Goal: Contribute content: Contribute content

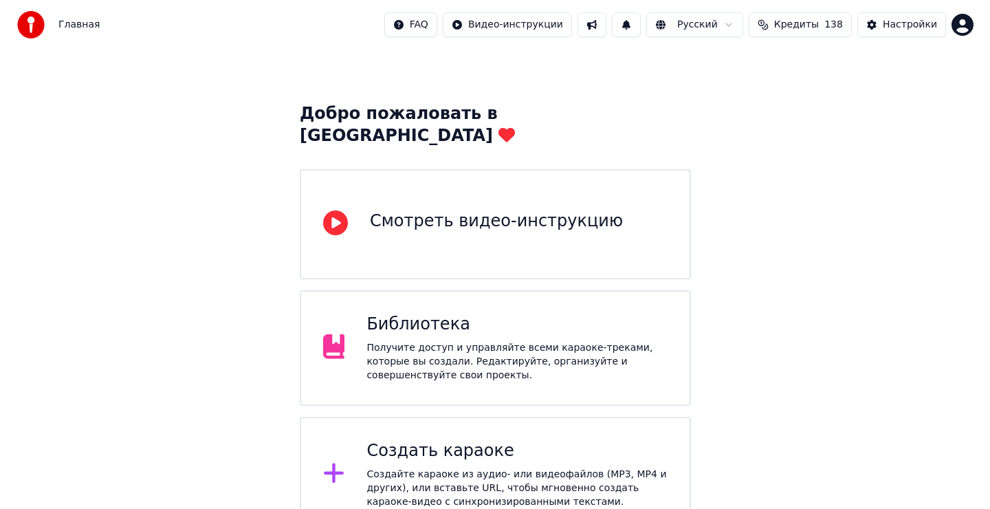
scroll to position [30, 0]
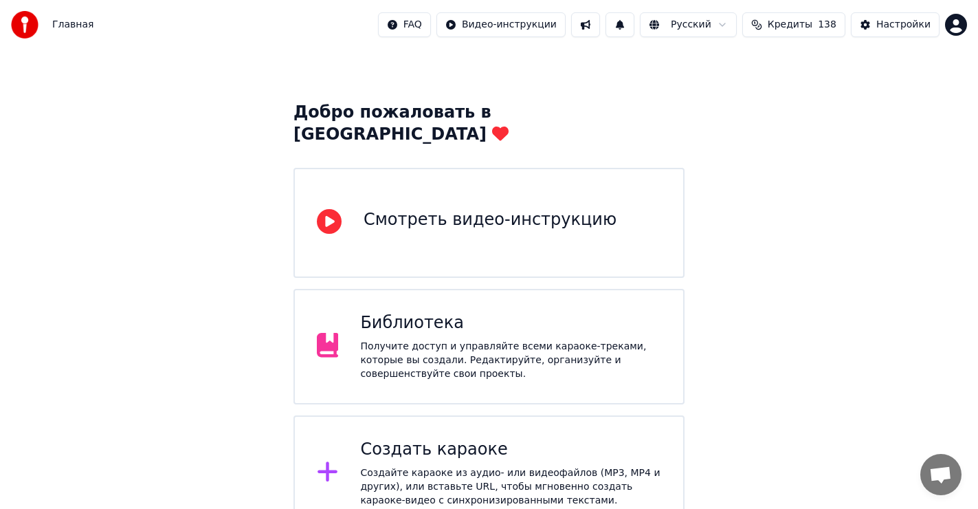
click at [430, 438] on div "Создать караоке Создайте караоке из аудио- или видеофайлов (MP3, MP4 и других),…" at bounding box center [510, 472] width 301 height 69
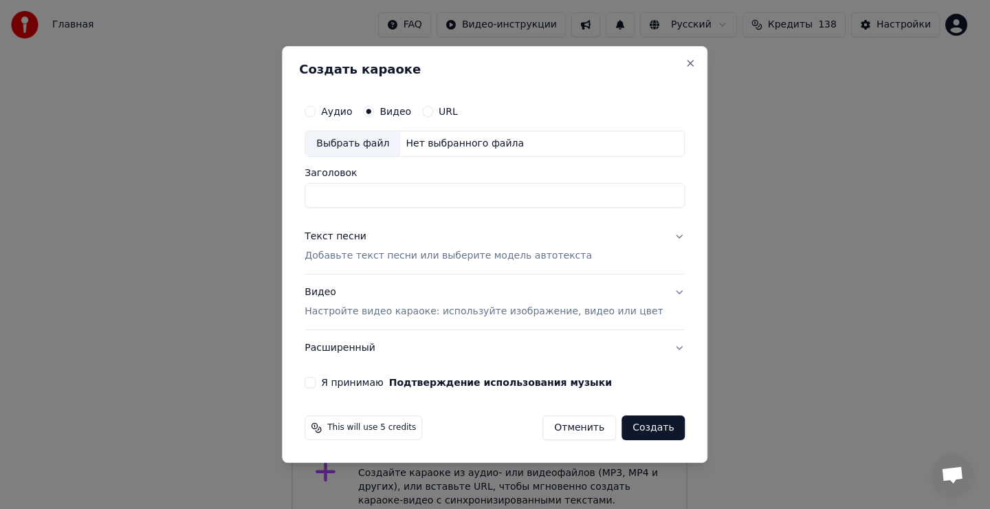
click at [370, 145] on div "Выбрать файл" at bounding box center [352, 143] width 95 height 25
type input "**********"
drag, startPoint x: 348, startPoint y: 236, endPoint x: 361, endPoint y: 247, distance: 16.6
click at [348, 236] on div "Текст песни" at bounding box center [335, 237] width 62 height 14
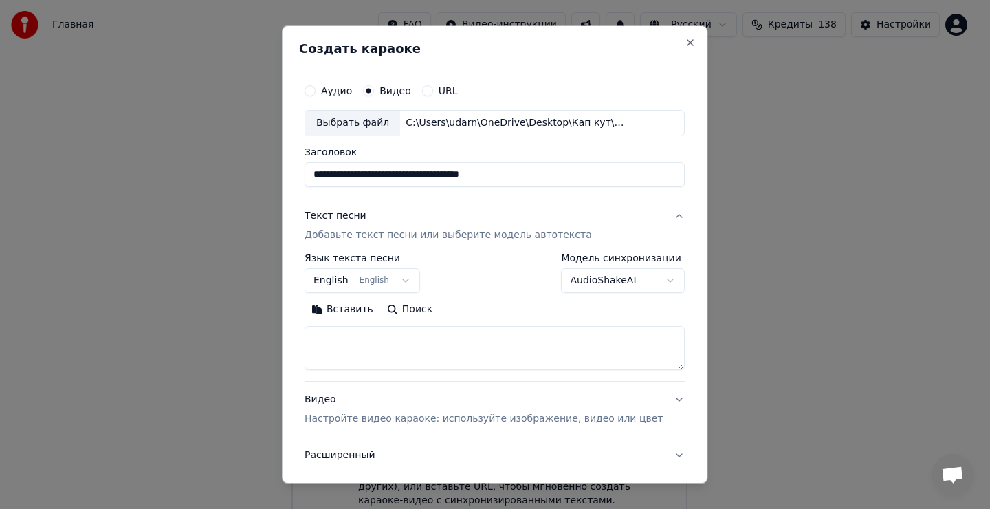
click at [369, 353] on textarea at bounding box center [494, 348] width 380 height 44
drag, startPoint x: 375, startPoint y: 348, endPoint x: 369, endPoint y: 323, distance: 25.5
click at [375, 342] on textarea at bounding box center [494, 348] width 380 height 44
click at [363, 314] on button "Вставить" at bounding box center [342, 309] width 76 height 22
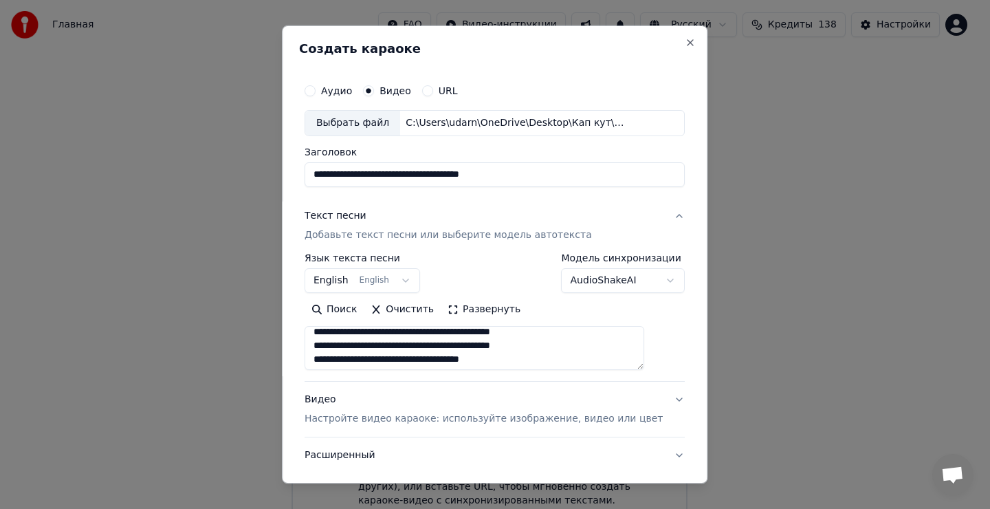
scroll to position [54, 0]
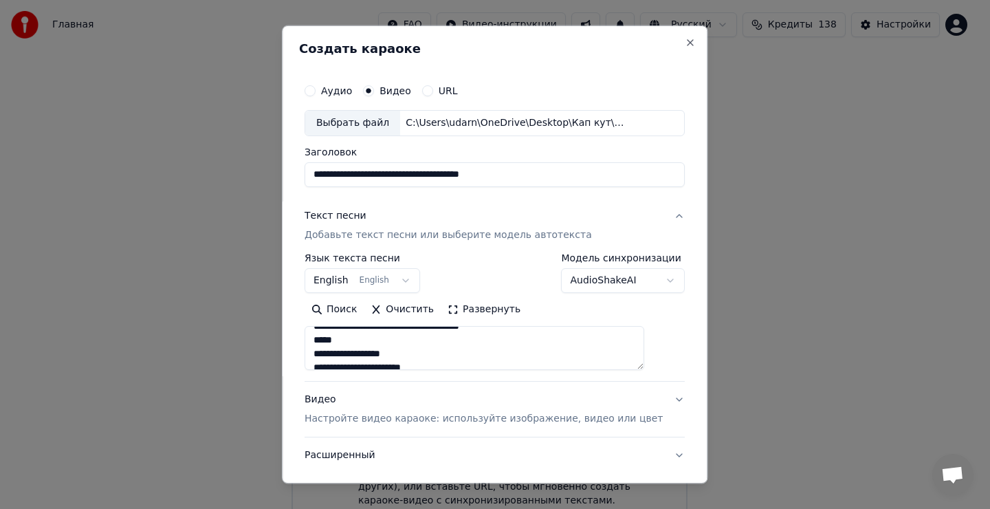
type textarea "**********"
click at [382, 281] on button "English English" at bounding box center [361, 280] width 115 height 25
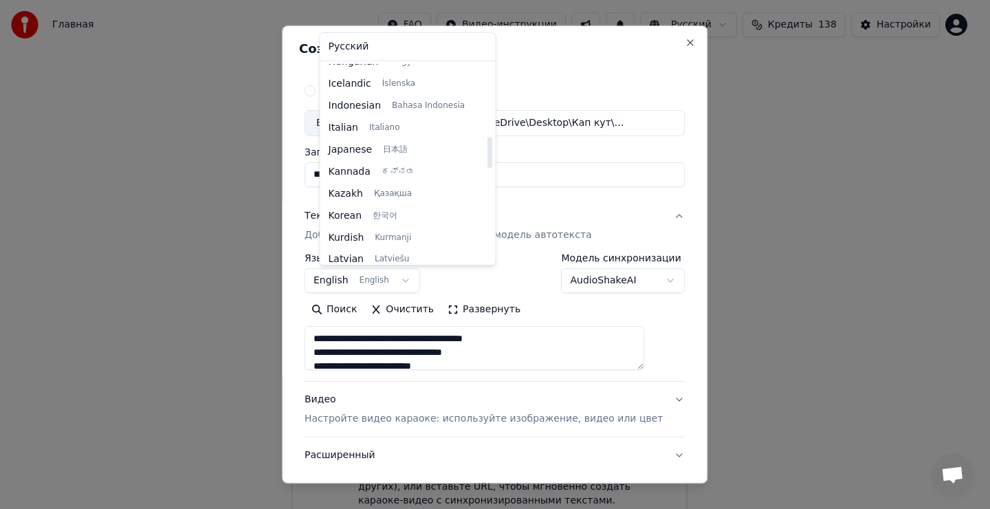
scroll to position [522, 0]
select select "**"
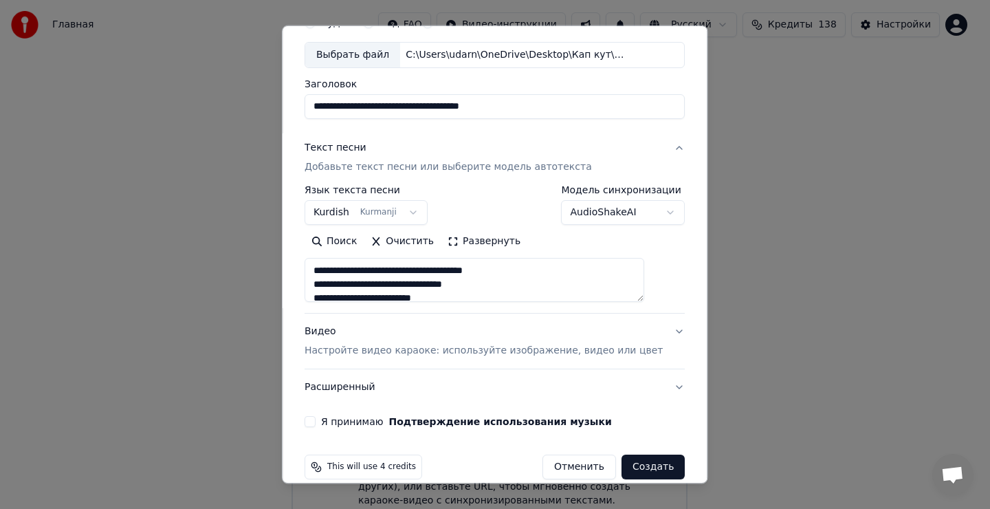
scroll to position [69, 0]
click at [315, 416] on button "Я принимаю Подтверждение использования музыки" at bounding box center [309, 420] width 11 height 11
click at [627, 469] on button "Создать" at bounding box center [652, 466] width 63 height 25
type textarea "**********"
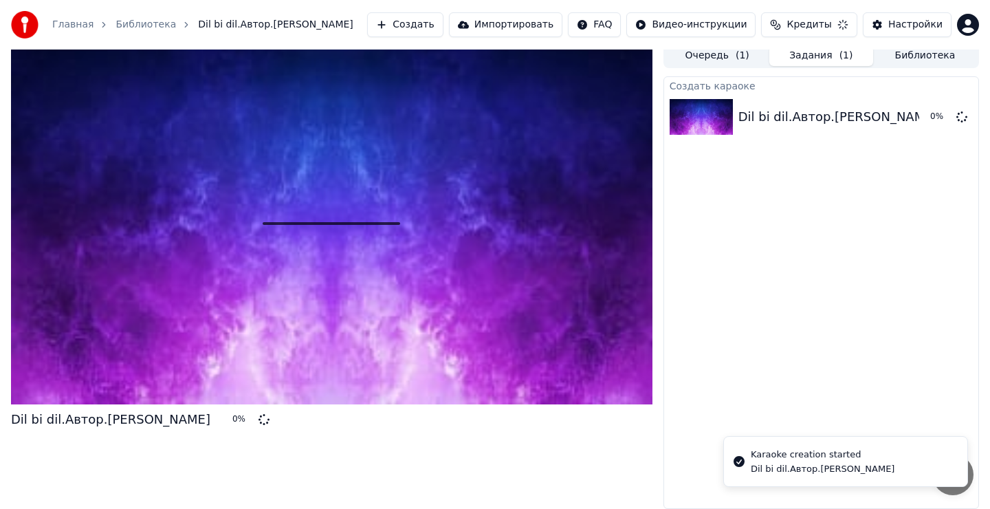
scroll to position [6, 0]
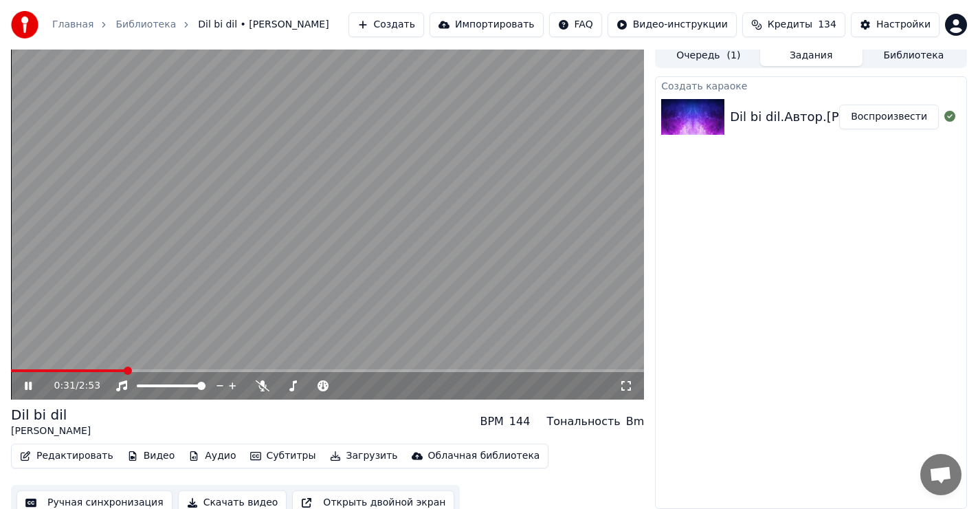
drag, startPoint x: 32, startPoint y: 383, endPoint x: 45, endPoint y: 383, distance: 13.7
click at [33, 383] on icon at bounding box center [38, 385] width 32 height 11
click at [11, 375] on span at bounding box center [15, 370] width 8 height 8
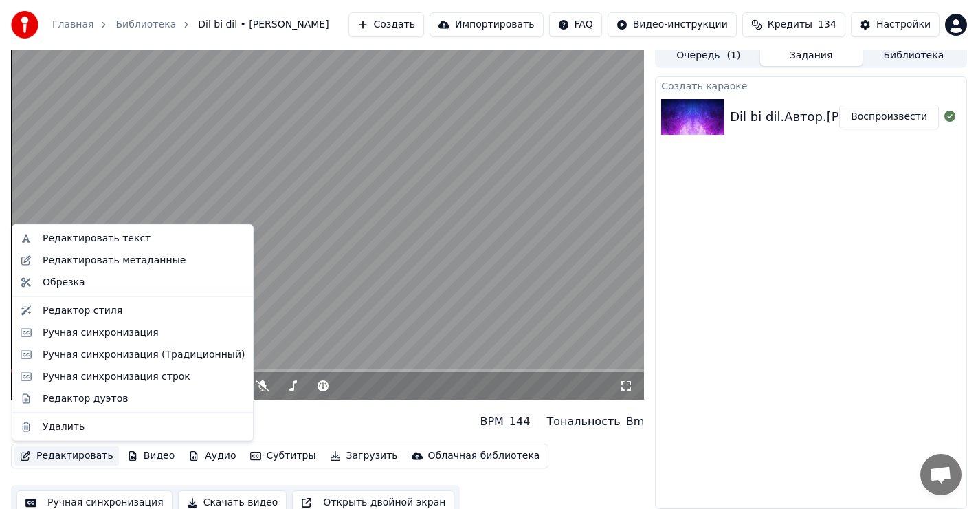
click at [65, 456] on button "Редактировать" at bounding box center [66, 455] width 104 height 19
click at [111, 236] on div "Редактировать текст" at bounding box center [97, 239] width 108 height 14
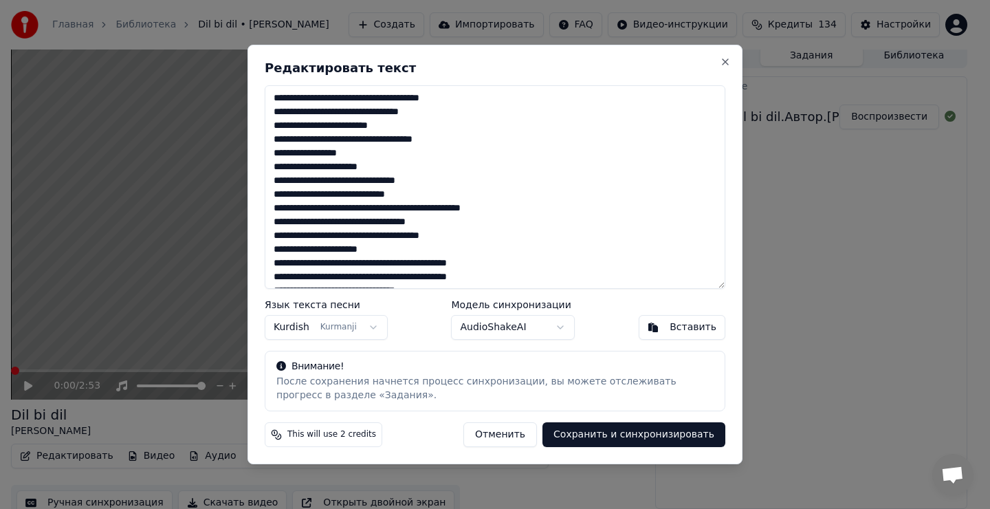
click at [302, 325] on body "Главная Библиотека Dil bi dil • [PERSON_NAME] Импортировать FAQ Видео-инструкци…" at bounding box center [489, 248] width 978 height 509
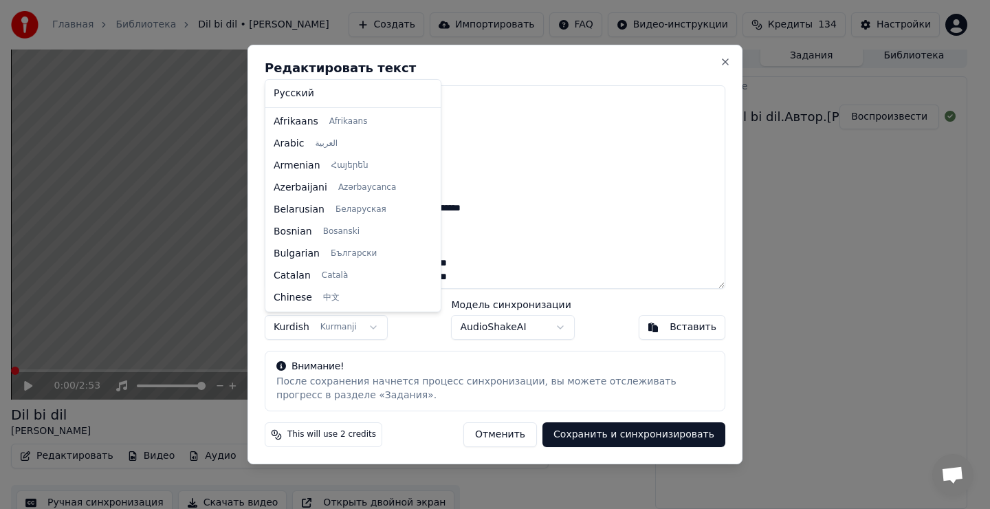
scroll to position [506, 0]
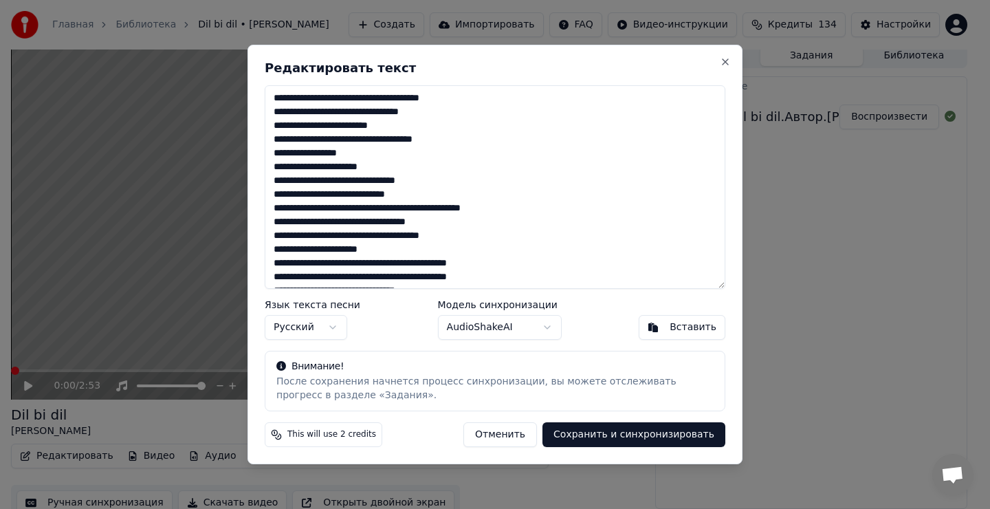
click at [614, 437] on button "Сохранить и синхронизировать" at bounding box center [633, 434] width 183 height 25
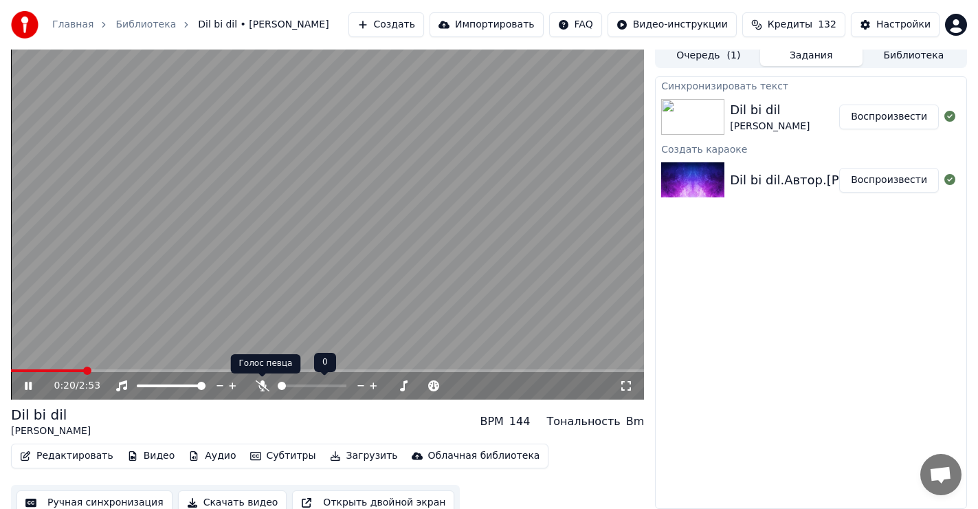
click at [261, 383] on icon at bounding box center [262, 385] width 14 height 11
click at [258, 386] on icon at bounding box center [263, 385] width 14 height 11
click at [263, 388] on icon at bounding box center [263, 385] width 14 height 11
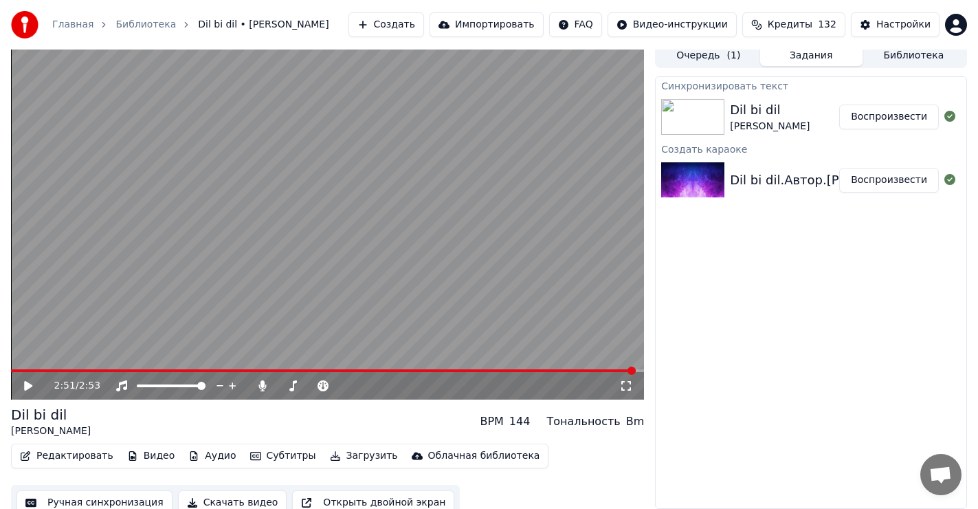
click at [25, 381] on icon at bounding box center [28, 386] width 8 height 10
click at [11, 366] on span at bounding box center [15, 370] width 8 height 8
click at [24, 382] on icon at bounding box center [38, 385] width 32 height 11
click at [25, 383] on icon at bounding box center [28, 386] width 8 height 10
click at [364, 370] on span at bounding box center [187, 370] width 353 height 3
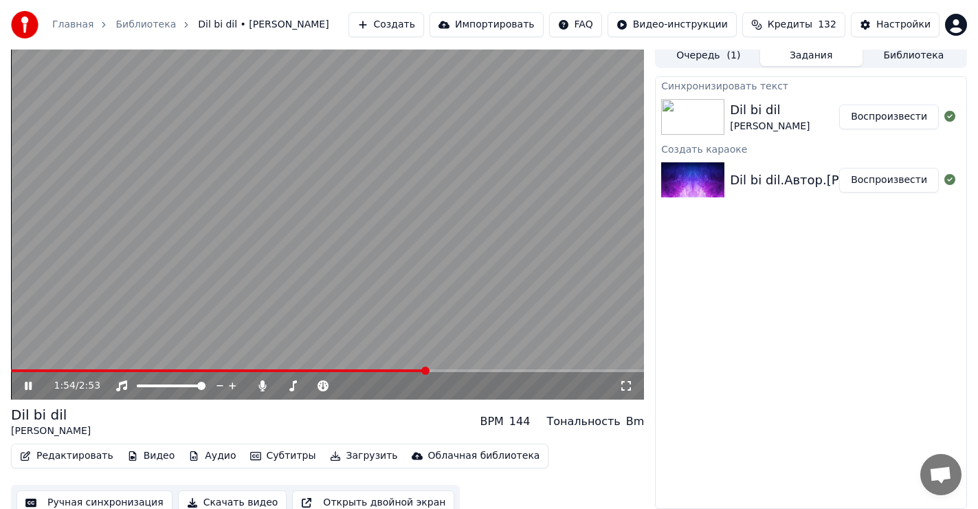
click at [27, 384] on icon at bounding box center [38, 385] width 32 height 11
click at [384, 370] on span at bounding box center [219, 370] width 416 height 3
click at [28, 386] on icon at bounding box center [28, 386] width 8 height 10
click at [34, 381] on icon at bounding box center [38, 385] width 32 height 11
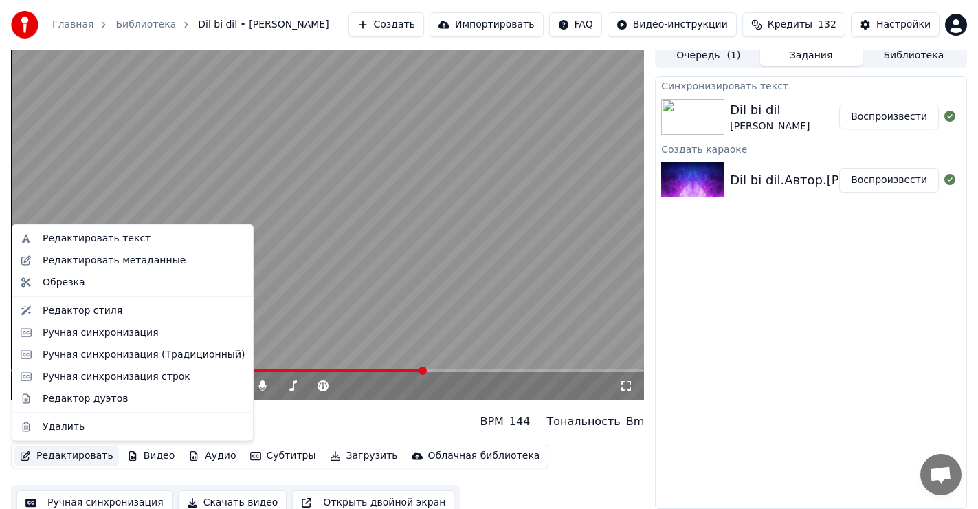
click at [63, 456] on button "Редактировать" at bounding box center [66, 455] width 104 height 19
click at [96, 241] on div "Редактировать текст" at bounding box center [97, 239] width 108 height 14
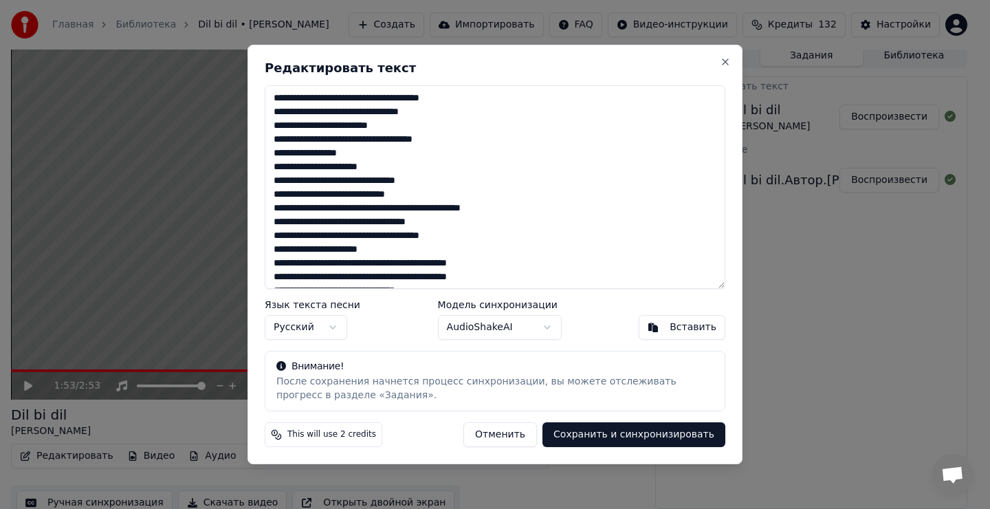
scroll to position [0, 0]
click at [349, 153] on textarea "**********" at bounding box center [495, 186] width 460 height 203
click at [364, 249] on textarea "**********" at bounding box center [495, 186] width 460 height 203
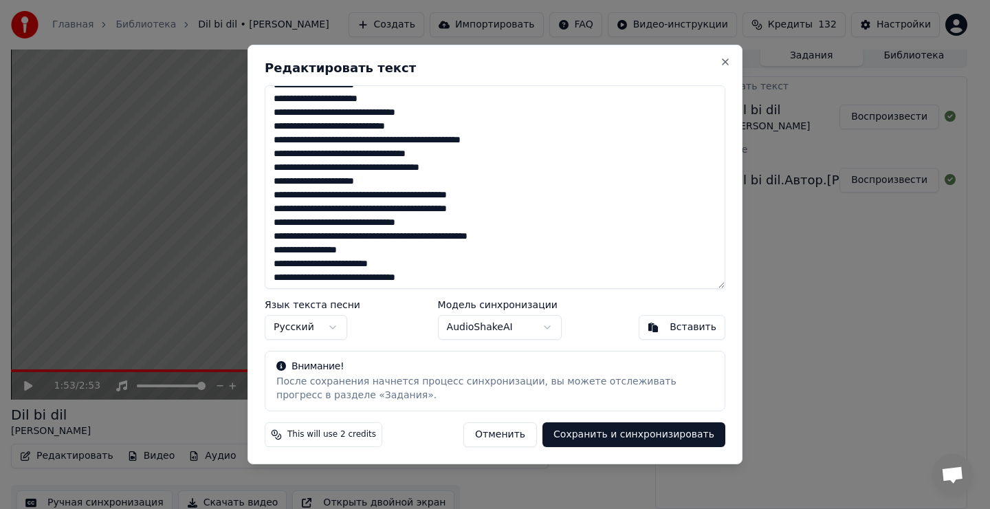
scroll to position [69, 0]
click at [347, 249] on textarea "**********" at bounding box center [495, 186] width 460 height 203
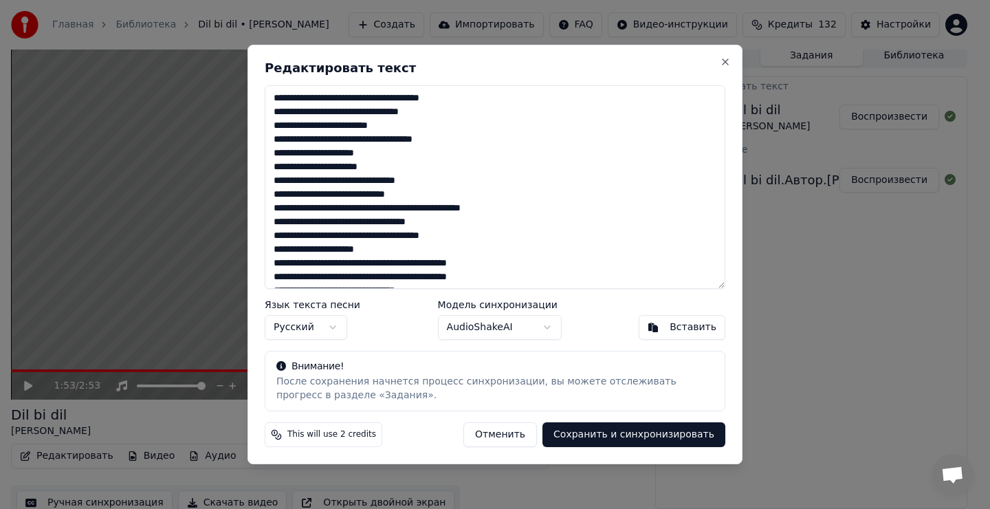
scroll to position [0, 0]
type textarea "**********"
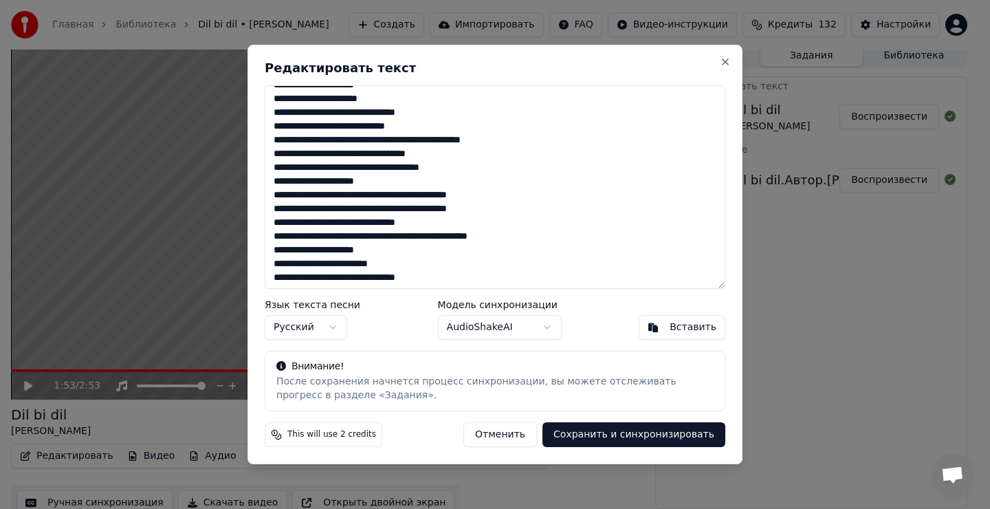
scroll to position [69, 0]
click at [649, 436] on button "Сохранить и синхронизировать" at bounding box center [633, 434] width 183 height 25
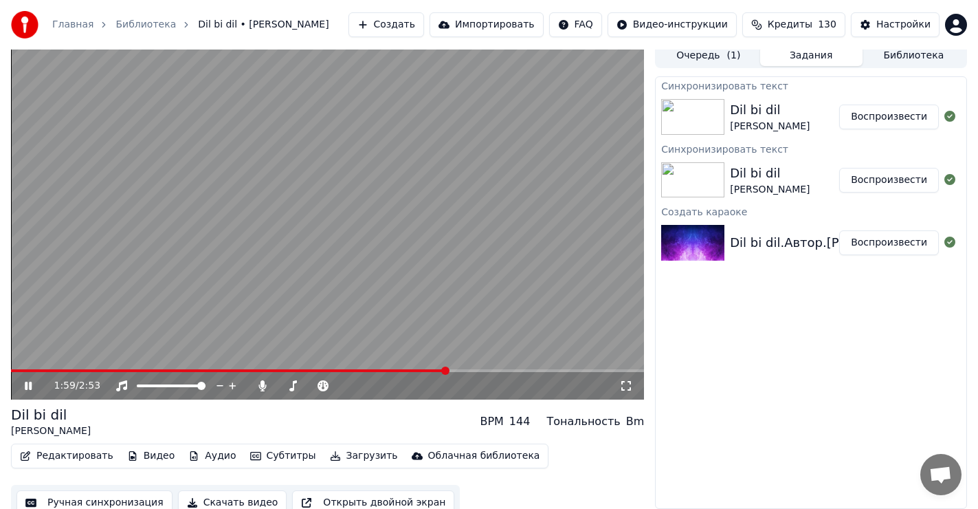
click at [30, 388] on icon at bounding box center [28, 385] width 7 height 8
click at [11, 375] on span at bounding box center [15, 370] width 8 height 8
click at [25, 385] on icon at bounding box center [28, 386] width 8 height 10
click at [179, 370] on span at bounding box center [107, 370] width 192 height 3
click at [168, 371] on span at bounding box center [106, 370] width 190 height 3
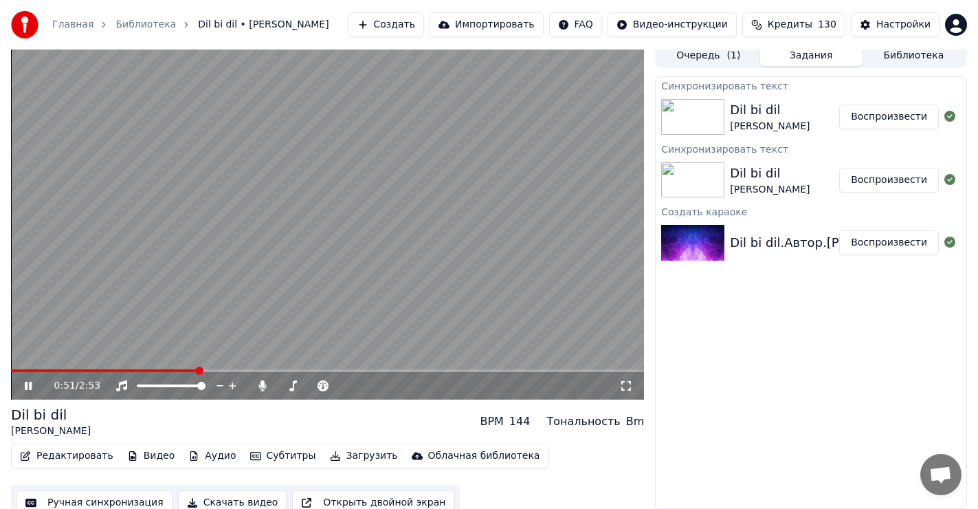
click at [30, 385] on icon at bounding box center [28, 385] width 7 height 8
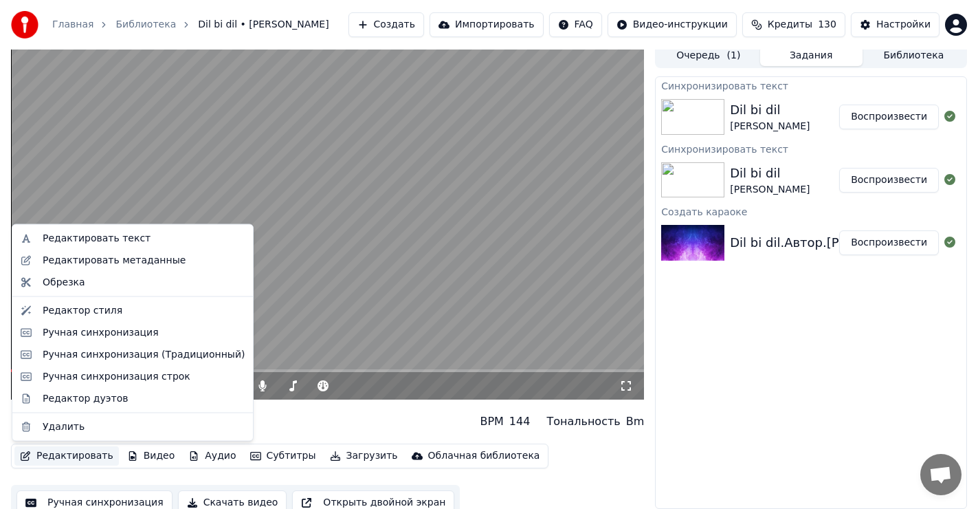
click at [73, 454] on button "Редактировать" at bounding box center [66, 455] width 104 height 19
click at [115, 239] on div "Редактировать текст" at bounding box center [97, 239] width 108 height 14
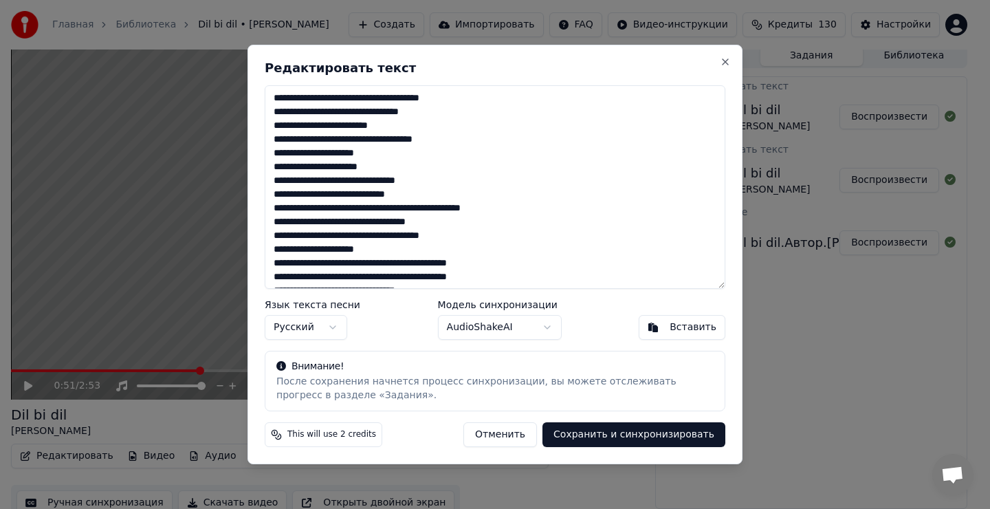
click at [438, 142] on textarea "**********" at bounding box center [495, 186] width 460 height 203
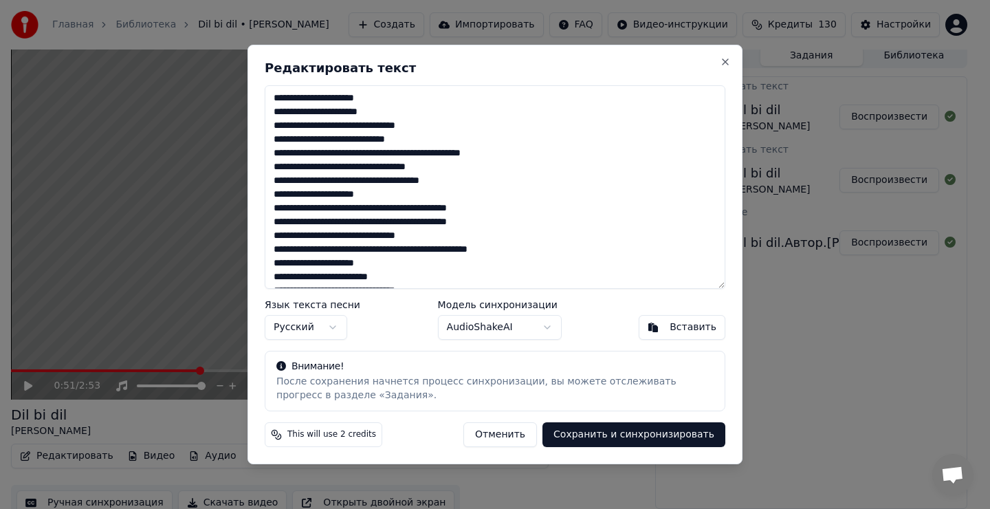
click at [367, 97] on textarea "**********" at bounding box center [495, 186] width 460 height 203
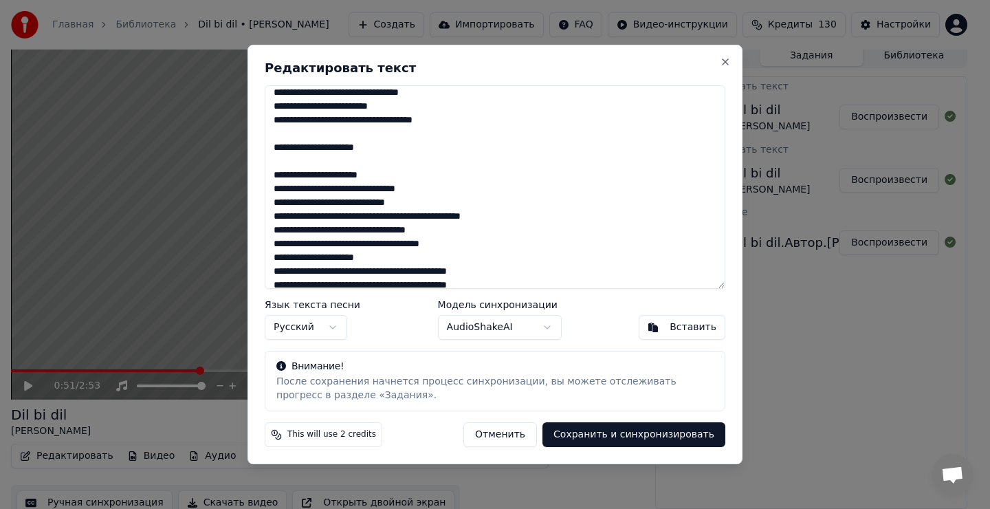
scroll to position [19, 0]
click at [500, 220] on textarea "**********" at bounding box center [495, 186] width 460 height 203
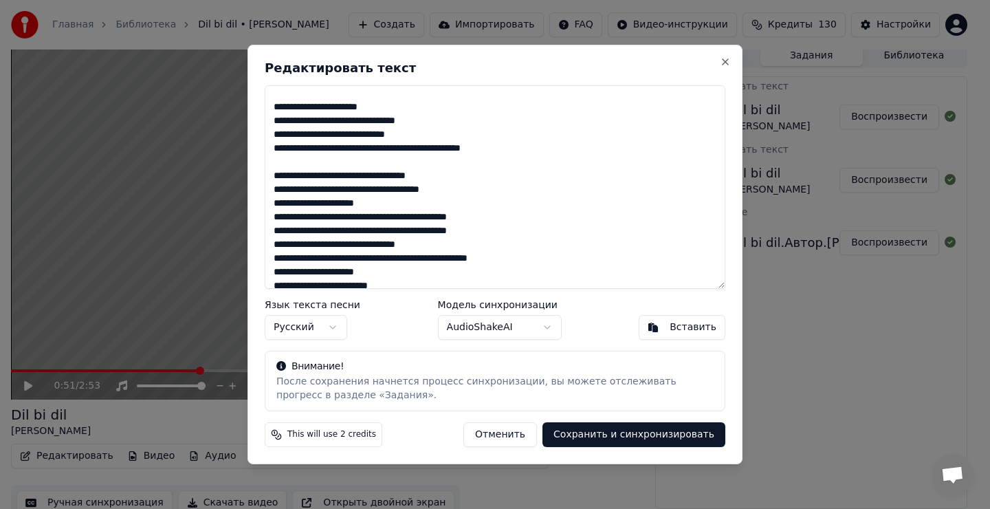
scroll to position [88, 0]
click at [458, 192] on textarea "**********" at bounding box center [495, 186] width 460 height 203
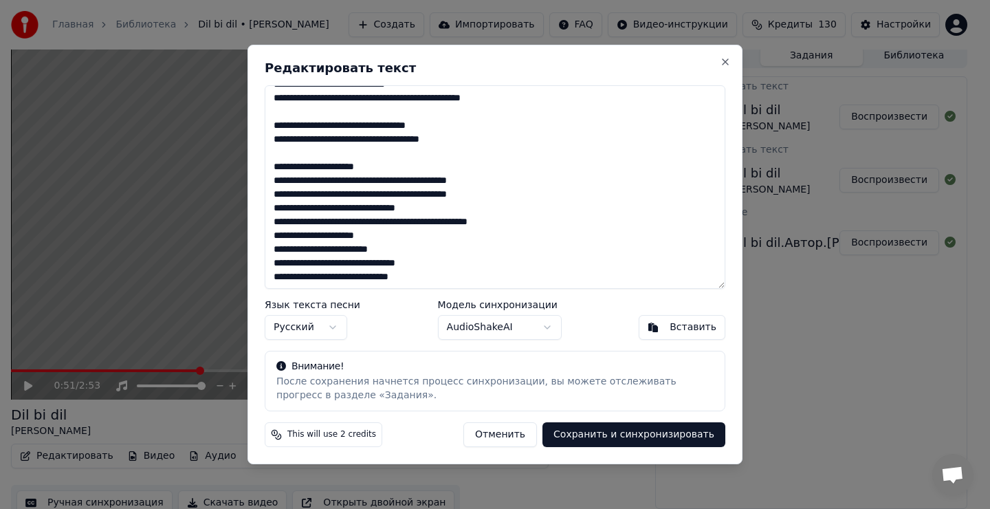
scroll to position [139, 0]
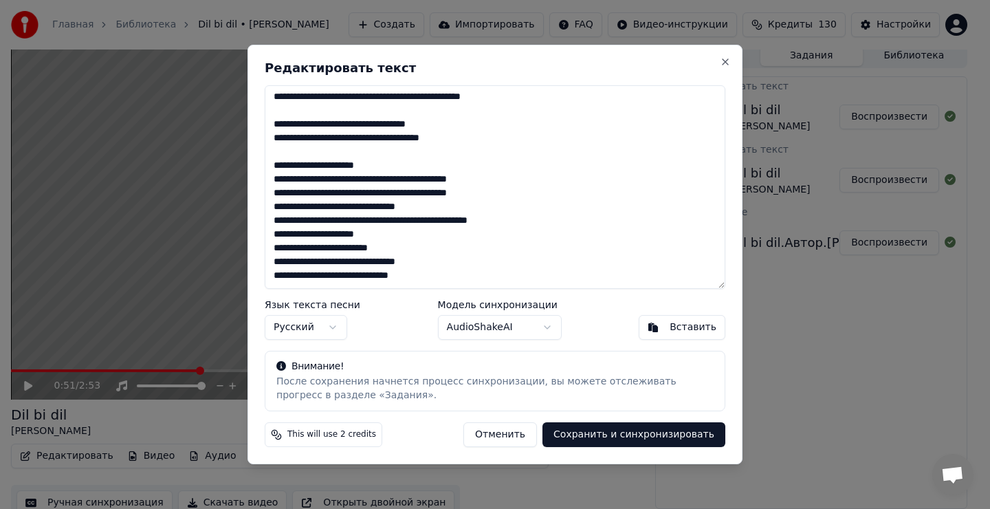
click at [368, 168] on textarea "**********" at bounding box center [495, 186] width 460 height 203
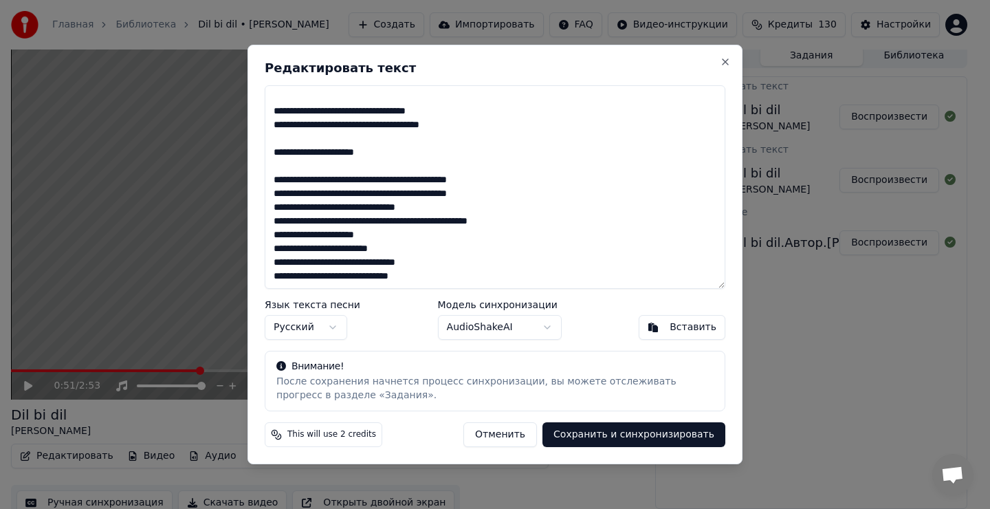
scroll to position [153, 0]
click at [496, 220] on textarea "**********" at bounding box center [495, 186] width 460 height 203
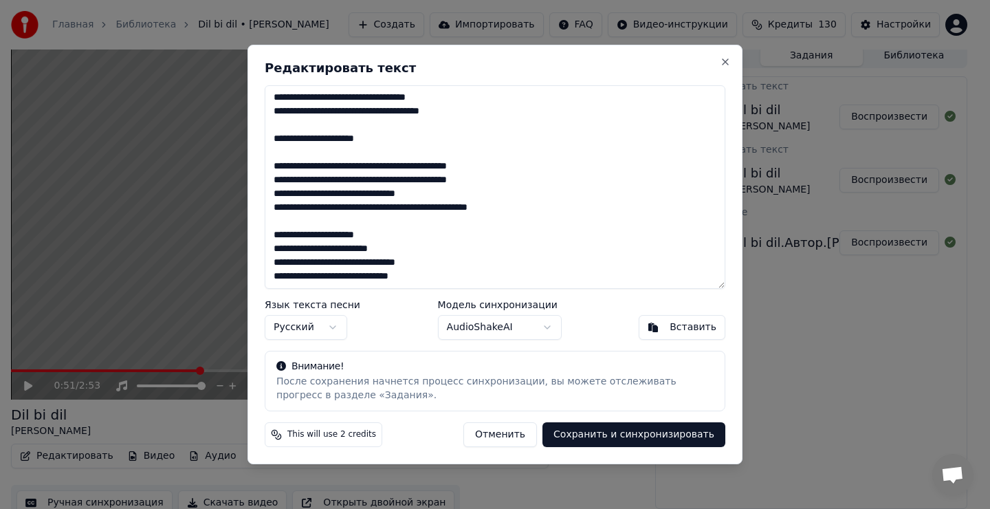
scroll to position [166, 0]
click at [373, 234] on textarea "**********" at bounding box center [495, 186] width 460 height 203
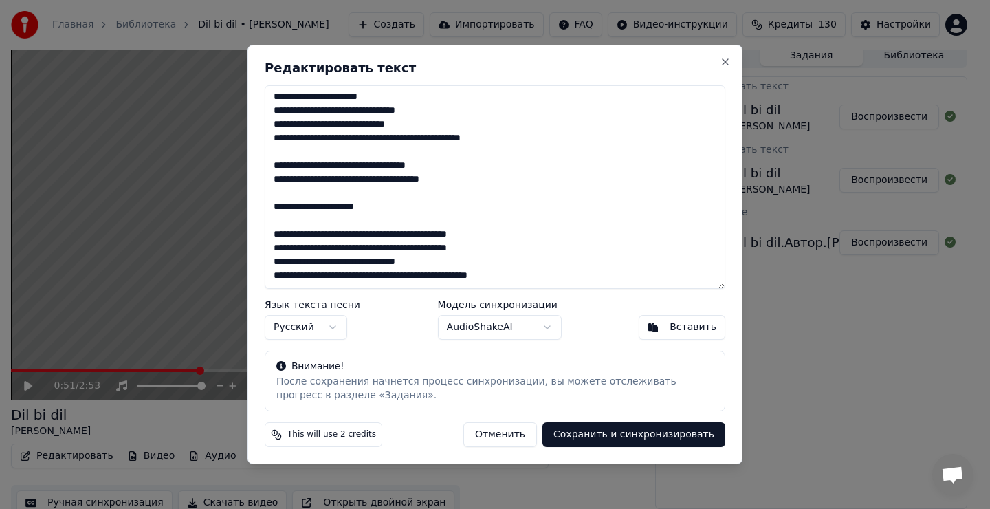
scroll to position [98, 0]
click at [274, 230] on textarea "**********" at bounding box center [495, 186] width 460 height 203
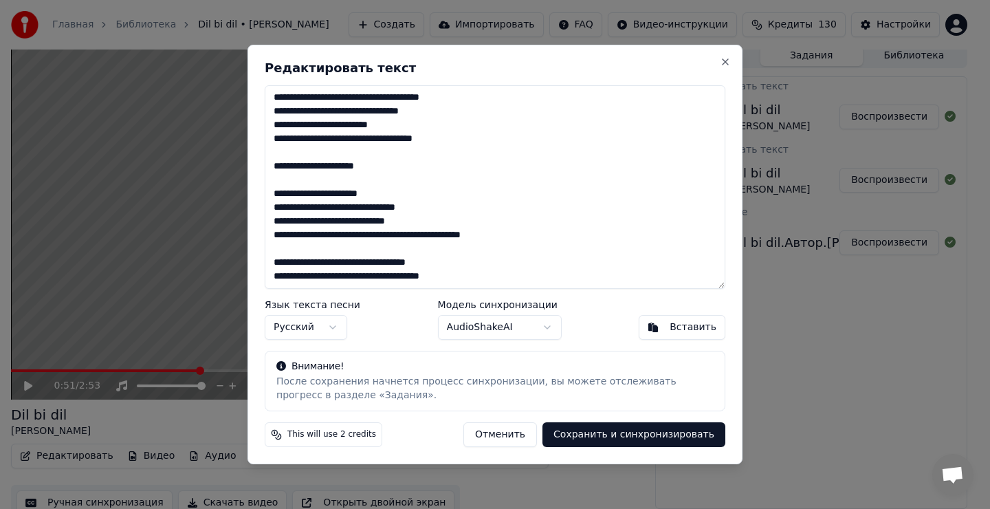
scroll to position [0, 0]
click at [366, 166] on textarea "**********" at bounding box center [495, 186] width 460 height 203
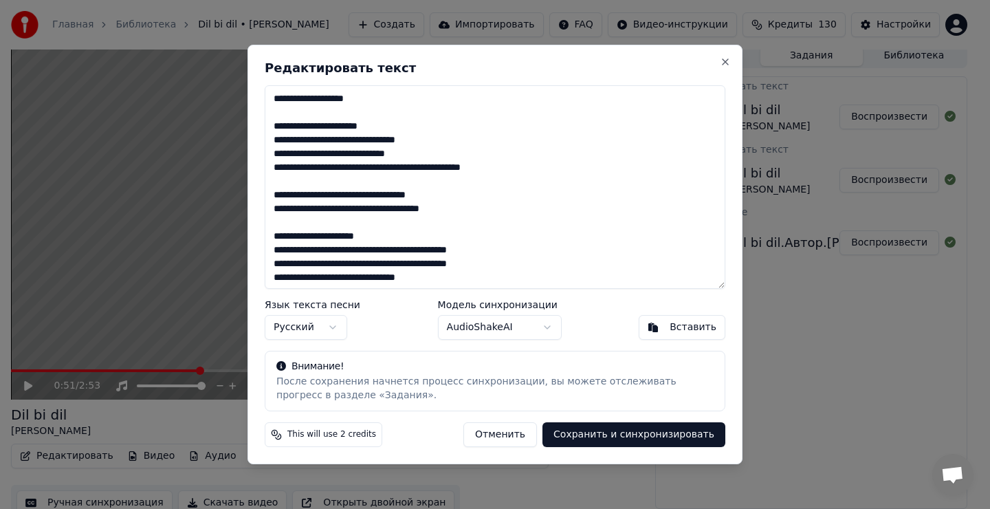
scroll to position [69, 0]
click at [366, 234] on textarea "**********" at bounding box center [495, 186] width 460 height 203
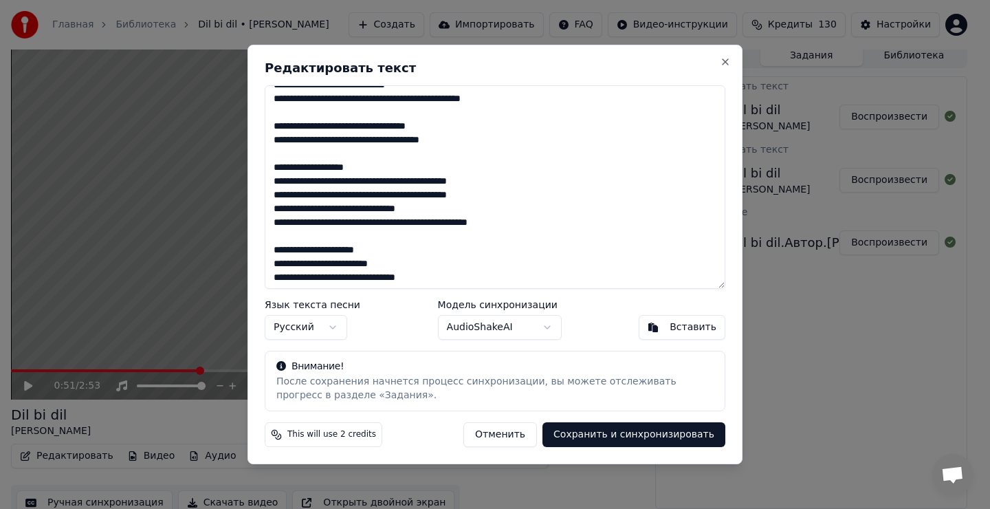
scroll to position [137, 0]
click at [368, 249] on textarea "**********" at bounding box center [495, 186] width 460 height 203
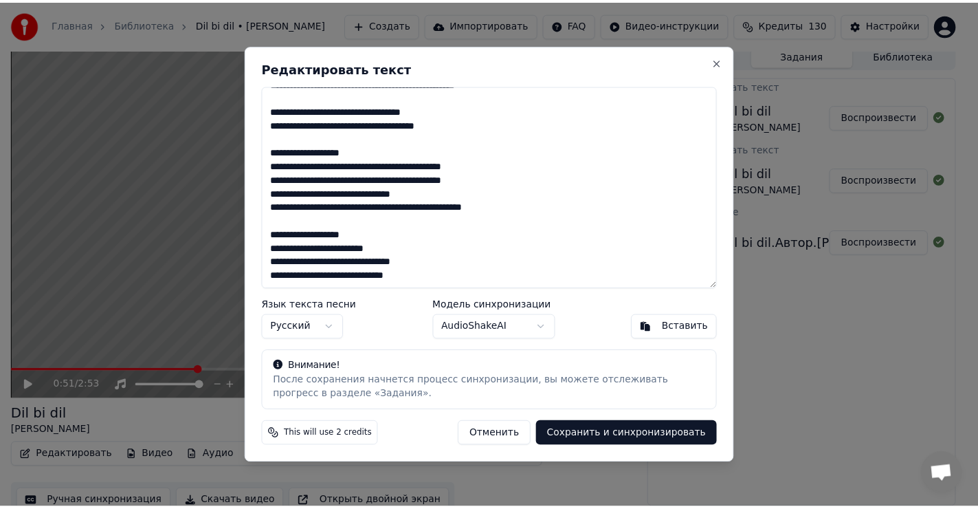
scroll to position [153, 0]
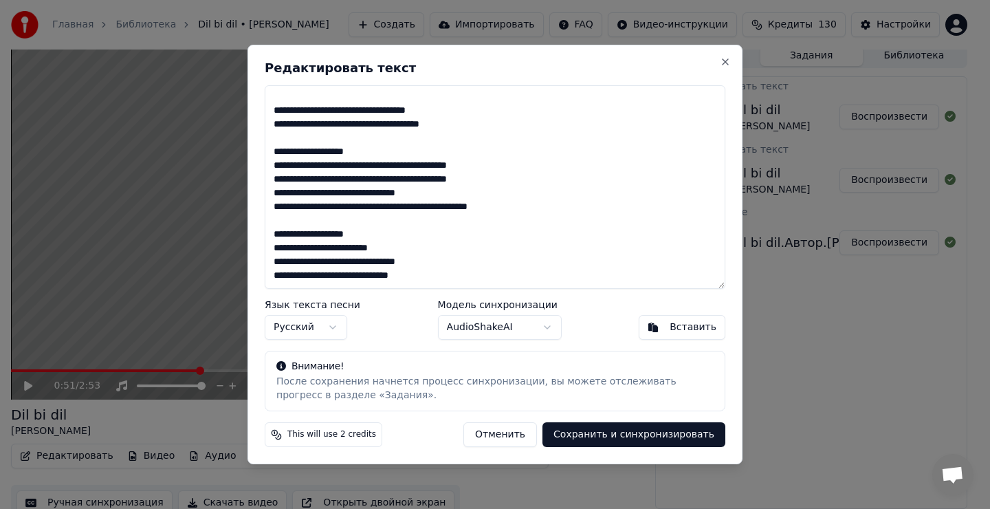
type textarea "**********"
click at [632, 436] on button "Сохранить и синхронизировать" at bounding box center [633, 434] width 183 height 25
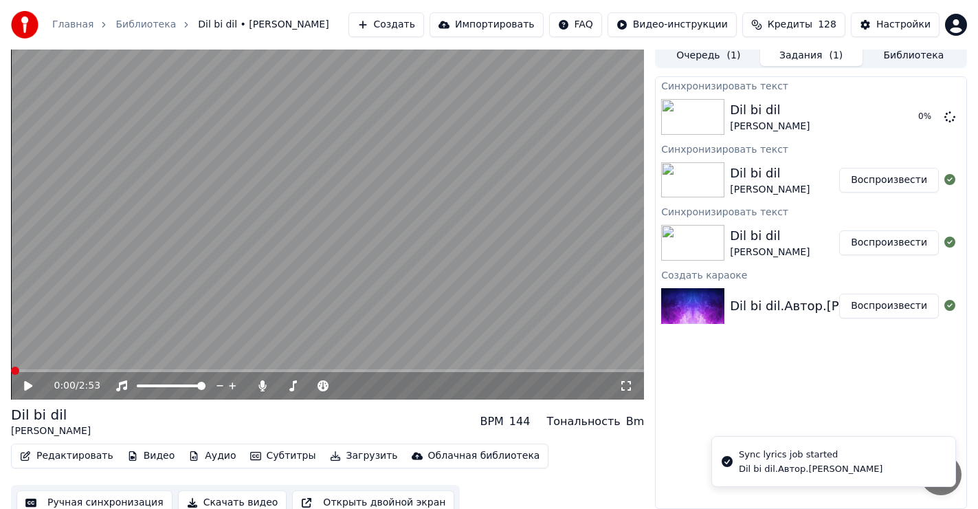
click at [11, 366] on span at bounding box center [15, 370] width 8 height 8
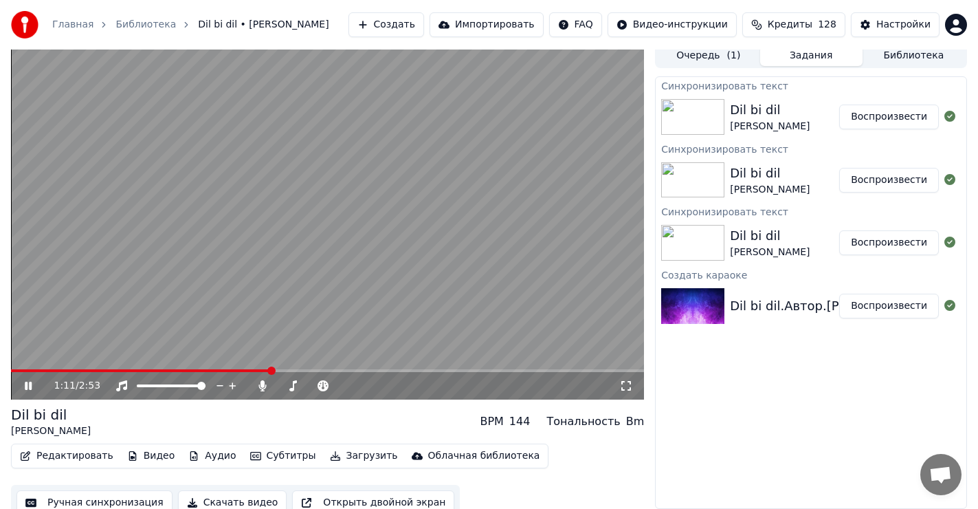
click at [25, 381] on icon at bounding box center [38, 385] width 32 height 11
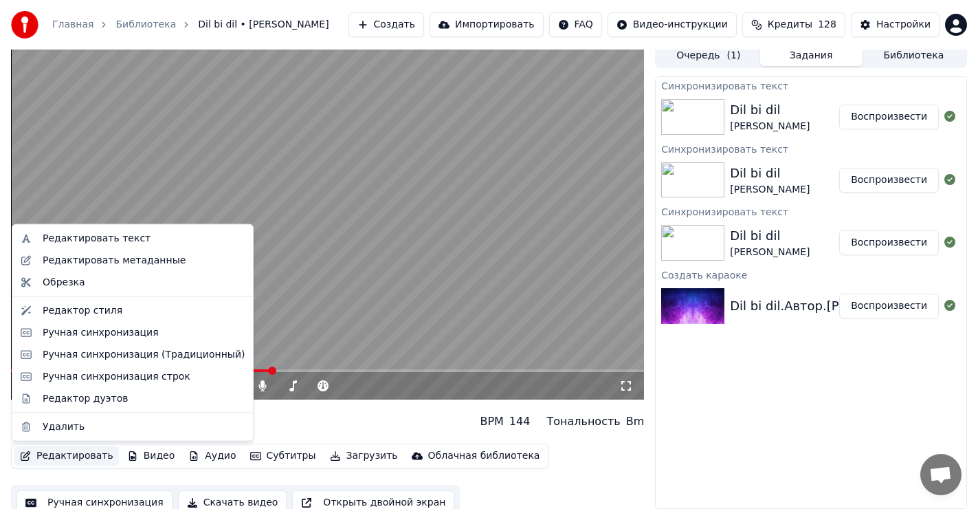
click at [76, 454] on button "Редактировать" at bounding box center [66, 455] width 104 height 19
click at [123, 335] on div "Ручная синхронизация" at bounding box center [101, 332] width 116 height 14
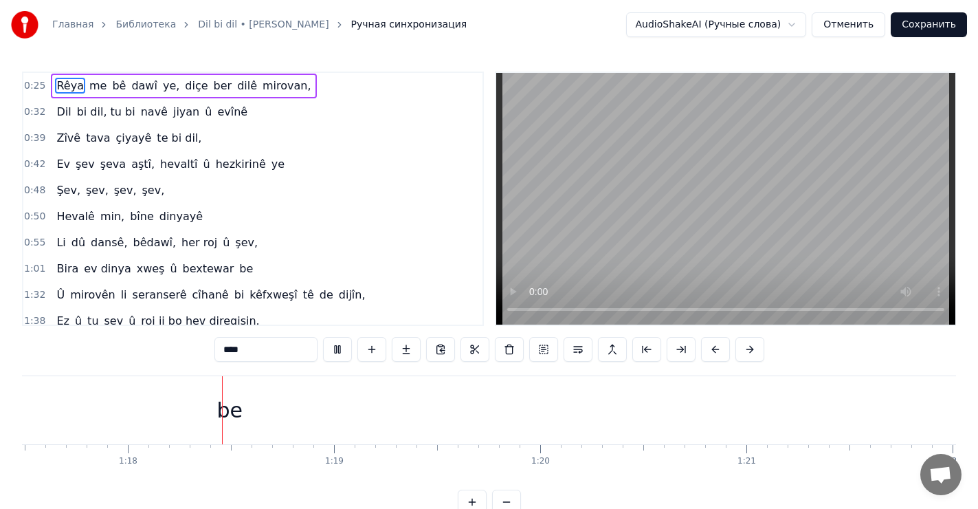
scroll to position [0, 15978]
click at [242, 409] on div "be" at bounding box center [226, 410] width 5594 height 68
type input "**"
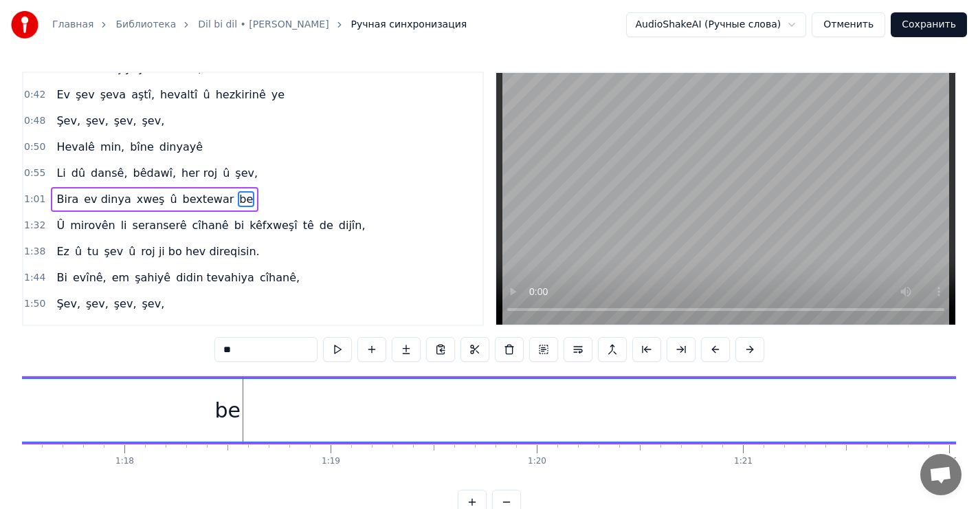
scroll to position [70, 0]
drag, startPoint x: 233, startPoint y: 408, endPoint x: 206, endPoint y: 410, distance: 26.9
click at [206, 410] on div "be" at bounding box center [227, 410] width 5592 height 63
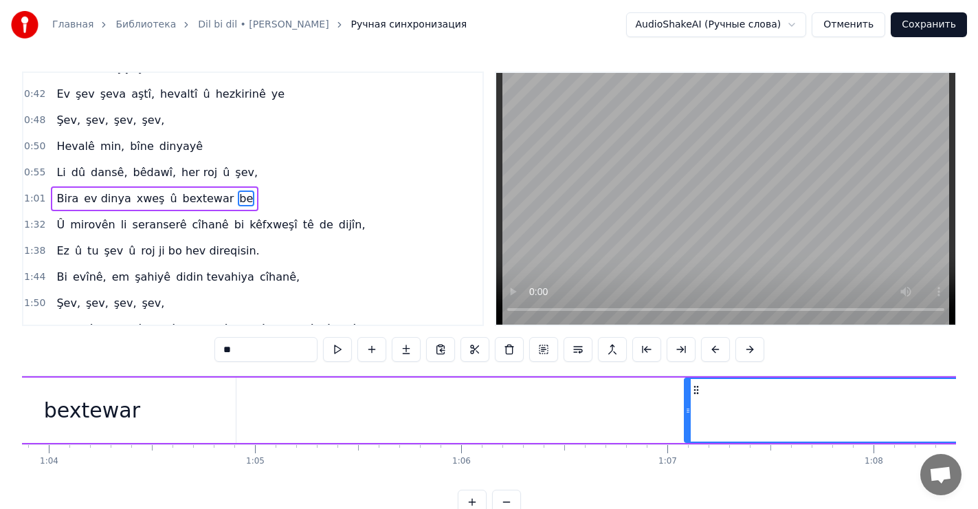
drag, startPoint x: 246, startPoint y: 410, endPoint x: 715, endPoint y: 413, distance: 468.7
click at [690, 419] on div at bounding box center [687, 410] width 5 height 63
drag, startPoint x: 814, startPoint y: 409, endPoint x: 678, endPoint y: 412, distance: 135.4
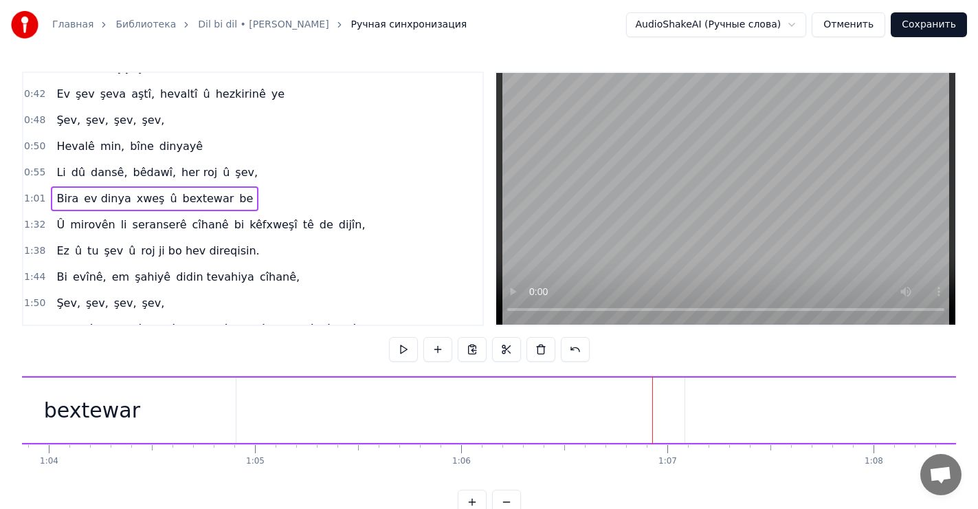
drag, startPoint x: 688, startPoint y: 405, endPoint x: 693, endPoint y: 412, distance: 8.8
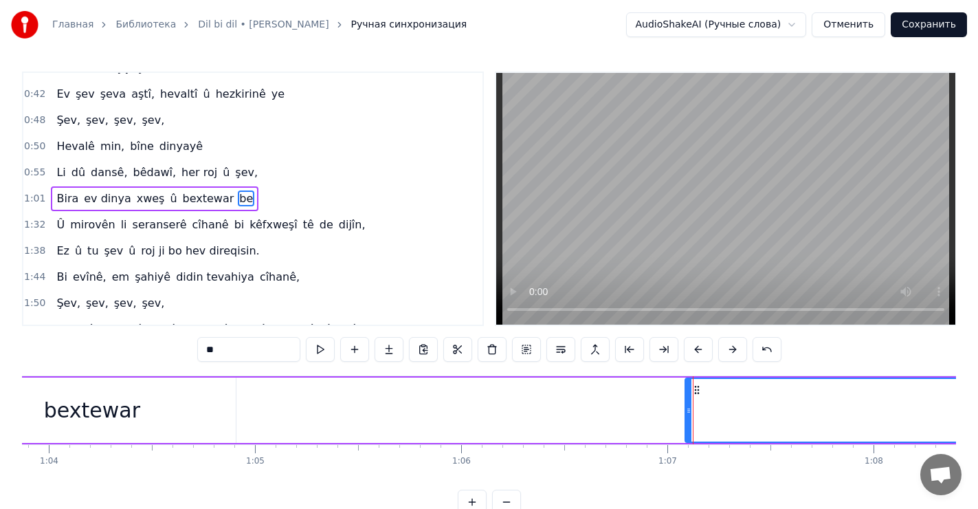
drag, startPoint x: 713, startPoint y: 401, endPoint x: 697, endPoint y: 403, distance: 16.6
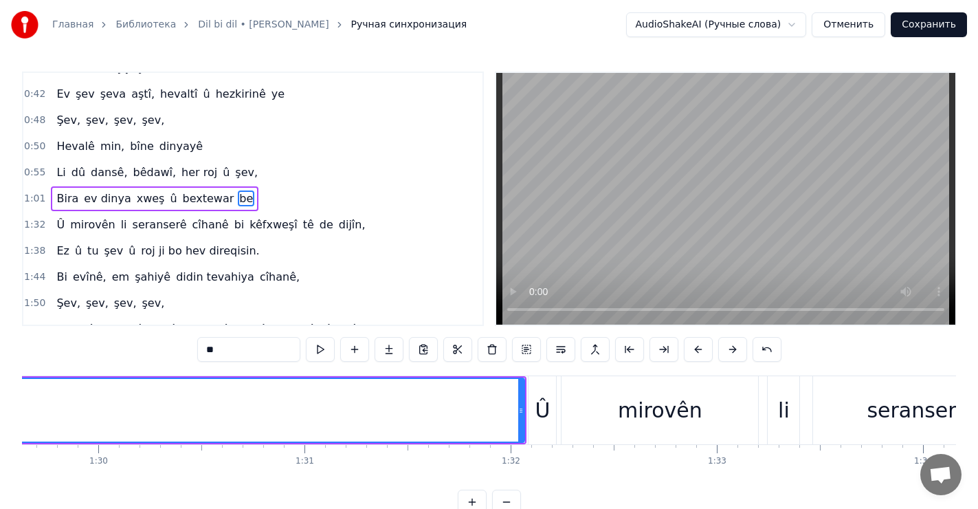
scroll to position [0, 18533]
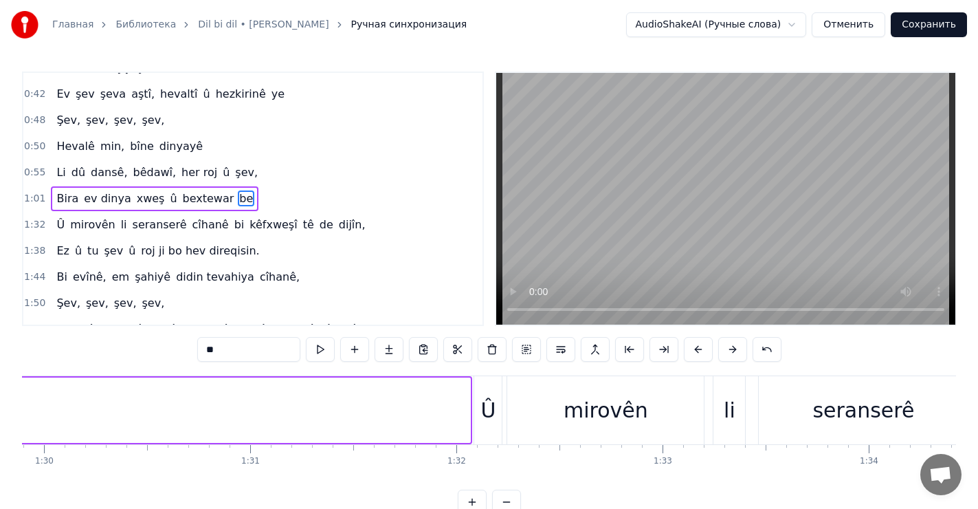
drag, startPoint x: 467, startPoint y: 411, endPoint x: 19, endPoint y: 397, distance: 447.6
click at [19, 397] on div "Главная Библиотека Dil bi dil • [PERSON_NAME] синхронизация AudioShakeAI (Ручны…" at bounding box center [489, 257] width 978 height 514
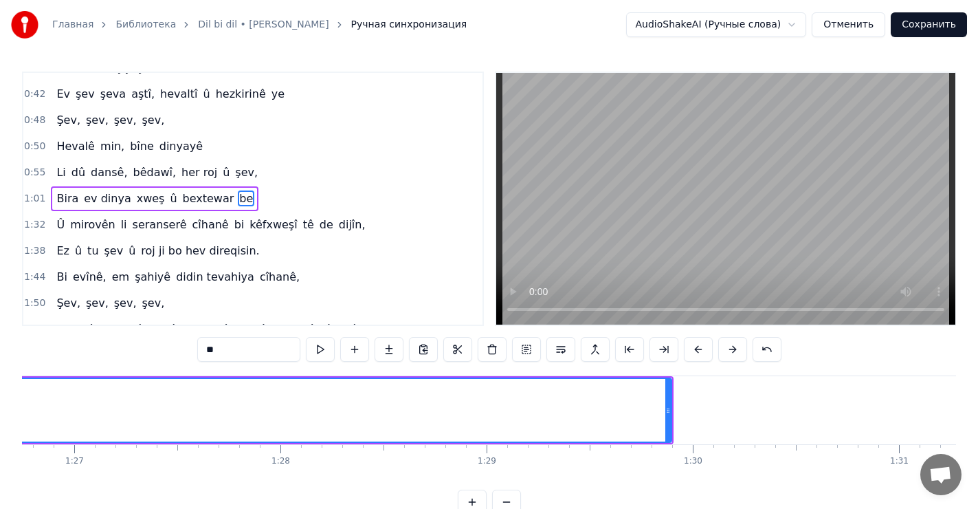
scroll to position [0, 17776]
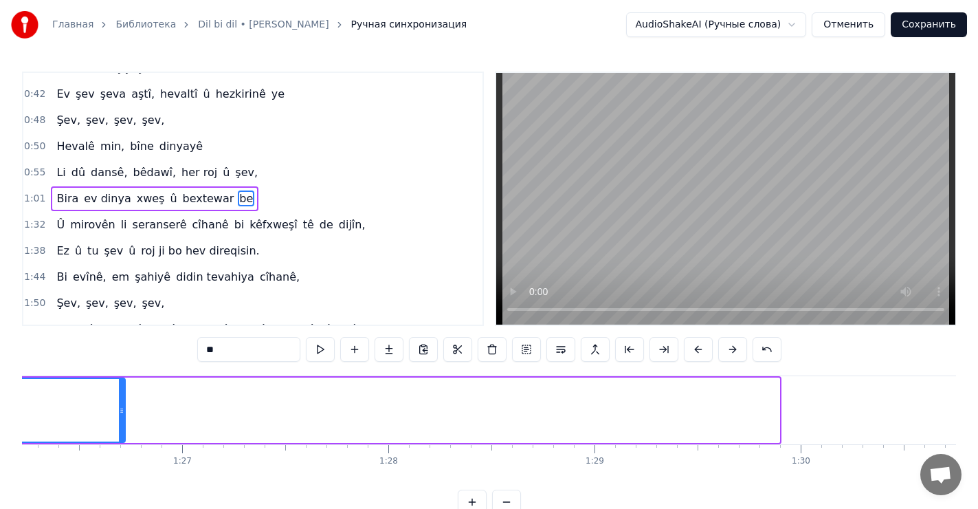
drag, startPoint x: 775, startPoint y: 410, endPoint x: 124, endPoint y: 410, distance: 651.5
click at [122, 410] on circle at bounding box center [121, 410] width 1 height 1
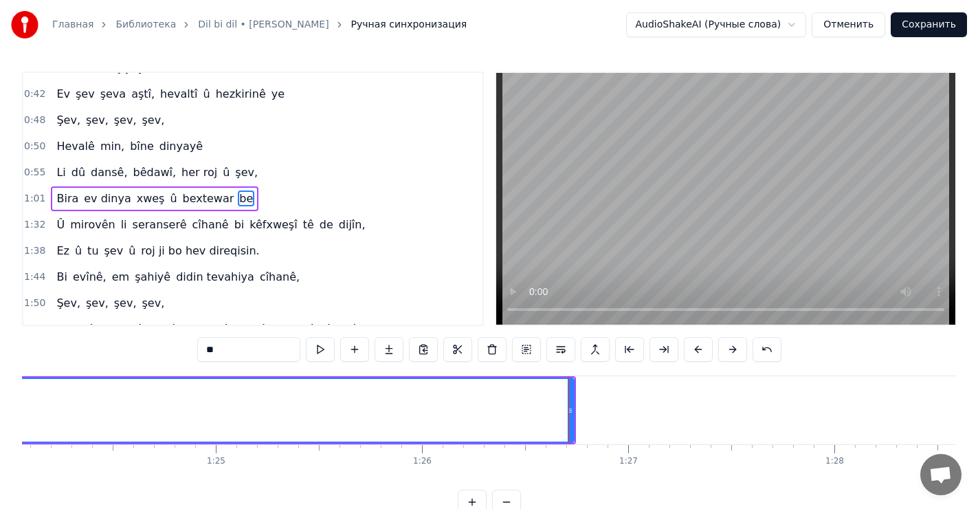
scroll to position [0, 17289]
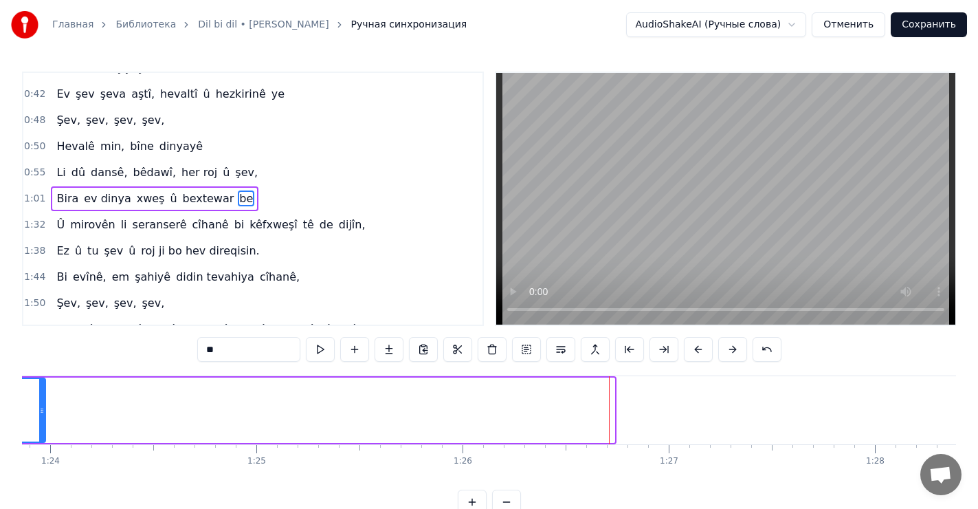
drag, startPoint x: 612, startPoint y: 405, endPoint x: 47, endPoint y: 418, distance: 565.0
click at [45, 418] on div at bounding box center [41, 410] width 5 height 63
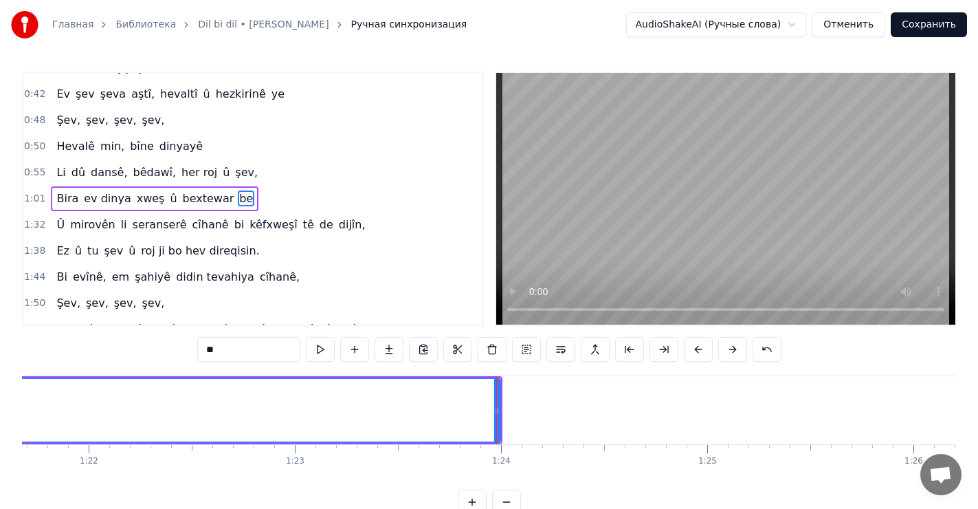
scroll to position [0, 16852]
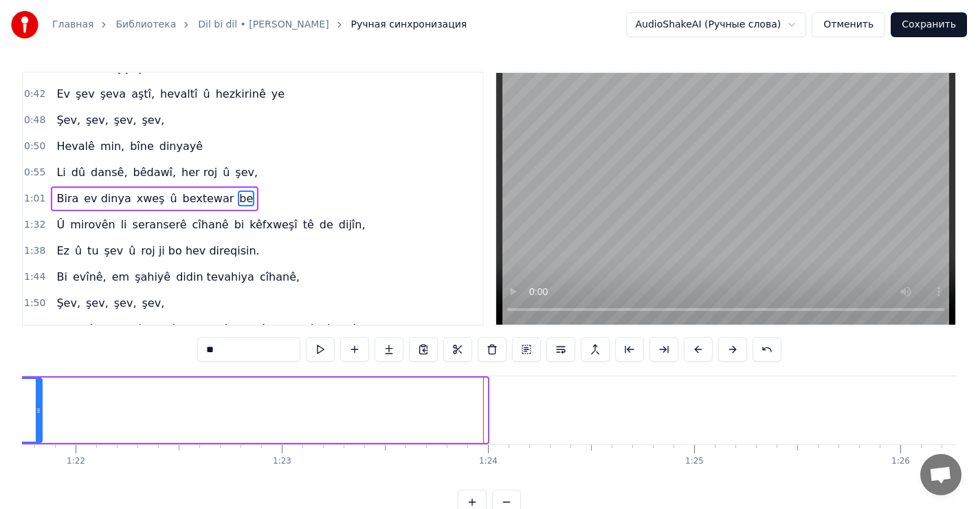
drag, startPoint x: 486, startPoint y: 408, endPoint x: 44, endPoint y: 412, distance: 441.9
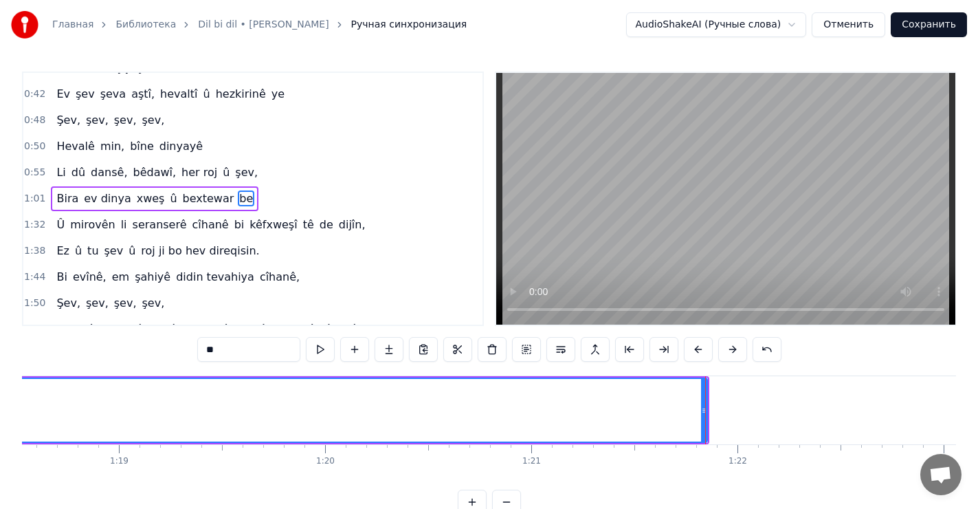
scroll to position [0, 16204]
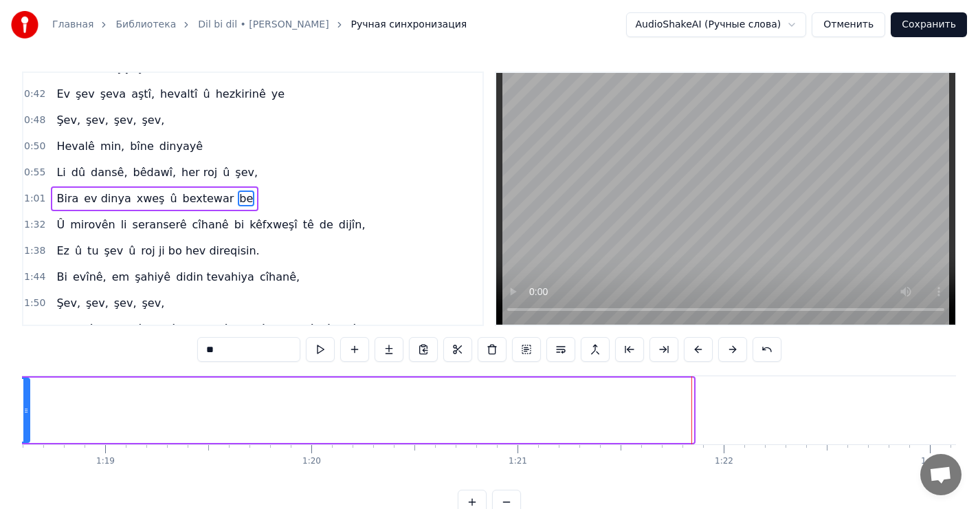
drag, startPoint x: 693, startPoint y: 408, endPoint x: 34, endPoint y: 411, distance: 659.0
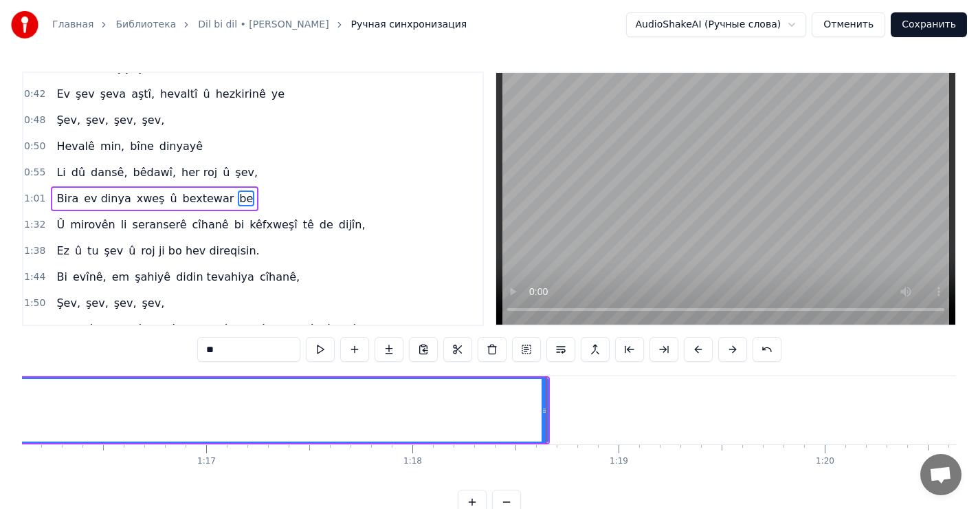
scroll to position [0, 15717]
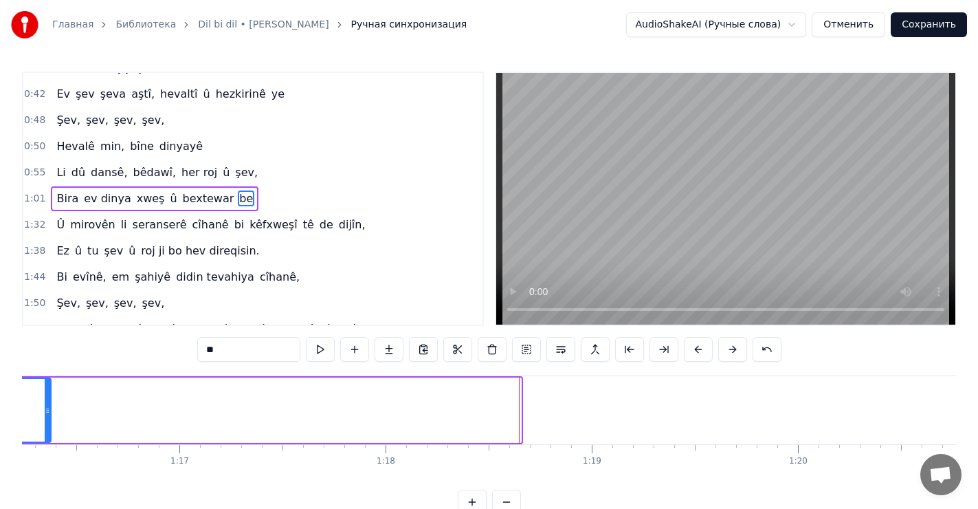
drag, startPoint x: 517, startPoint y: 406, endPoint x: 47, endPoint y: 411, distance: 470.8
click at [47, 411] on icon at bounding box center [47, 410] width 5 height 11
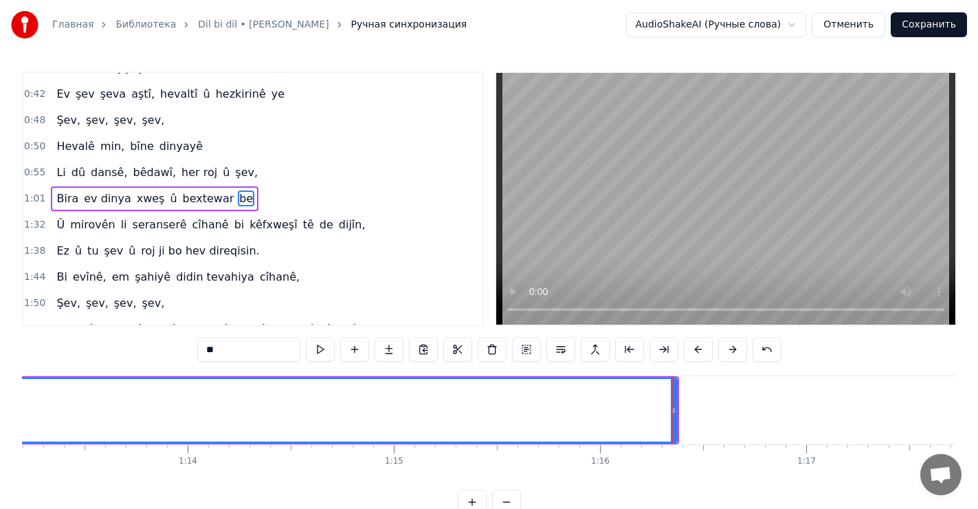
scroll to position [0, 15104]
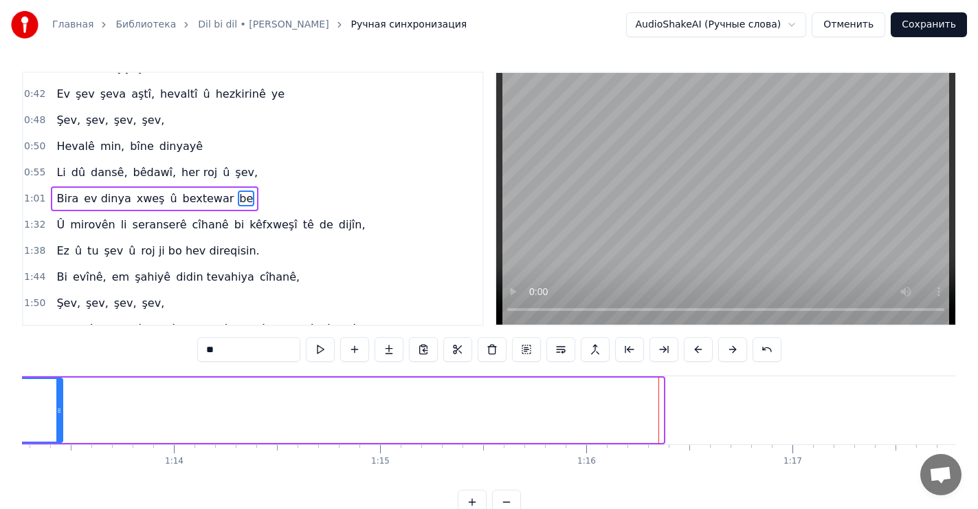
drag, startPoint x: 662, startPoint y: 405, endPoint x: 300, endPoint y: 467, distance: 367.4
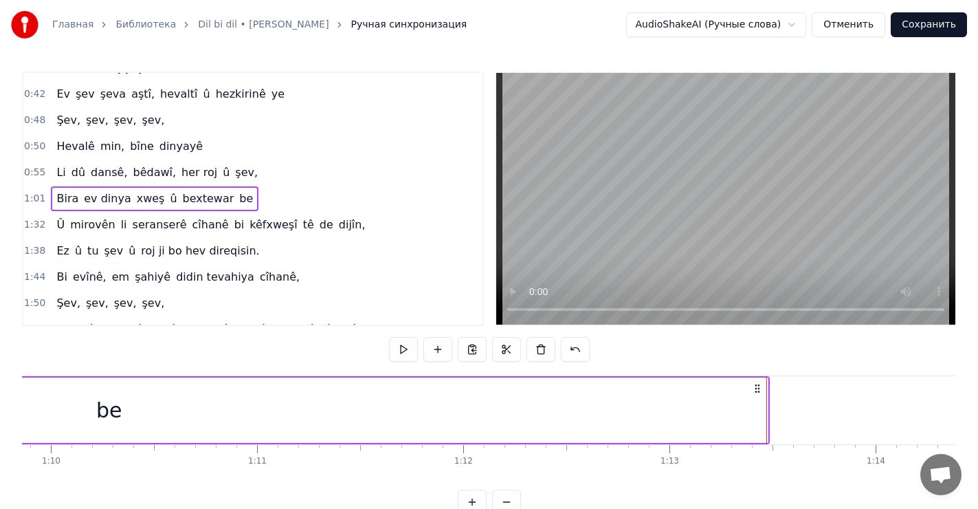
scroll to position [0, 14484]
click at [685, 407] on div at bounding box center [685, 410] width 1 height 68
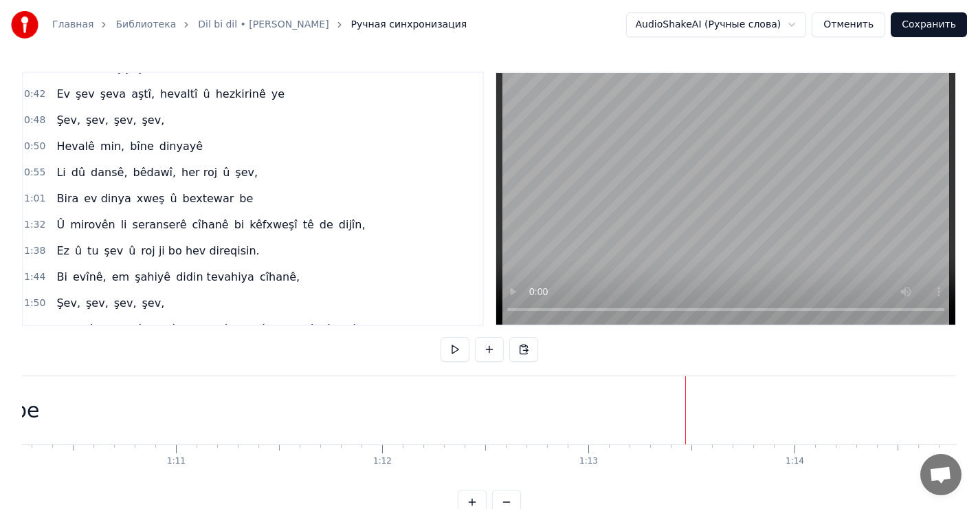
click at [648, 408] on div "be" at bounding box center [26, 410] width 1317 height 68
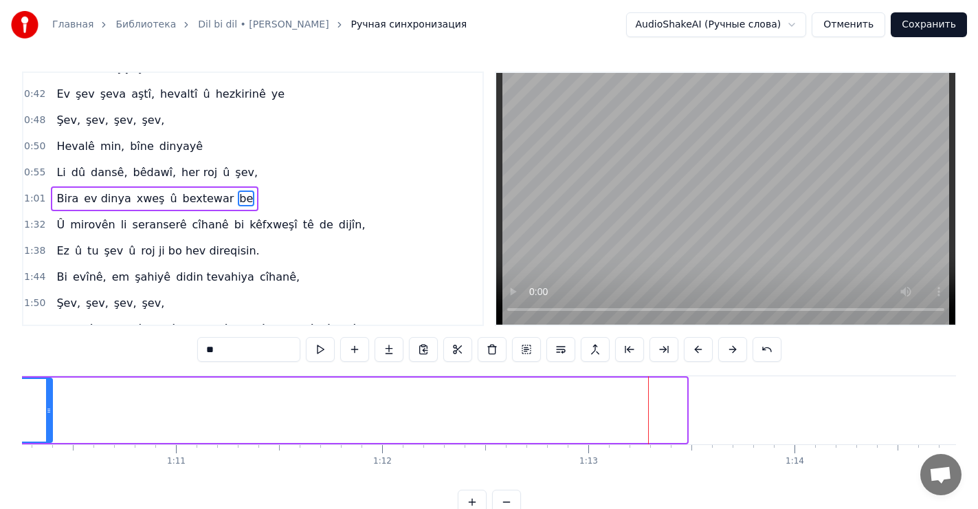
drag, startPoint x: 685, startPoint y: 410, endPoint x: 49, endPoint y: 410, distance: 635.7
click at [49, 410] on icon at bounding box center [48, 410] width 5 height 11
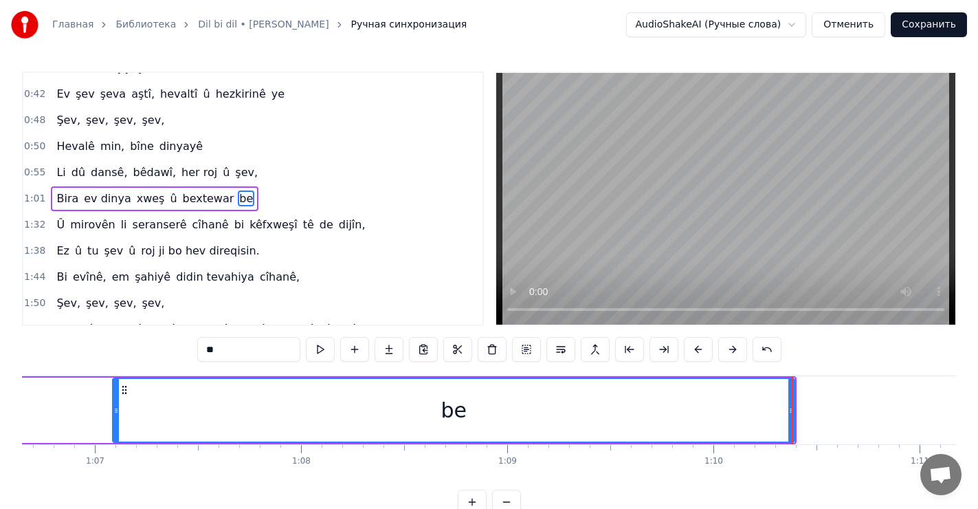
scroll to position [0, 13888]
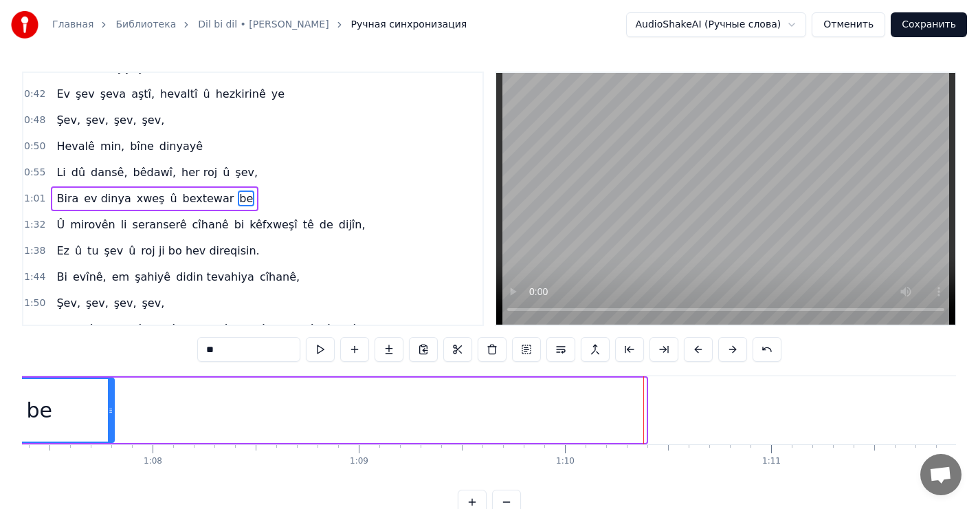
drag, startPoint x: 641, startPoint y: 405, endPoint x: 113, endPoint y: 408, distance: 527.8
click at [113, 408] on icon at bounding box center [110, 410] width 5 height 11
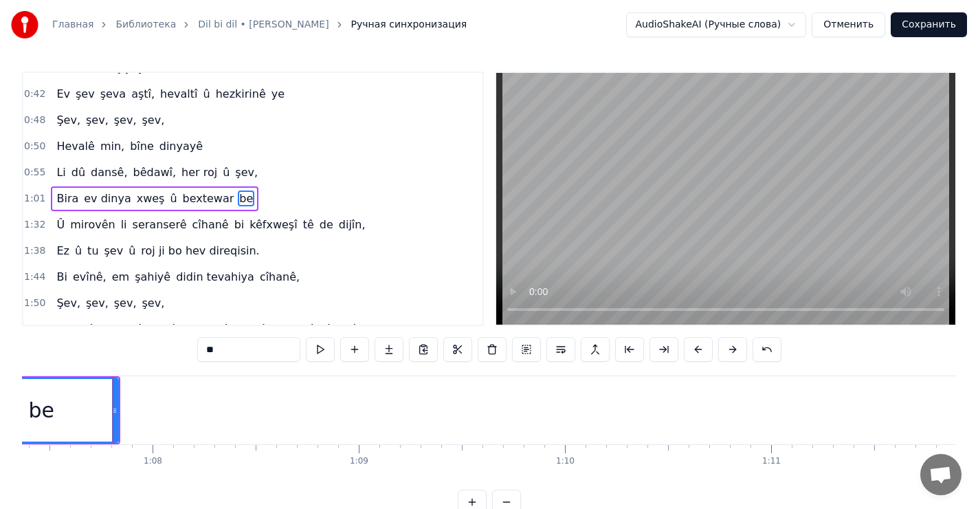
scroll to position [0, 13199]
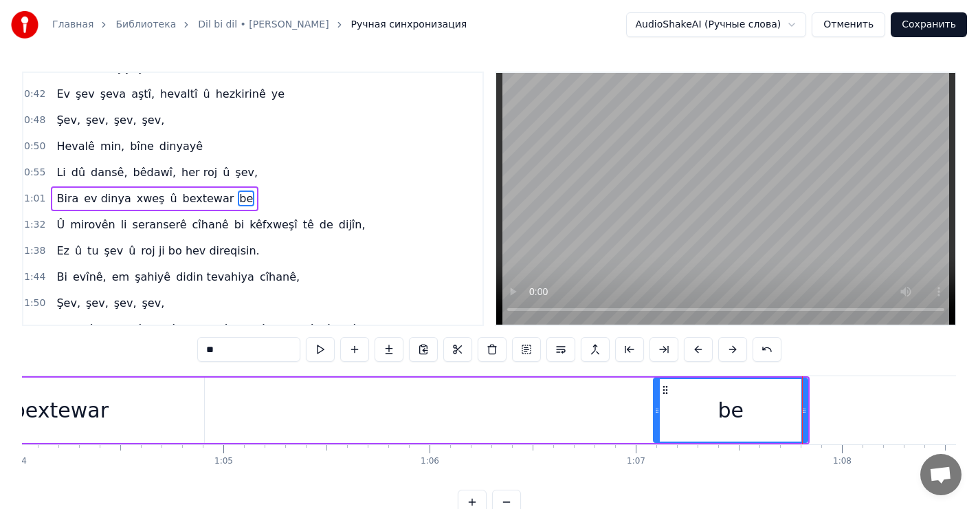
drag, startPoint x: 734, startPoint y: 413, endPoint x: 681, endPoint y: 414, distance: 52.9
click at [681, 414] on div "be" at bounding box center [730, 410] width 153 height 63
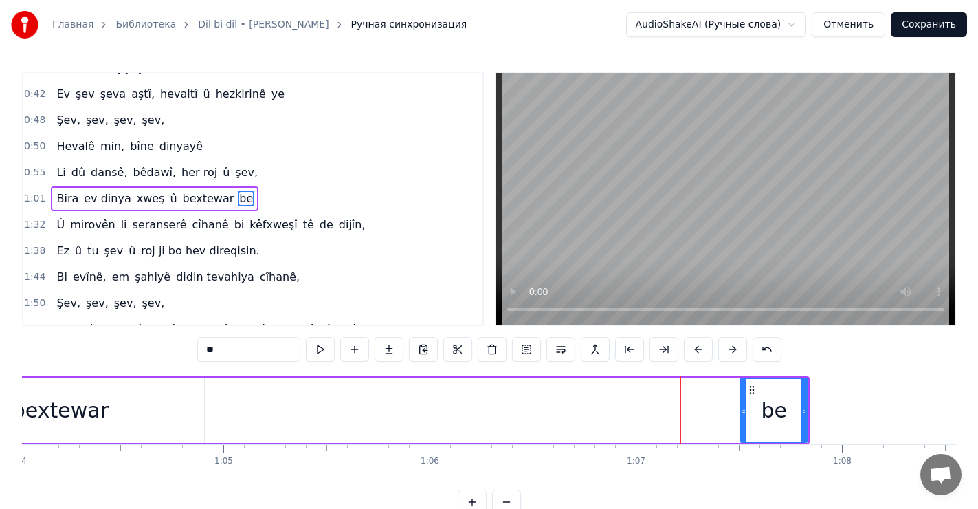
drag, startPoint x: 657, startPoint y: 409, endPoint x: 759, endPoint y: 418, distance: 102.8
click at [746, 416] on div at bounding box center [743, 410] width 5 height 63
drag, startPoint x: 761, startPoint y: 414, endPoint x: 748, endPoint y: 413, distance: 12.4
click at [745, 414] on div "be" at bounding box center [775, 410] width 63 height 63
click at [774, 383] on div "be" at bounding box center [775, 410] width 63 height 63
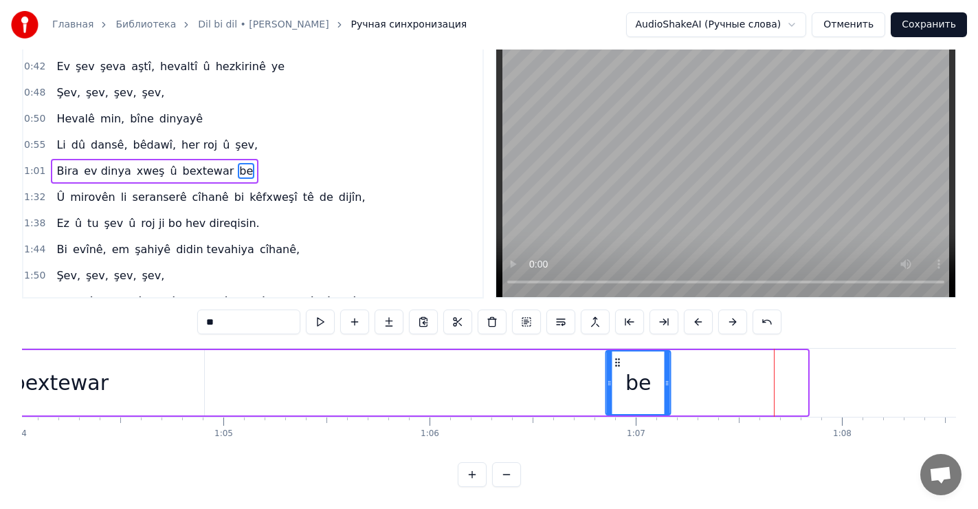
drag, startPoint x: 752, startPoint y: 388, endPoint x: 639, endPoint y: 335, distance: 125.1
click at [643, 333] on div "0:25 Rêya me bê dawî ye, diçe ber dilê mirovan, 0:32 Dil bi dil, tu bi [PERSON_…" at bounding box center [489, 265] width 934 height 443
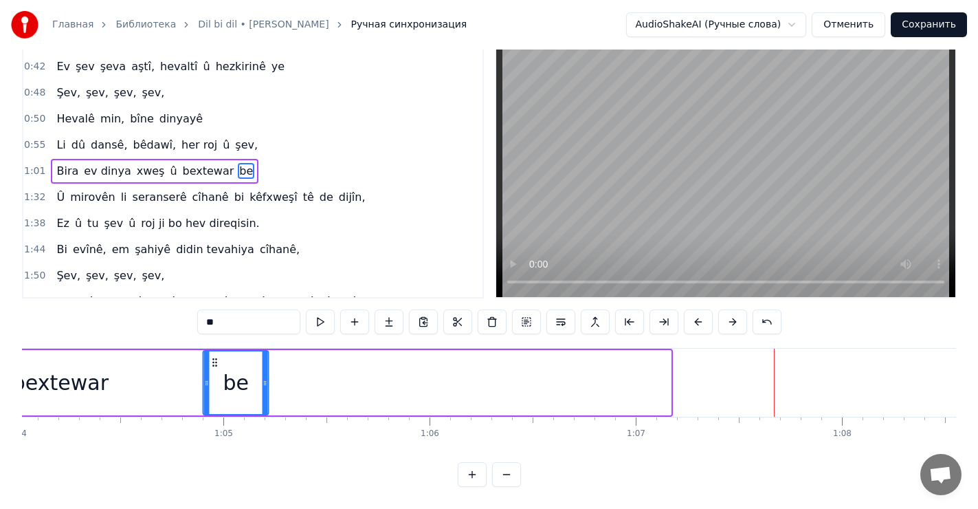
drag, startPoint x: 614, startPoint y: 348, endPoint x: 220, endPoint y: 349, distance: 394.5
click at [218, 357] on icon at bounding box center [215, 362] width 11 height 11
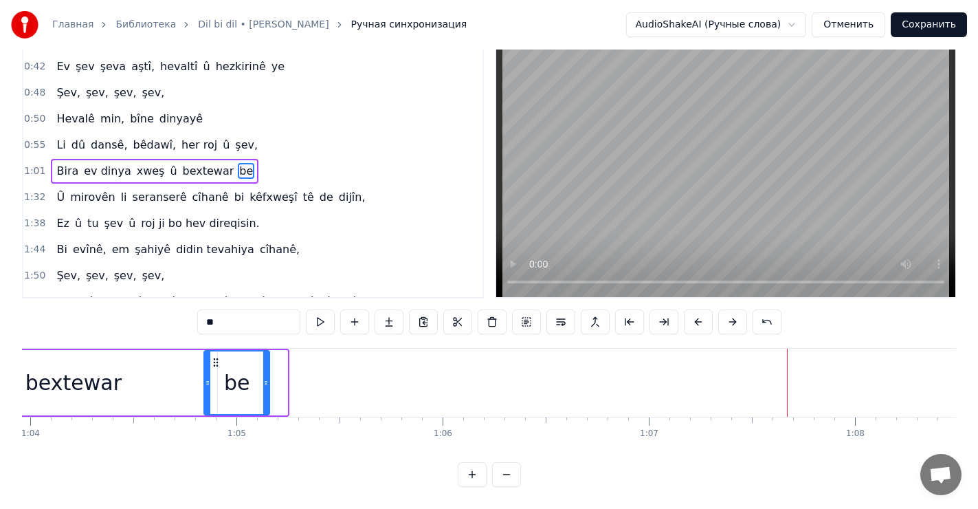
scroll to position [0, 13184]
drag, startPoint x: 214, startPoint y: 346, endPoint x: 231, endPoint y: 350, distance: 17.5
click at [229, 357] on icon at bounding box center [231, 362] width 11 height 11
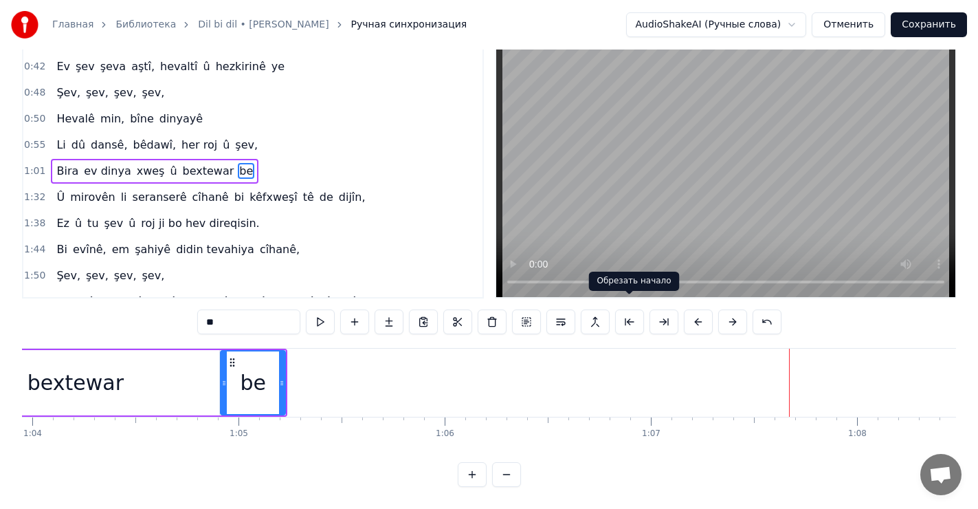
click at [654, 273] on div "Обрезать начало Обрезать начало" at bounding box center [634, 280] width 91 height 19
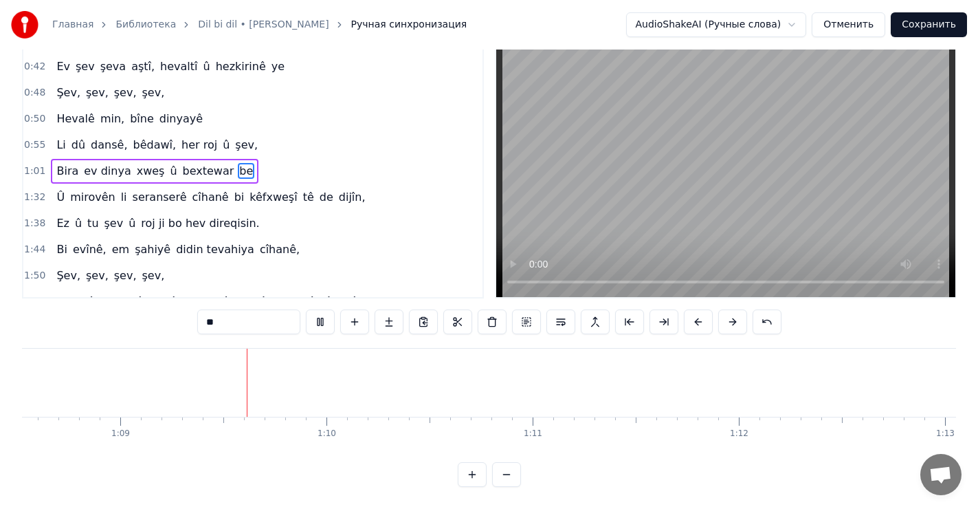
scroll to position [0, 14130]
click at [938, 27] on button "Сохранить" at bounding box center [929, 24] width 76 height 25
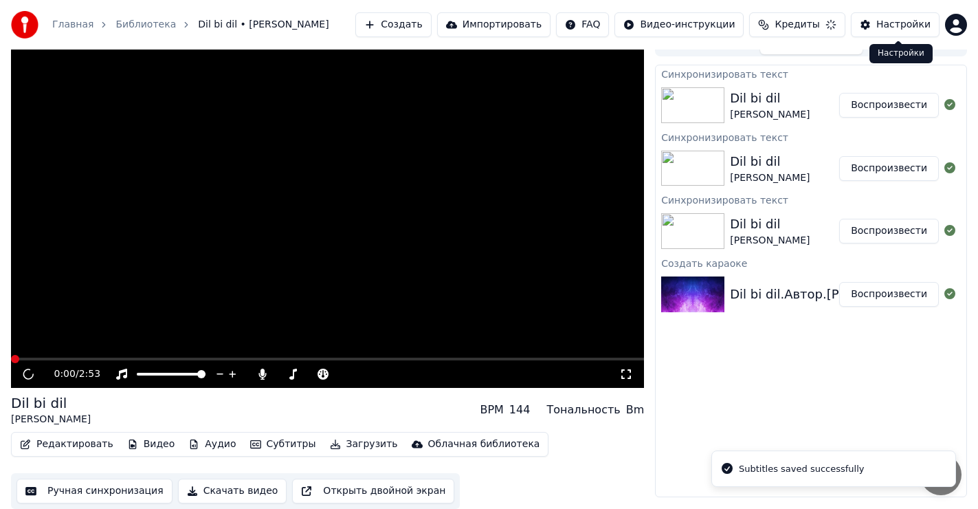
scroll to position [18, 0]
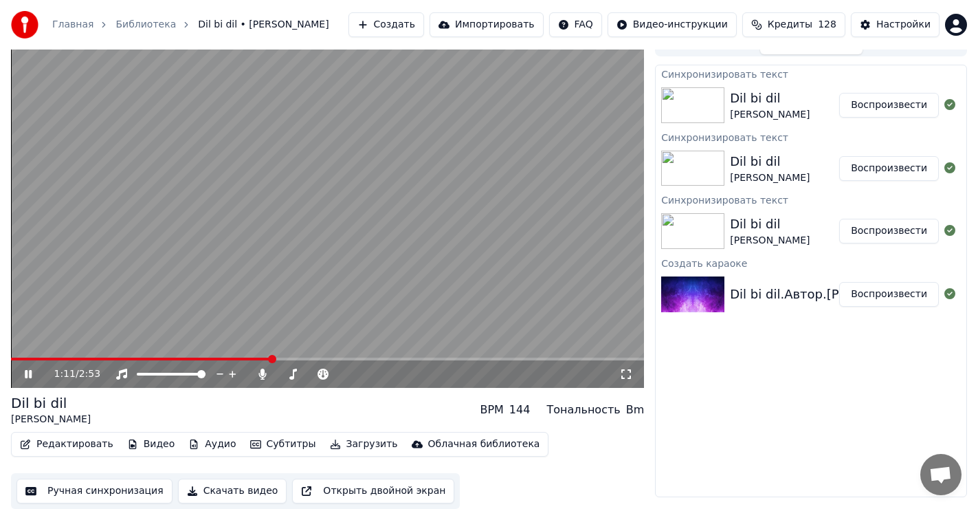
click at [239, 355] on video at bounding box center [327, 210] width 633 height 356
click at [236, 357] on video at bounding box center [327, 210] width 633 height 356
click at [236, 359] on span at bounding box center [142, 358] width 263 height 3
click at [344, 359] on span at bounding box center [178, 358] width 335 height 3
click at [26, 372] on icon at bounding box center [28, 374] width 7 height 8
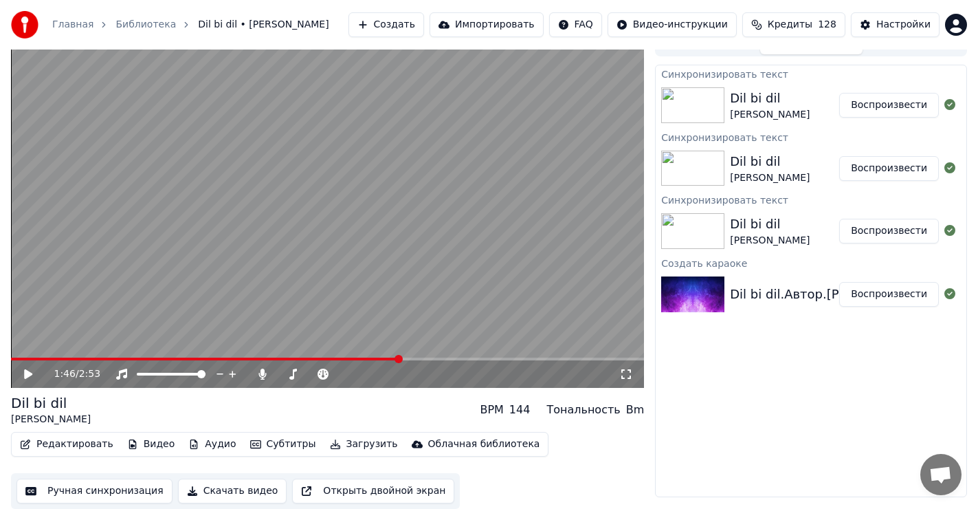
click at [67, 444] on button "Редактировать" at bounding box center [66, 443] width 104 height 19
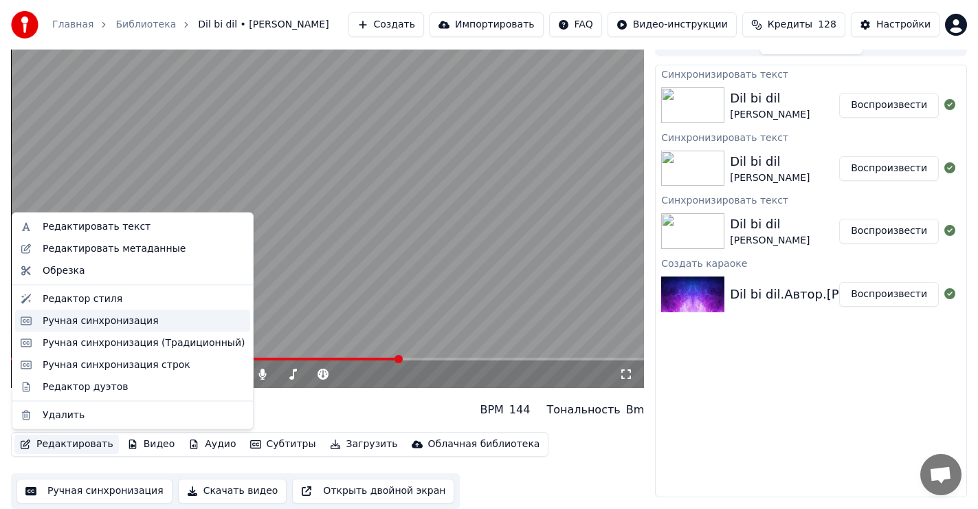
click at [125, 323] on div "Ручная синхронизация" at bounding box center [101, 320] width 116 height 14
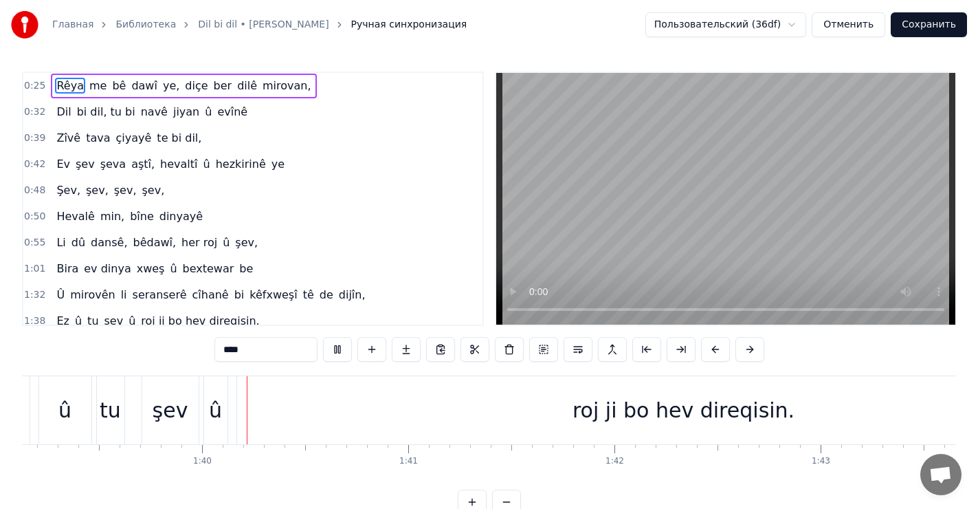
scroll to position [0, 20438]
click at [595, 416] on div "roj ji bo hev direqisin." at bounding box center [681, 409] width 222 height 31
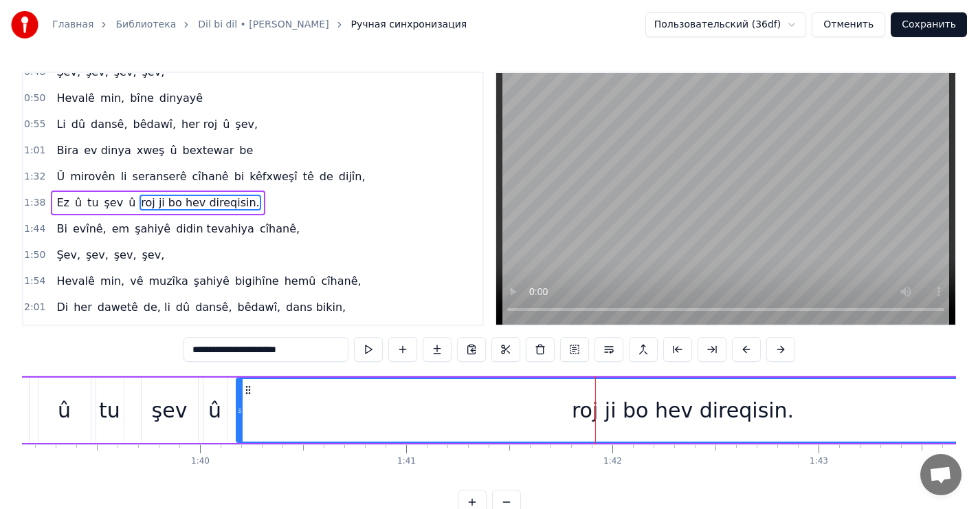
scroll to position [122, 0]
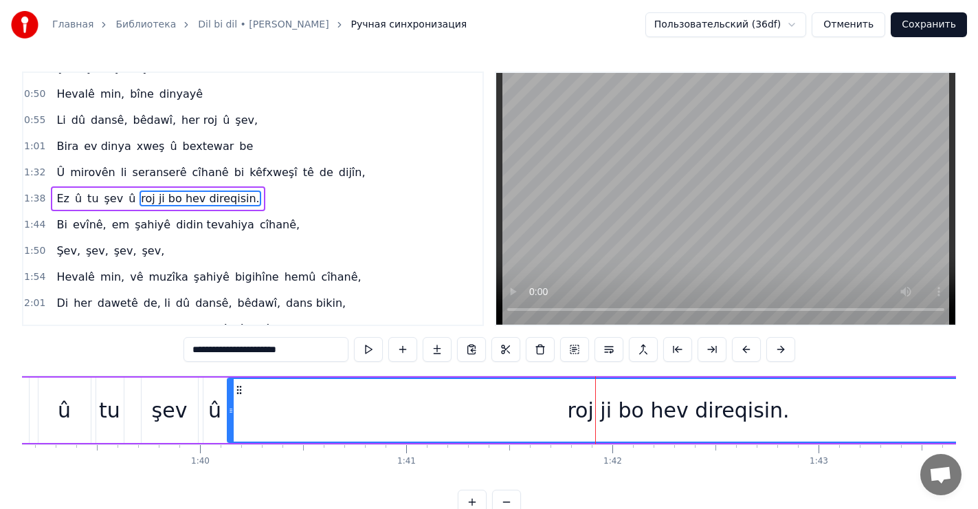
drag, startPoint x: 240, startPoint y: 408, endPoint x: 231, endPoint y: 404, distance: 9.6
click at [231, 404] on div at bounding box center [230, 410] width 5 height 63
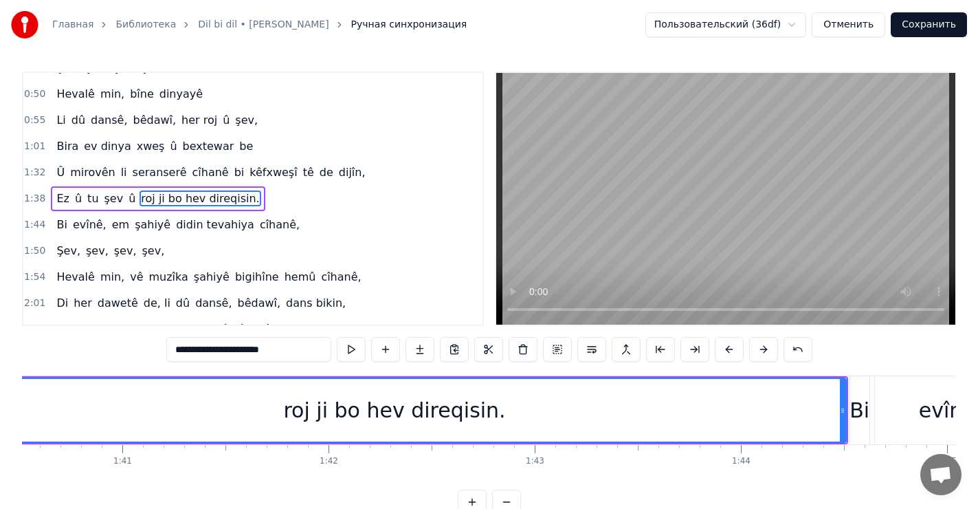
scroll to position [0, 20735]
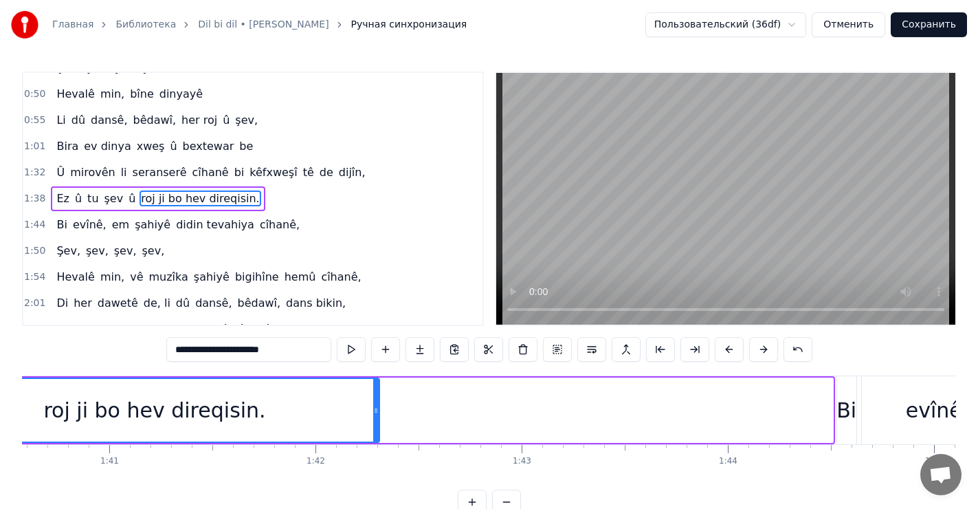
drag, startPoint x: 828, startPoint y: 408, endPoint x: 375, endPoint y: 414, distance: 453.6
click at [375, 414] on icon at bounding box center [375, 410] width 5 height 11
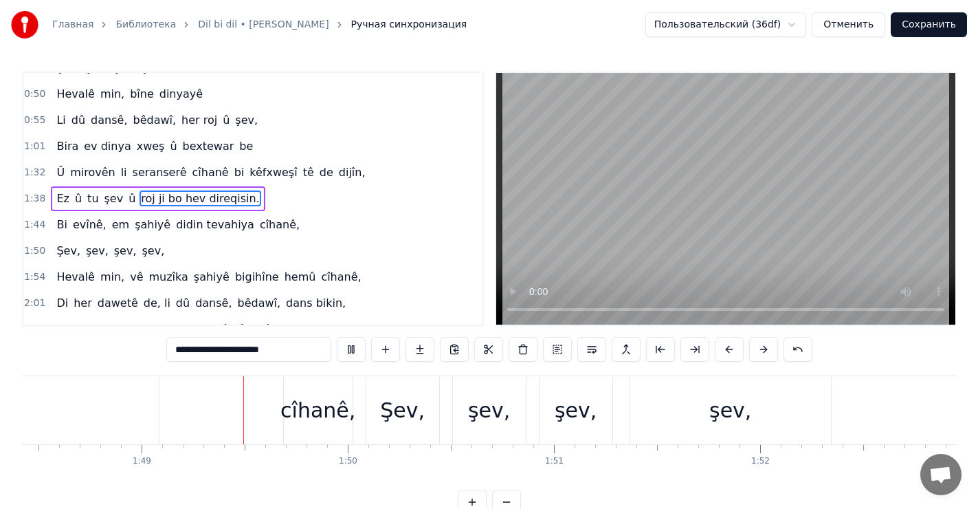
scroll to position [0, 22356]
drag, startPoint x: 317, startPoint y: 408, endPoint x: 287, endPoint y: 406, distance: 30.3
click at [287, 408] on div "cîhanê," at bounding box center [314, 409] width 75 height 31
type input "*******"
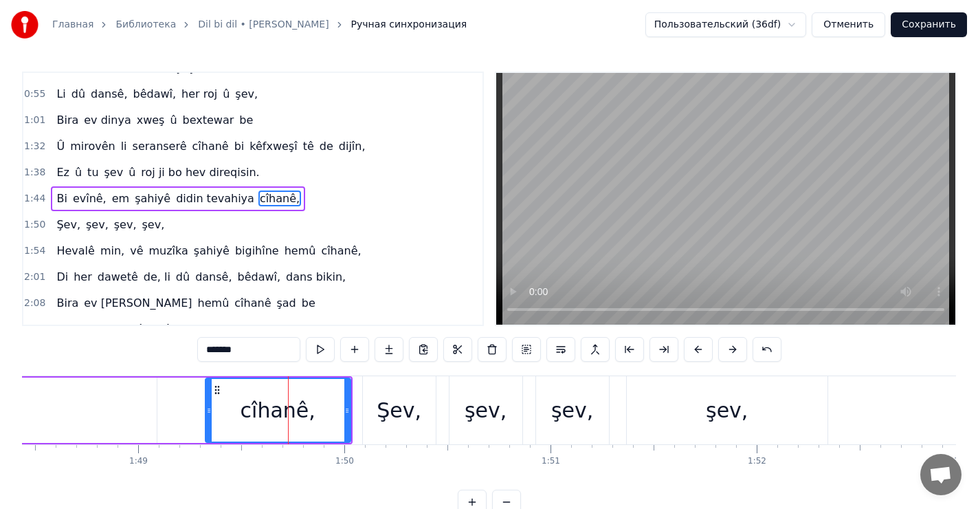
drag, startPoint x: 284, startPoint y: 401, endPoint x: 244, endPoint y: 410, distance: 41.0
click at [212, 405] on div at bounding box center [208, 410] width 5 height 63
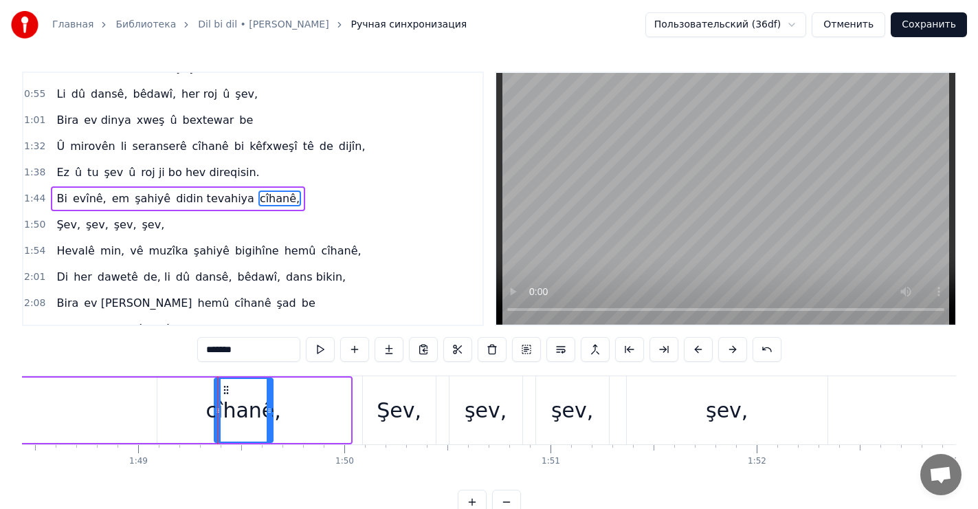
drag, startPoint x: 346, startPoint y: 409, endPoint x: 269, endPoint y: 410, distance: 77.7
click at [269, 410] on icon at bounding box center [269, 410] width 5 height 11
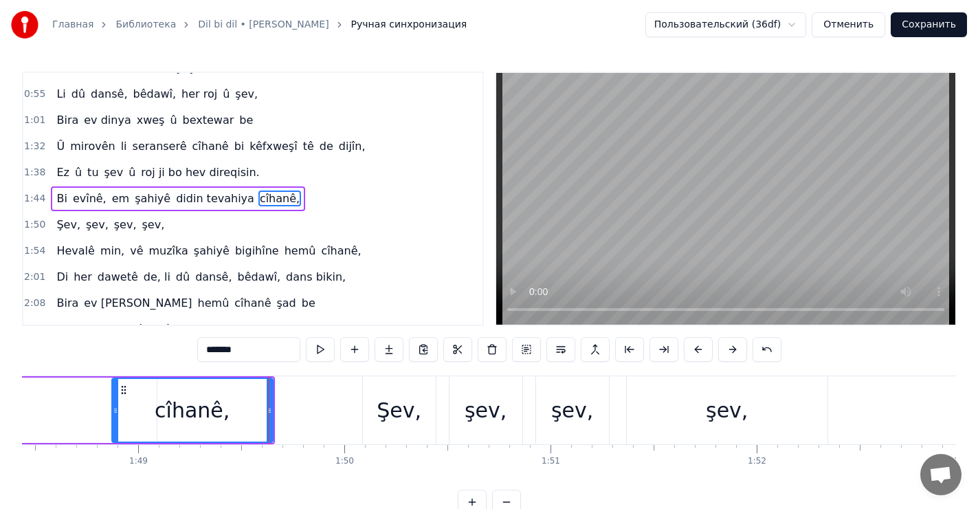
drag, startPoint x: 217, startPoint y: 405, endPoint x: 147, endPoint y: 414, distance: 70.7
click at [116, 407] on icon at bounding box center [115, 410] width 5 height 11
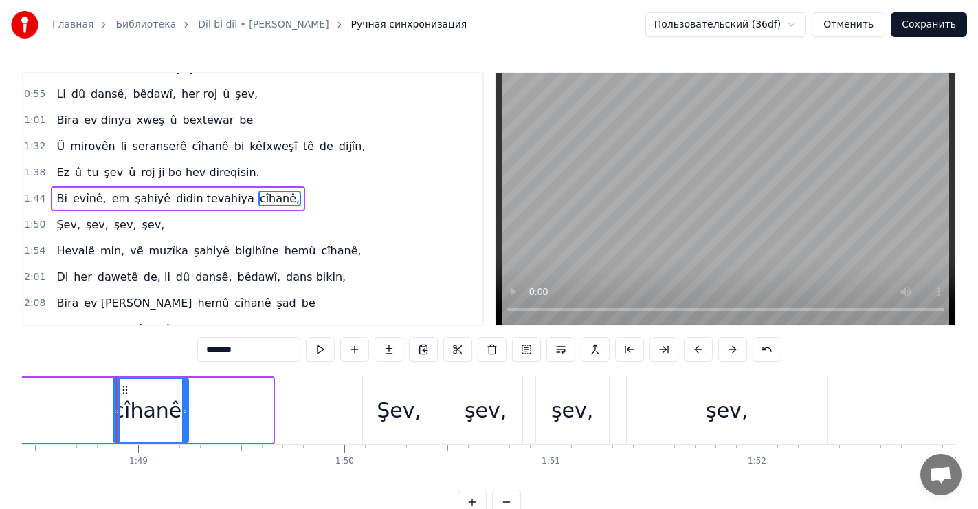
drag, startPoint x: 269, startPoint y: 406, endPoint x: 164, endPoint y: 403, distance: 104.5
click at [184, 408] on icon at bounding box center [184, 410] width 5 height 11
drag, startPoint x: 113, startPoint y: 403, endPoint x: 102, endPoint y: 410, distance: 12.4
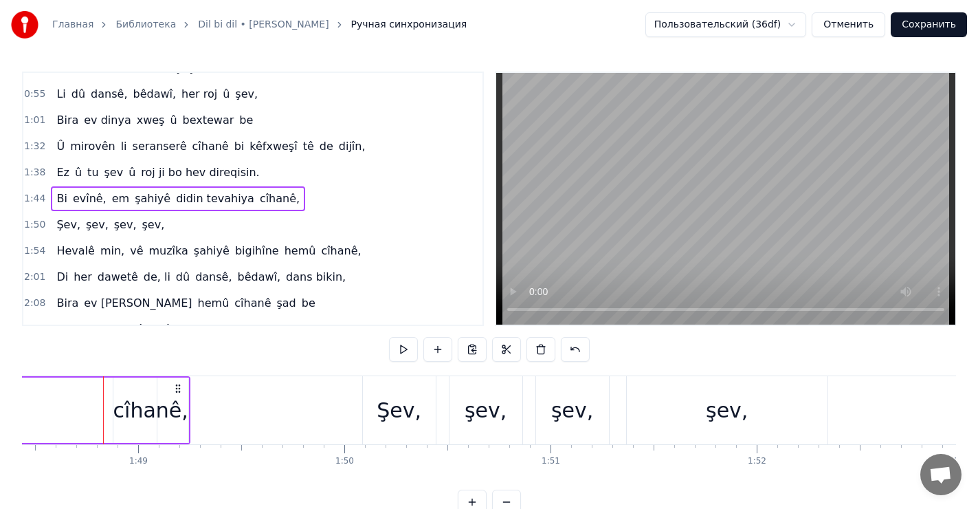
click at [115, 408] on div "cîhanê," at bounding box center [150, 409] width 75 height 65
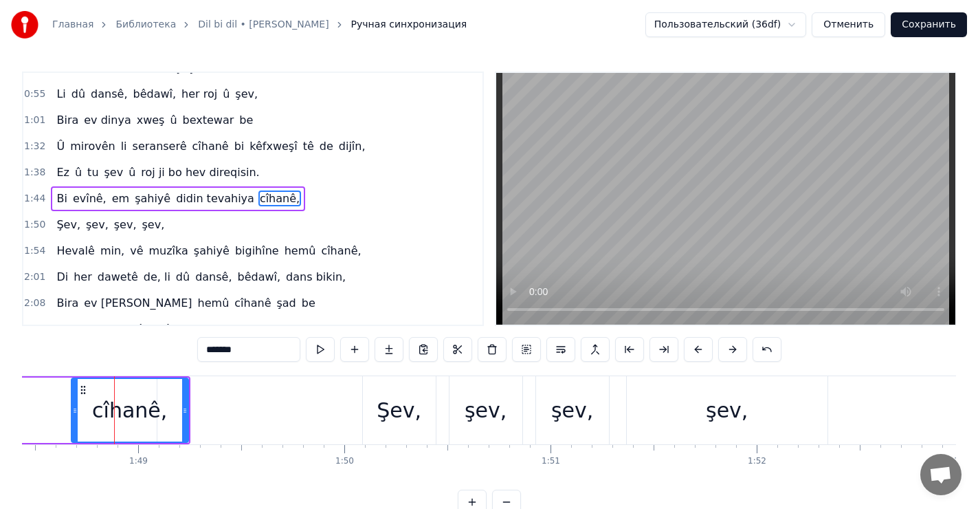
drag, startPoint x: 116, startPoint y: 403, endPoint x: 74, endPoint y: 399, distance: 42.1
click at [74, 399] on div at bounding box center [74, 410] width 5 height 63
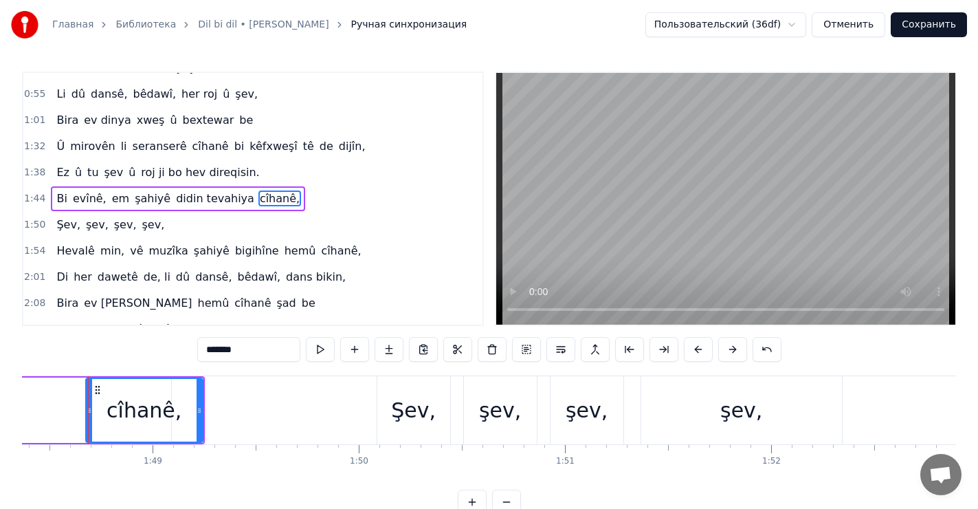
scroll to position [0, 22338]
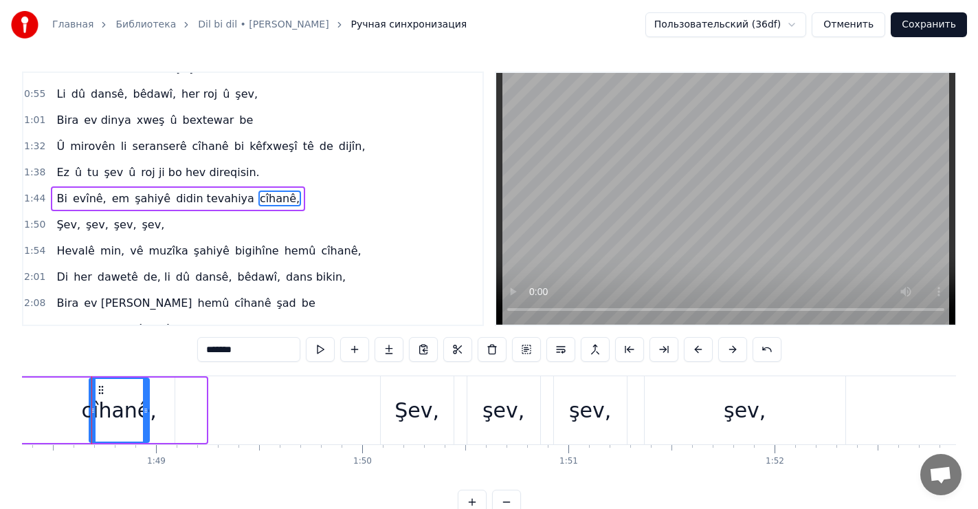
drag, startPoint x: 204, startPoint y: 415, endPoint x: 147, endPoint y: 407, distance: 57.6
click at [147, 407] on div at bounding box center [145, 410] width 5 height 63
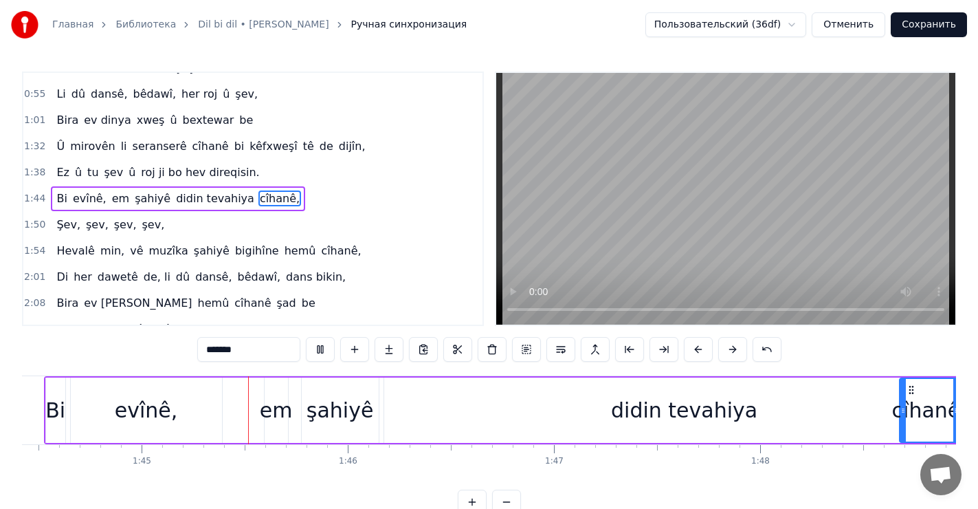
scroll to position [0, 21535]
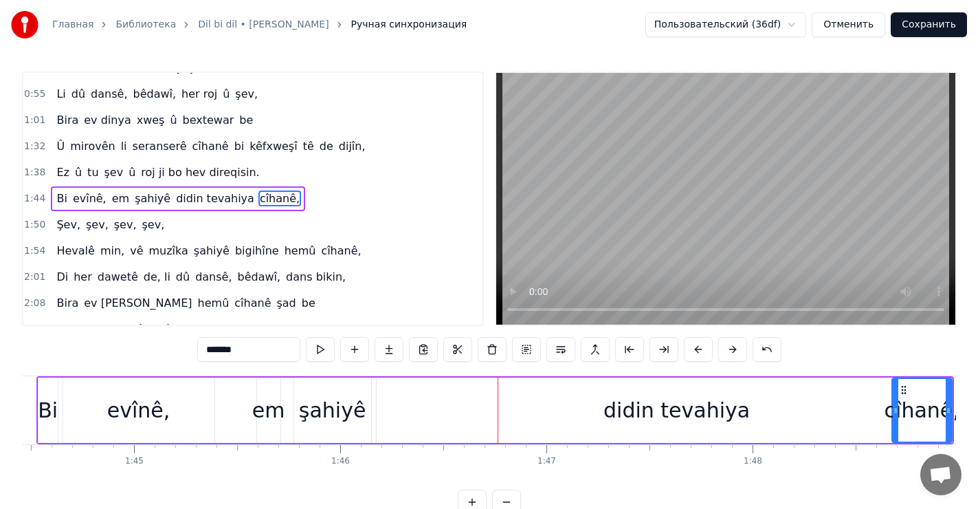
click at [36, 402] on div "Bi evînê, em şahiyê didin [PERSON_NAME]," at bounding box center [494, 410] width 917 height 68
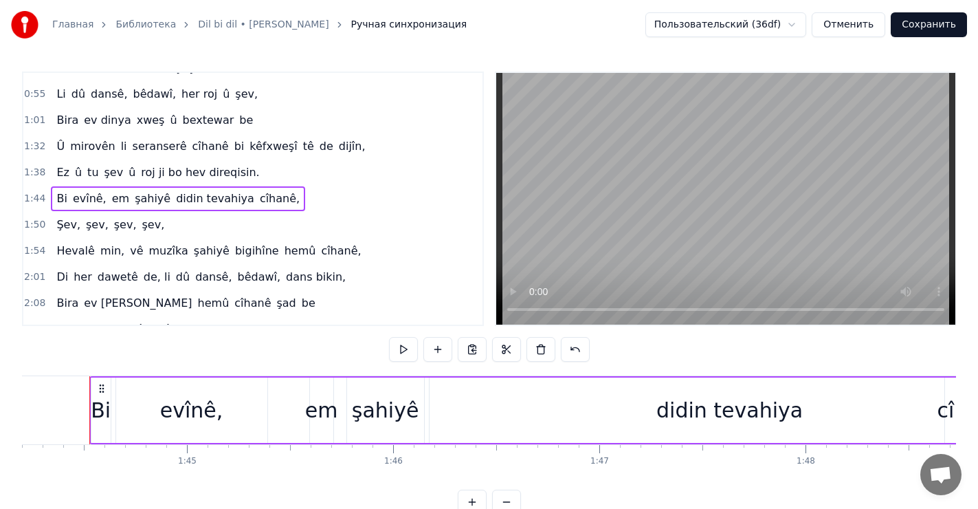
scroll to position [0, 21480]
click at [91, 400] on div at bounding box center [91, 410] width 1 height 68
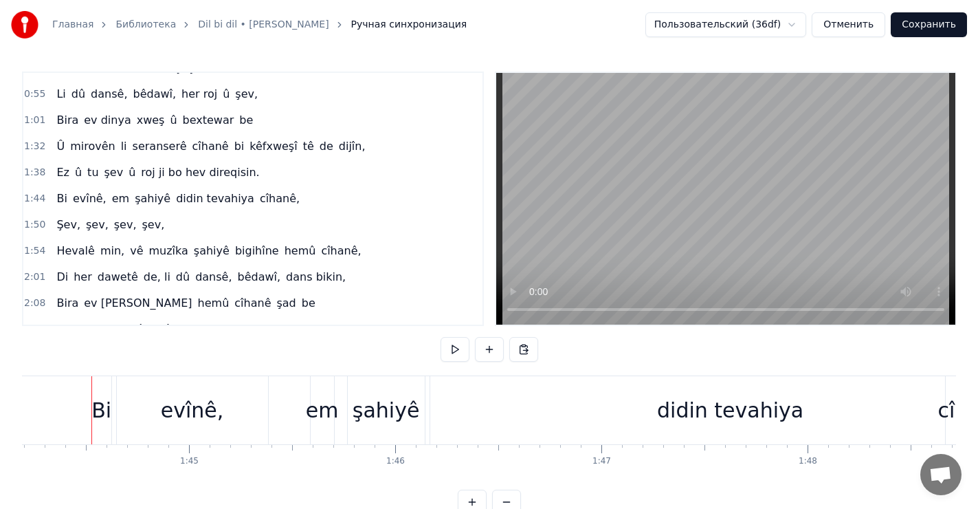
click at [104, 409] on div "Bi" at bounding box center [101, 409] width 20 height 31
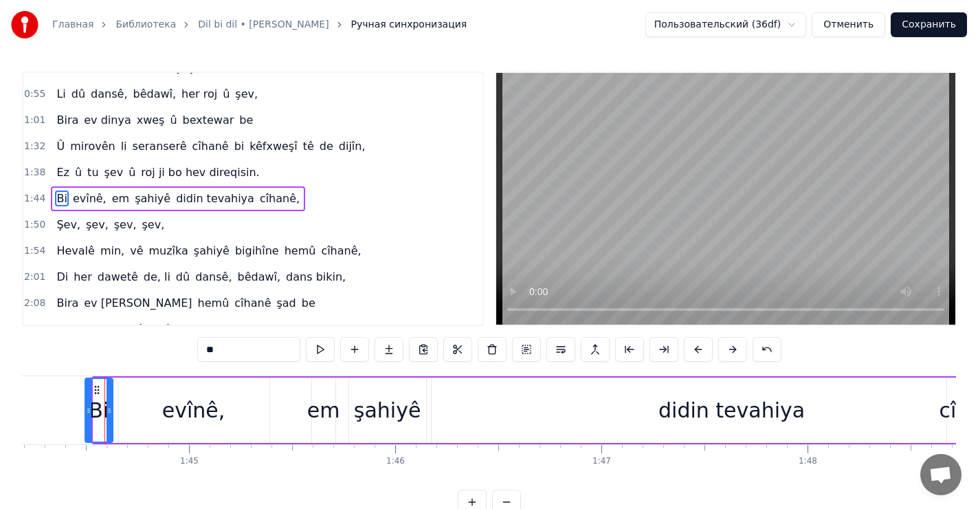
click at [91, 409] on icon at bounding box center [88, 410] width 5 height 11
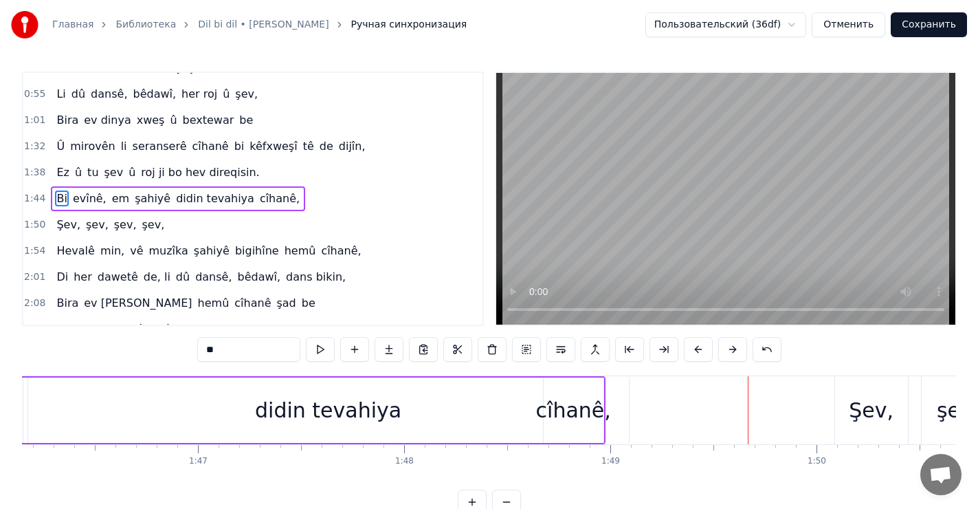
scroll to position [0, 21937]
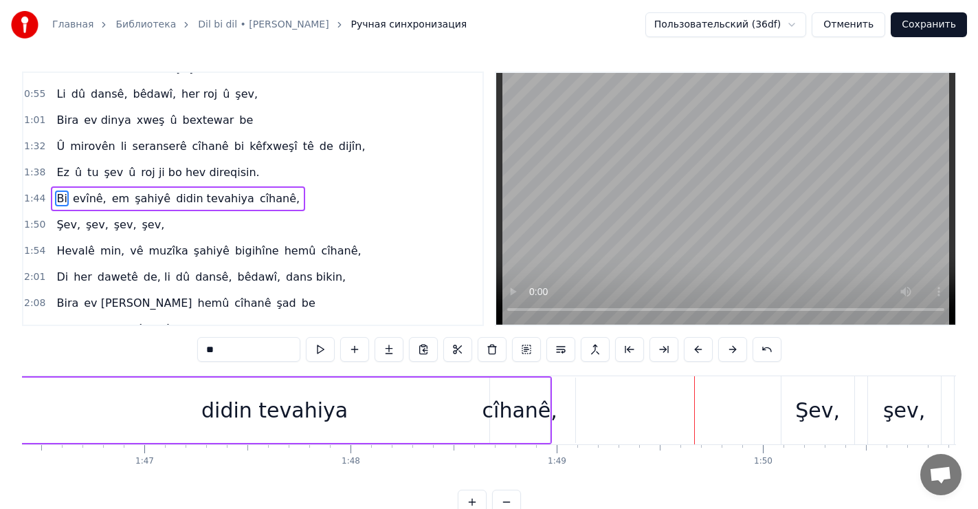
click at [522, 411] on div "cîhanê," at bounding box center [519, 409] width 75 height 31
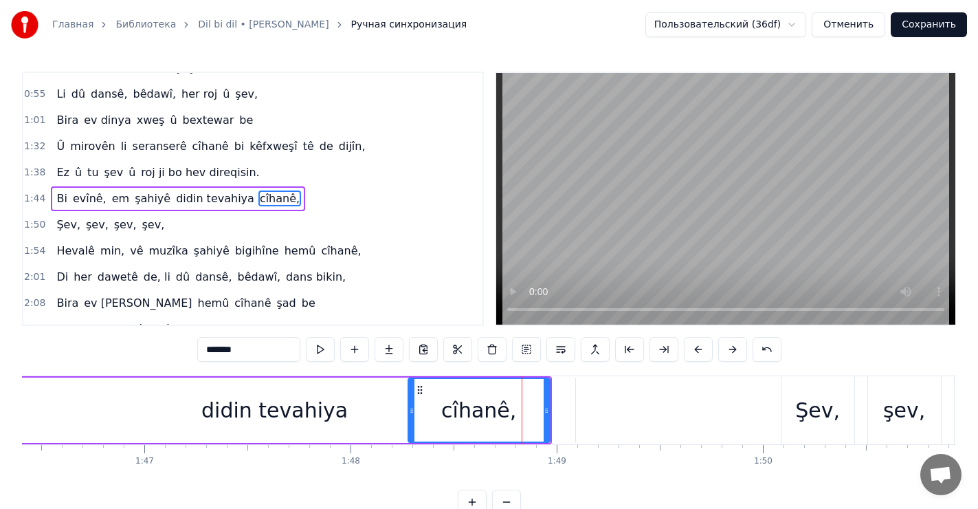
drag, startPoint x: 493, startPoint y: 406, endPoint x: 425, endPoint y: 403, distance: 67.4
click at [410, 401] on div at bounding box center [411, 410] width 5 height 63
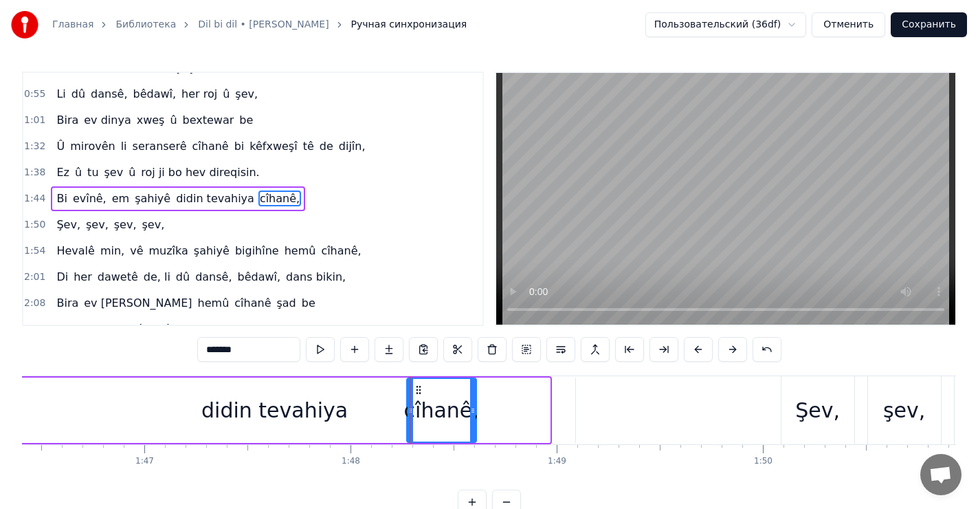
drag, startPoint x: 547, startPoint y: 403, endPoint x: 456, endPoint y: 401, distance: 90.7
click at [474, 401] on div at bounding box center [472, 410] width 5 height 63
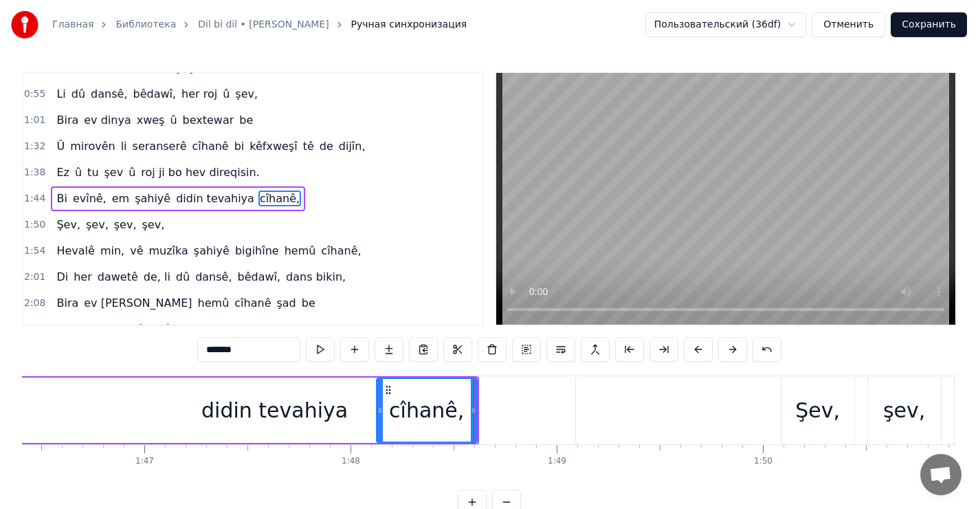
drag, startPoint x: 409, startPoint y: 405, endPoint x: 388, endPoint y: 409, distance: 21.6
click at [383, 409] on icon at bounding box center [379, 410] width 5 height 11
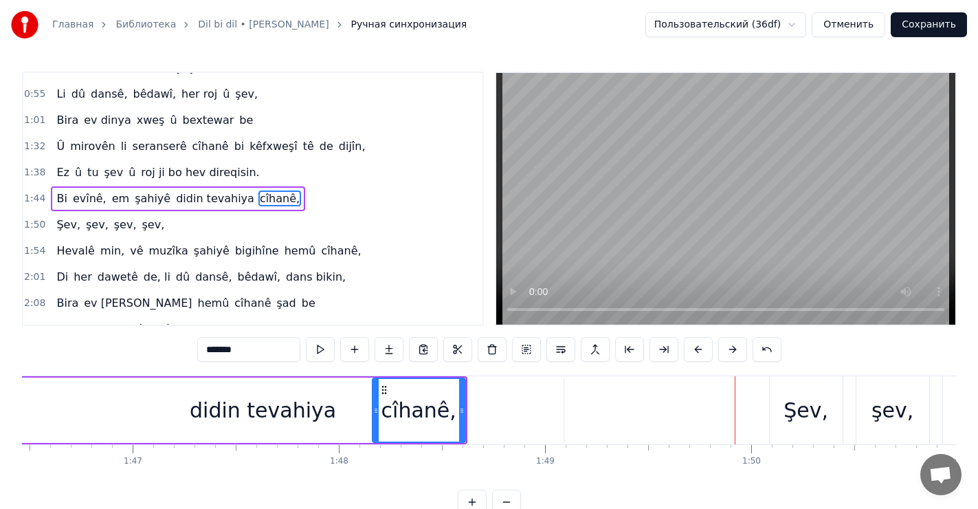
scroll to position [0, 21921]
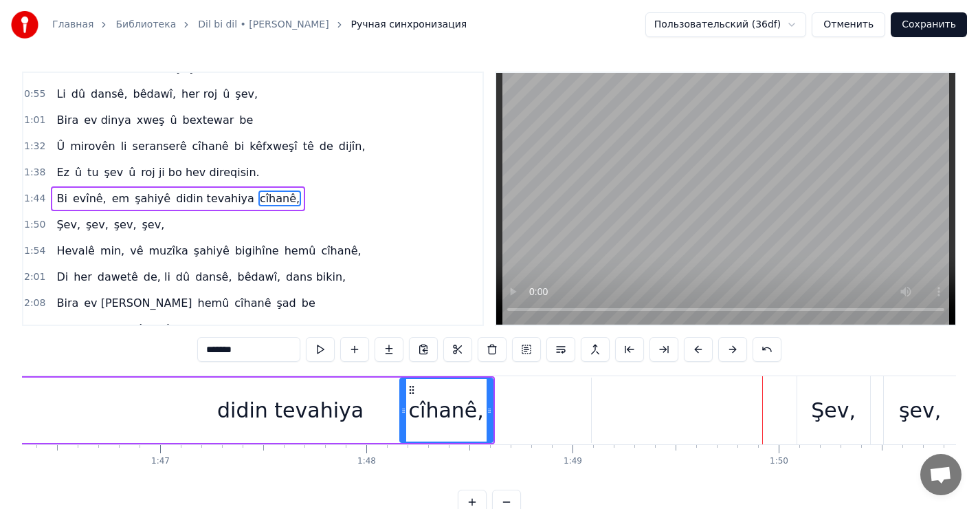
drag, startPoint x: 468, startPoint y: 404, endPoint x: 491, endPoint y: 407, distance: 22.8
click at [491, 407] on div "cîhanê," at bounding box center [446, 410] width 91 height 63
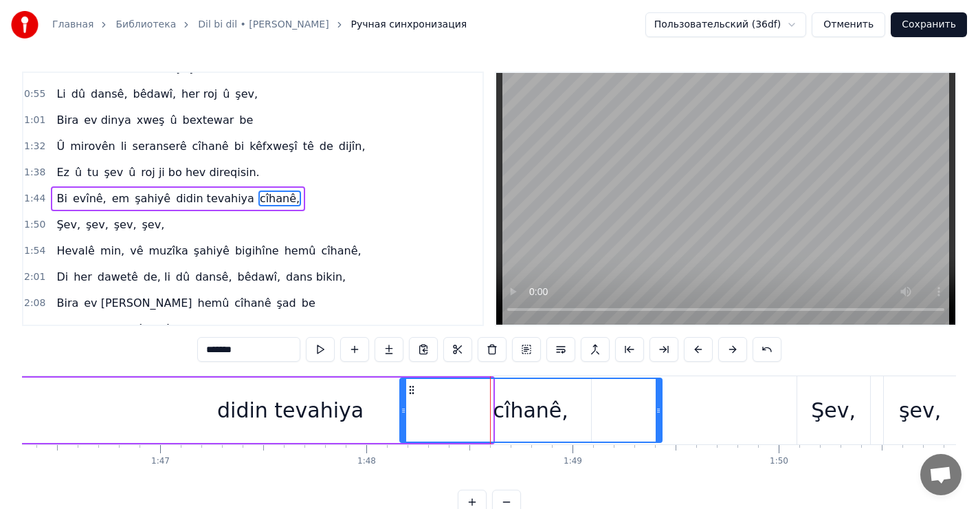
drag, startPoint x: 489, startPoint y: 405, endPoint x: 595, endPoint y: 408, distance: 106.6
click at [656, 399] on div at bounding box center [658, 410] width 5 height 63
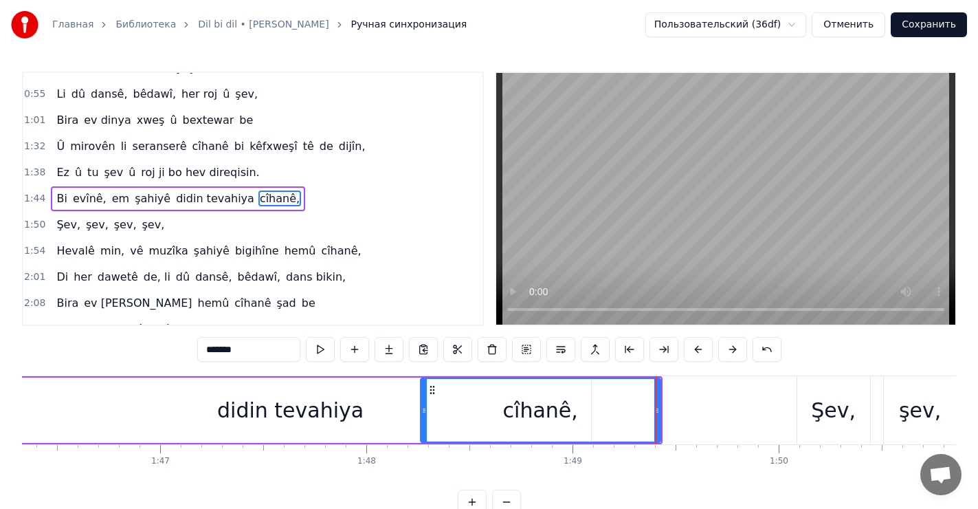
drag, startPoint x: 403, startPoint y: 408, endPoint x: 425, endPoint y: 407, distance: 22.0
click at [424, 407] on icon at bounding box center [423, 410] width 5 height 11
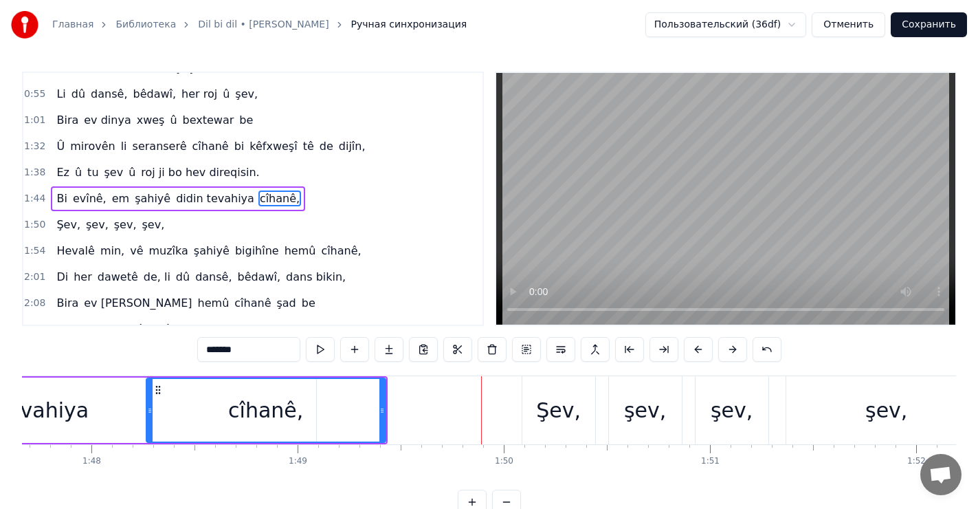
scroll to position [0, 22156]
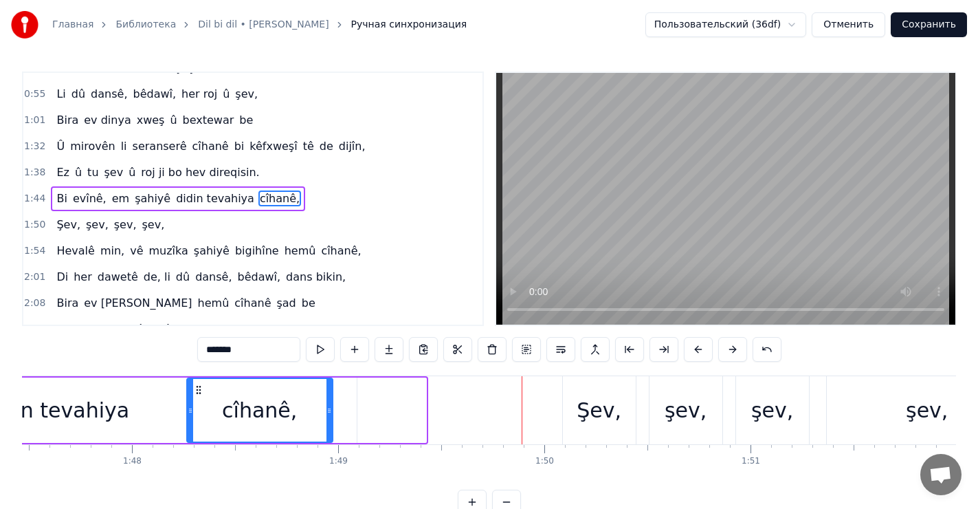
drag, startPoint x: 425, startPoint y: 407, endPoint x: 337, endPoint y: 404, distance: 87.3
click at [332, 406] on icon at bounding box center [328, 410] width 5 height 11
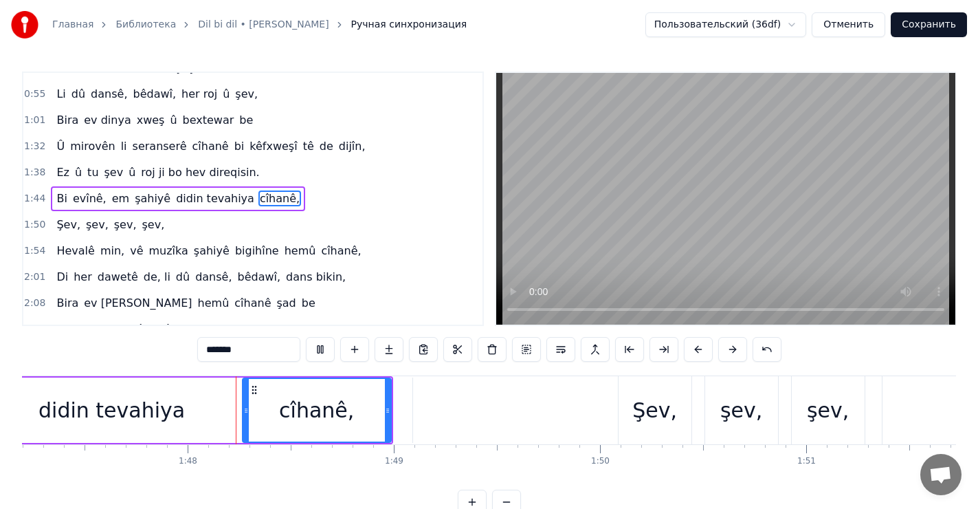
scroll to position [0, 22103]
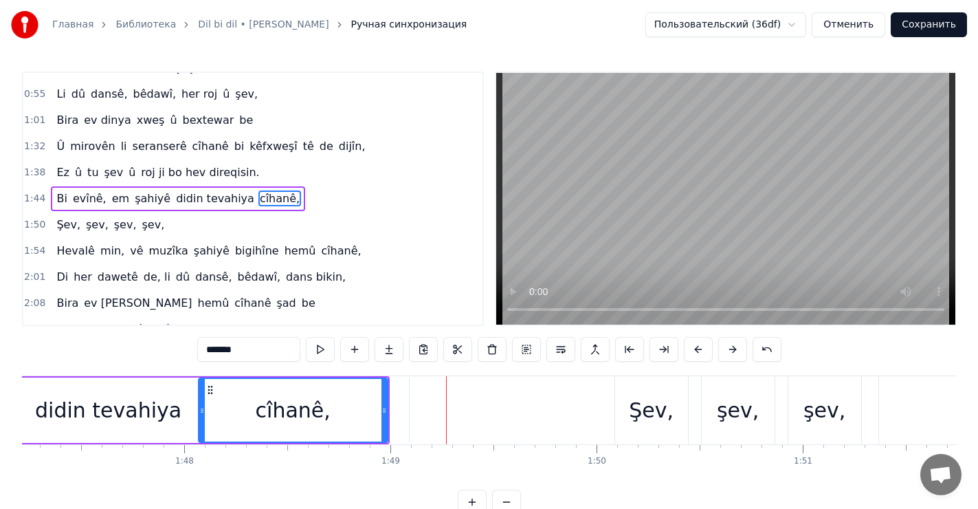
drag, startPoint x: 242, startPoint y: 405, endPoint x: 212, endPoint y: 404, distance: 29.6
click at [201, 406] on icon at bounding box center [201, 410] width 5 height 11
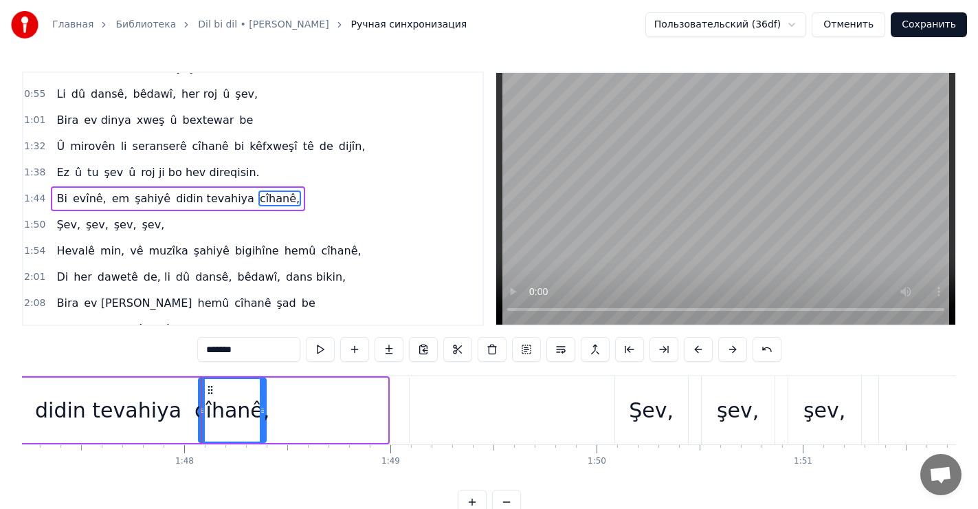
drag, startPoint x: 383, startPoint y: 406, endPoint x: 263, endPoint y: 398, distance: 119.9
click at [265, 401] on div at bounding box center [262, 410] width 5 height 63
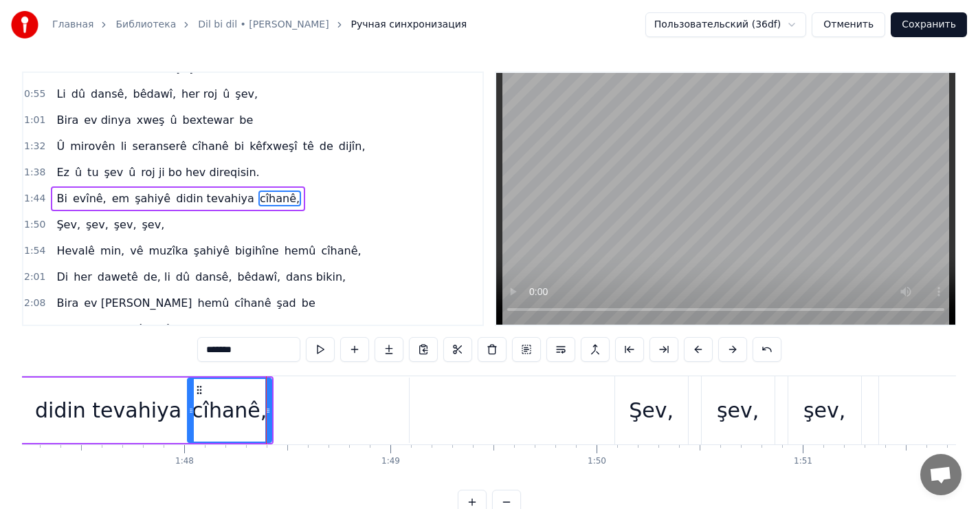
drag, startPoint x: 199, startPoint y: 402, endPoint x: 208, endPoint y: 404, distance: 9.2
click at [192, 402] on div at bounding box center [190, 410] width 5 height 63
click at [265, 413] on icon at bounding box center [262, 410] width 5 height 11
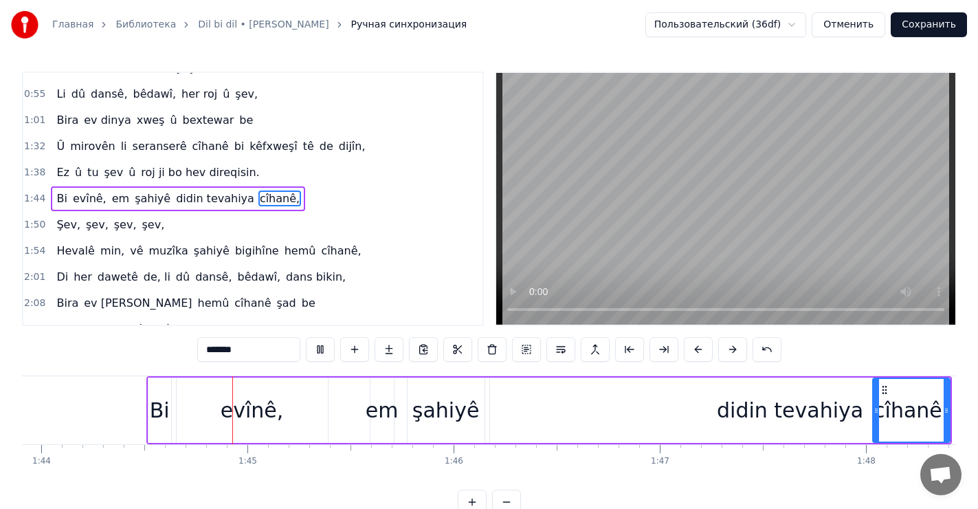
scroll to position [0, 21422]
click at [152, 410] on div "Bi" at bounding box center [159, 409] width 20 height 31
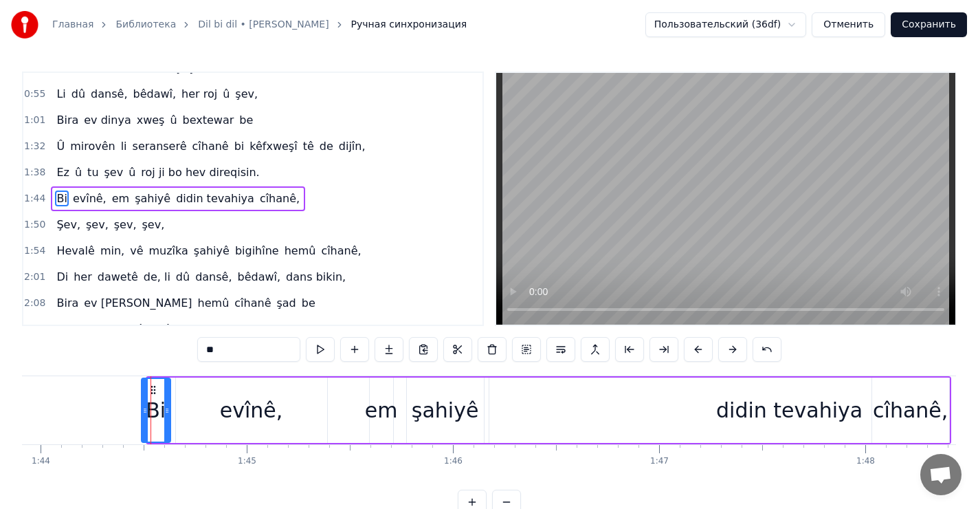
click at [142, 408] on icon at bounding box center [144, 410] width 5 height 11
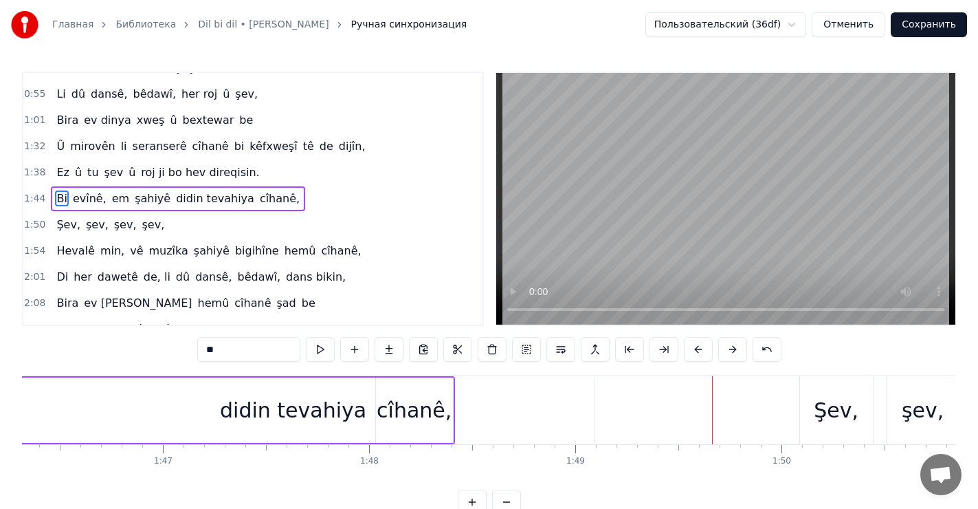
scroll to position [0, 21865]
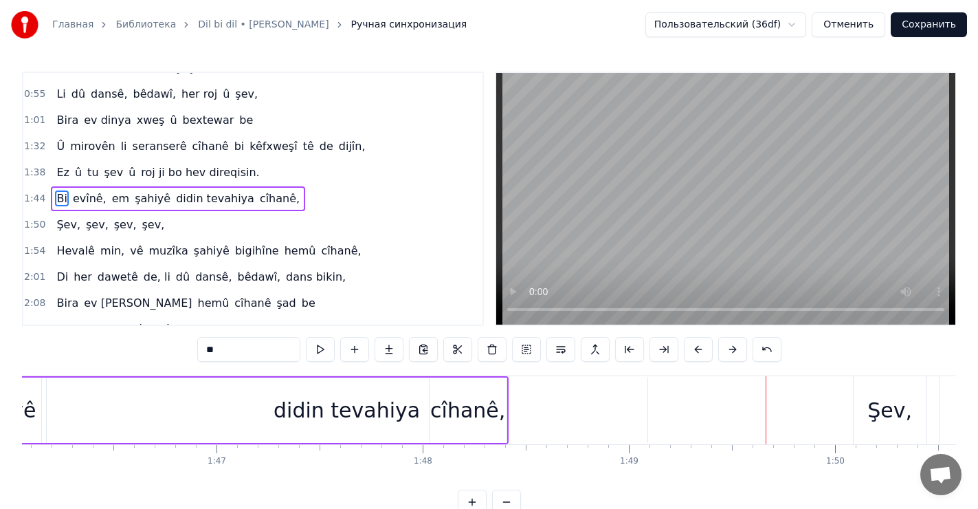
click at [456, 413] on div "cîhanê," at bounding box center [467, 409] width 75 height 31
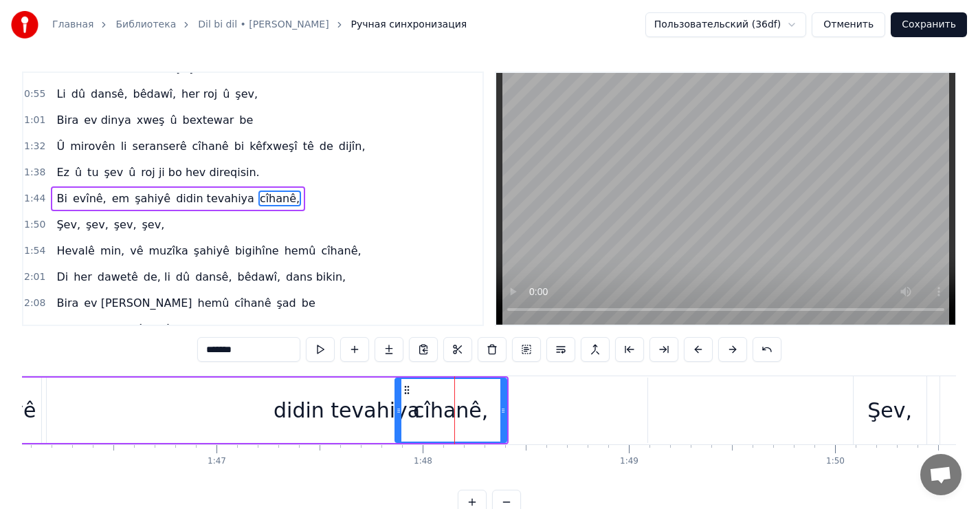
drag, startPoint x: 430, startPoint y: 407, endPoint x: 396, endPoint y: 410, distance: 34.5
click at [396, 410] on icon at bounding box center [398, 410] width 5 height 11
drag, startPoint x: 502, startPoint y: 409, endPoint x: 495, endPoint y: 410, distance: 6.9
click at [495, 410] on icon at bounding box center [495, 410] width 5 height 11
drag, startPoint x: 396, startPoint y: 401, endPoint x: 465, endPoint y: 408, distance: 69.7
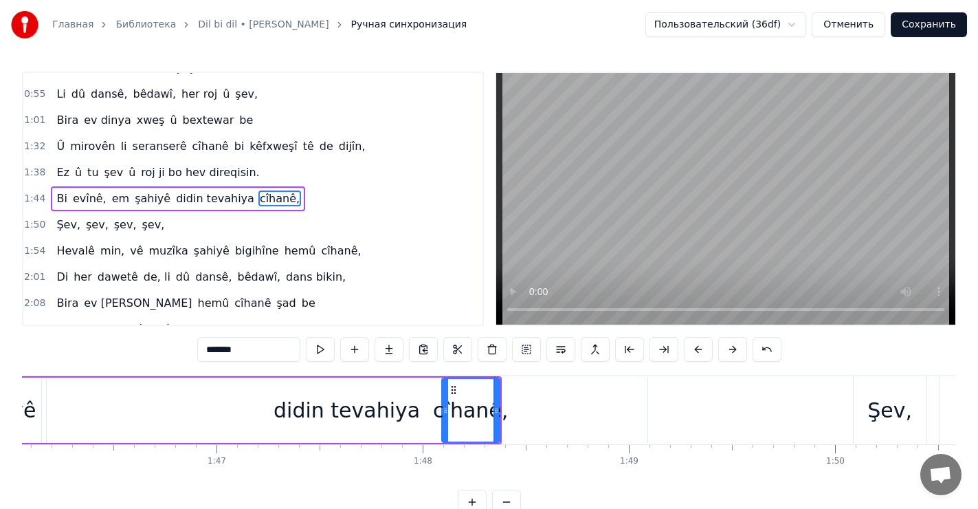
click at [443, 402] on div at bounding box center [445, 410] width 5 height 63
drag, startPoint x: 444, startPoint y: 395, endPoint x: 456, endPoint y: 396, distance: 12.4
click at [456, 396] on div at bounding box center [458, 410] width 5 height 63
drag, startPoint x: 483, startPoint y: 403, endPoint x: 472, endPoint y: 400, distance: 11.5
click at [469, 401] on div "cîhanê," at bounding box center [477, 409] width 75 height 31
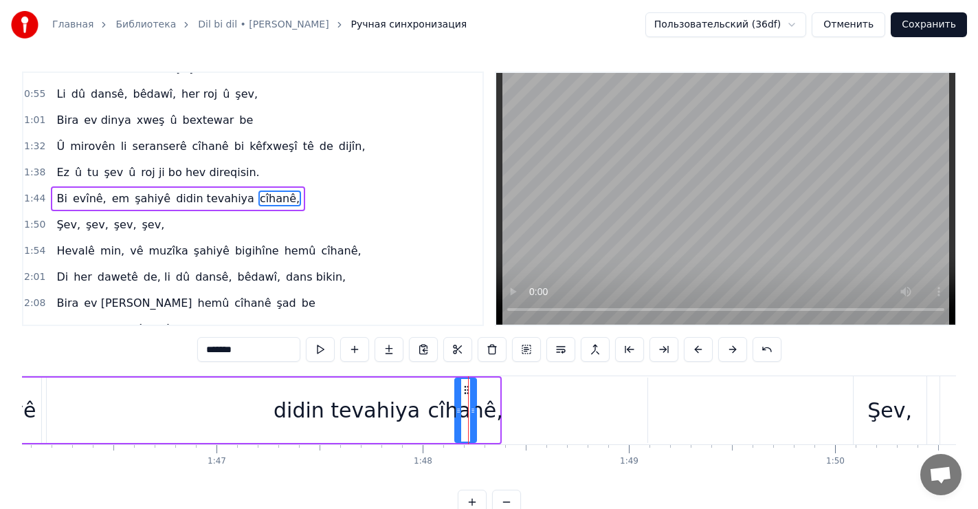
drag, startPoint x: 495, startPoint y: 401, endPoint x: 473, endPoint y: 405, distance: 22.5
click at [473, 405] on div at bounding box center [472, 410] width 5 height 63
drag, startPoint x: 456, startPoint y: 404, endPoint x: 424, endPoint y: 408, distance: 32.5
click at [424, 408] on div at bounding box center [425, 410] width 5 height 63
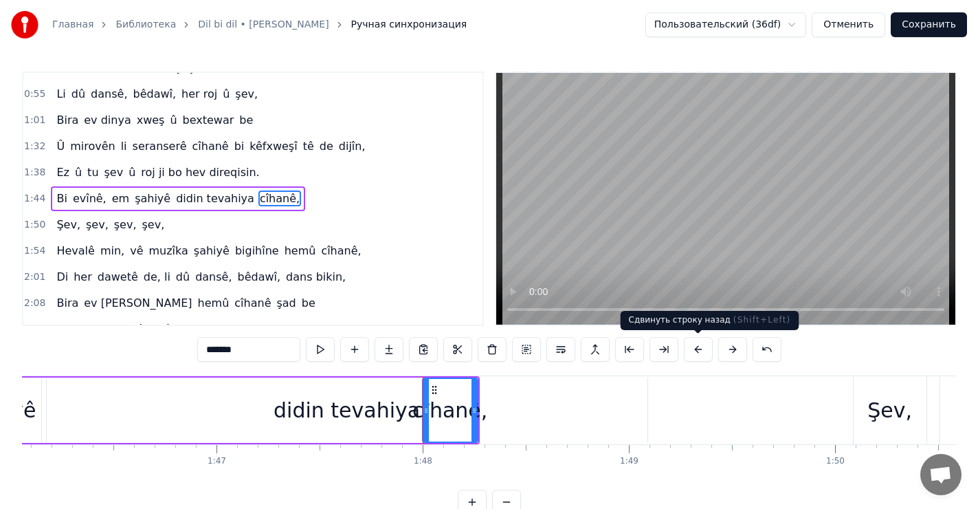
click at [755, 311] on div "Сдвинуть строку назад ( Shift+Left ) Сдвинуть строку назад ( Shift+Left )" at bounding box center [710, 320] width 179 height 19
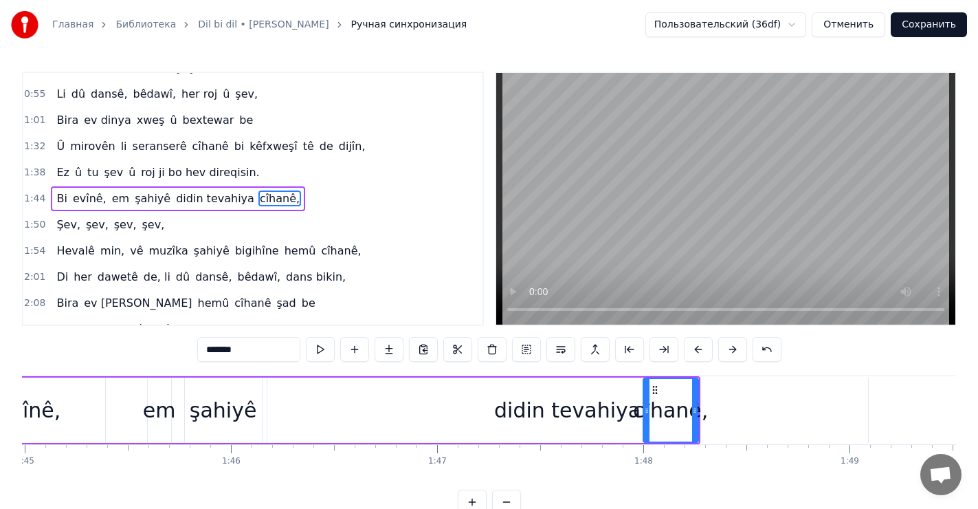
scroll to position [0, 21739]
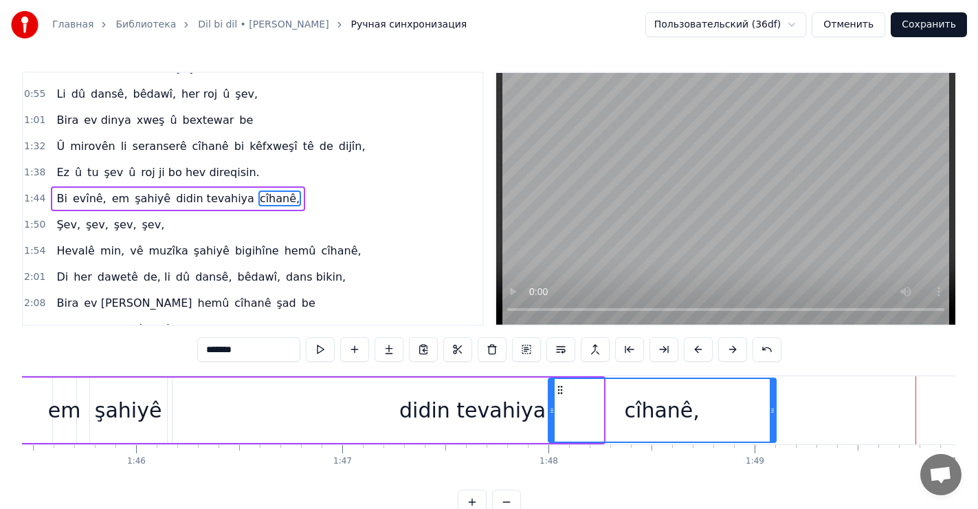
drag, startPoint x: 601, startPoint y: 408, endPoint x: 773, endPoint y: 413, distance: 172.6
click at [773, 413] on icon at bounding box center [772, 410] width 5 height 11
click at [492, 419] on div "didin tevahiya" at bounding box center [472, 409] width 146 height 31
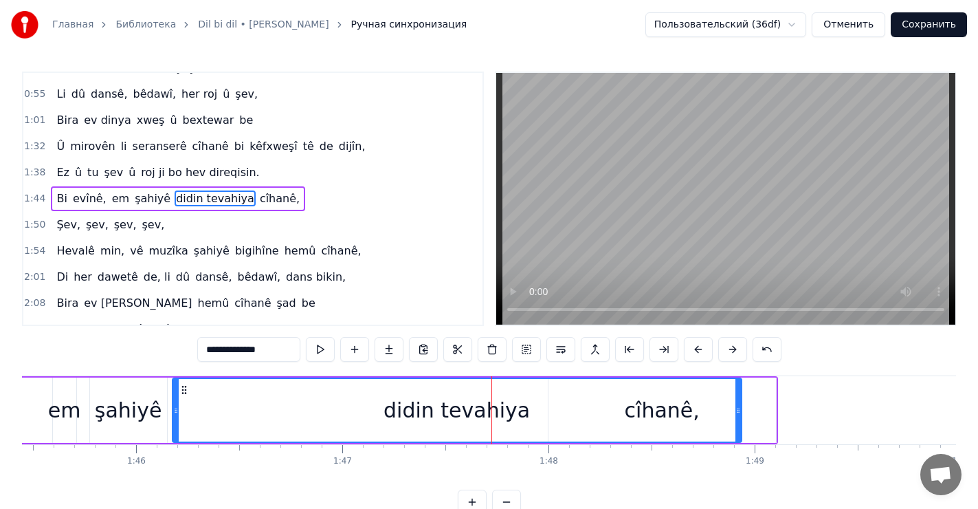
drag, startPoint x: 767, startPoint y: 405, endPoint x: 735, endPoint y: 406, distance: 31.6
click at [735, 406] on icon at bounding box center [737, 410] width 5 height 11
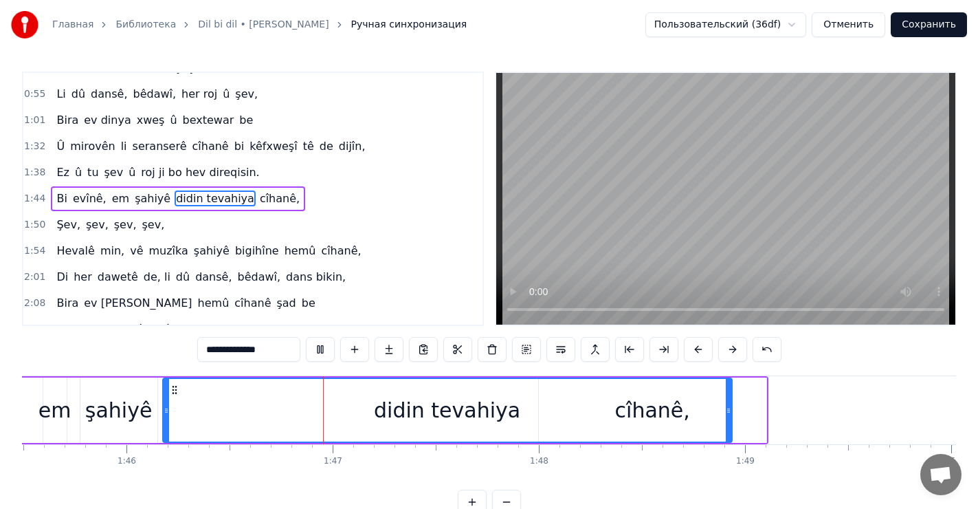
scroll to position [0, 21865]
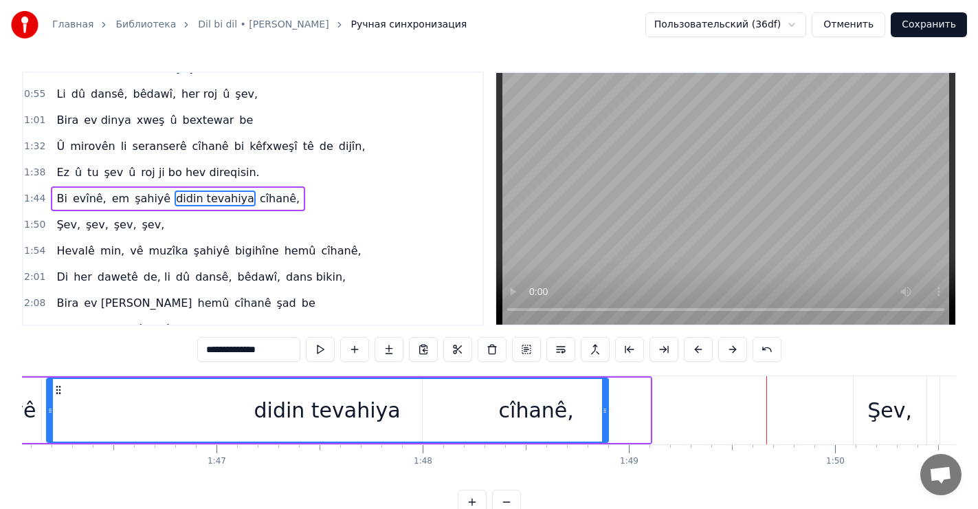
drag, startPoint x: 612, startPoint y: 412, endPoint x: 604, endPoint y: 412, distance: 7.6
click at [604, 412] on icon at bounding box center [604, 410] width 5 height 11
drag, startPoint x: 650, startPoint y: 402, endPoint x: 620, endPoint y: 402, distance: 30.2
click at [620, 403] on div "cîhanê," at bounding box center [536, 409] width 229 height 65
type input "*******"
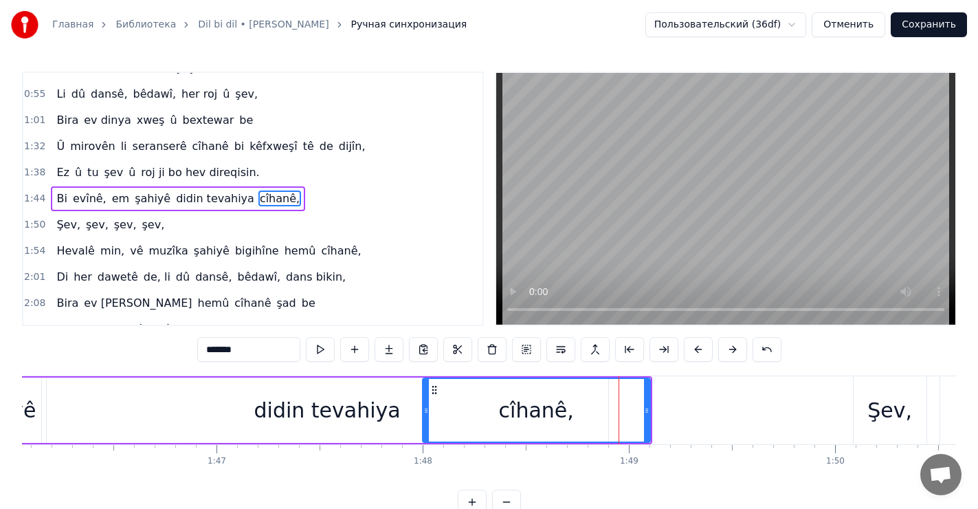
click at [583, 410] on div "cîhanê," at bounding box center [536, 410] width 226 height 63
click at [645, 407] on icon at bounding box center [646, 410] width 5 height 11
click at [648, 406] on icon at bounding box center [646, 410] width 5 height 11
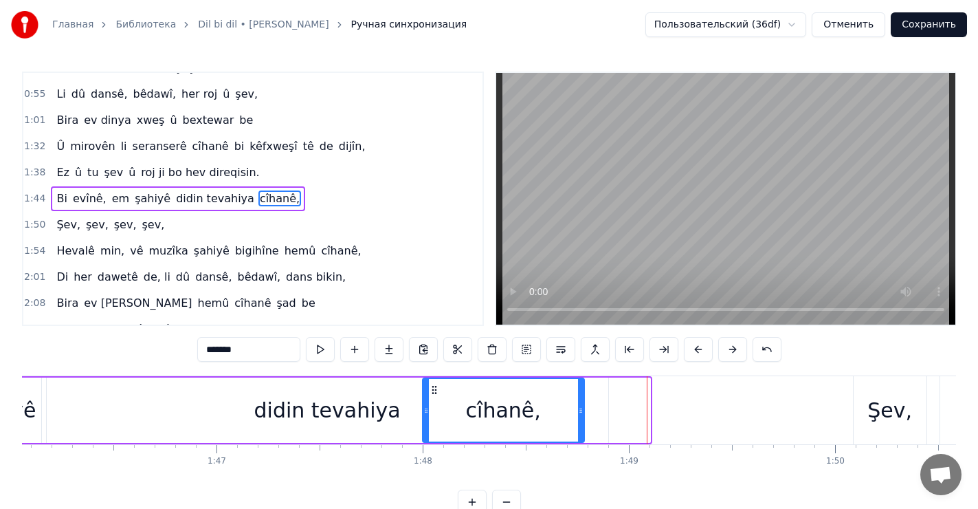
drag, startPoint x: 648, startPoint y: 406, endPoint x: 582, endPoint y: 425, distance: 68.5
click at [582, 425] on div at bounding box center [580, 410] width 5 height 63
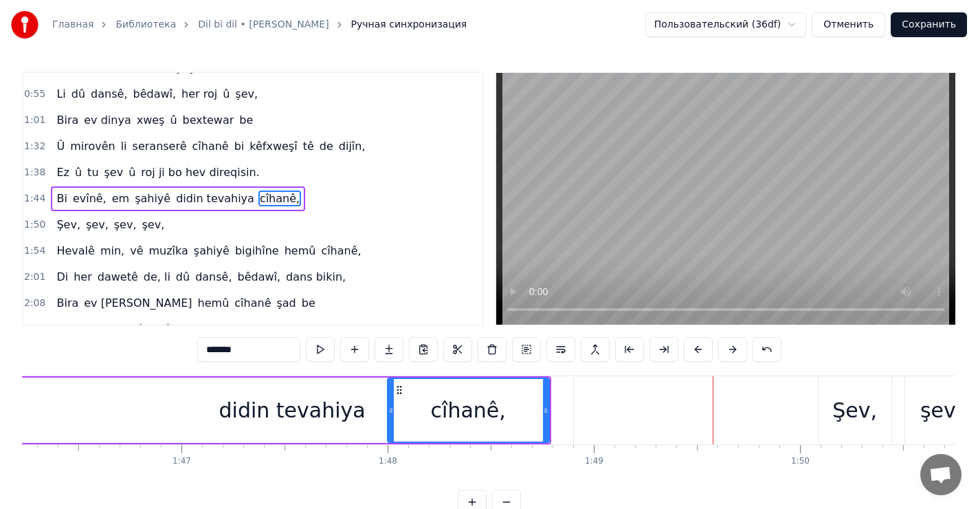
scroll to position [0, 21859]
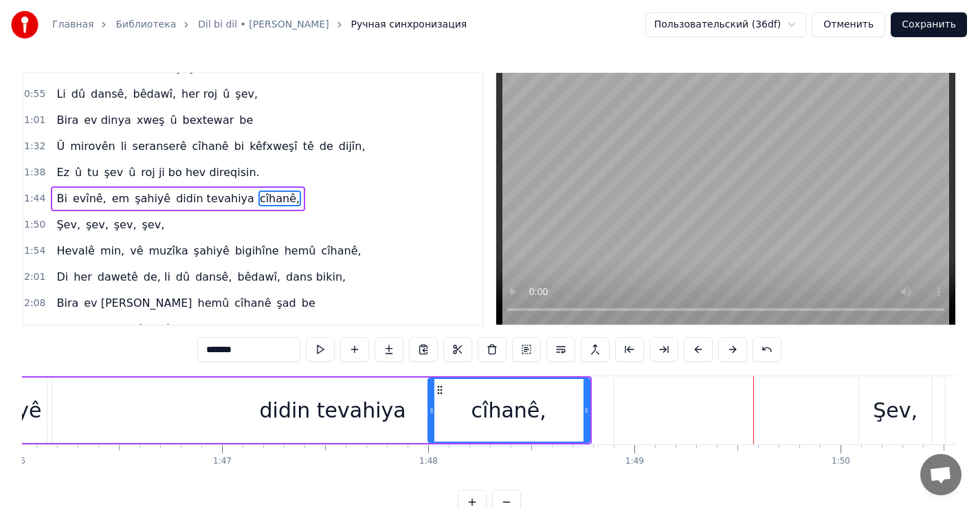
drag, startPoint x: 511, startPoint y: 414, endPoint x: 498, endPoint y: 416, distance: 12.5
click at [498, 416] on div "cîhanê," at bounding box center [508, 409] width 75 height 31
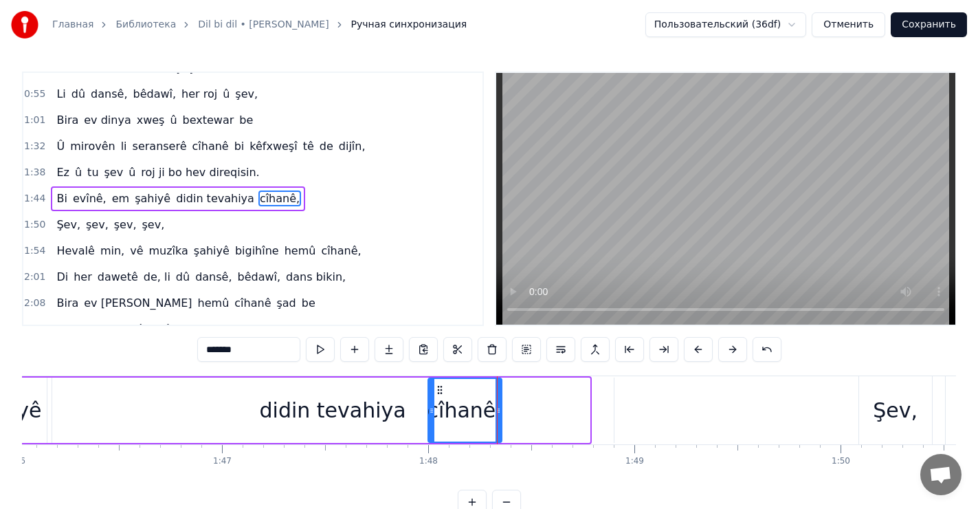
drag, startPoint x: 588, startPoint y: 403, endPoint x: 500, endPoint y: 414, distance: 88.6
click at [500, 414] on div at bounding box center [497, 410] width 5 height 63
drag, startPoint x: 430, startPoint y: 412, endPoint x: 414, endPoint y: 414, distance: 15.3
click at [414, 414] on icon at bounding box center [415, 410] width 5 height 11
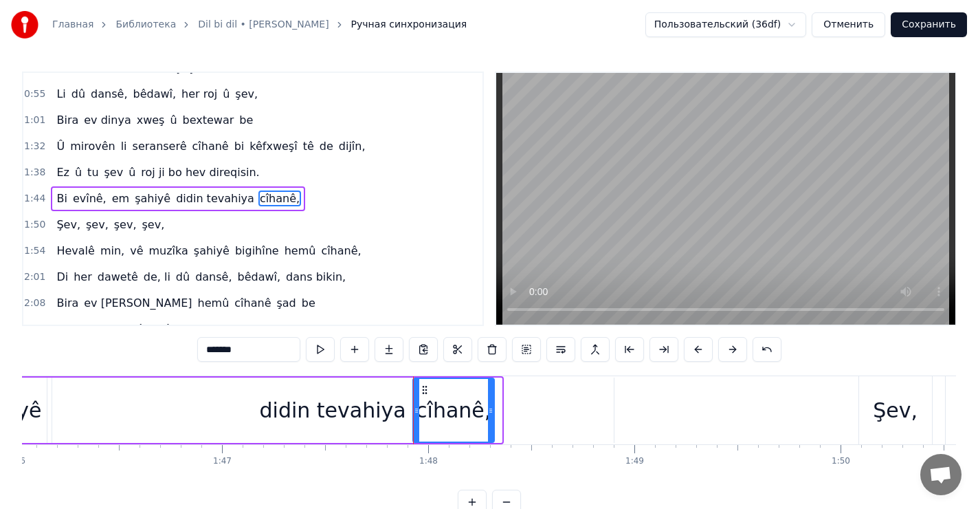
drag, startPoint x: 496, startPoint y: 405, endPoint x: 489, endPoint y: 405, distance: 7.6
click at [489, 405] on icon at bounding box center [490, 410] width 5 height 11
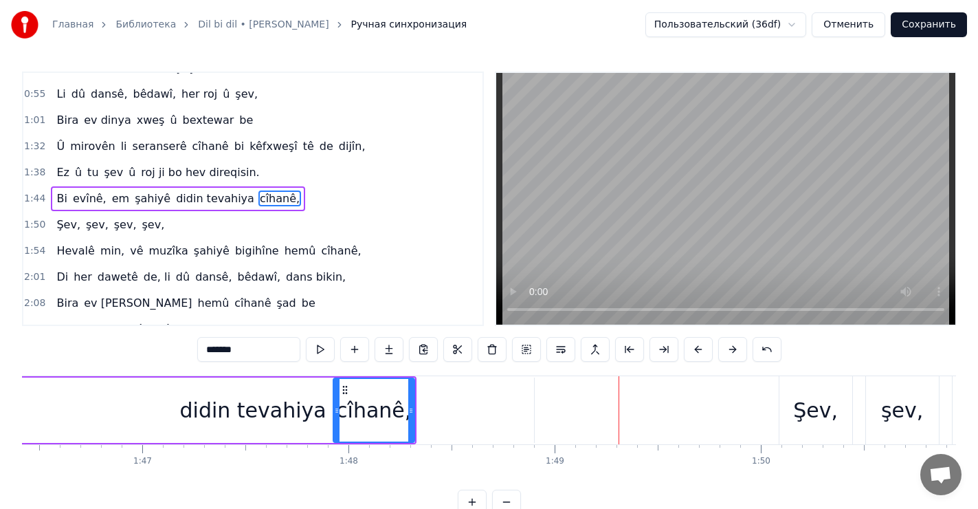
scroll to position [0, 21926]
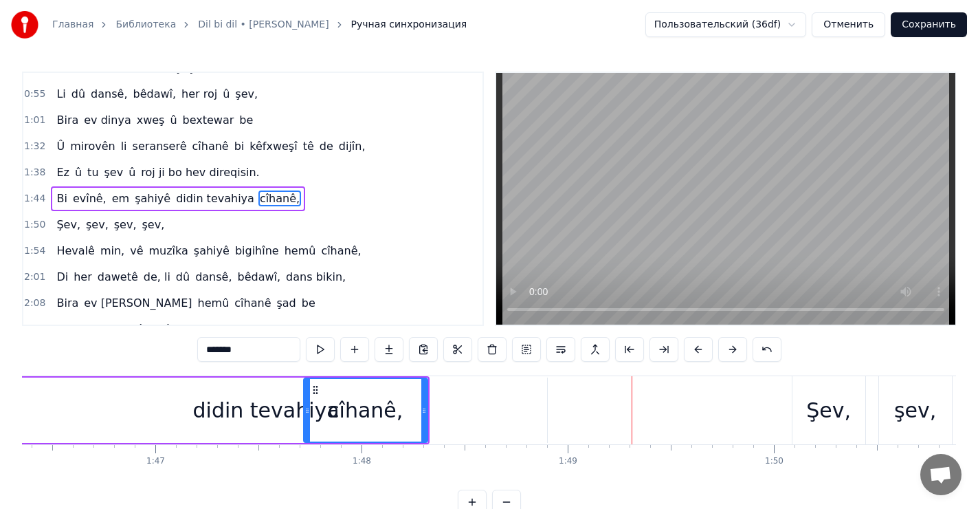
drag, startPoint x: 348, startPoint y: 410, endPoint x: 309, endPoint y: 410, distance: 39.2
click at [308, 410] on icon at bounding box center [306, 410] width 5 height 11
click at [422, 414] on icon at bounding box center [421, 410] width 5 height 11
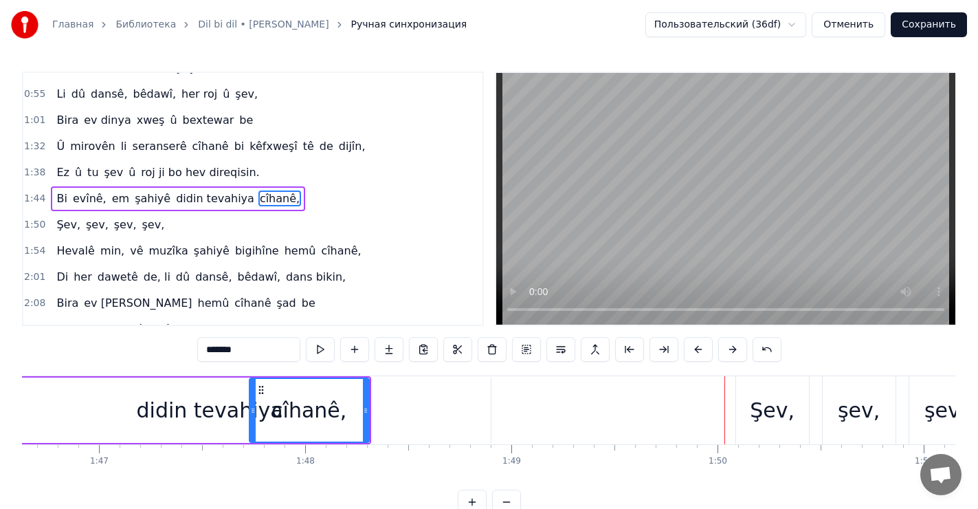
scroll to position [0, 21928]
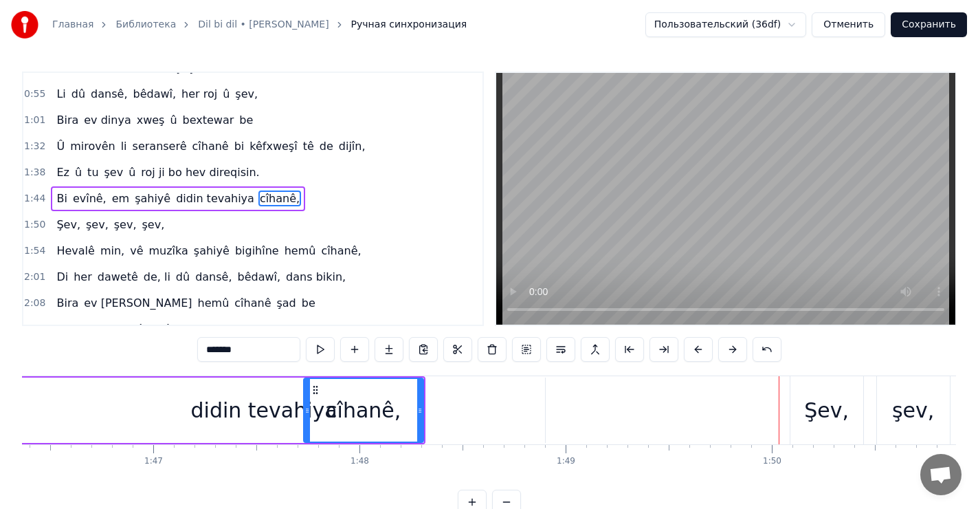
click at [370, 403] on div "cîhanê," at bounding box center [363, 409] width 75 height 31
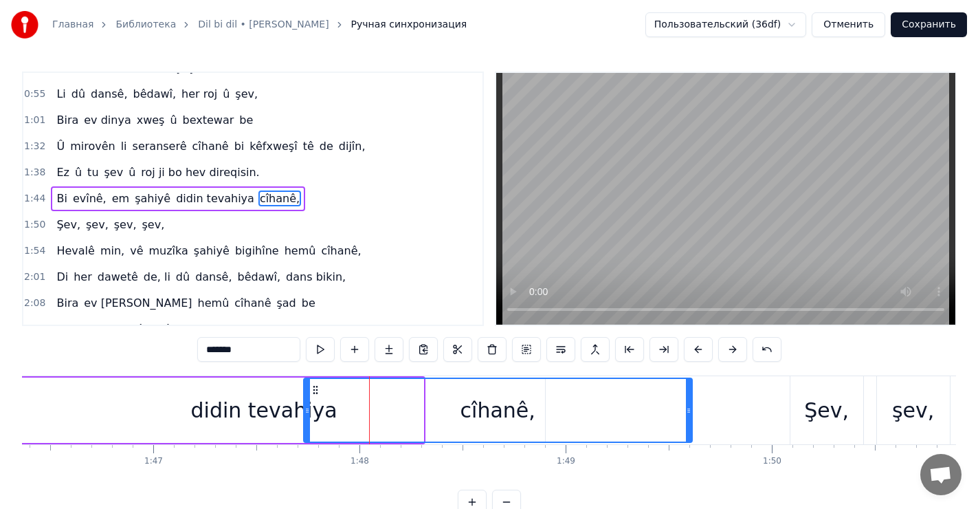
drag, startPoint x: 421, startPoint y: 410, endPoint x: 645, endPoint y: 403, distance: 224.1
click at [689, 405] on icon at bounding box center [688, 410] width 5 height 11
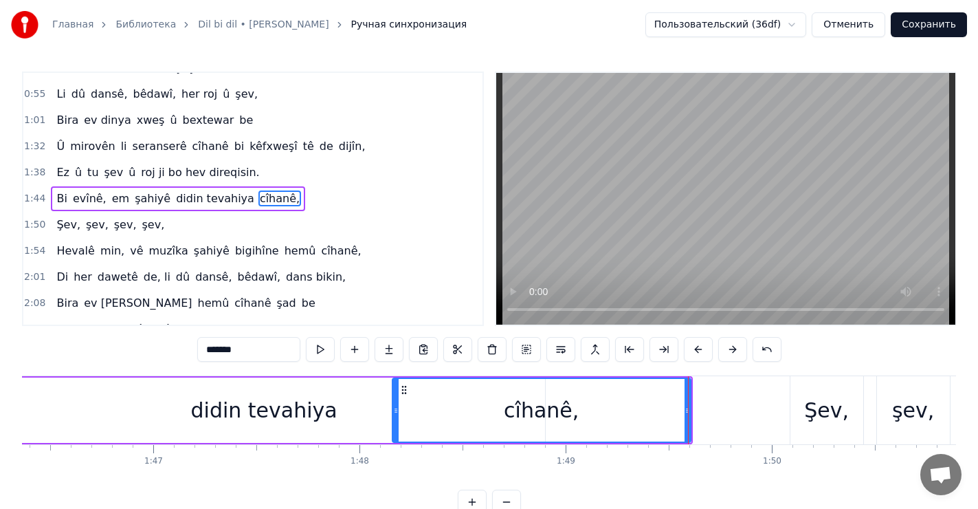
drag, startPoint x: 308, startPoint y: 392, endPoint x: 401, endPoint y: 411, distance: 95.3
click at [398, 412] on div at bounding box center [395, 410] width 5 height 63
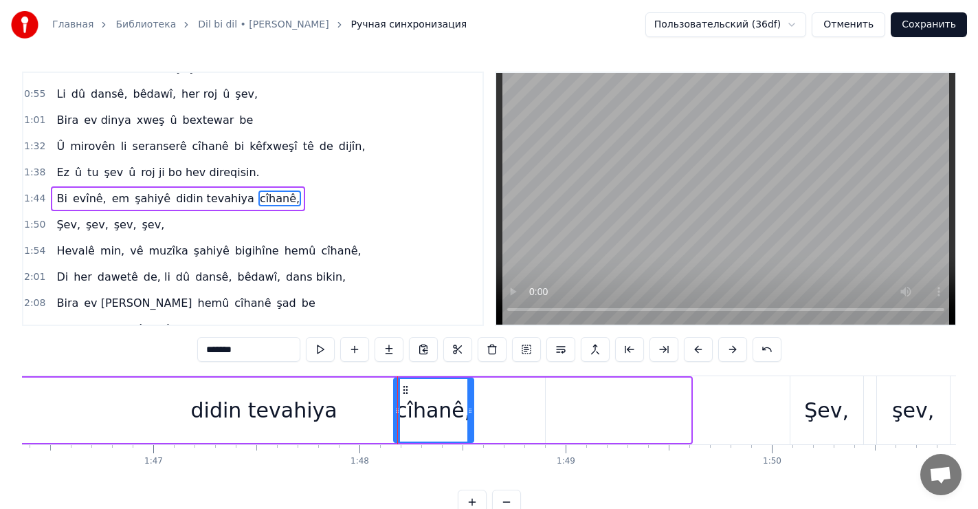
drag, startPoint x: 684, startPoint y: 403, endPoint x: 465, endPoint y: 407, distance: 219.9
click at [467, 409] on div at bounding box center [469, 410] width 5 height 63
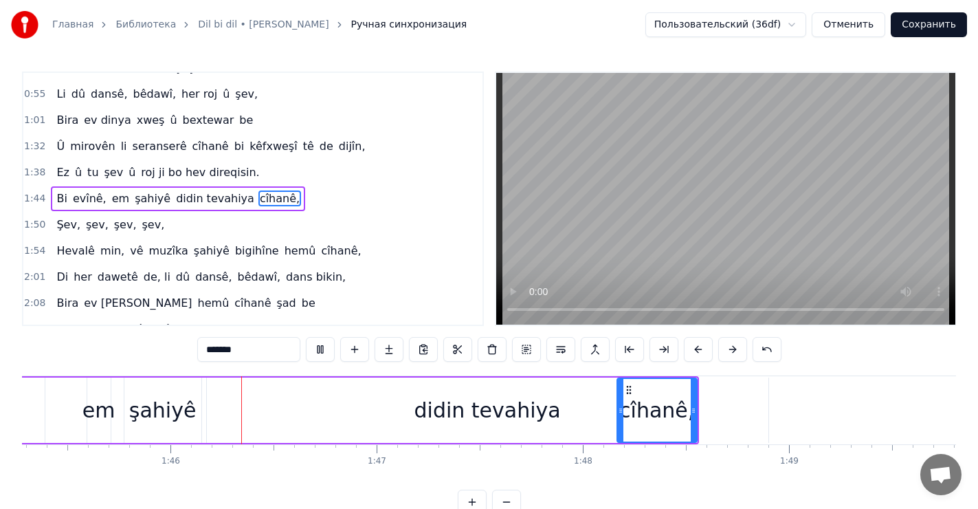
scroll to position [0, 21707]
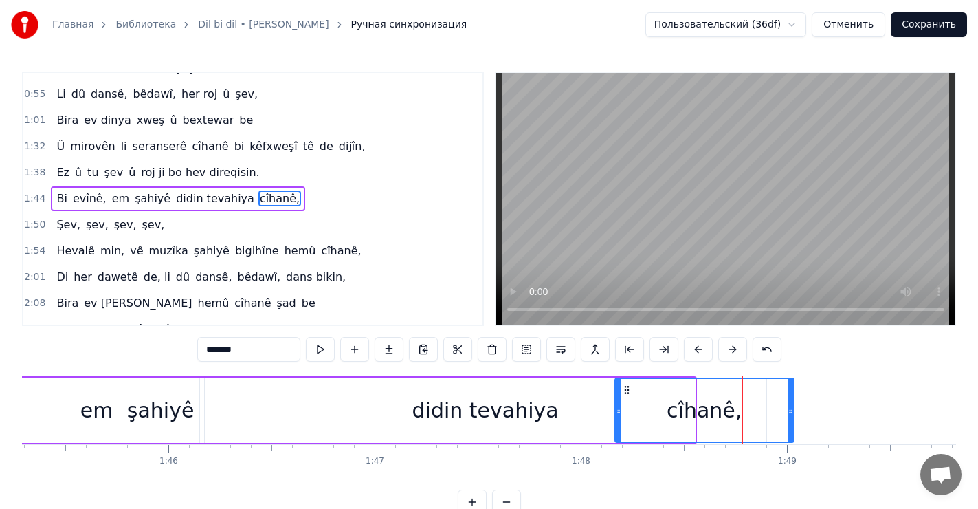
drag, startPoint x: 691, startPoint y: 403, endPoint x: 754, endPoint y: 399, distance: 62.7
click at [788, 401] on div at bounding box center [790, 410] width 5 height 63
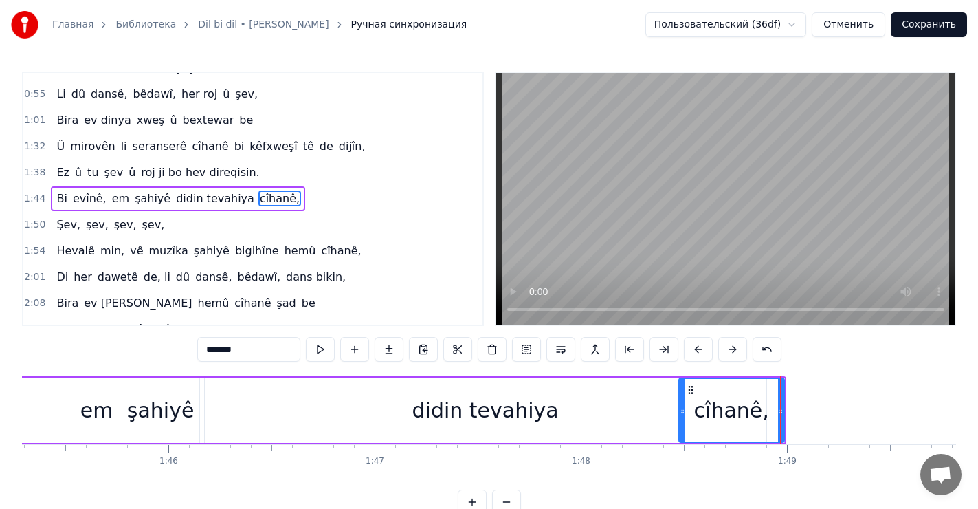
drag, startPoint x: 617, startPoint y: 407, endPoint x: 681, endPoint y: 409, distance: 63.9
click at [681, 409] on icon at bounding box center [682, 410] width 5 height 11
drag, startPoint x: 682, startPoint y: 405, endPoint x: 731, endPoint y: 406, distance: 48.8
click at [731, 406] on icon at bounding box center [730, 410] width 5 height 11
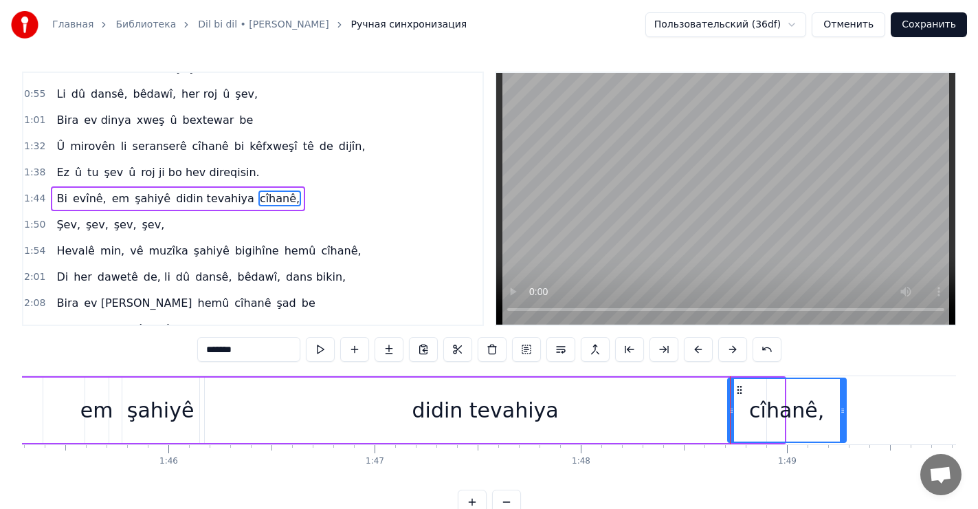
drag, startPoint x: 781, startPoint y: 407, endPoint x: 838, endPoint y: 404, distance: 57.1
click at [842, 405] on icon at bounding box center [842, 410] width 5 height 11
drag, startPoint x: 843, startPoint y: 403, endPoint x: 856, endPoint y: 403, distance: 13.1
click at [856, 403] on div at bounding box center [854, 410] width 5 height 63
drag, startPoint x: 854, startPoint y: 401, endPoint x: 863, endPoint y: 403, distance: 9.7
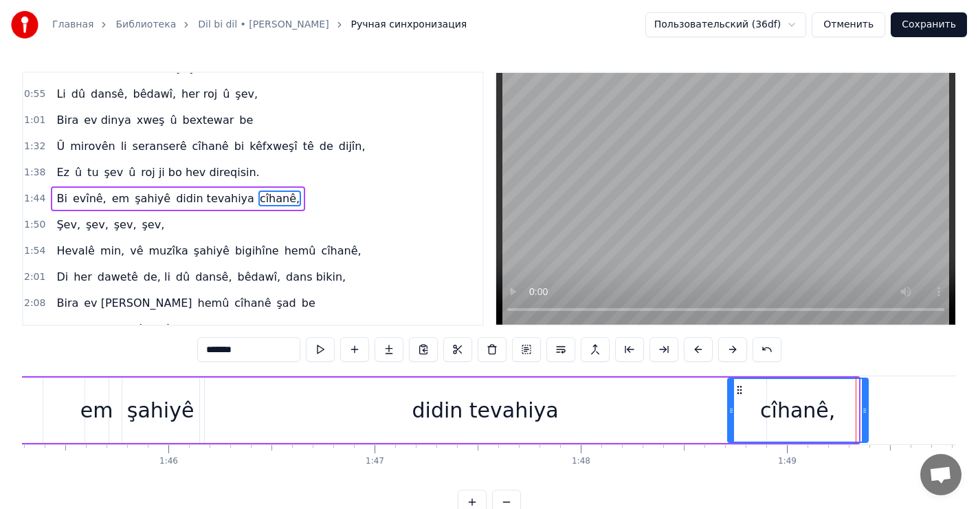
click at [863, 403] on div at bounding box center [864, 410] width 5 height 63
drag, startPoint x: 864, startPoint y: 403, endPoint x: 874, endPoint y: 404, distance: 10.3
click at [876, 405] on div at bounding box center [875, 410] width 5 height 63
drag, startPoint x: 874, startPoint y: 404, endPoint x: 893, endPoint y: 404, distance: 18.6
click at [893, 404] on div at bounding box center [895, 410] width 5 height 63
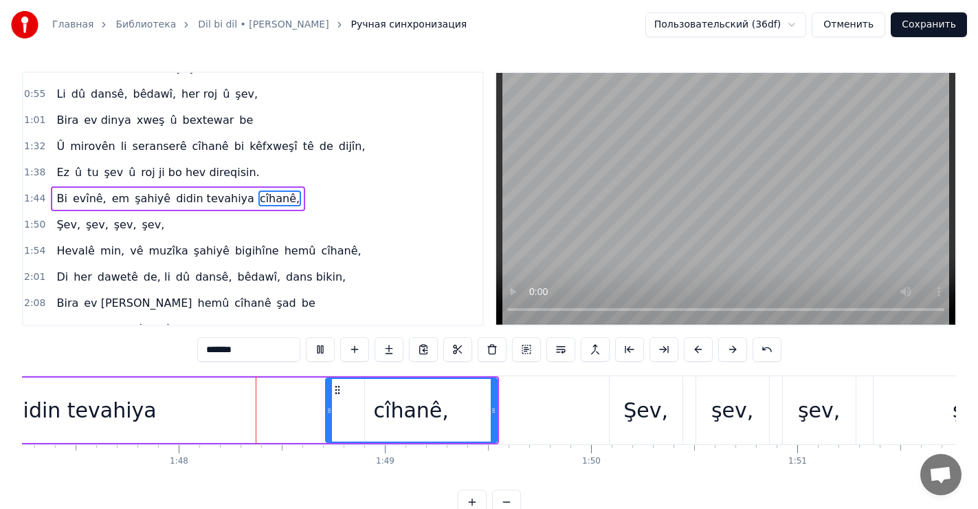
scroll to position [0, 22109]
drag, startPoint x: 408, startPoint y: 412, endPoint x: 366, endPoint y: 410, distance: 41.3
click at [366, 412] on div "cîhanê," at bounding box center [411, 410] width 170 height 63
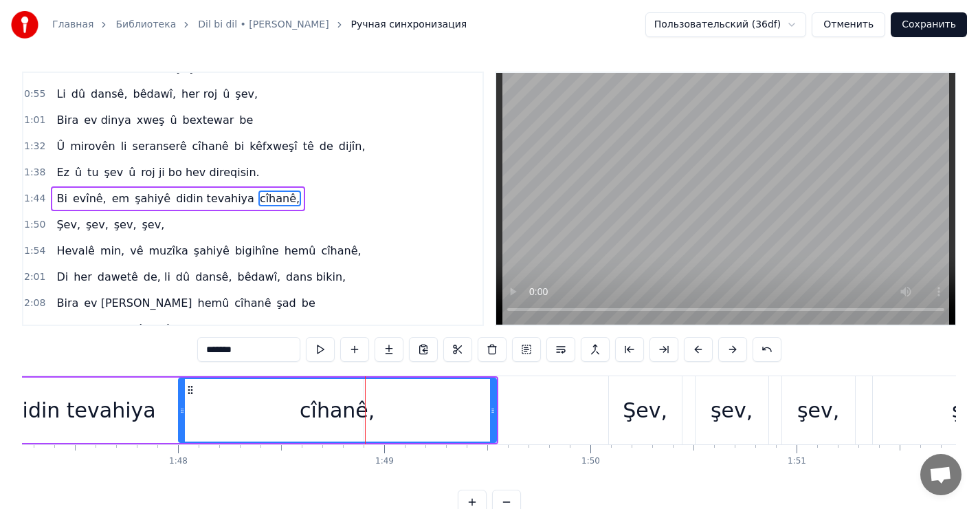
drag, startPoint x: 326, startPoint y: 408, endPoint x: 183, endPoint y: 396, distance: 144.2
click at [181, 397] on div at bounding box center [181, 410] width 5 height 63
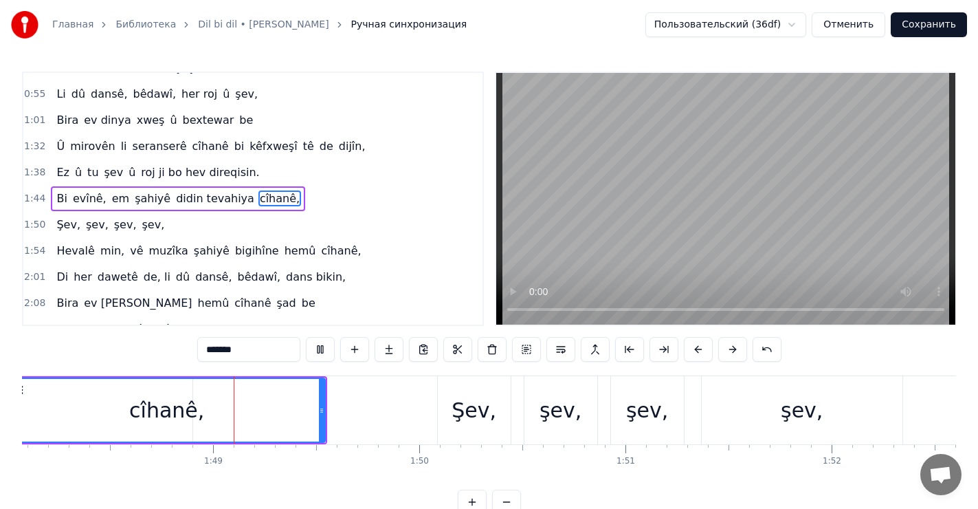
scroll to position [0, 22281]
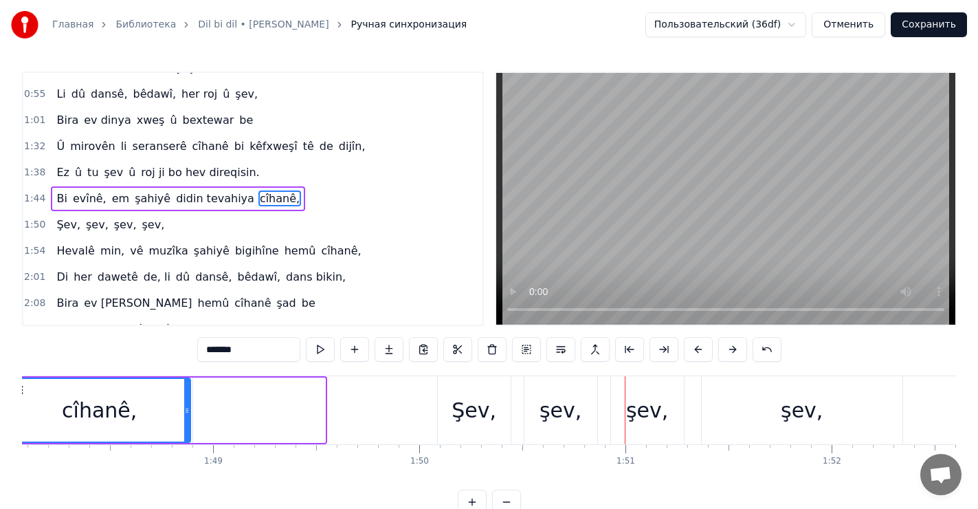
drag, startPoint x: 321, startPoint y: 400, endPoint x: 190, endPoint y: 388, distance: 131.8
click at [187, 391] on div at bounding box center [186, 410] width 5 height 63
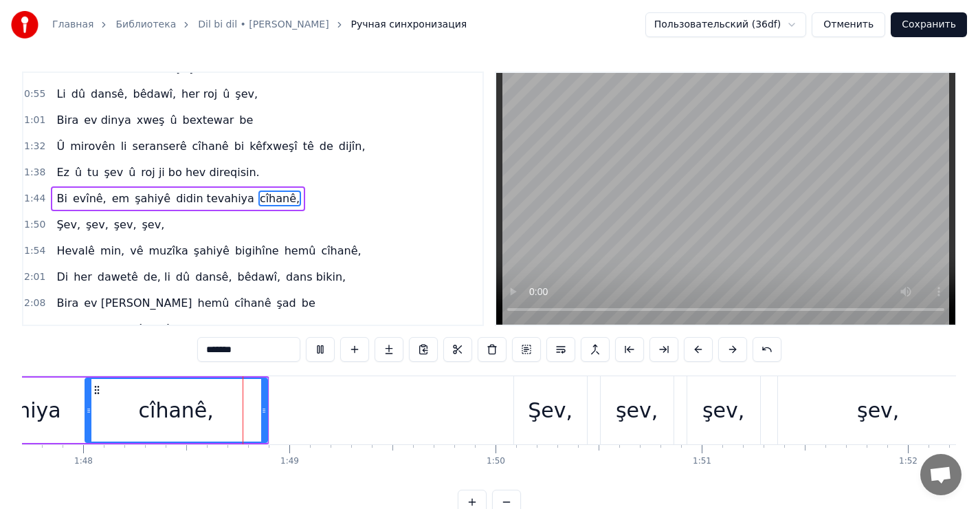
scroll to position [0, 22206]
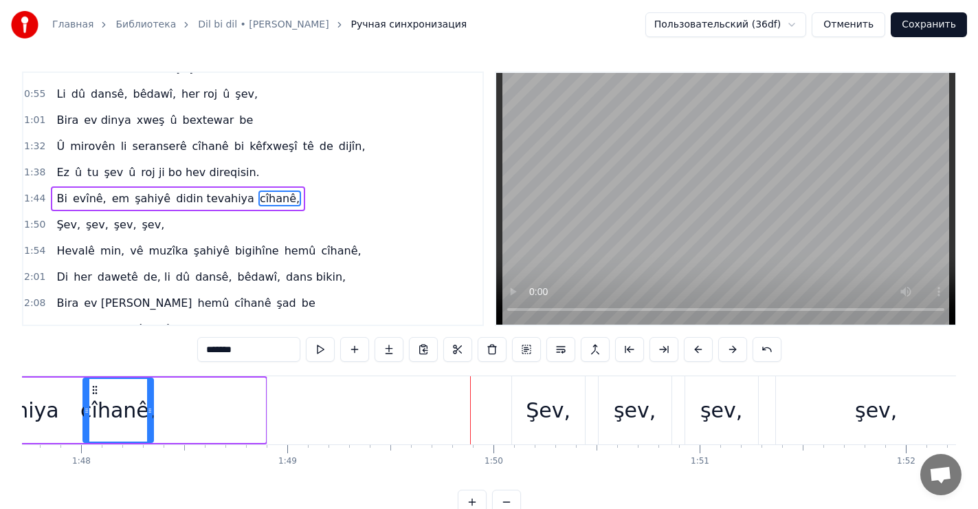
drag, startPoint x: 262, startPoint y: 401, endPoint x: 162, endPoint y: 399, distance: 99.7
click at [153, 401] on div at bounding box center [149, 410] width 5 height 63
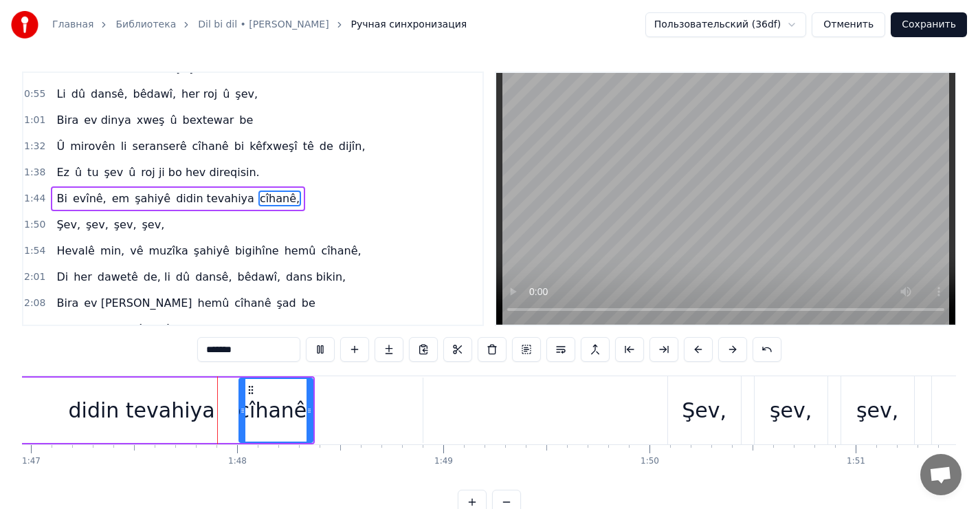
scroll to position [0, 22051]
drag, startPoint x: 240, startPoint y: 402, endPoint x: 196, endPoint y: 399, distance: 44.1
click at [193, 401] on div at bounding box center [194, 410] width 5 height 63
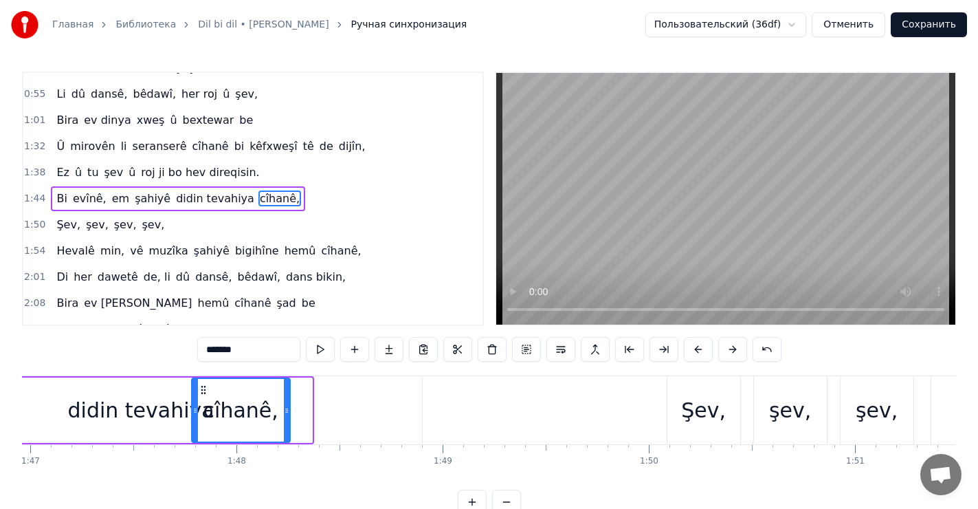
drag, startPoint x: 306, startPoint y: 410, endPoint x: 289, endPoint y: 409, distance: 17.2
click at [285, 412] on icon at bounding box center [286, 410] width 5 height 11
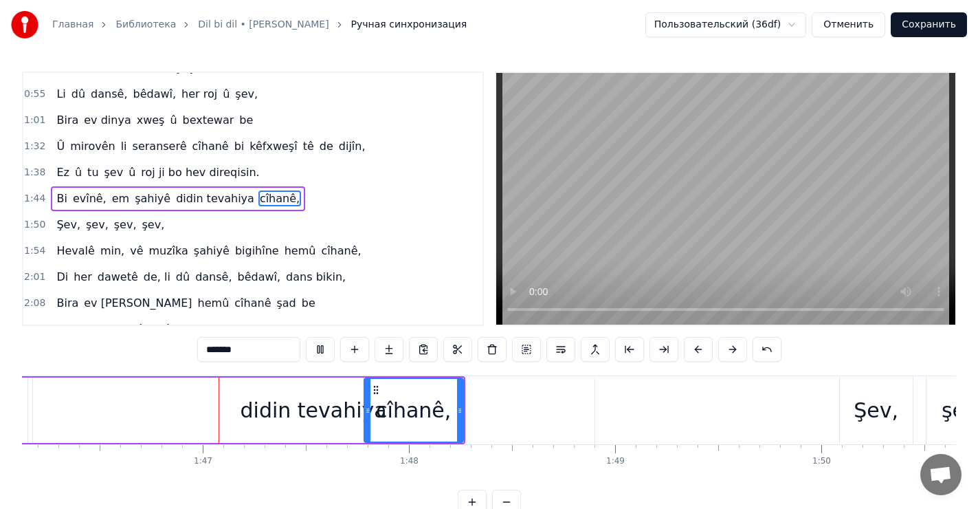
scroll to position [0, 21880]
drag, startPoint x: 429, startPoint y: 410, endPoint x: 460, endPoint y: 408, distance: 31.0
click at [464, 408] on div "Bi evînê, em şahiyê didin [PERSON_NAME]," at bounding box center [73, 410] width 782 height 68
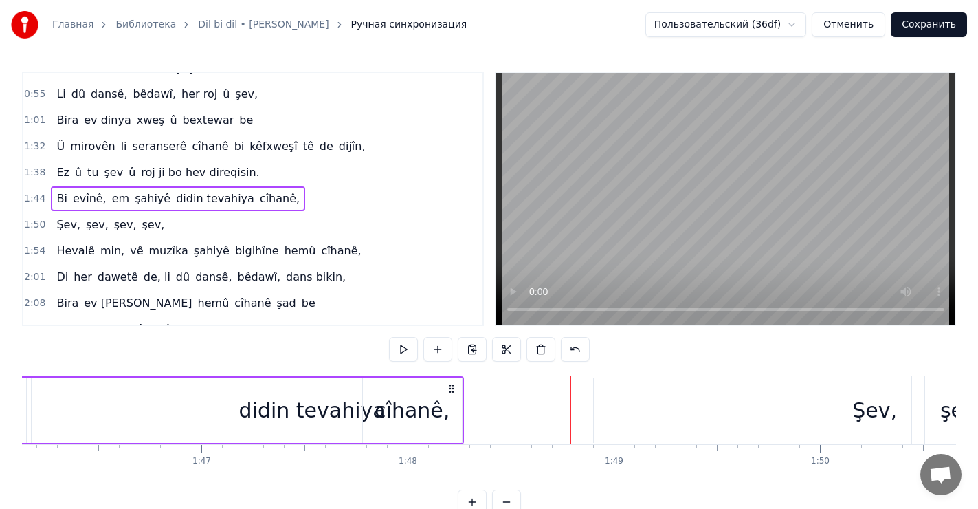
click at [461, 403] on div "cîhanê," at bounding box center [412, 409] width 100 height 65
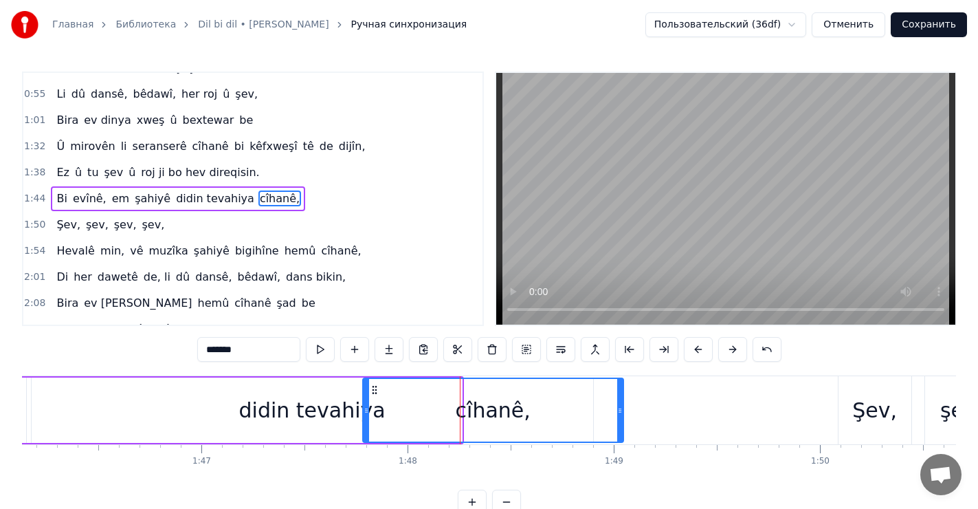
drag, startPoint x: 460, startPoint y: 402, endPoint x: 622, endPoint y: 407, distance: 161.6
click at [622, 407] on div at bounding box center [619, 410] width 5 height 63
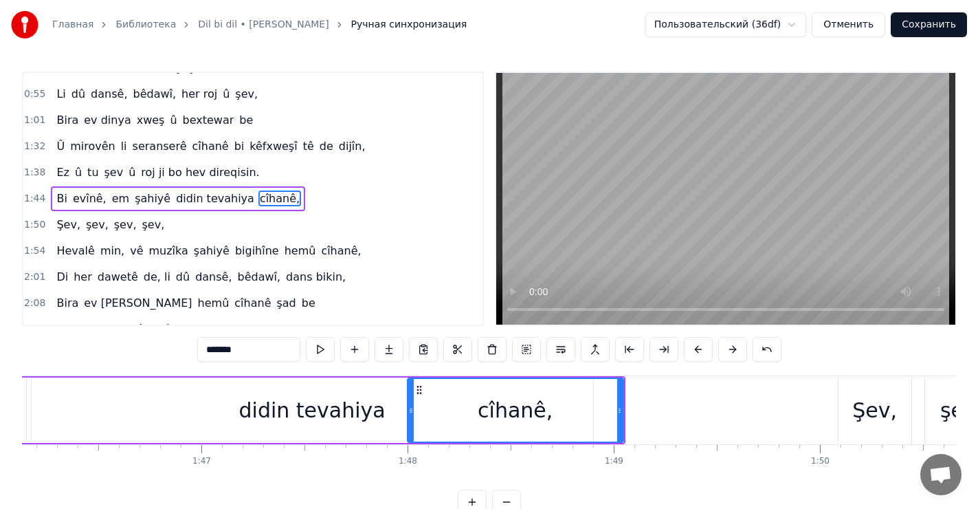
drag, startPoint x: 366, startPoint y: 398, endPoint x: 411, endPoint y: 399, distance: 44.7
click at [411, 399] on div at bounding box center [410, 410] width 5 height 63
drag, startPoint x: 411, startPoint y: 399, endPoint x: 383, endPoint y: 399, distance: 27.5
click at [383, 399] on div at bounding box center [383, 410] width 5 height 63
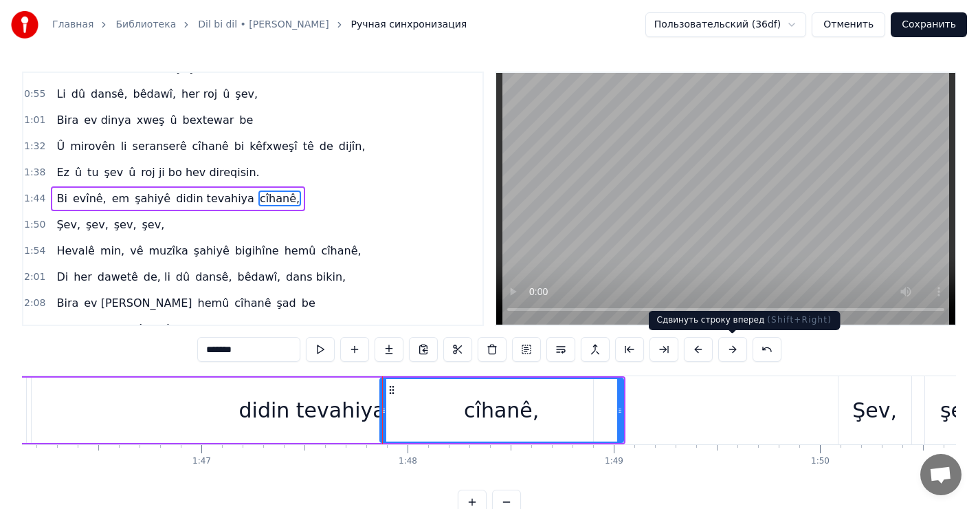
click at [758, 311] on div "Сдвинуть строку вперед ( Shift+Right ) Сдвинуть строку вперед ( Shift+Right )" at bounding box center [745, 320] width 192 height 19
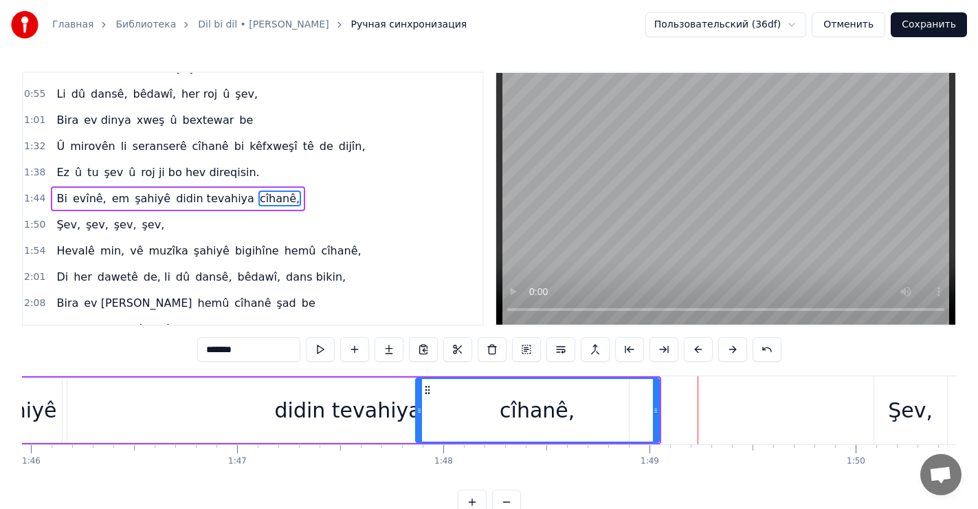
scroll to position [0, 21736]
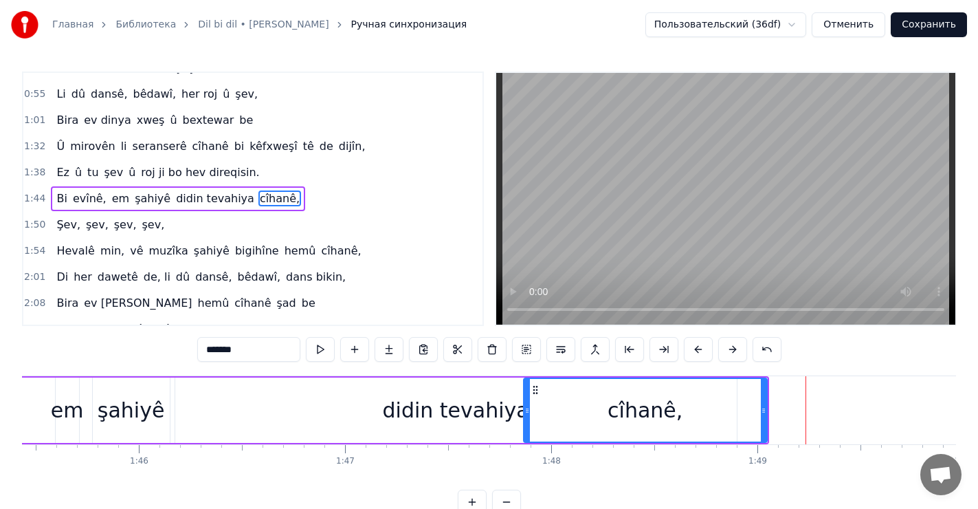
click at [483, 395] on div "didin tevahiya" at bounding box center [456, 409] width 146 height 31
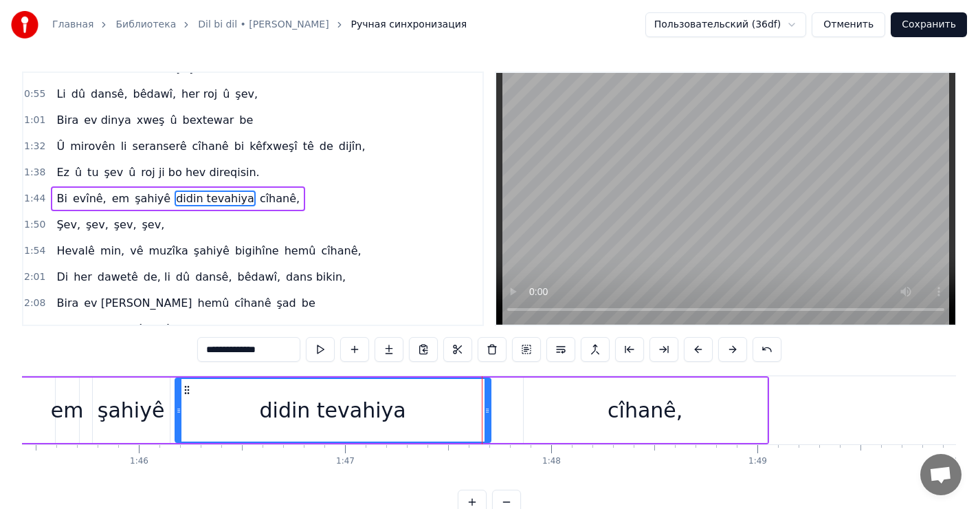
drag, startPoint x: 731, startPoint y: 411, endPoint x: 485, endPoint y: 412, distance: 246.0
click at [485, 412] on icon at bounding box center [486, 410] width 5 height 11
drag, startPoint x: 649, startPoint y: 405, endPoint x: 598, endPoint y: 408, distance: 51.6
click at [594, 408] on div "cîhanê," at bounding box center [645, 409] width 243 height 65
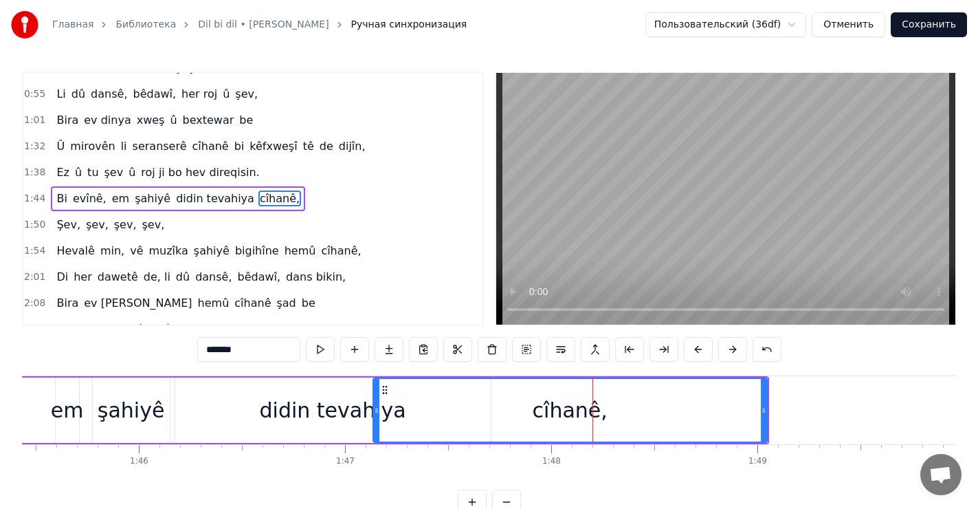
drag, startPoint x: 526, startPoint y: 401, endPoint x: 386, endPoint y: 390, distance: 139.9
click at [374, 394] on div at bounding box center [376, 410] width 5 height 63
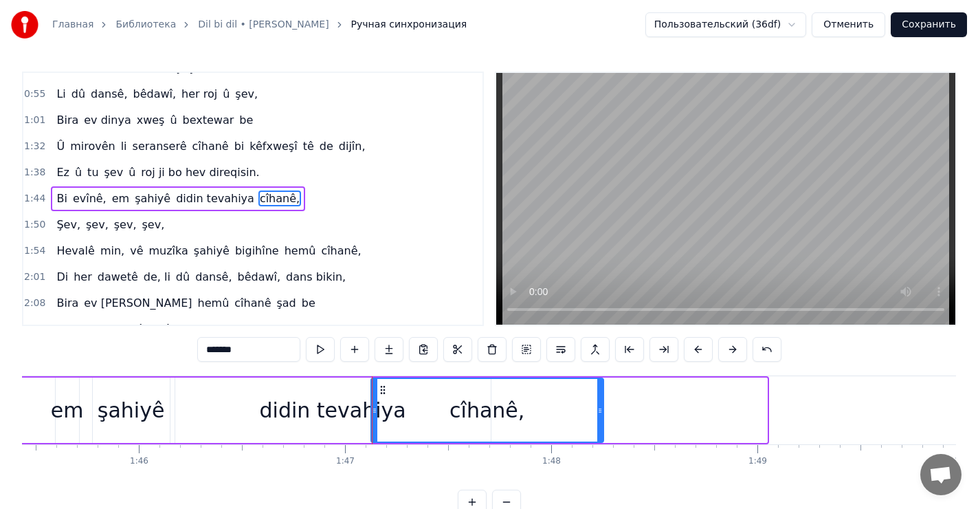
drag, startPoint x: 764, startPoint y: 407, endPoint x: 601, endPoint y: 405, distance: 163.6
click at [601, 405] on icon at bounding box center [599, 410] width 5 height 11
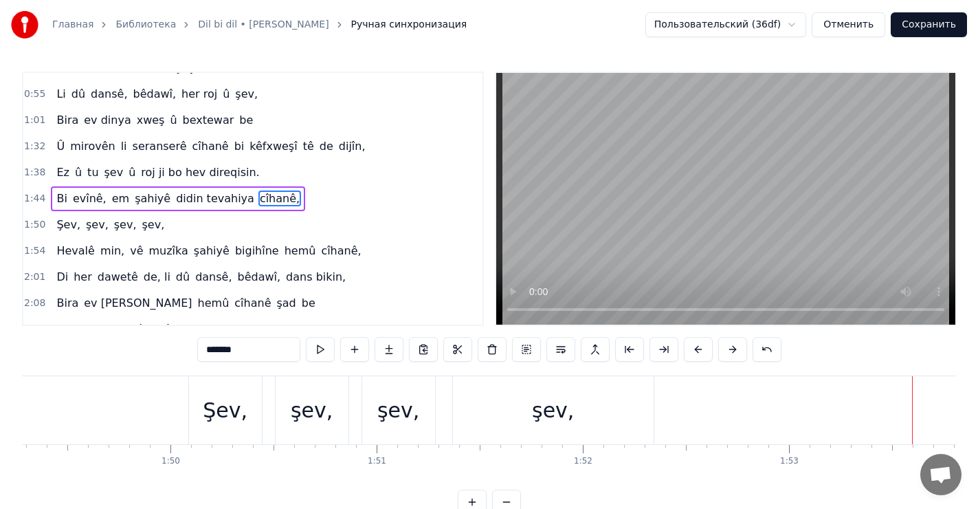
scroll to position [0, 22461]
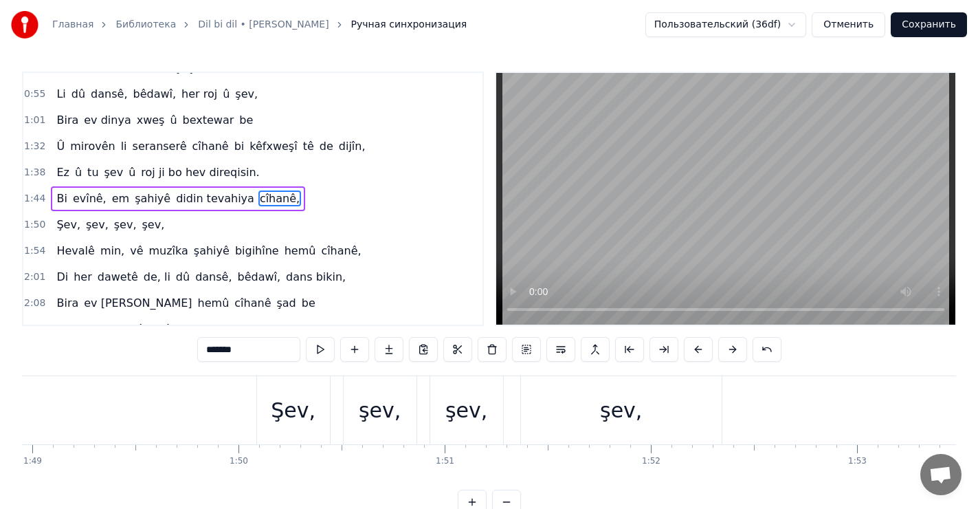
drag, startPoint x: 298, startPoint y: 410, endPoint x: 285, endPoint y: 410, distance: 13.1
click at [285, 410] on div "Şev," at bounding box center [293, 409] width 45 height 31
type input "****"
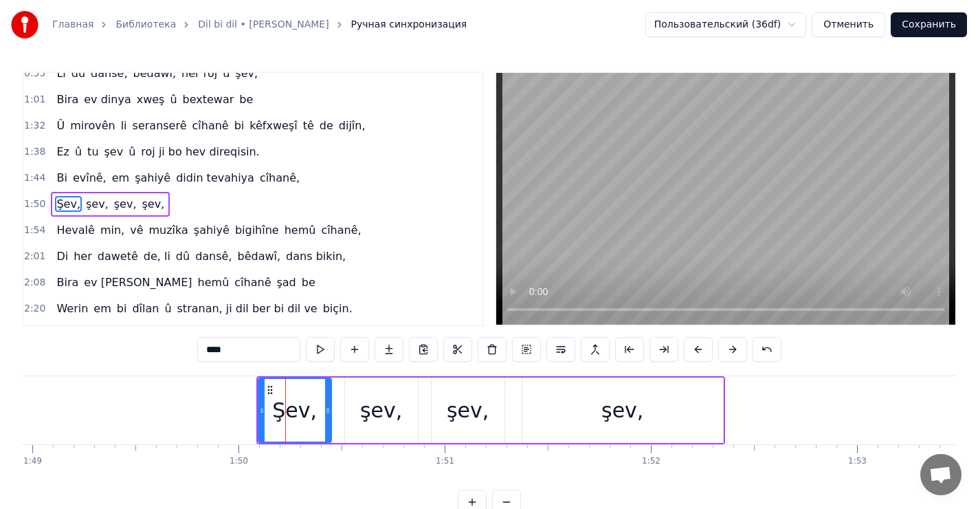
scroll to position [175, 0]
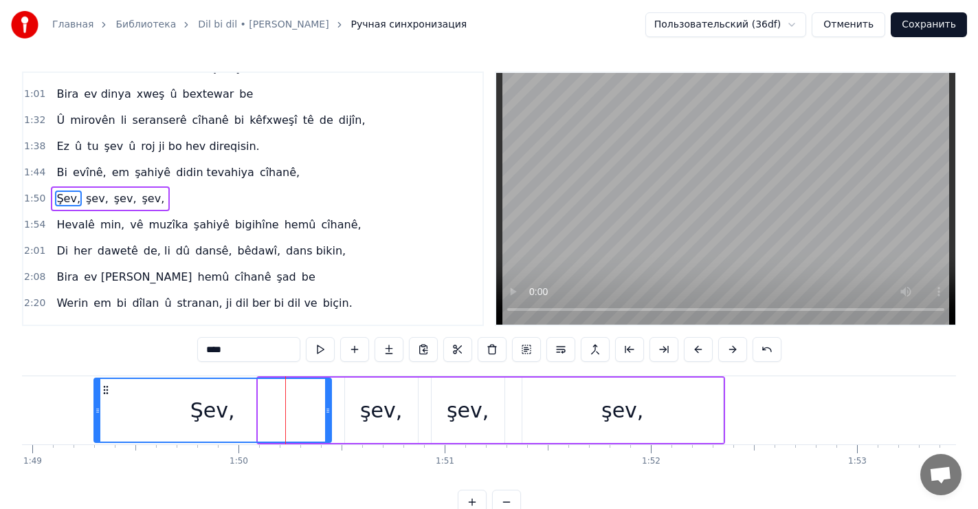
drag, startPoint x: 259, startPoint y: 406, endPoint x: 110, endPoint y: 398, distance: 149.4
click at [96, 396] on div at bounding box center [97, 410] width 5 height 63
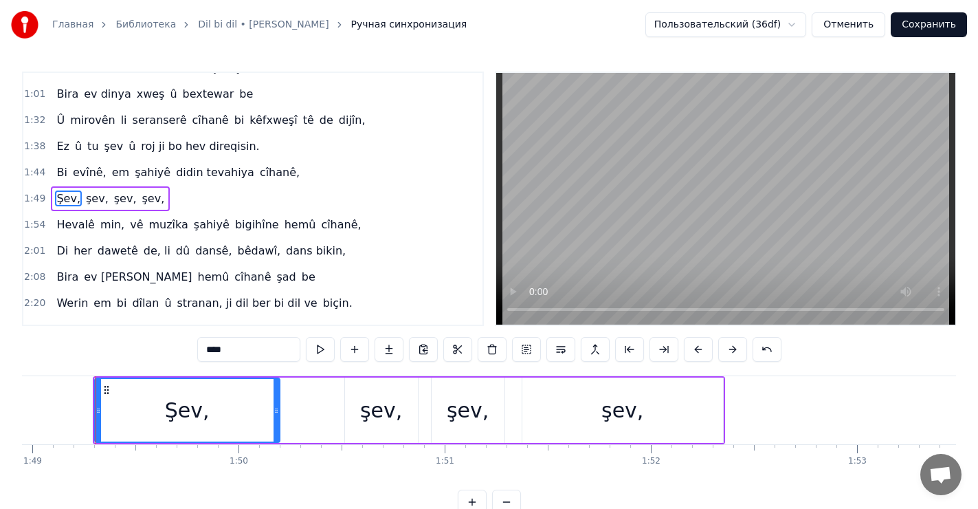
drag, startPoint x: 326, startPoint y: 415, endPoint x: 241, endPoint y: 405, distance: 85.8
click at [274, 410] on icon at bounding box center [276, 410] width 5 height 11
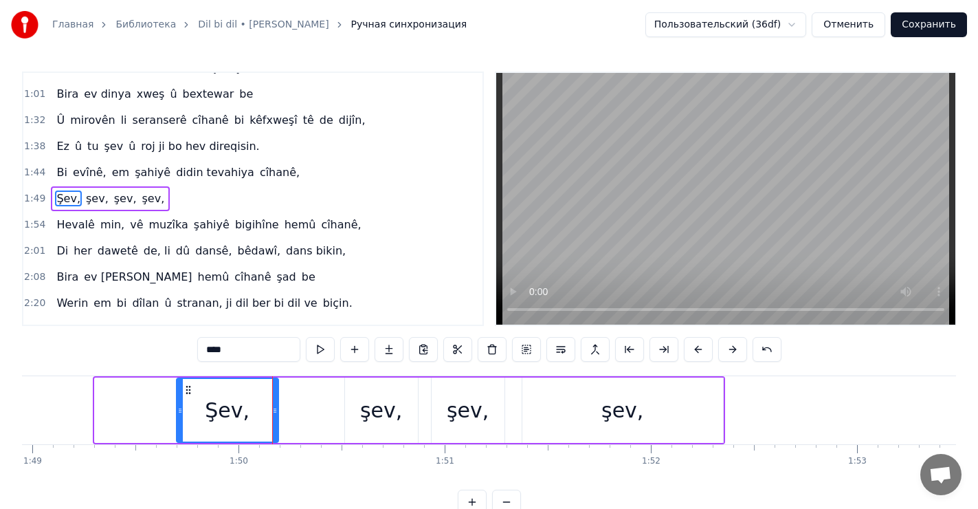
drag, startPoint x: 96, startPoint y: 395, endPoint x: 200, endPoint y: 408, distance: 105.3
click at [177, 409] on div at bounding box center [179, 410] width 5 height 63
click at [276, 405] on div "[PERSON_NAME], [PERSON_NAME], [PERSON_NAME], [PERSON_NAME]," at bounding box center [450, 410] width 550 height 68
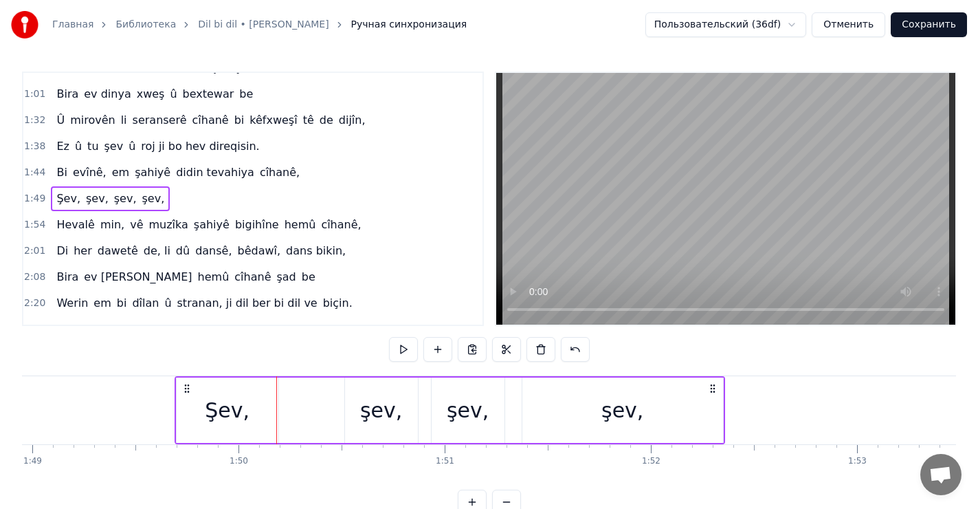
click at [272, 405] on div "Şev," at bounding box center [228, 409] width 102 height 65
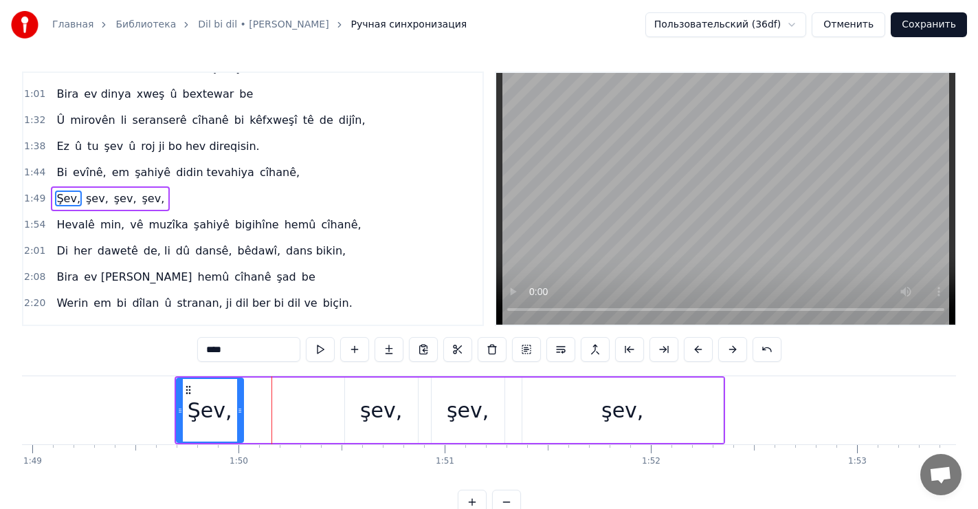
drag, startPoint x: 274, startPoint y: 406, endPoint x: 245, endPoint y: 408, distance: 28.9
click at [240, 408] on icon at bounding box center [239, 410] width 5 height 11
click at [344, 408] on div "şev," at bounding box center [381, 409] width 74 height 65
type input "****"
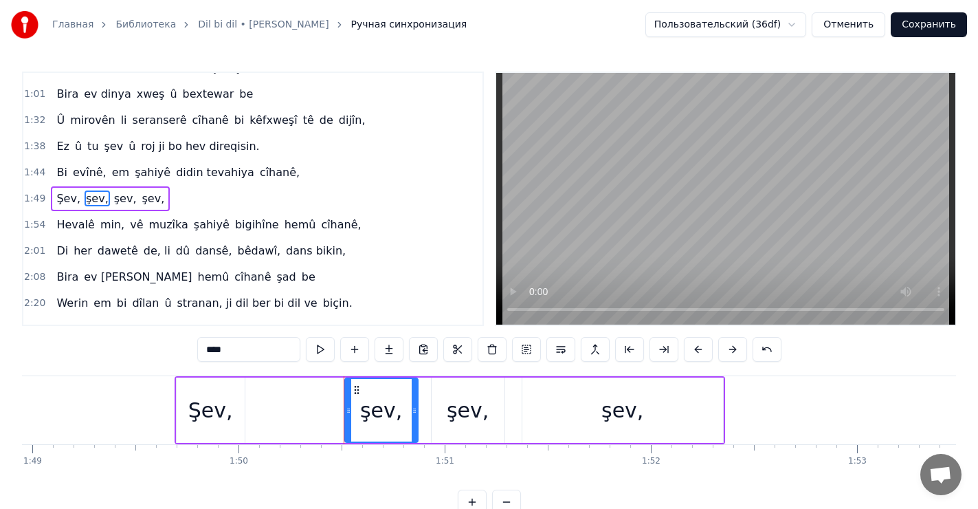
click at [344, 408] on div "şev," at bounding box center [381, 409] width 74 height 65
drag, startPoint x: 347, startPoint y: 408, endPoint x: 287, endPoint y: 403, distance: 60.0
click at [269, 401] on div at bounding box center [269, 410] width 5 height 63
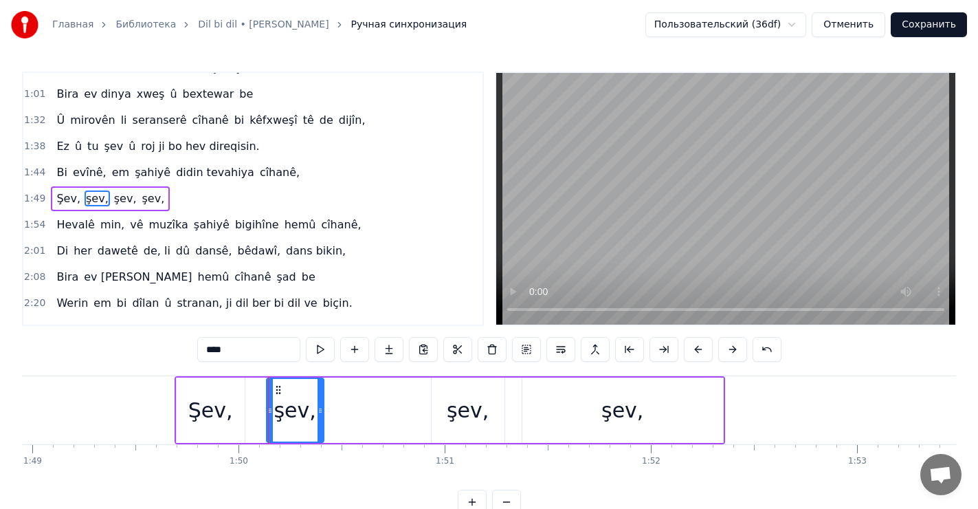
drag, startPoint x: 411, startPoint y: 410, endPoint x: 318, endPoint y: 402, distance: 93.1
click at [317, 402] on div at bounding box center [319, 410] width 5 height 63
click at [432, 407] on div "şev," at bounding box center [468, 409] width 73 height 65
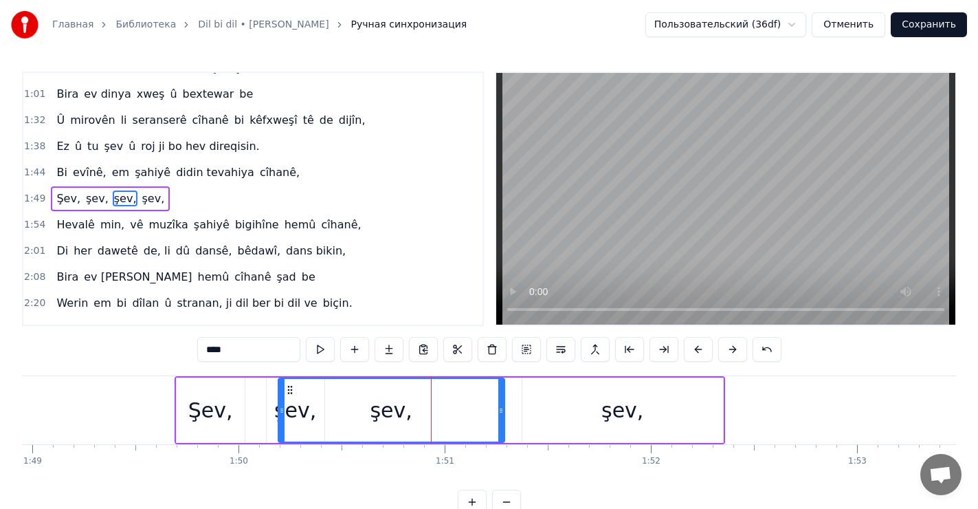
drag, startPoint x: 432, startPoint y: 407, endPoint x: 282, endPoint y: 393, distance: 149.8
click at [279, 393] on div at bounding box center [281, 410] width 5 height 63
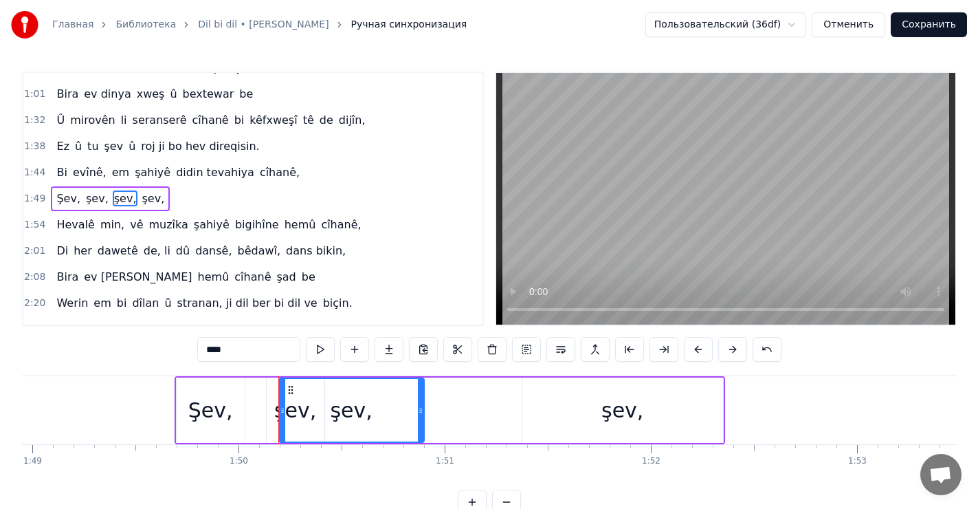
drag, startPoint x: 500, startPoint y: 407, endPoint x: 423, endPoint y: 403, distance: 77.1
click at [422, 404] on div at bounding box center [420, 410] width 5 height 63
click at [612, 412] on div "şev," at bounding box center [622, 409] width 42 height 31
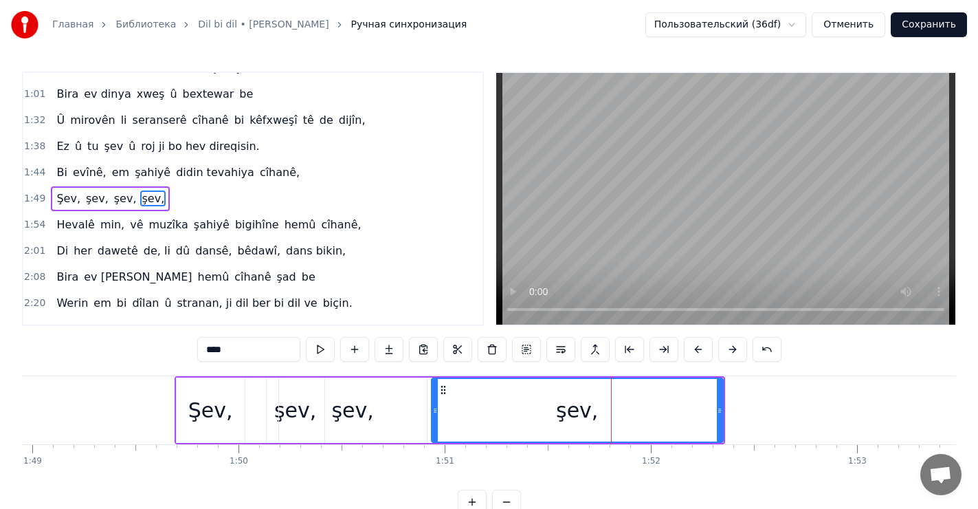
drag, startPoint x: 523, startPoint y: 408, endPoint x: 458, endPoint y: 405, distance: 64.7
click at [432, 405] on icon at bounding box center [434, 410] width 5 height 11
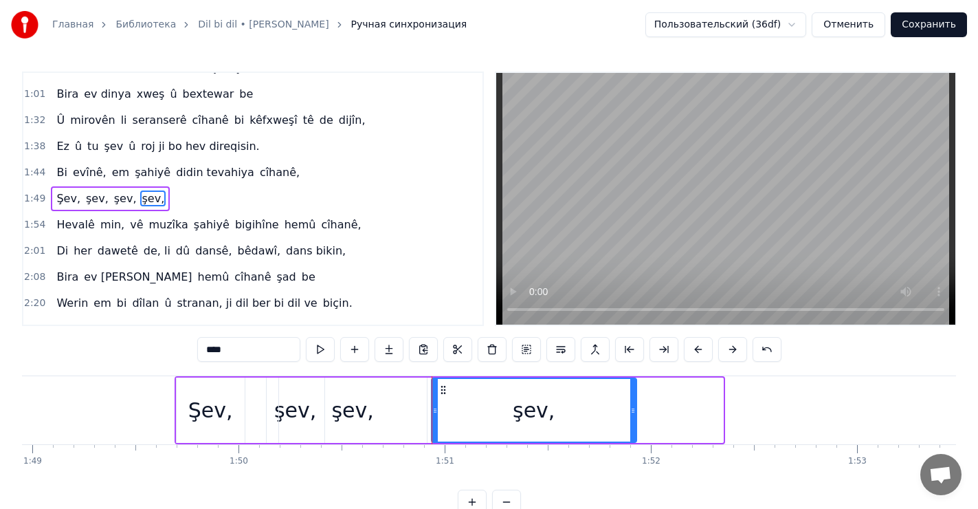
drag, startPoint x: 717, startPoint y: 405, endPoint x: 631, endPoint y: 403, distance: 86.6
click at [631, 403] on div at bounding box center [632, 410] width 5 height 63
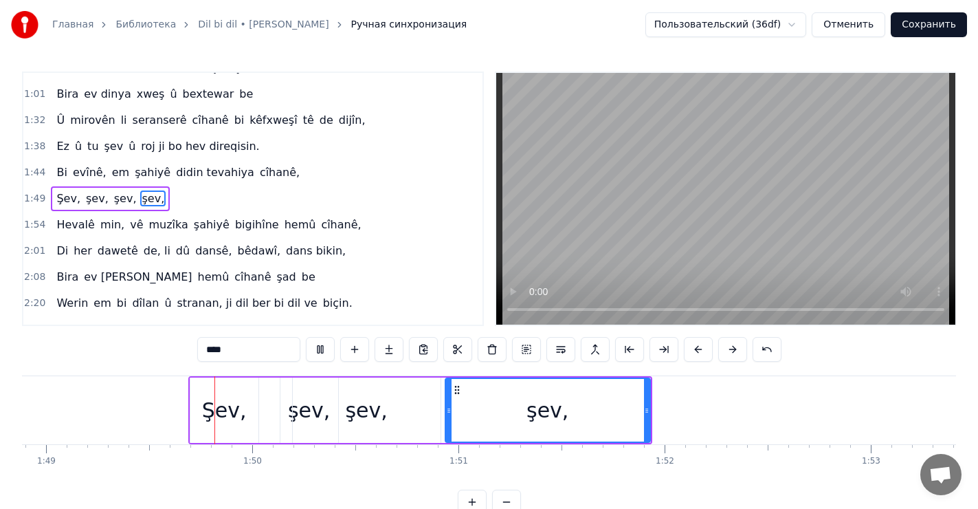
scroll to position [0, 22451]
click at [259, 401] on div "[PERSON_NAME], [PERSON_NAME], [PERSON_NAME], [PERSON_NAME]," at bounding box center [417, 410] width 464 height 68
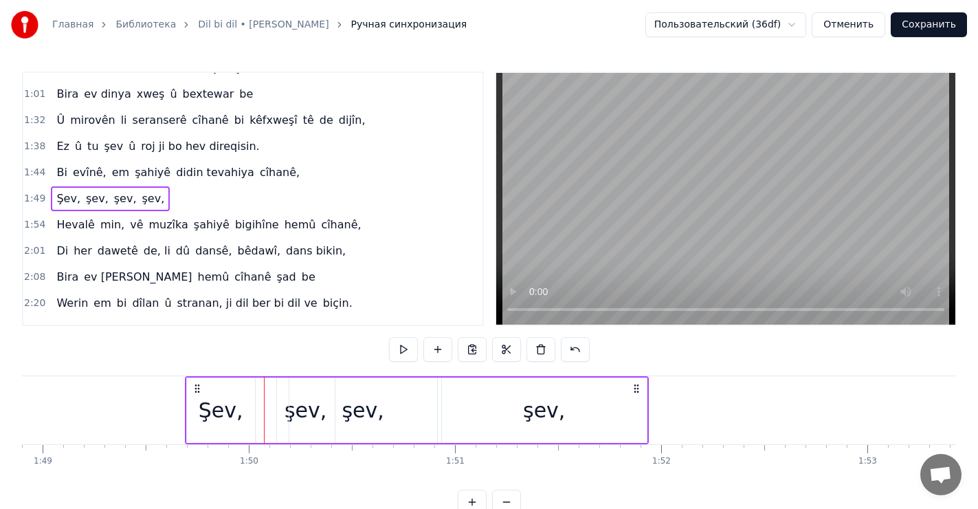
click at [216, 410] on div "Şev," at bounding box center [221, 409] width 45 height 31
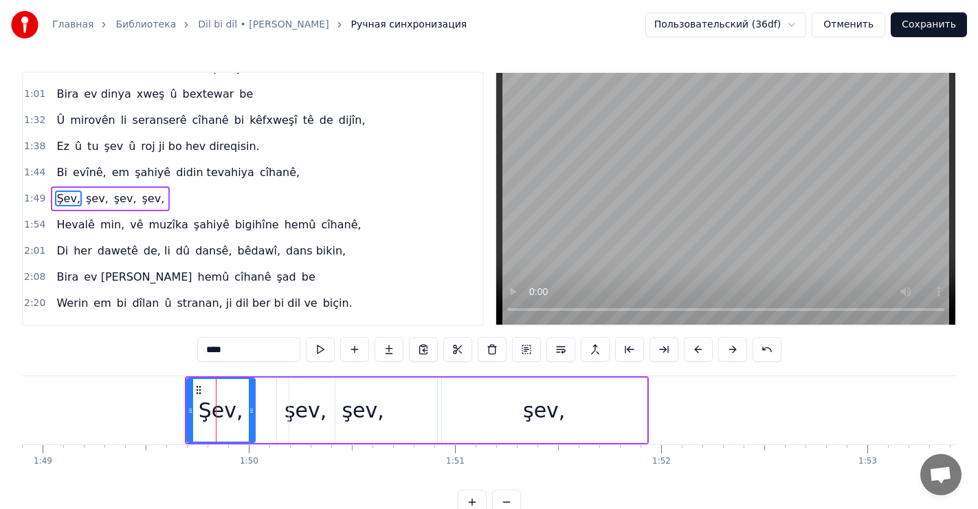
click at [279, 406] on div "şev," at bounding box center [306, 409] width 58 height 65
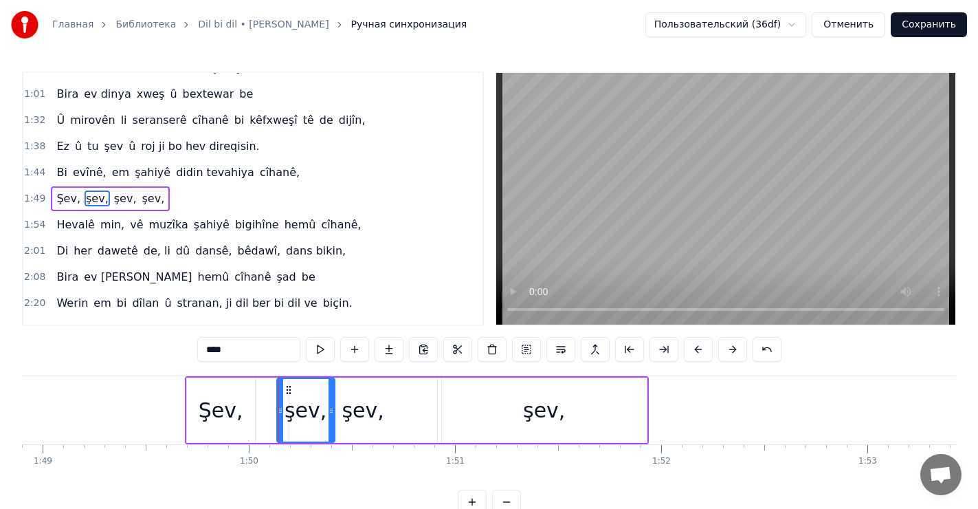
click at [225, 400] on div "Şev," at bounding box center [221, 409] width 45 height 31
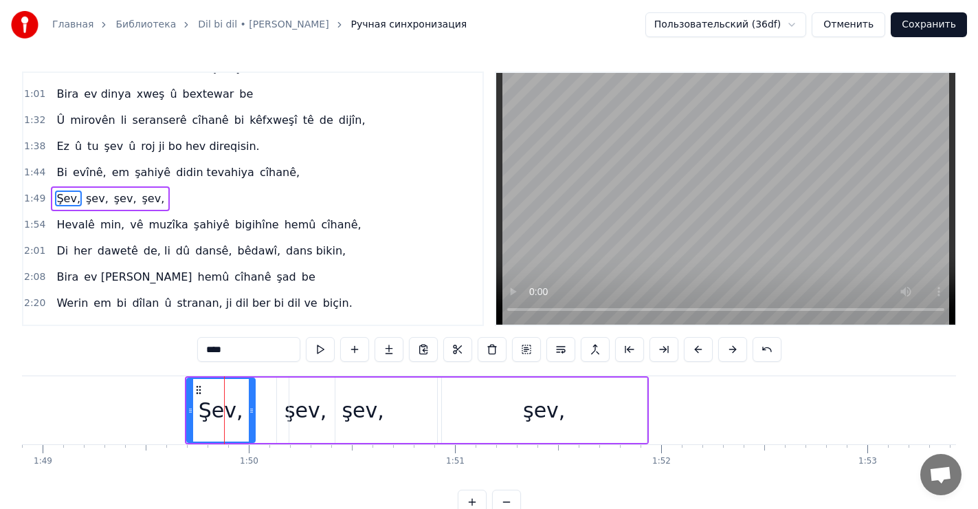
click at [291, 410] on div "şev," at bounding box center [363, 409] width 148 height 65
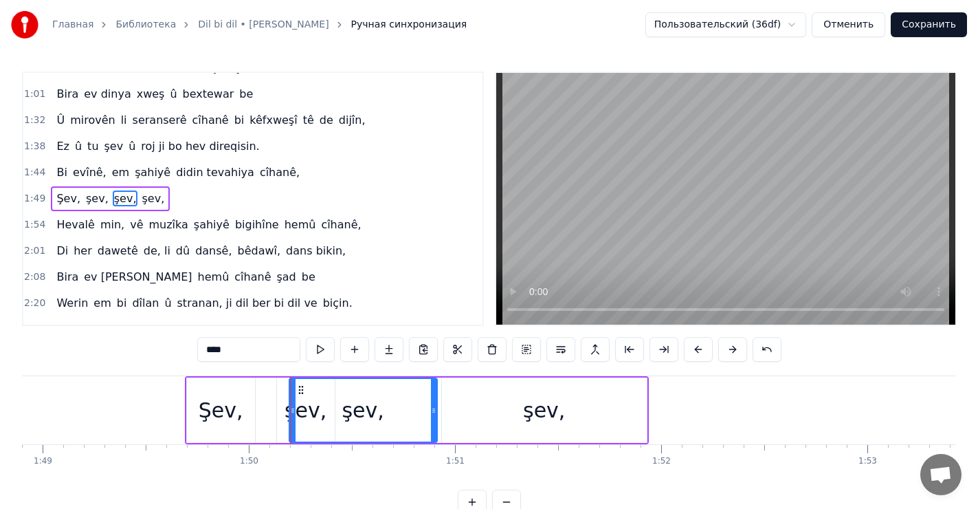
click at [216, 401] on div "Şev," at bounding box center [221, 409] width 45 height 31
type input "****"
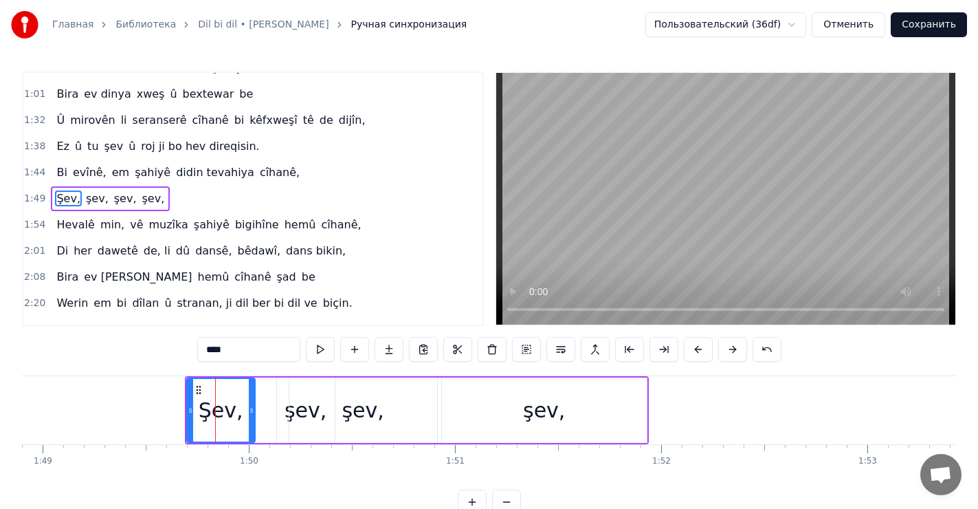
click at [265, 405] on div "[PERSON_NAME], [PERSON_NAME], [PERSON_NAME], [PERSON_NAME]," at bounding box center [417, 410] width 464 height 68
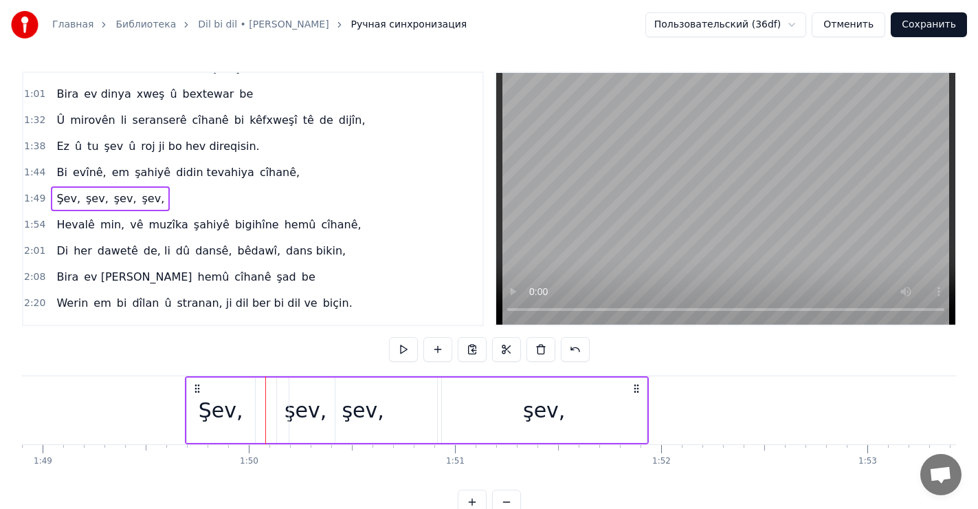
click at [289, 412] on div "şev," at bounding box center [363, 409] width 149 height 65
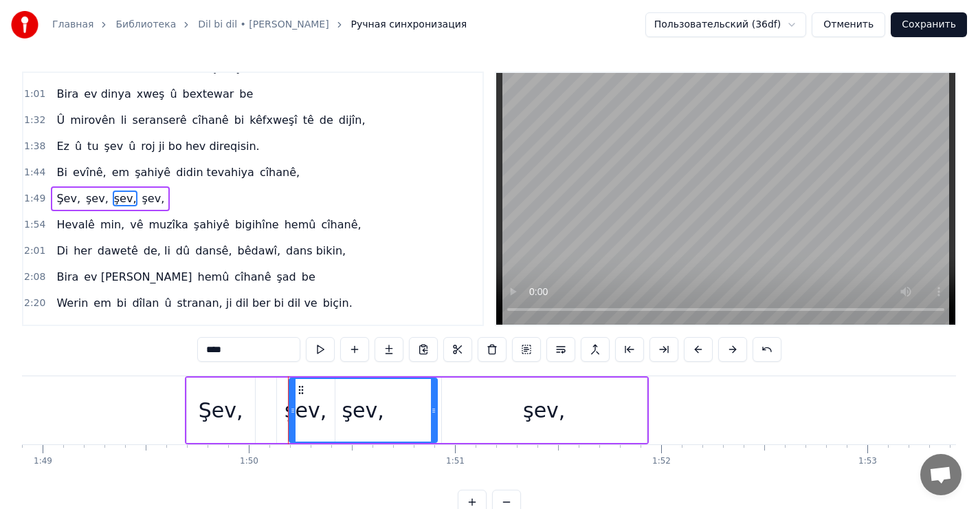
click at [276, 405] on div "şev," at bounding box center [305, 409] width 59 height 65
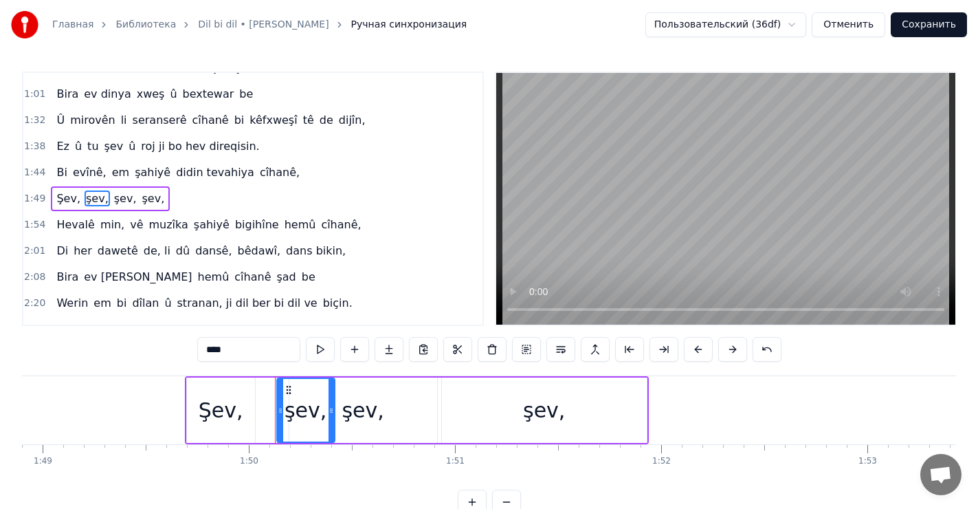
drag, startPoint x: 276, startPoint y: 405, endPoint x: 262, endPoint y: 402, distance: 14.0
click at [261, 402] on div "[PERSON_NAME], [PERSON_NAME], [PERSON_NAME], [PERSON_NAME]," at bounding box center [417, 410] width 464 height 68
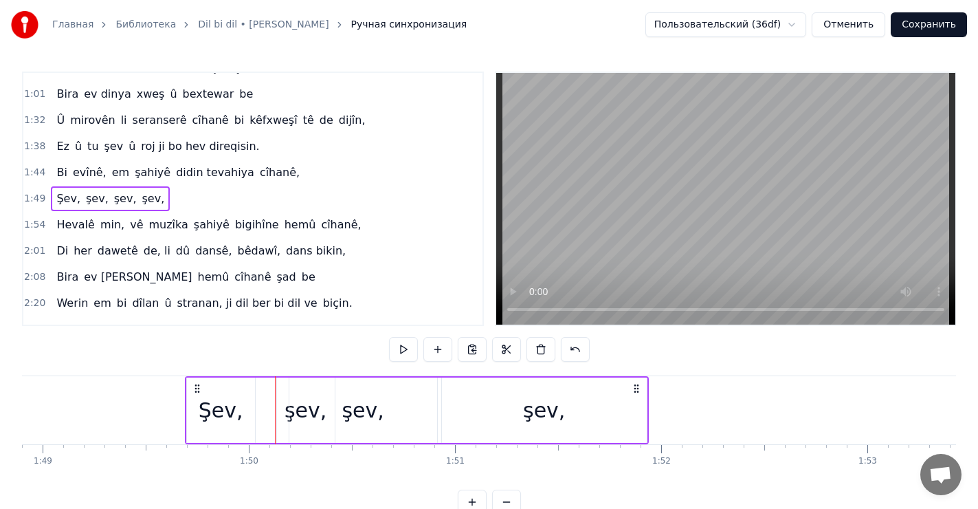
click at [278, 402] on div "şev," at bounding box center [306, 409] width 58 height 65
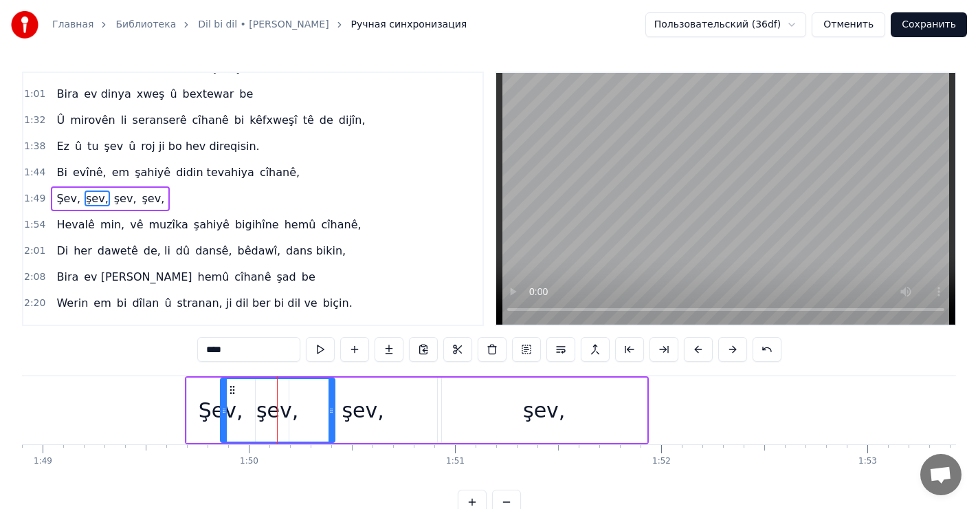
drag, startPoint x: 278, startPoint y: 402, endPoint x: 229, endPoint y: 394, distance: 49.4
click at [222, 394] on div at bounding box center [223, 410] width 5 height 63
drag, startPoint x: 328, startPoint y: 412, endPoint x: 280, endPoint y: 403, distance: 49.5
click at [280, 403] on div at bounding box center [282, 410] width 5 height 63
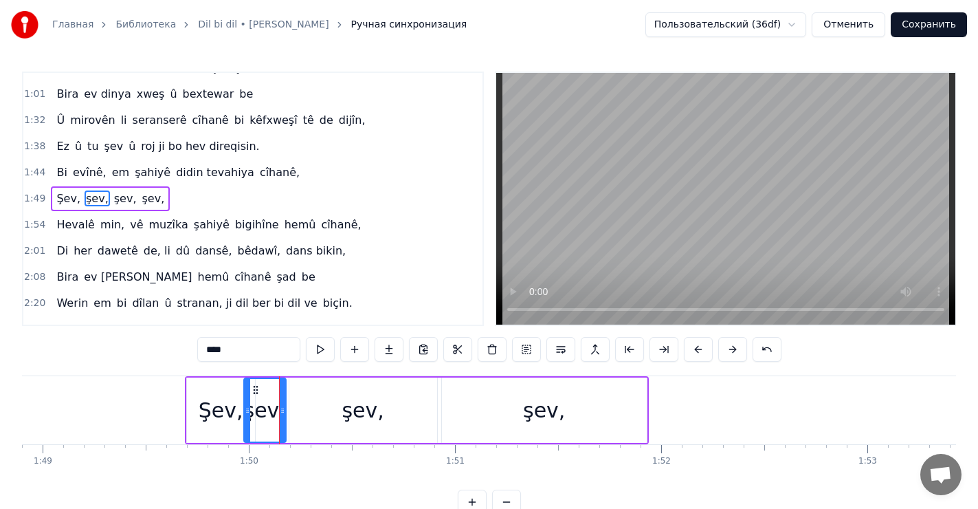
drag, startPoint x: 223, startPoint y: 398, endPoint x: 245, endPoint y: 405, distance: 23.9
click at [245, 405] on div at bounding box center [247, 410] width 5 height 63
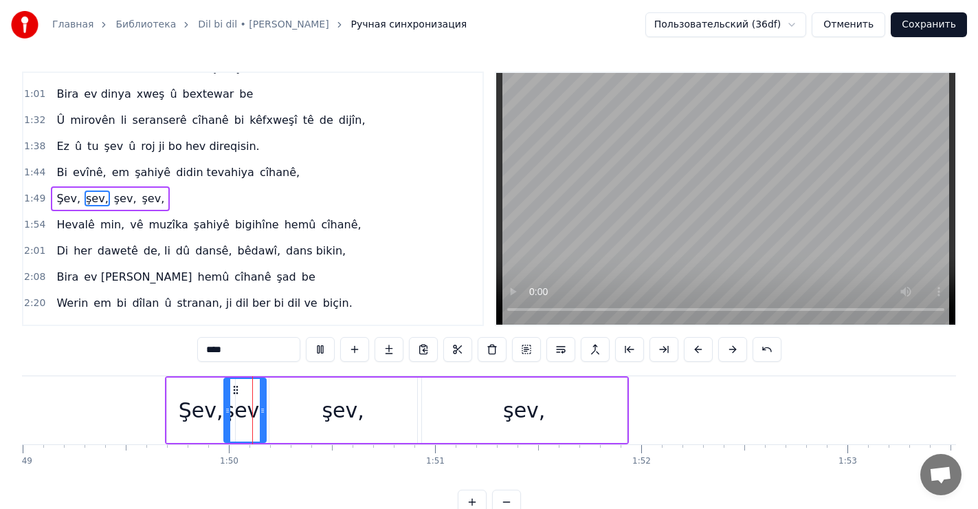
scroll to position [0, 22482]
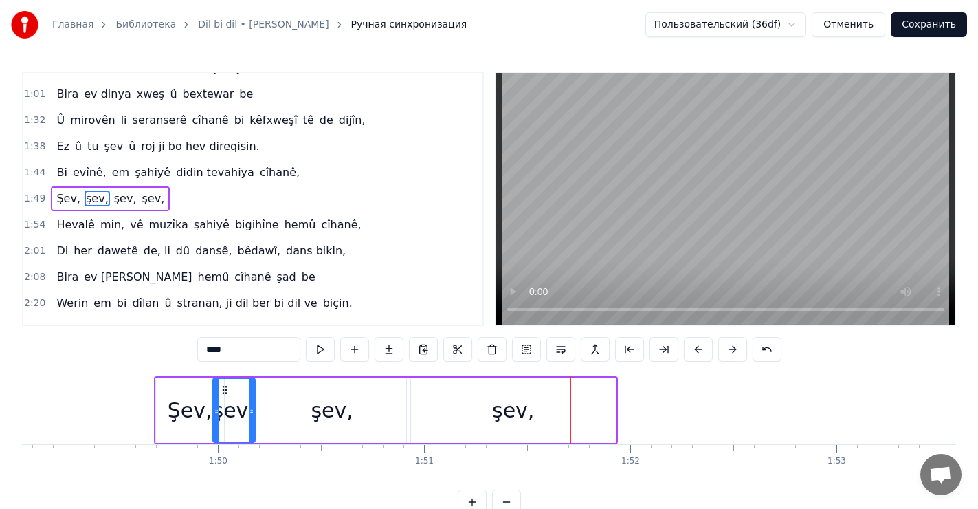
click at [505, 419] on div "şev," at bounding box center [513, 409] width 42 height 31
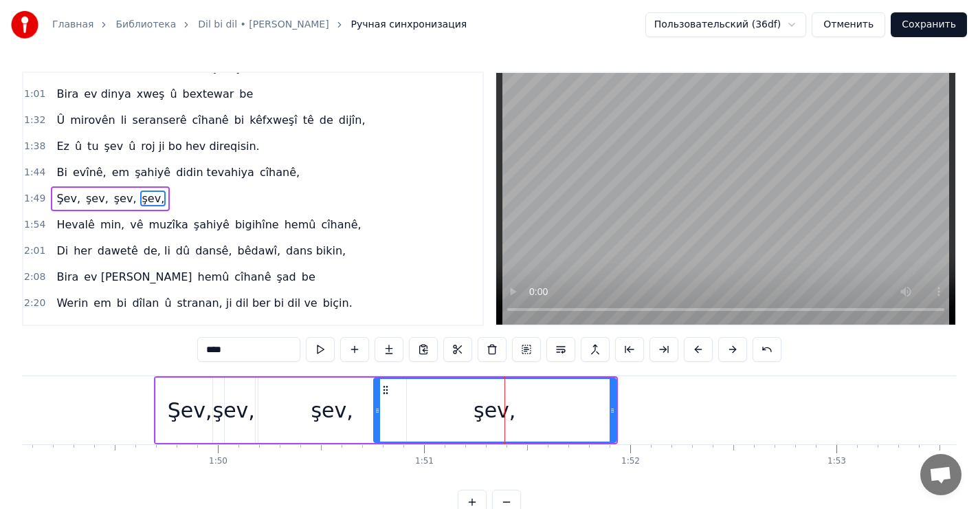
drag, startPoint x: 412, startPoint y: 405, endPoint x: 386, endPoint y: 399, distance: 26.2
click at [375, 400] on div at bounding box center [377, 410] width 5 height 63
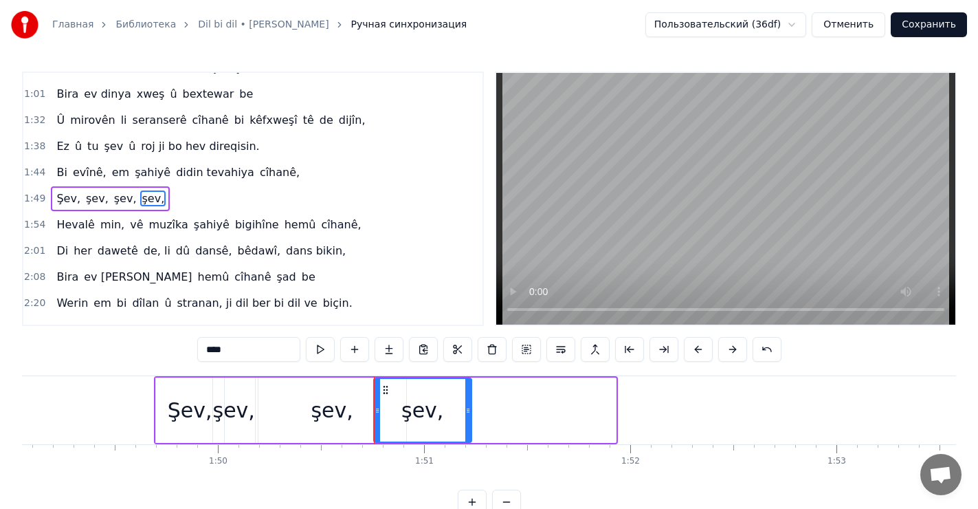
drag, startPoint x: 610, startPoint y: 408, endPoint x: 469, endPoint y: 394, distance: 141.6
click at [465, 397] on div at bounding box center [467, 410] width 5 height 63
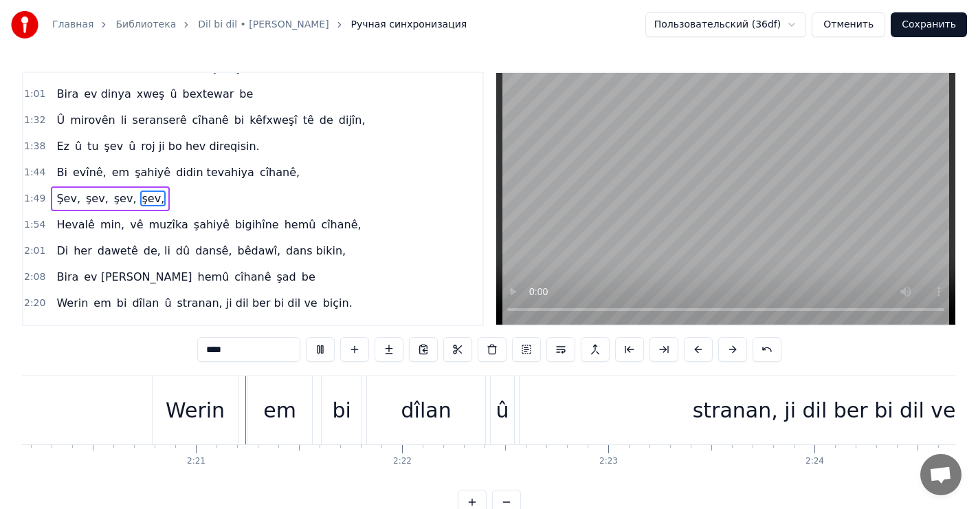
scroll to position [0, 28900]
click at [862, 19] on button "Отменить" at bounding box center [849, 24] width 74 height 25
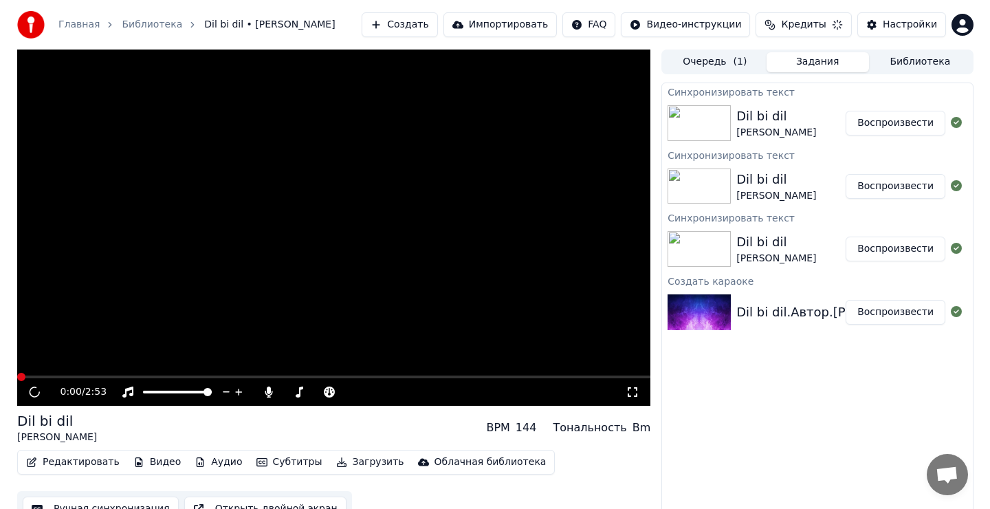
scroll to position [6, 0]
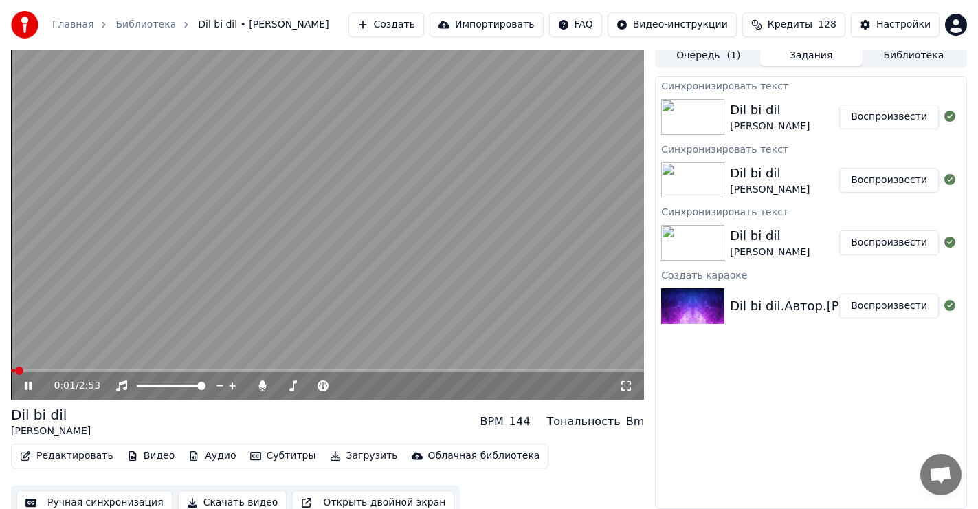
click at [25, 386] on icon at bounding box center [28, 385] width 7 height 8
click at [71, 460] on button "Редактировать" at bounding box center [66, 455] width 104 height 19
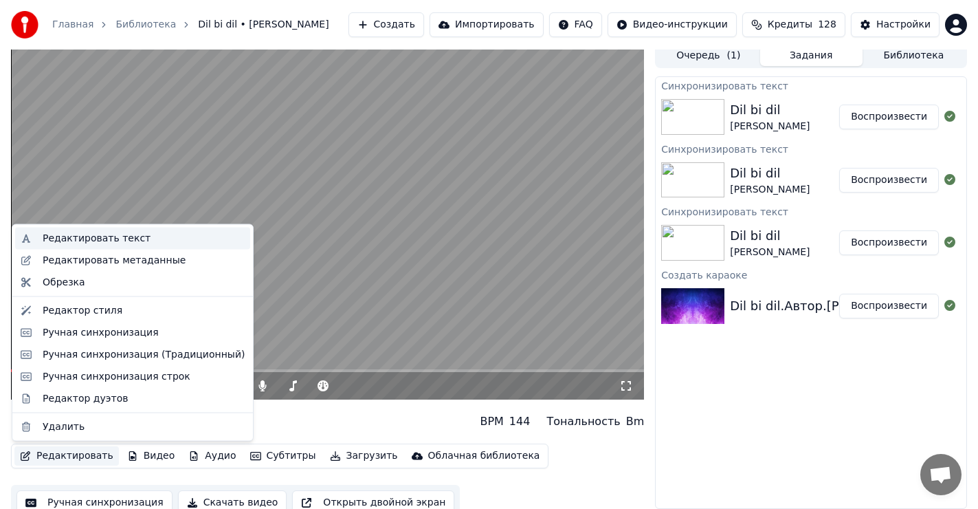
click at [104, 236] on div "Редактировать текст" at bounding box center [97, 239] width 108 height 14
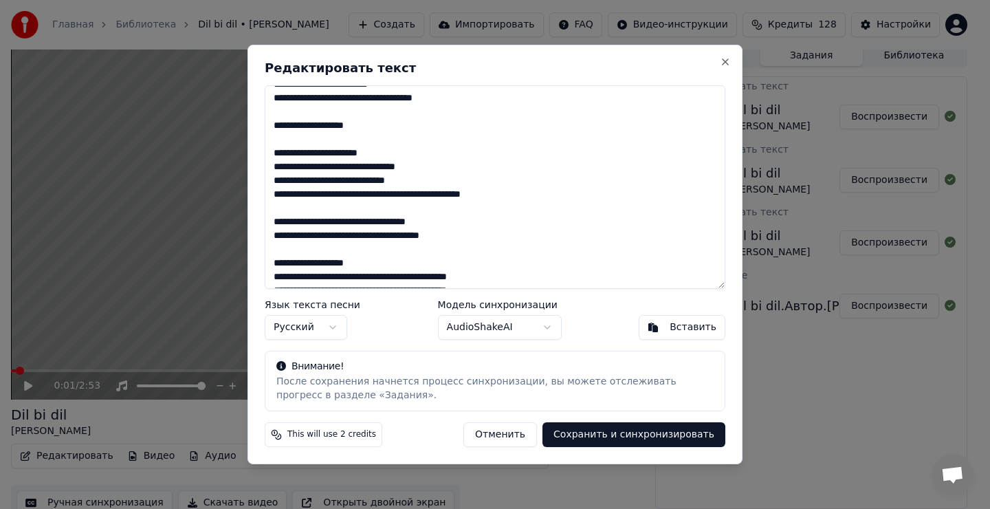
scroll to position [153, 0]
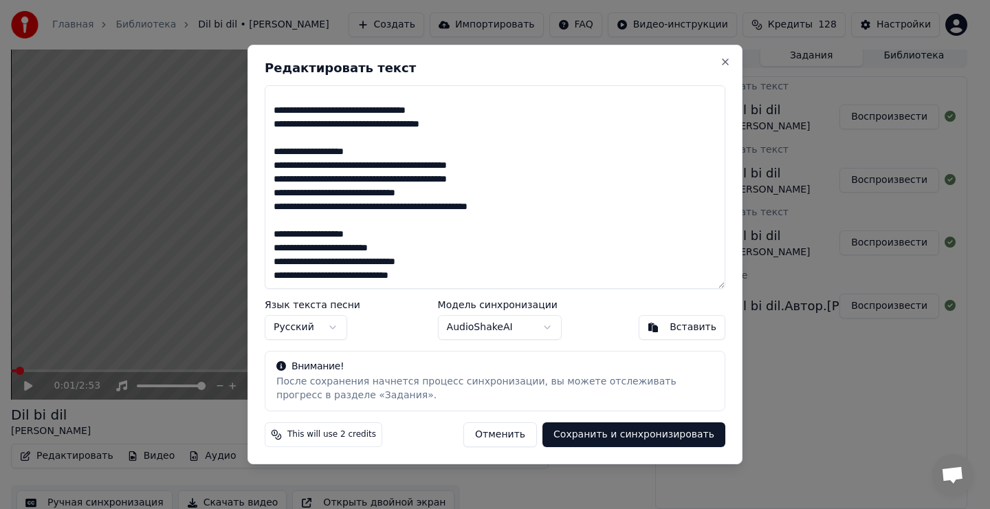
drag, startPoint x: 272, startPoint y: 96, endPoint x: 575, endPoint y: 288, distance: 358.4
click at [575, 288] on textarea "**********" at bounding box center [495, 186] width 460 height 203
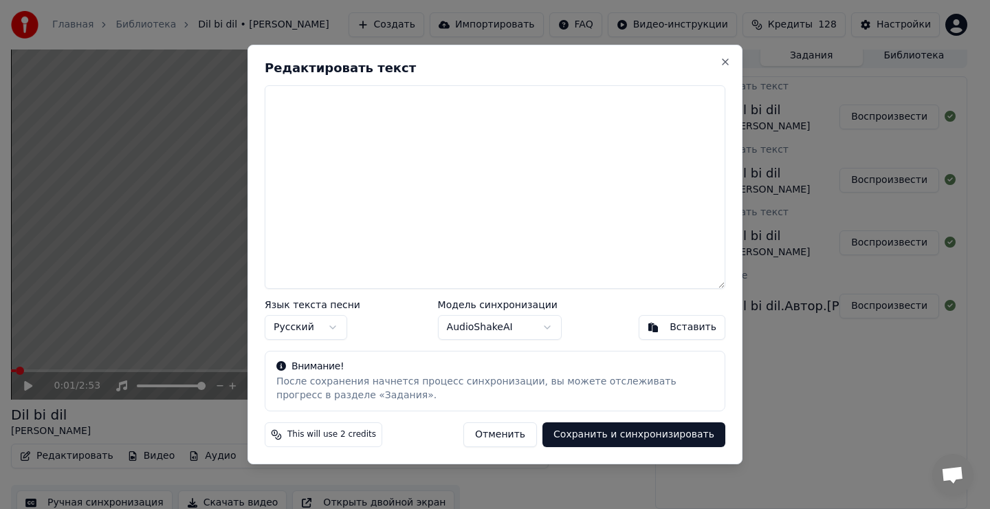
scroll to position [0, 0]
click at [296, 124] on textarea at bounding box center [495, 186] width 460 height 203
click at [687, 327] on div "Вставить" at bounding box center [692, 327] width 47 height 14
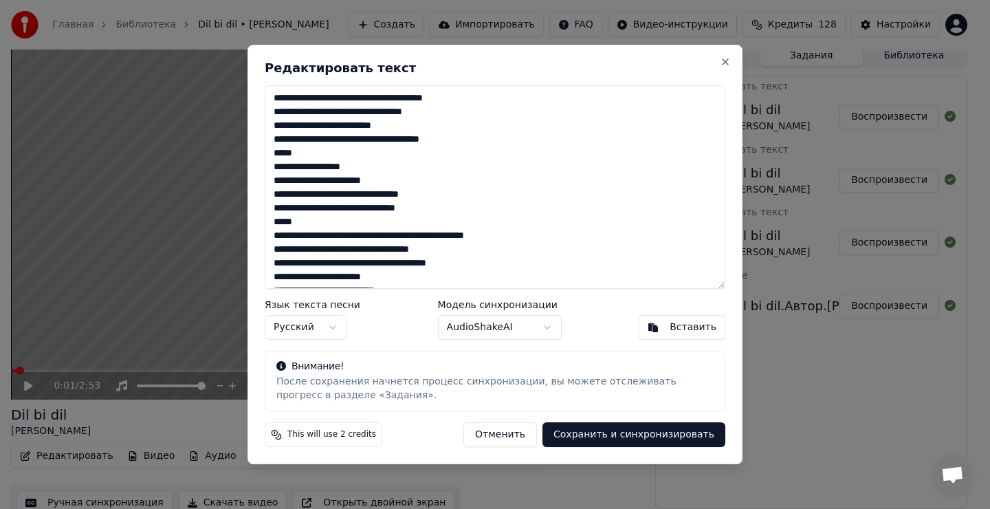
click at [649, 432] on button "Сохранить и синхронизировать" at bounding box center [633, 434] width 183 height 25
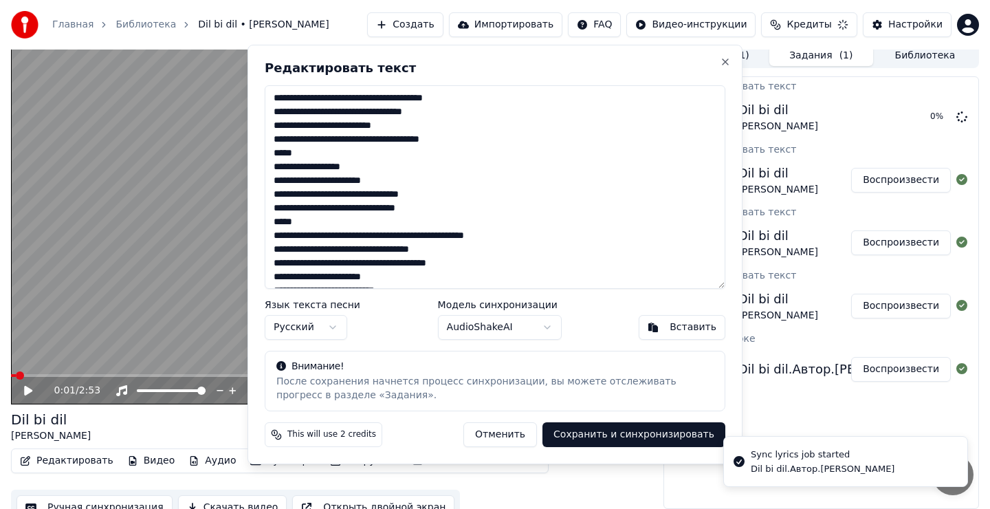
type textarea "**********"
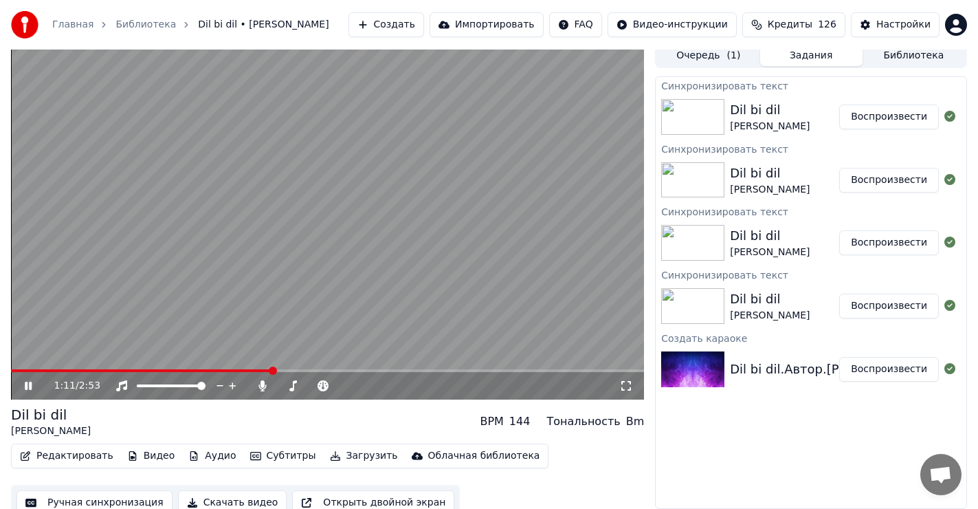
click at [25, 386] on icon at bounding box center [28, 385] width 7 height 8
click at [76, 457] on button "Редактировать" at bounding box center [66, 455] width 104 height 19
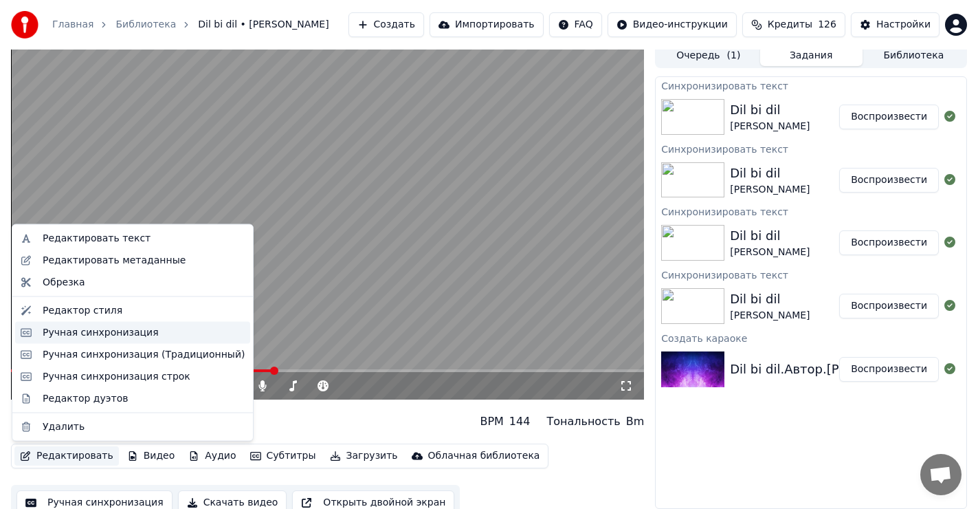
click at [127, 337] on div "Ручная синхронизация" at bounding box center [101, 332] width 116 height 14
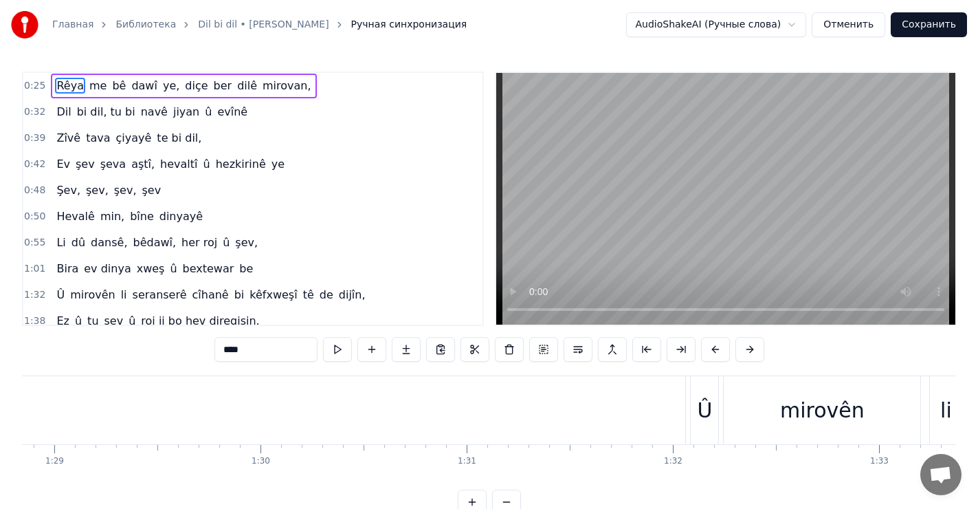
scroll to position [0, 18465]
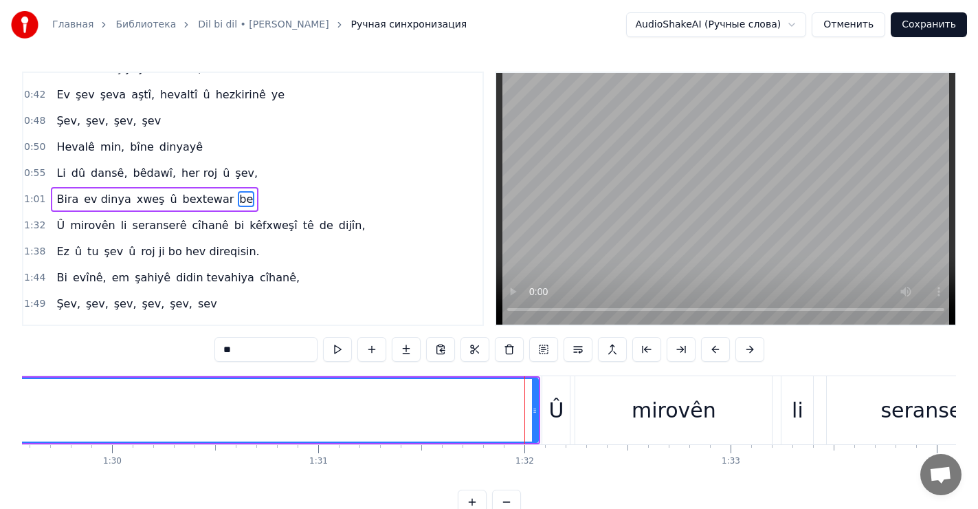
scroll to position [70, 0]
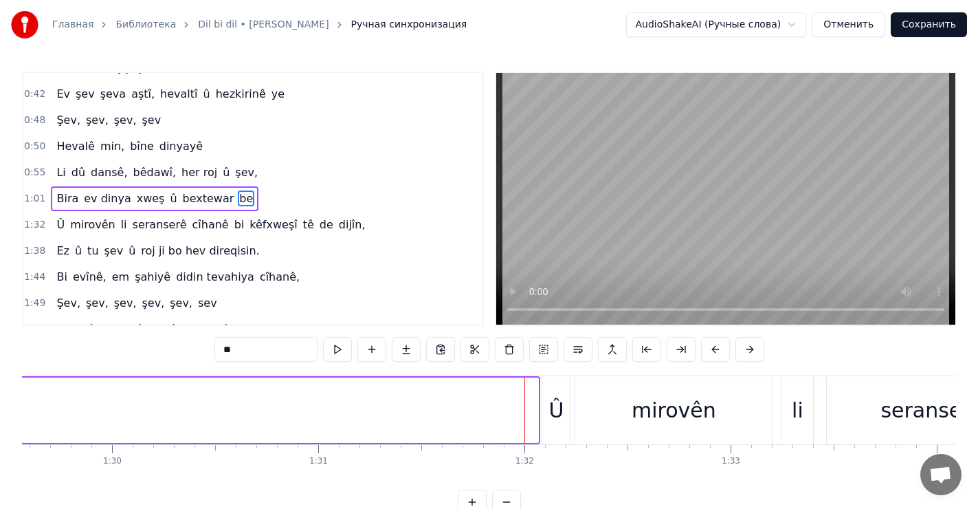
drag, startPoint x: 536, startPoint y: 394, endPoint x: 13, endPoint y: 394, distance: 523.0
click at [8, 392] on div "Главная Библиотека Dil bi dil • [PERSON_NAME] синхронизация AudioShakeAI (Ручны…" at bounding box center [489, 257] width 978 height 514
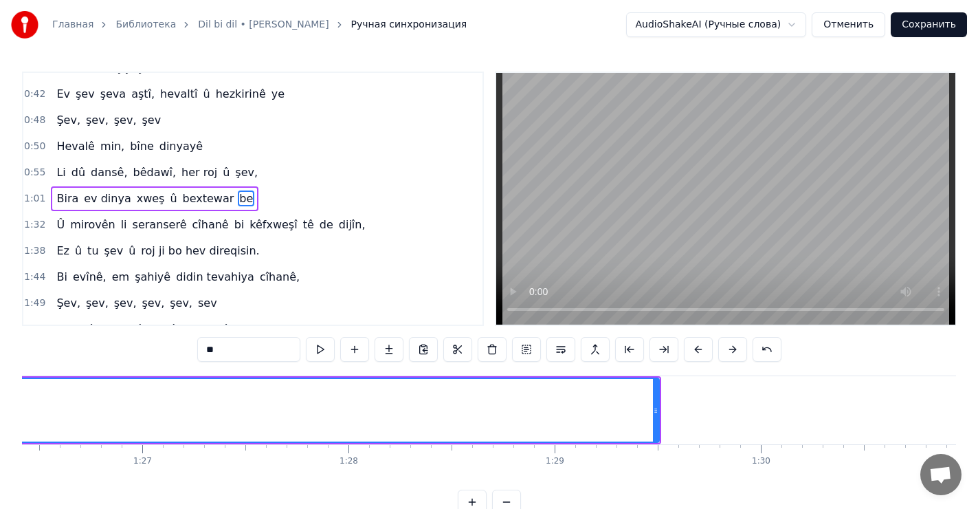
scroll to position [0, 17830]
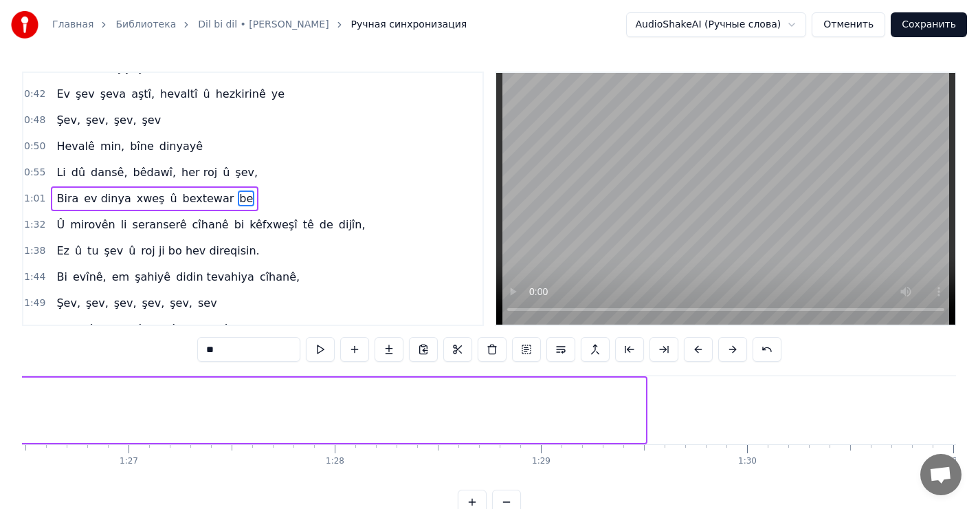
drag, startPoint x: 640, startPoint y: 406, endPoint x: 19, endPoint y: 408, distance: 621.2
click at [12, 409] on div "Главная Библиотека Dil bi dil • [PERSON_NAME] синхронизация AudioShakeAI (Ручны…" at bounding box center [489, 257] width 978 height 514
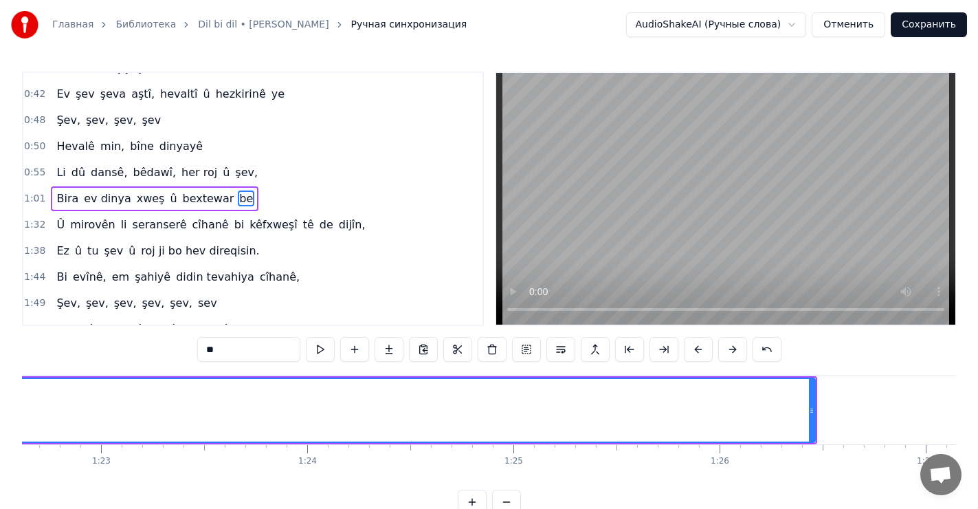
scroll to position [0, 17073]
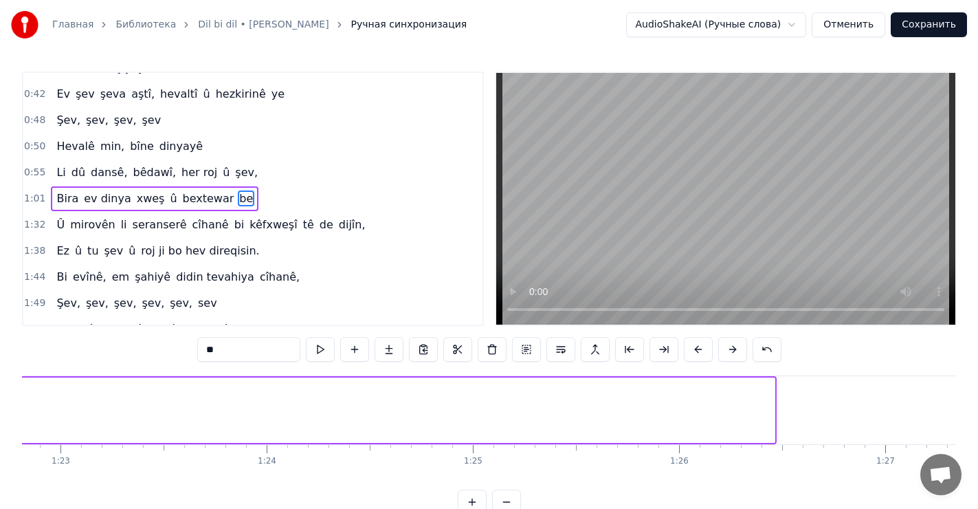
drag, startPoint x: 773, startPoint y: 409, endPoint x: 22, endPoint y: 412, distance: 751.1
click at [19, 413] on div "Главная Библиотека Dil bi dil • [PERSON_NAME] синхронизация AudioShakeAI (Ручны…" at bounding box center [489, 257] width 978 height 514
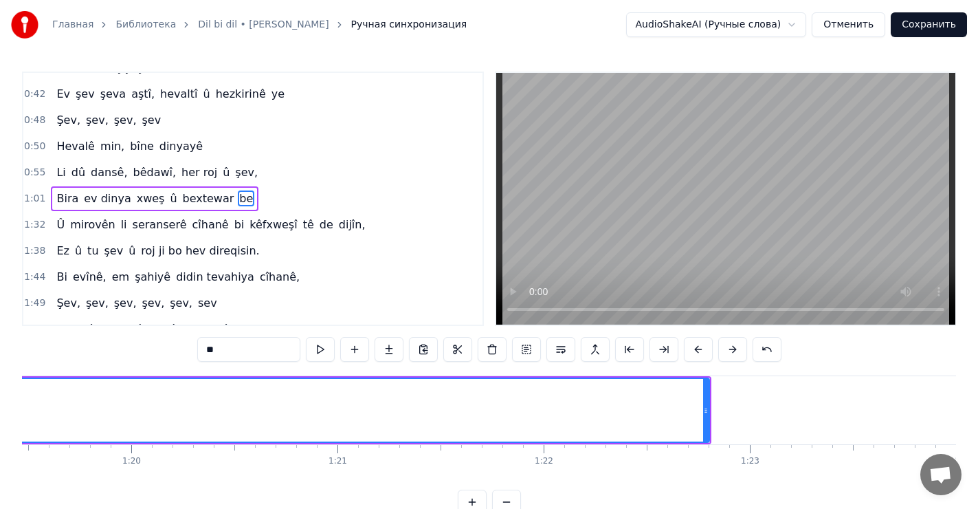
scroll to position [0, 16410]
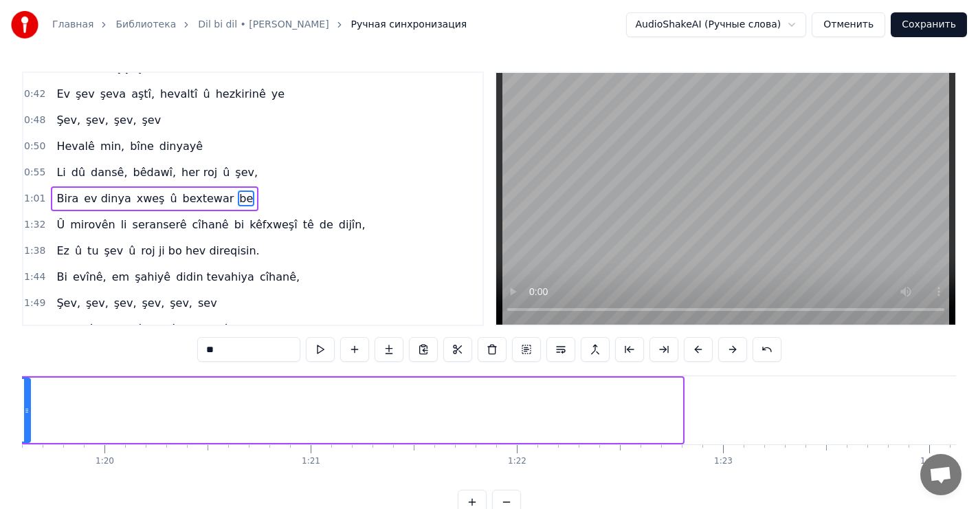
drag, startPoint x: 660, startPoint y: 408, endPoint x: 29, endPoint y: 407, distance: 631.5
click at [29, 407] on icon at bounding box center [26, 410] width 5 height 11
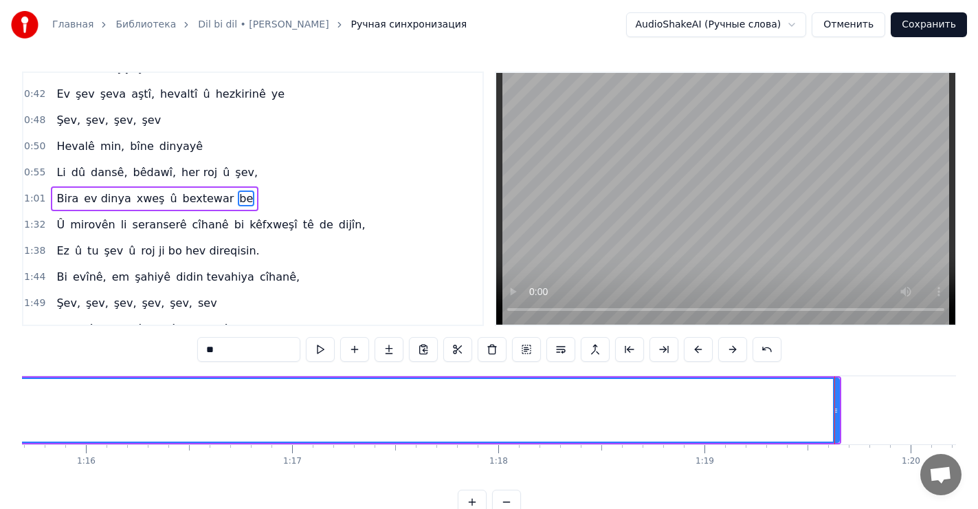
scroll to position [0, 15617]
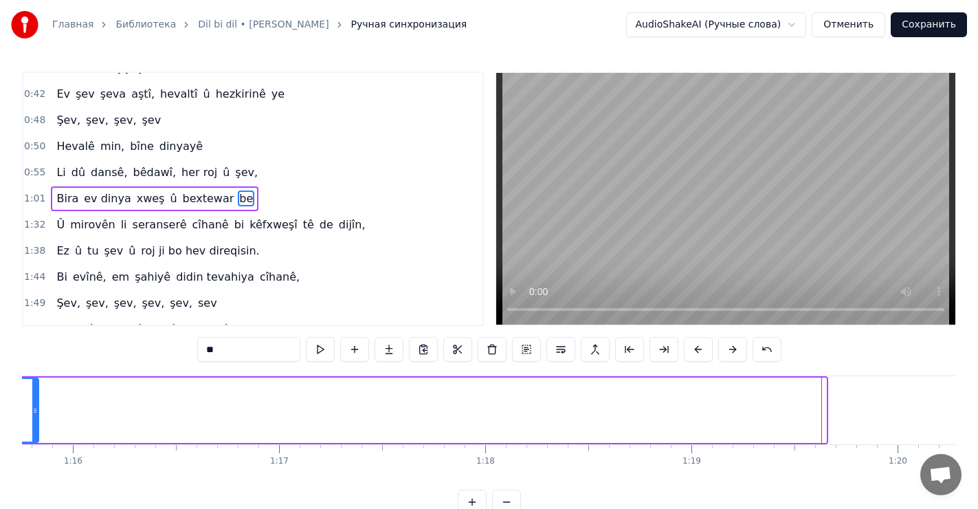
drag, startPoint x: 822, startPoint y: 407, endPoint x: 32, endPoint y: 409, distance: 789.6
click at [32, 410] on icon at bounding box center [34, 410] width 5 height 11
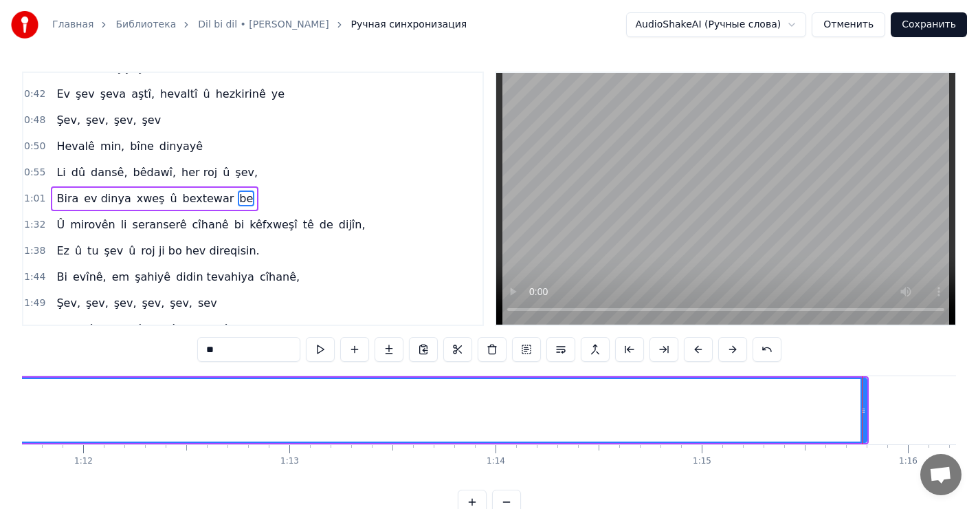
scroll to position [0, 14796]
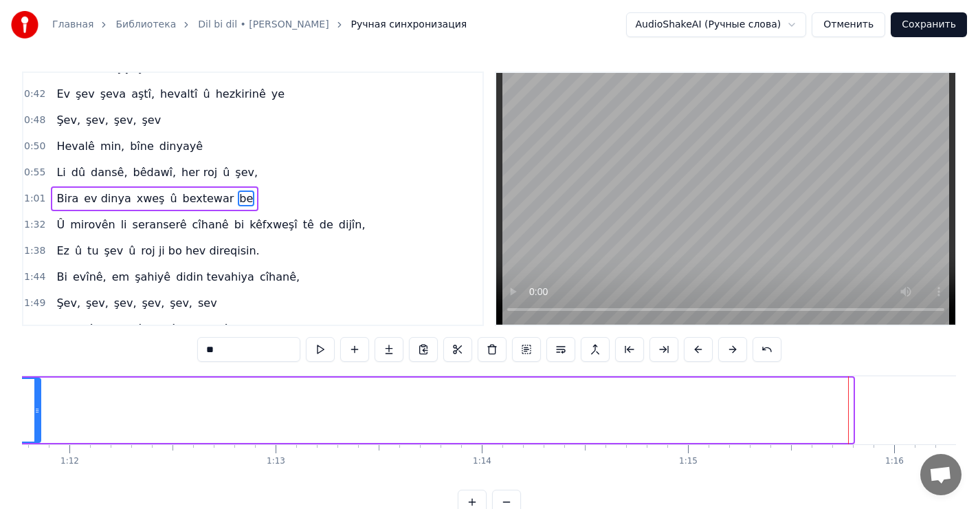
drag, startPoint x: 850, startPoint y: 406, endPoint x: 30, endPoint y: 409, distance: 819.8
click at [34, 410] on icon at bounding box center [36, 410] width 5 height 11
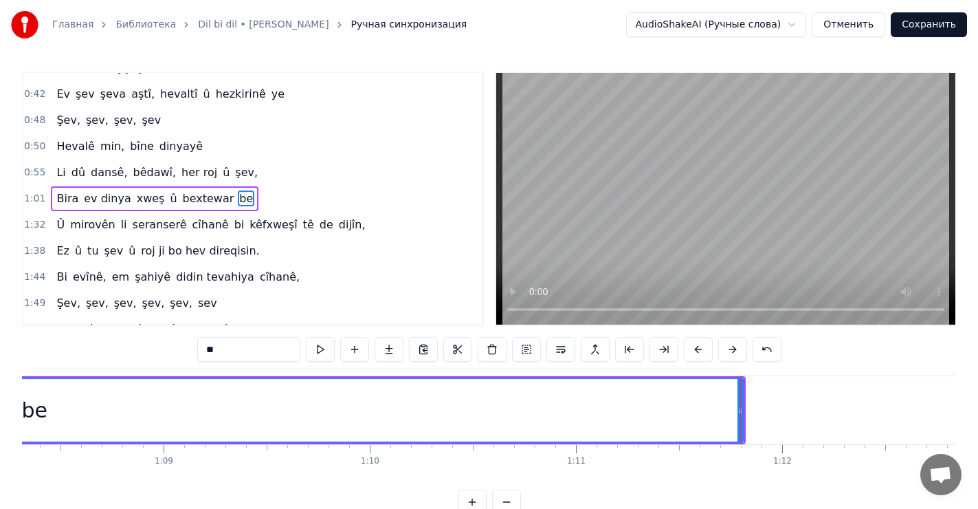
scroll to position [0, 14111]
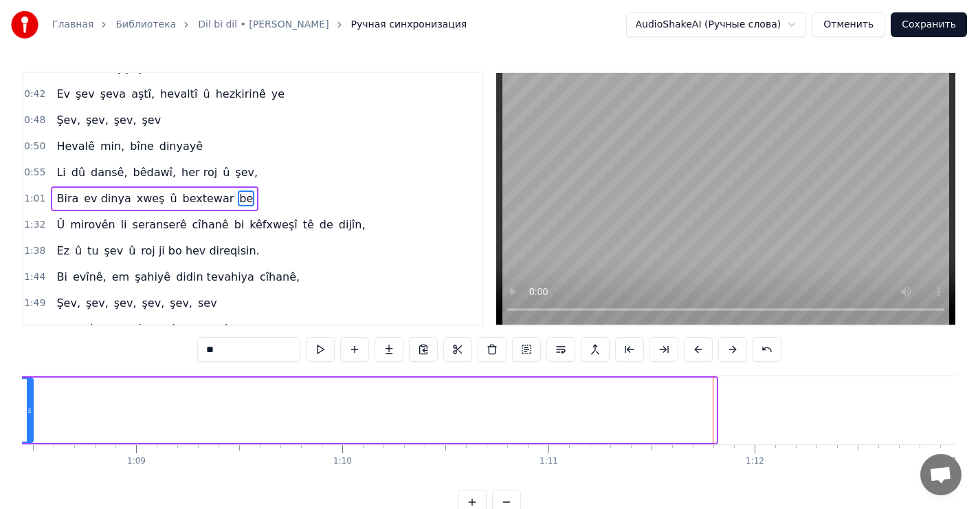
drag, startPoint x: 715, startPoint y: 407, endPoint x: 34, endPoint y: 420, distance: 680.5
click at [32, 420] on div at bounding box center [29, 410] width 5 height 63
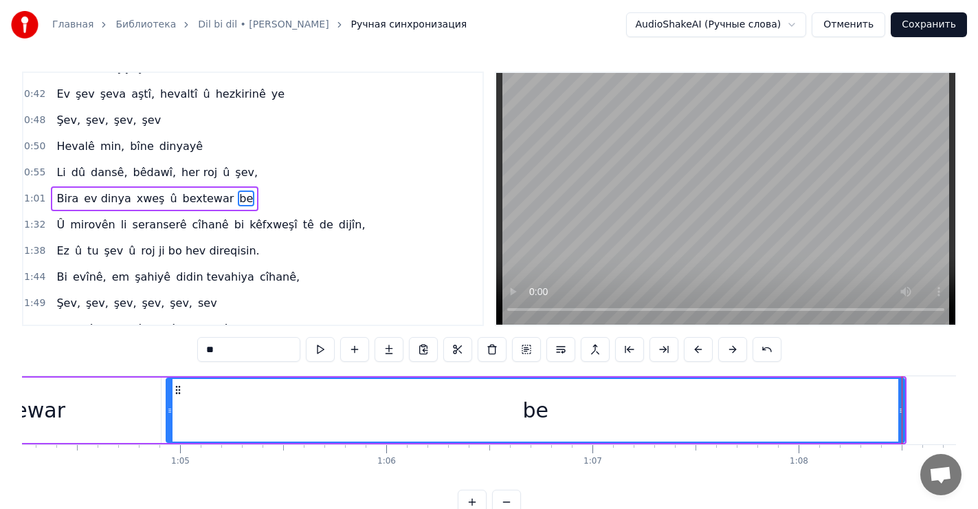
scroll to position [0, 13229]
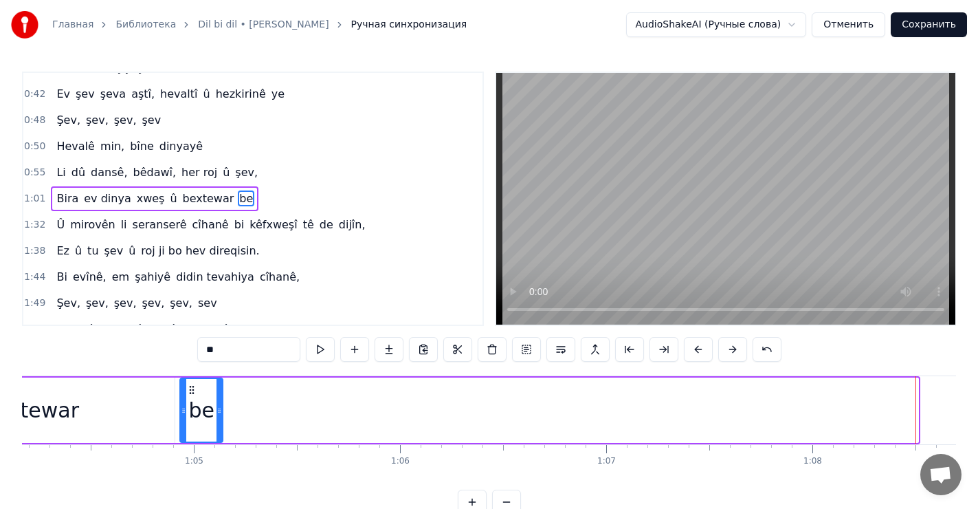
drag, startPoint x: 917, startPoint y: 407, endPoint x: 224, endPoint y: 419, distance: 692.8
click at [223, 419] on div "be" at bounding box center [201, 409] width 44 height 65
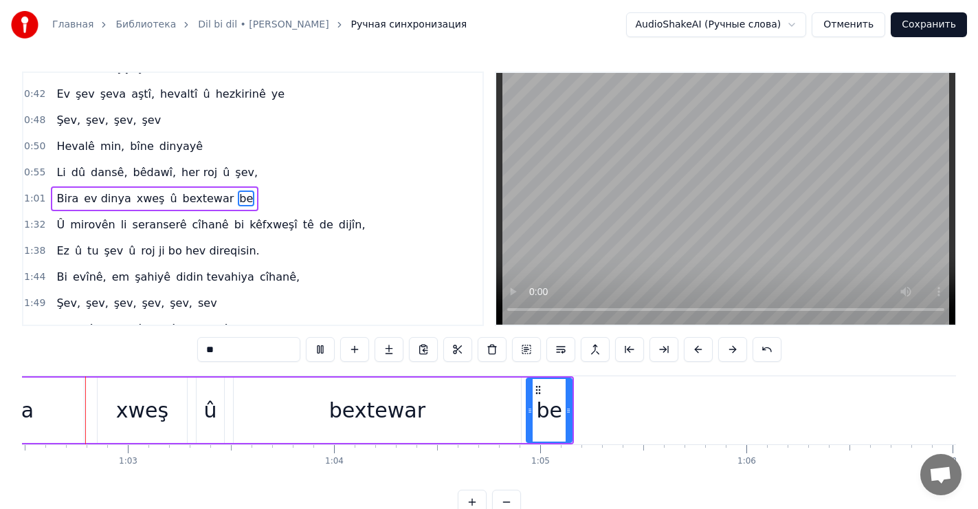
scroll to position [0, 12860]
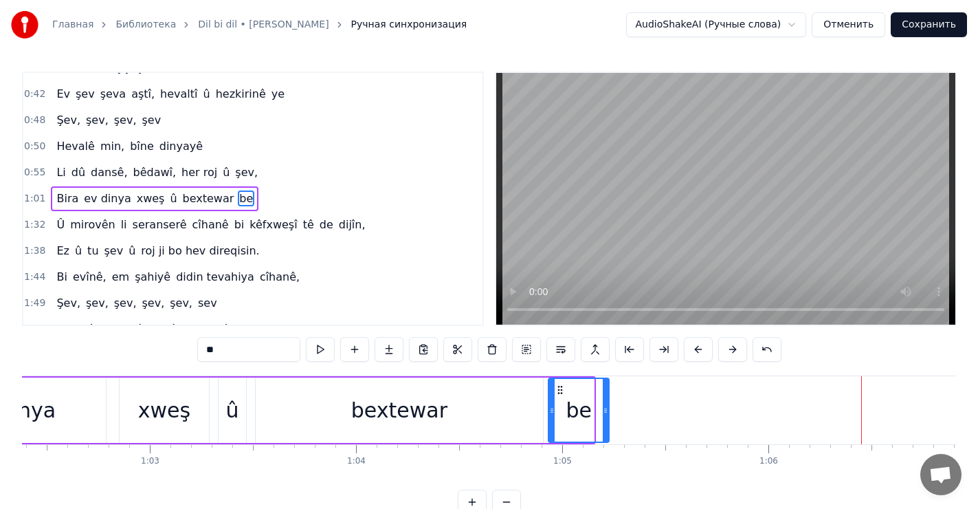
drag, startPoint x: 590, startPoint y: 406, endPoint x: 588, endPoint y: 390, distance: 16.6
click at [604, 405] on icon at bounding box center [605, 410] width 5 height 11
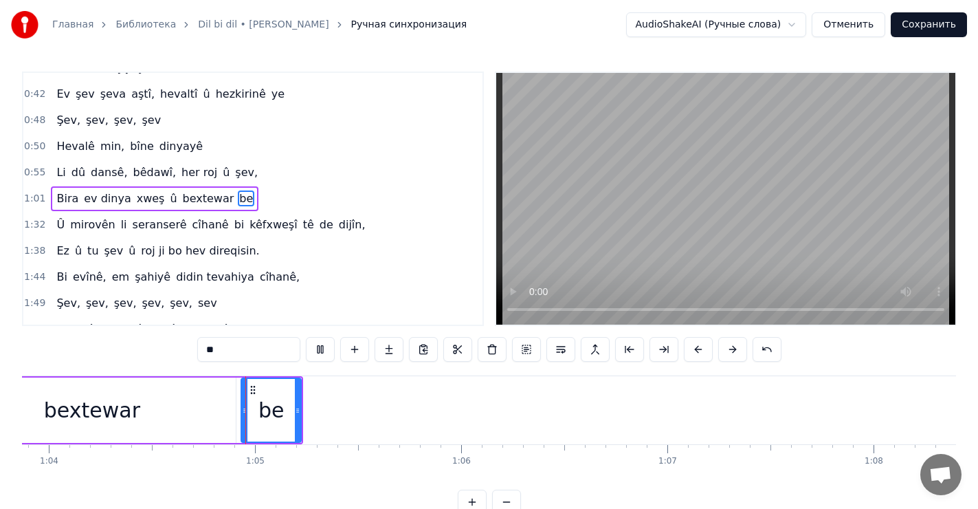
scroll to position [0, 13207]
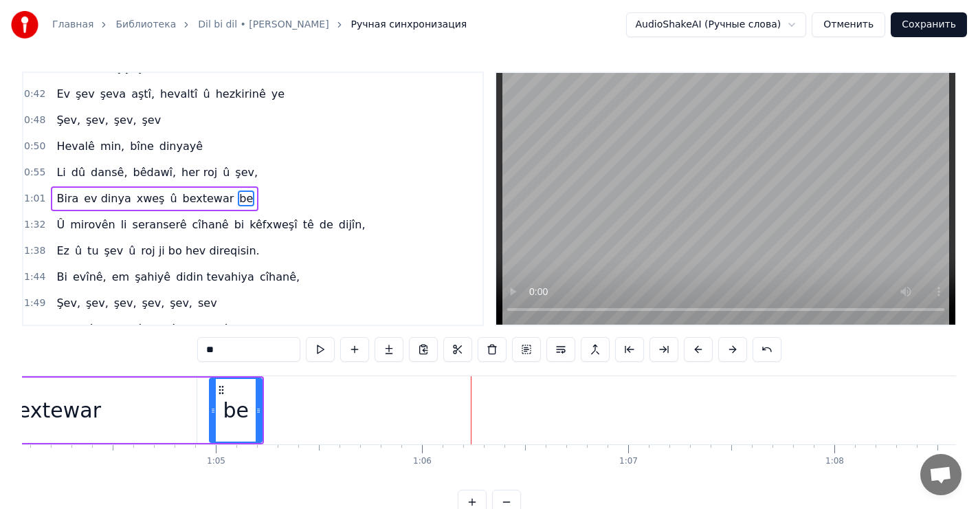
drag, startPoint x: 204, startPoint y: 407, endPoint x: 212, endPoint y: 407, distance: 7.6
click at [212, 407] on icon at bounding box center [212, 410] width 5 height 11
drag, startPoint x: 259, startPoint y: 405, endPoint x: 252, endPoint y: 408, distance: 8.0
click at [252, 408] on icon at bounding box center [250, 410] width 5 height 11
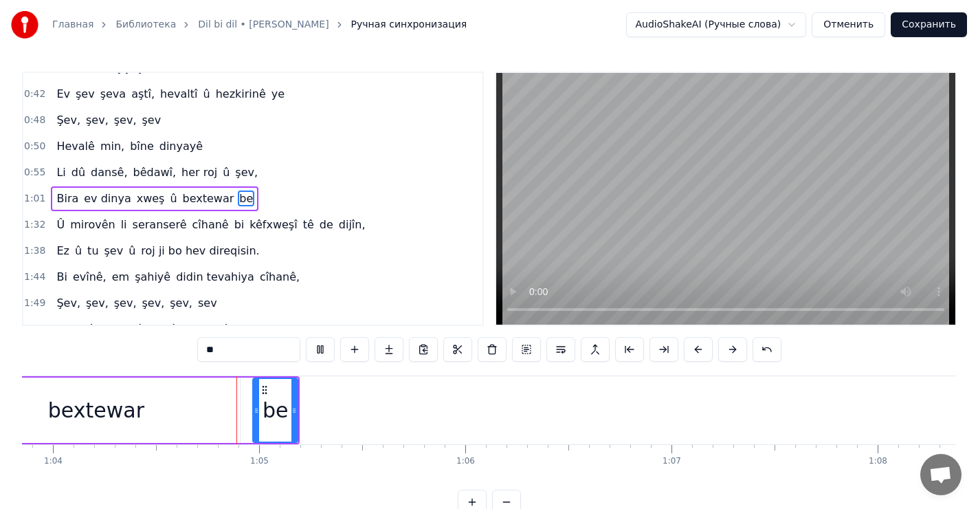
scroll to position [0, 13167]
drag, startPoint x: 252, startPoint y: 404, endPoint x: 245, endPoint y: 409, distance: 9.0
click at [245, 409] on icon at bounding box center [245, 410] width 5 height 11
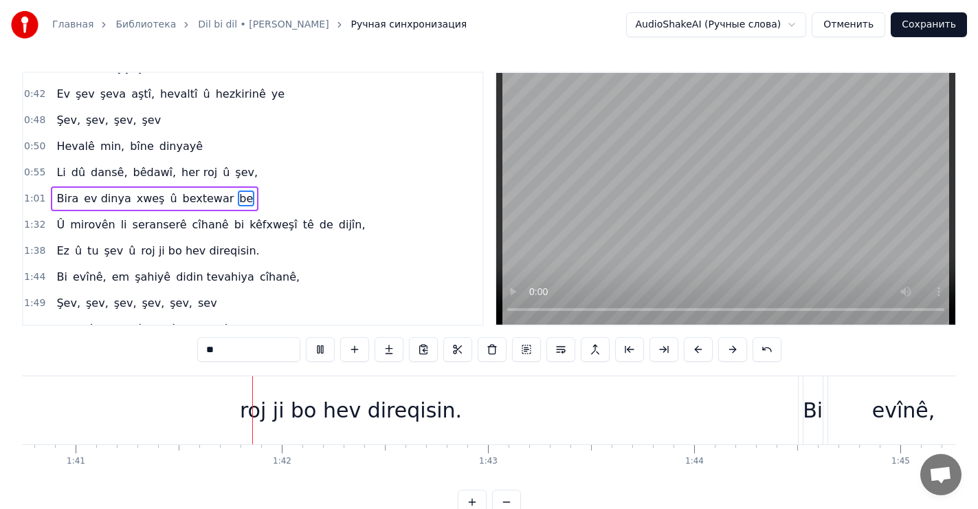
scroll to position [0, 20769]
click at [781, 405] on div "roj ji bo hev direqisin." at bounding box center [350, 410] width 893 height 68
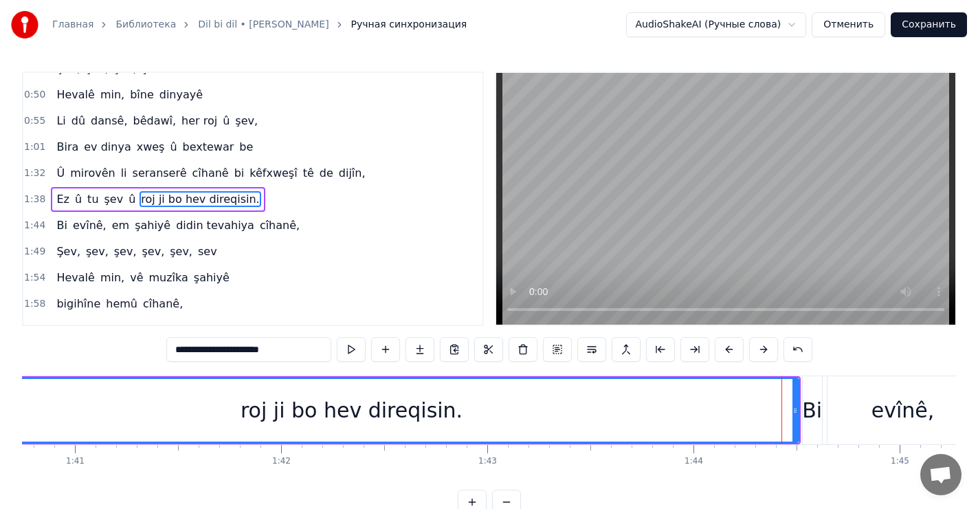
scroll to position [122, 0]
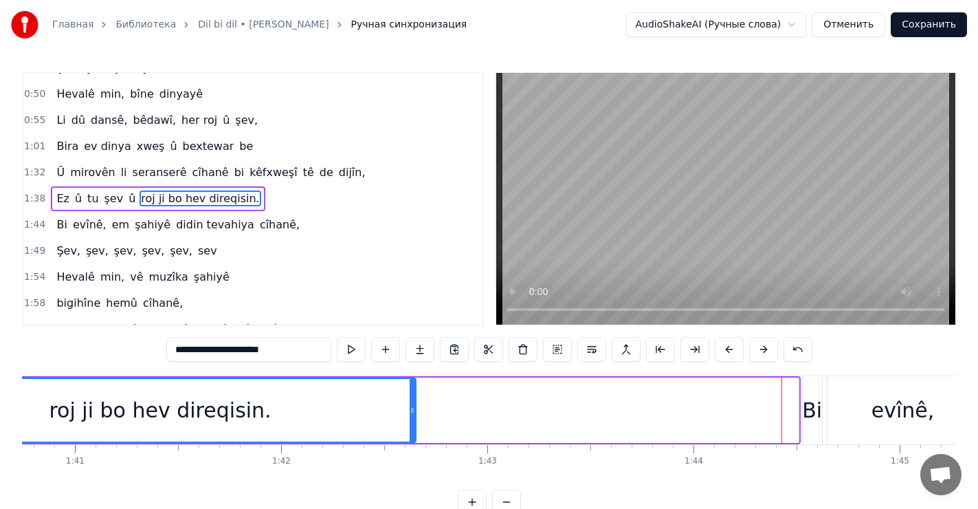
drag, startPoint x: 794, startPoint y: 402, endPoint x: 417, endPoint y: 409, distance: 377.3
click at [413, 416] on div at bounding box center [412, 410] width 5 height 63
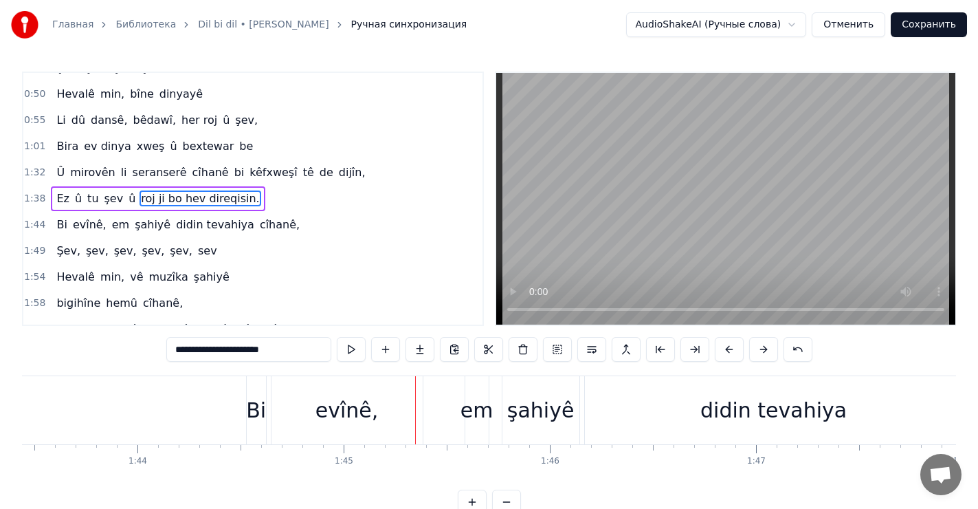
scroll to position [0, 21338]
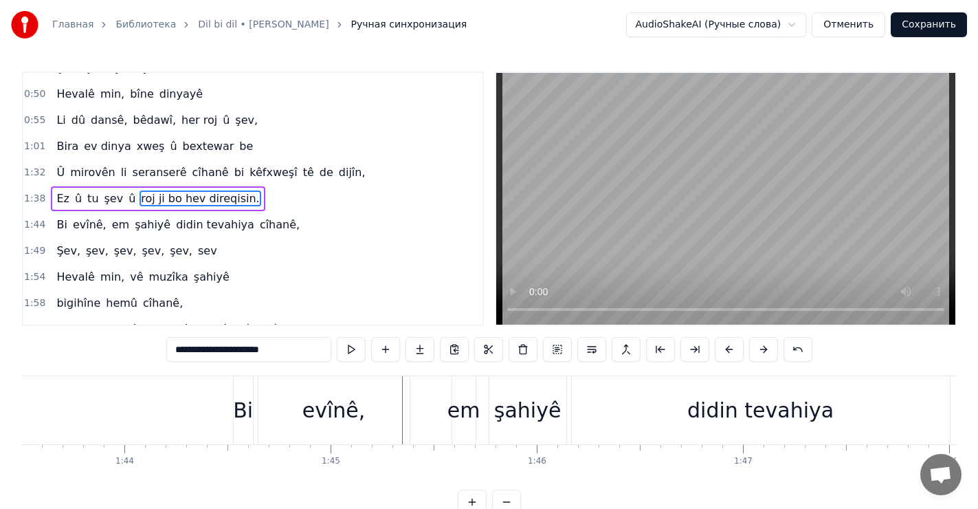
click at [233, 406] on div "Bi" at bounding box center [243, 410] width 21 height 68
type input "**"
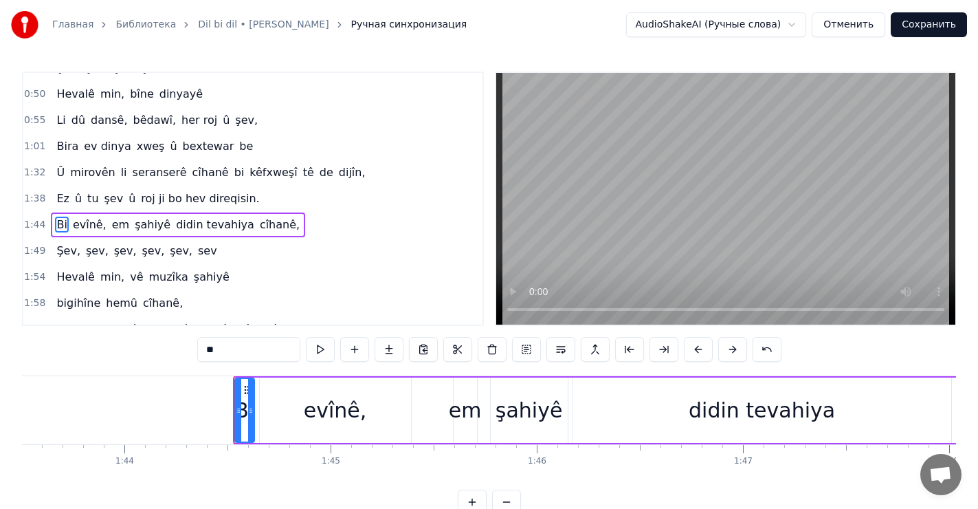
scroll to position [148, 0]
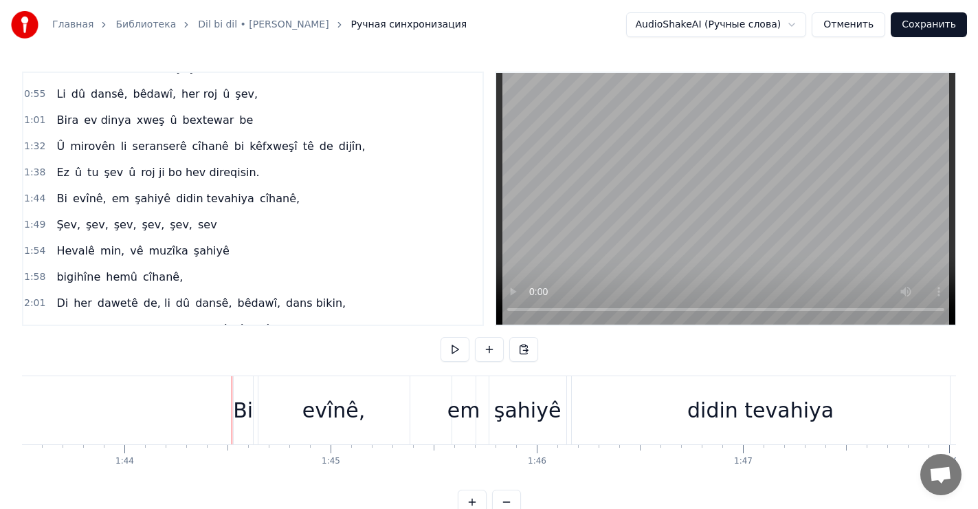
click at [234, 405] on div "Bi" at bounding box center [243, 409] width 20 height 31
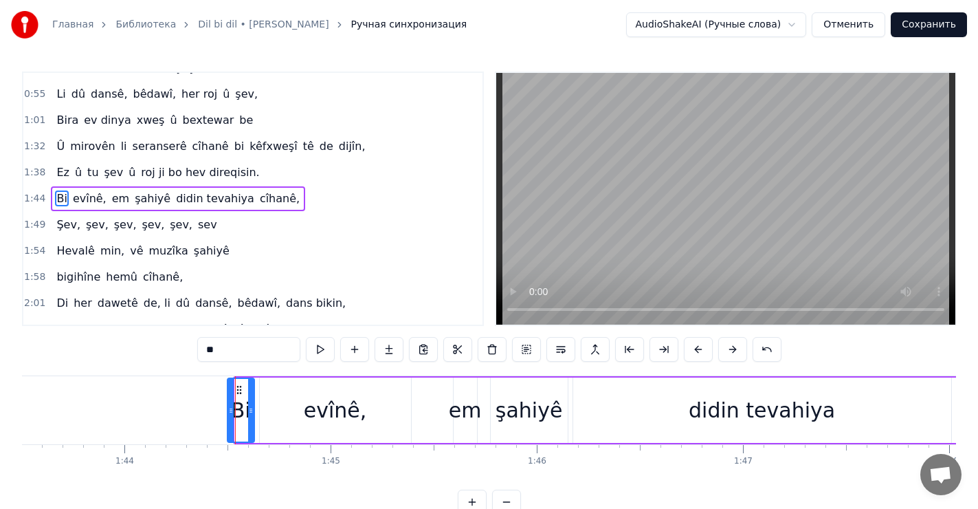
drag, startPoint x: 236, startPoint y: 403, endPoint x: 229, endPoint y: 410, distance: 9.7
click at [229, 410] on div at bounding box center [230, 410] width 5 height 63
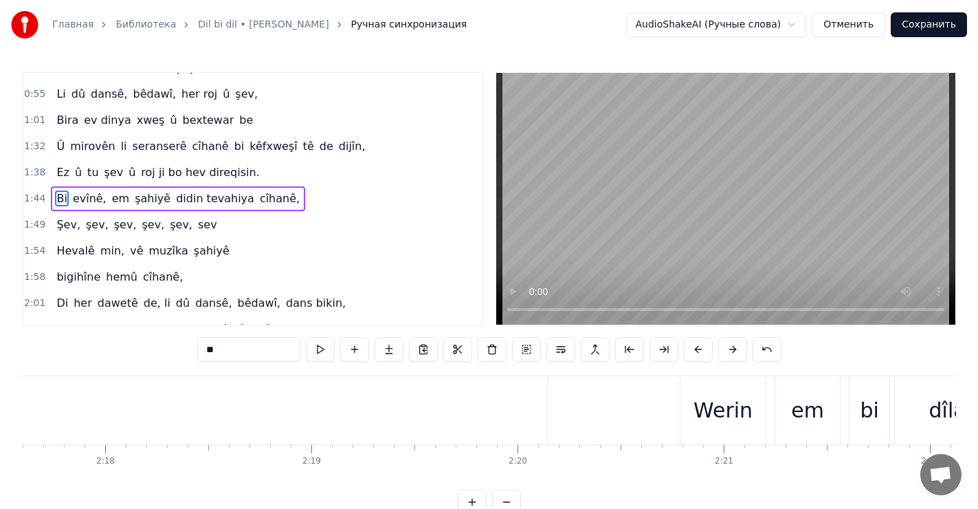
scroll to position [0, 28353]
type input "**"
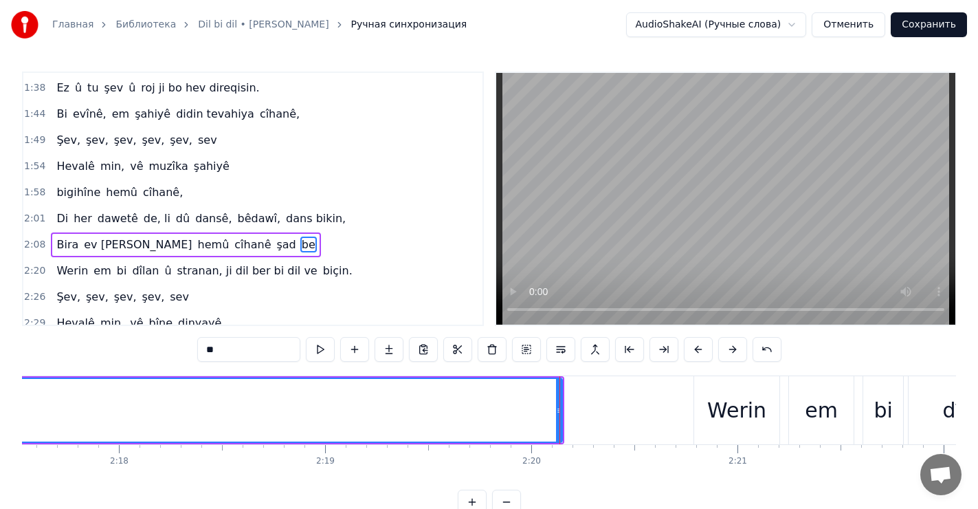
scroll to position [279, 0]
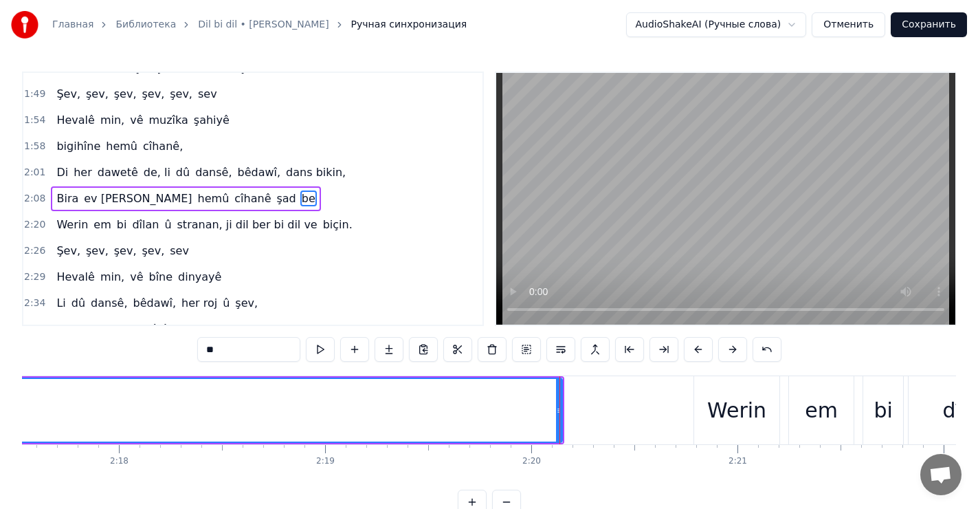
drag, startPoint x: 559, startPoint y: 403, endPoint x: 465, endPoint y: 405, distance: 94.2
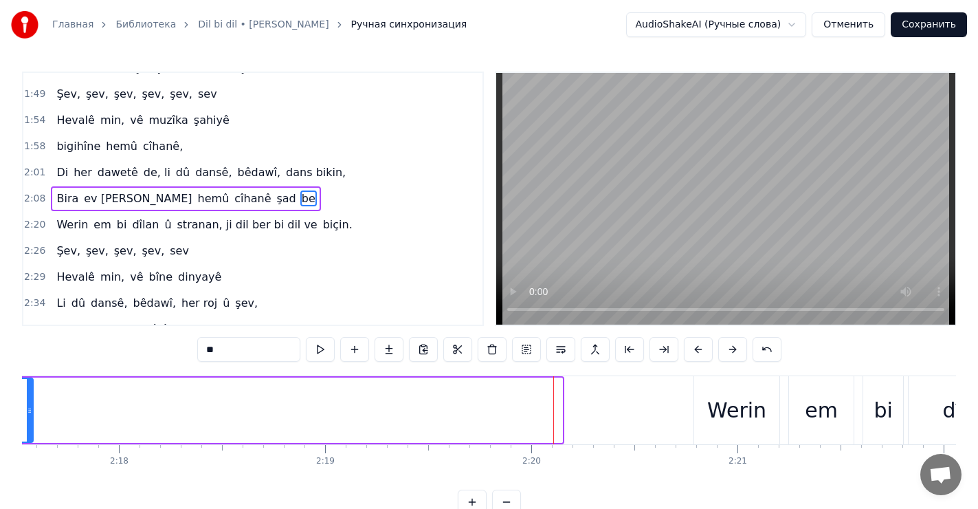
drag, startPoint x: 558, startPoint y: 399, endPoint x: 33, endPoint y: 391, distance: 525.1
click at [29, 395] on div at bounding box center [29, 410] width 5 height 63
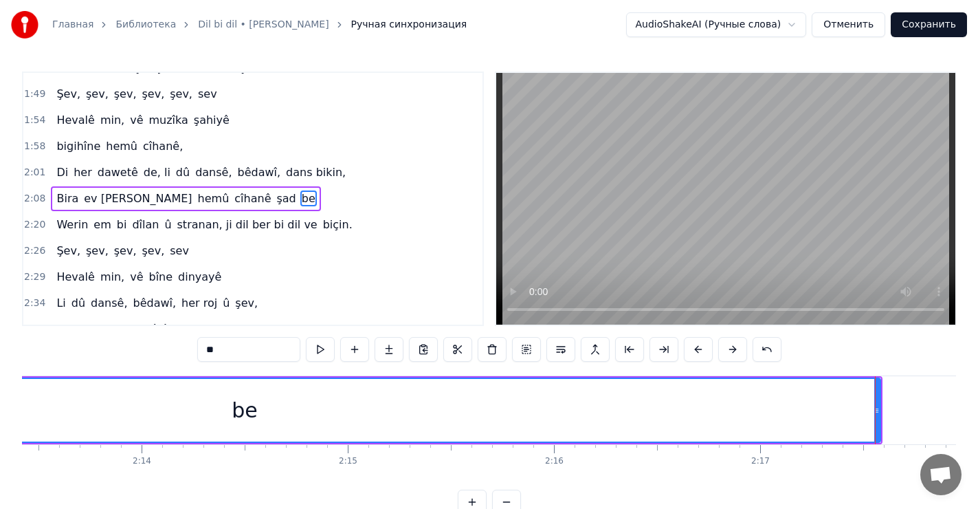
scroll to position [0, 27466]
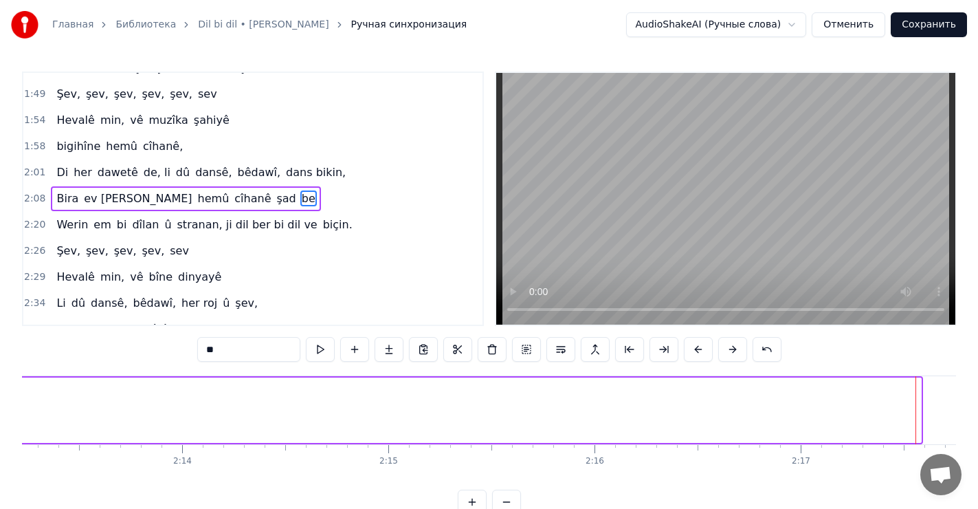
drag, startPoint x: 919, startPoint y: 404, endPoint x: 23, endPoint y: 411, distance: 896.8
click at [20, 412] on div "Главная Библиотека Dil bi dil • [PERSON_NAME] синхронизация AudioShakeAI (Ручны…" at bounding box center [489, 257] width 978 height 514
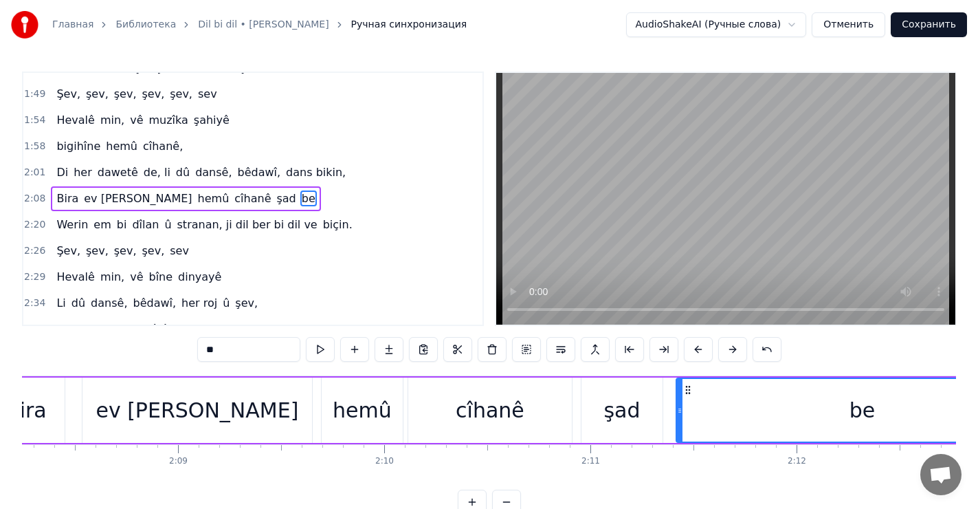
scroll to position [0, 26709]
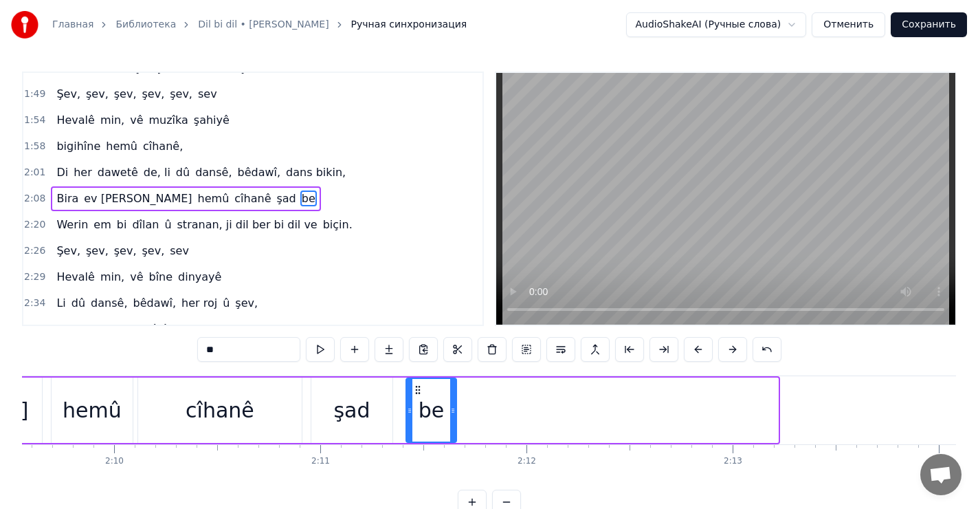
drag, startPoint x: 772, startPoint y: 410, endPoint x: 454, endPoint y: 422, distance: 319.1
click at [456, 425] on div at bounding box center [452, 410] width 5 height 63
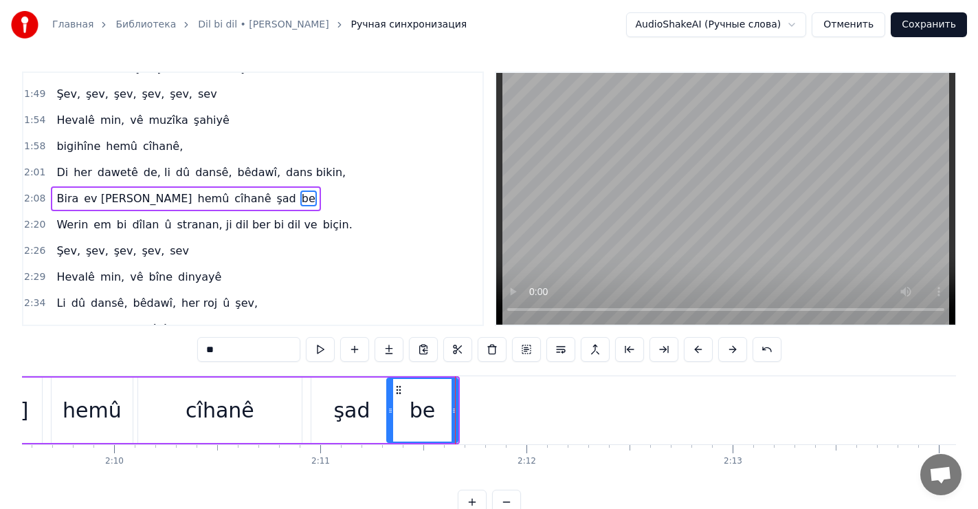
drag, startPoint x: 408, startPoint y: 410, endPoint x: 395, endPoint y: 412, distance: 13.2
click at [390, 414] on icon at bounding box center [390, 410] width 5 height 11
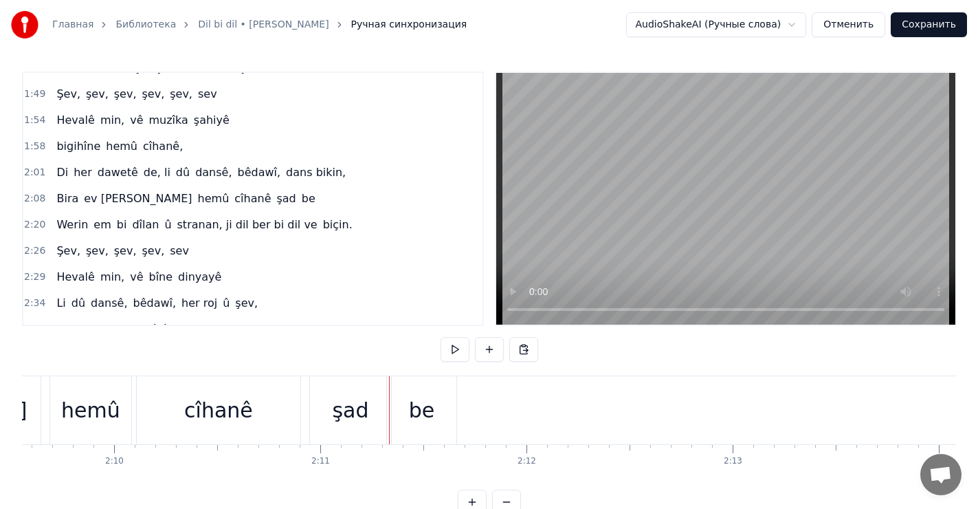
click at [408, 397] on div "be" at bounding box center [421, 410] width 69 height 68
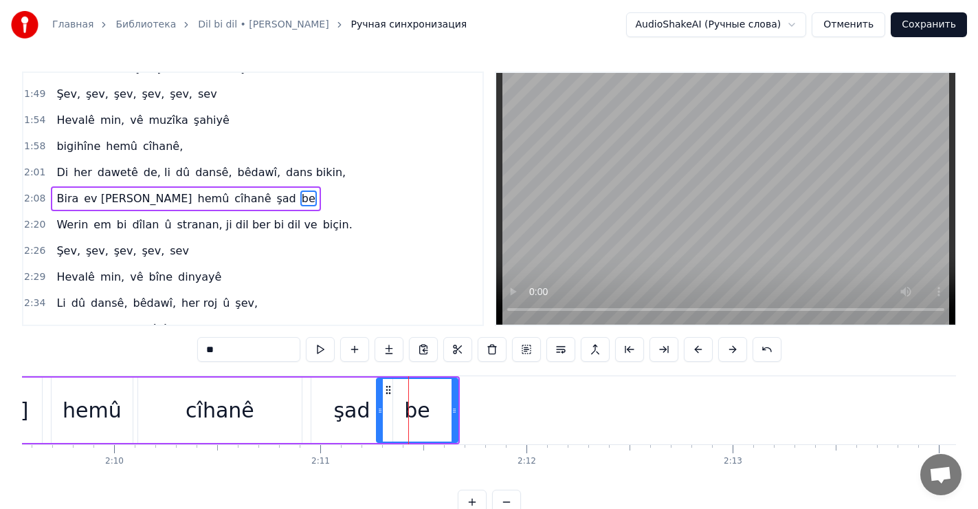
click at [383, 399] on div at bounding box center [379, 410] width 5 height 63
drag, startPoint x: 381, startPoint y: 405, endPoint x: 388, endPoint y: 401, distance: 7.4
click at [388, 401] on div at bounding box center [388, 410] width 5 height 63
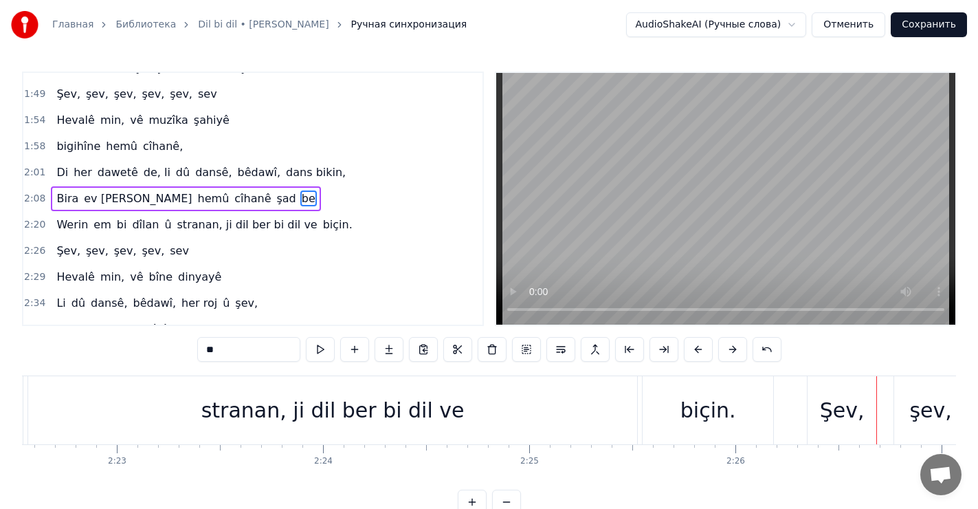
scroll to position [0, 29454]
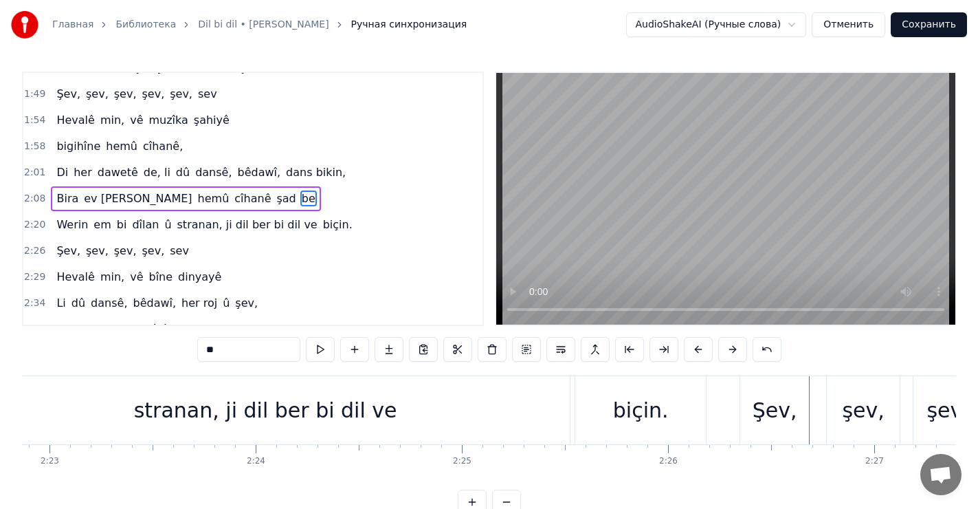
click at [561, 401] on div "stranan, ji dil ber bi dil ve" at bounding box center [265, 410] width 609 height 68
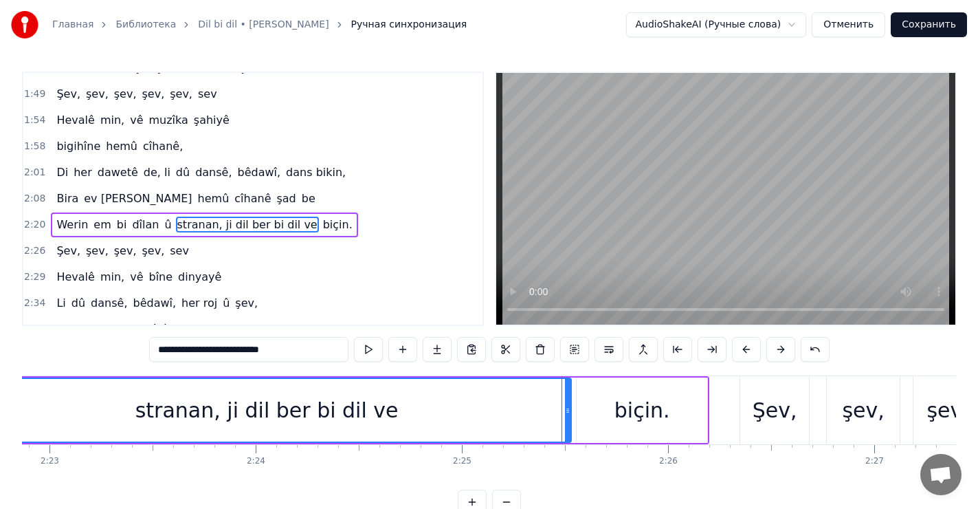
scroll to position [297, 0]
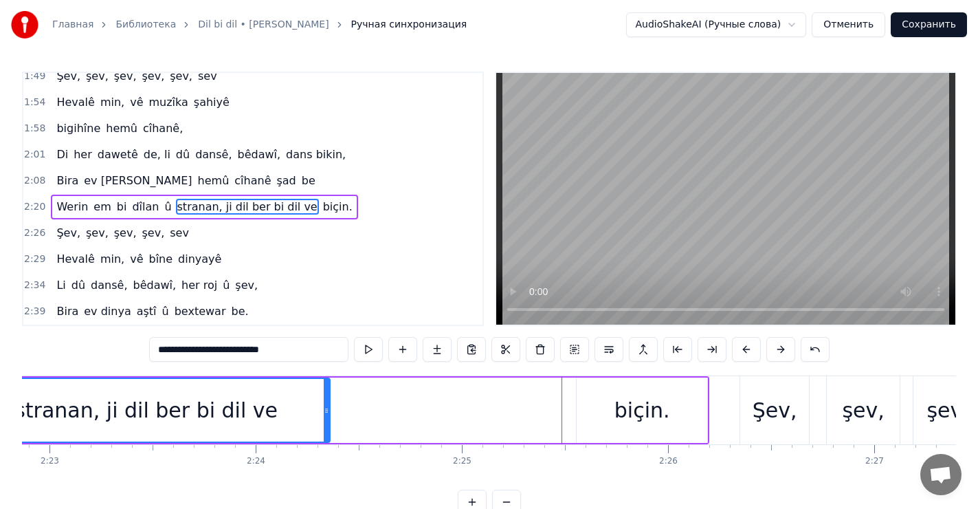
drag, startPoint x: 566, startPoint y: 405, endPoint x: 325, endPoint y: 401, distance: 241.3
click at [325, 401] on div at bounding box center [326, 410] width 5 height 63
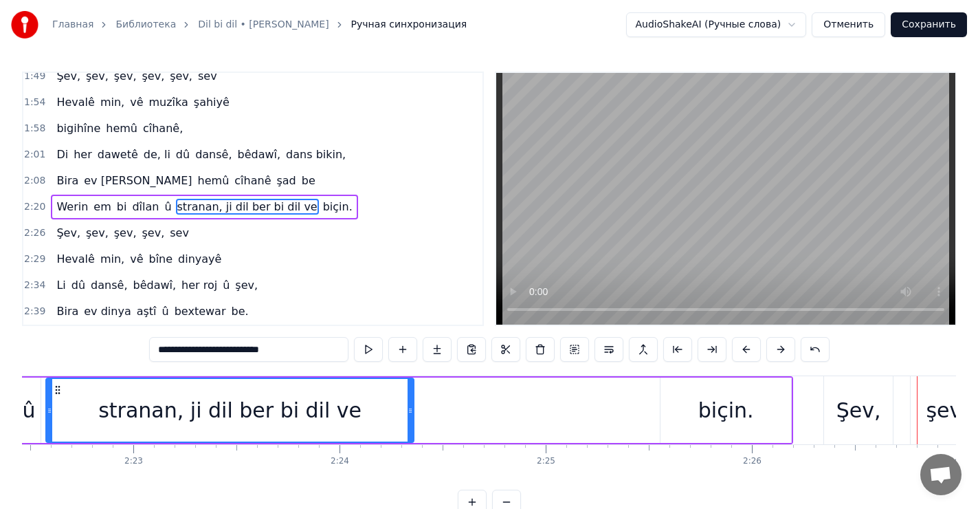
scroll to position [0, 29234]
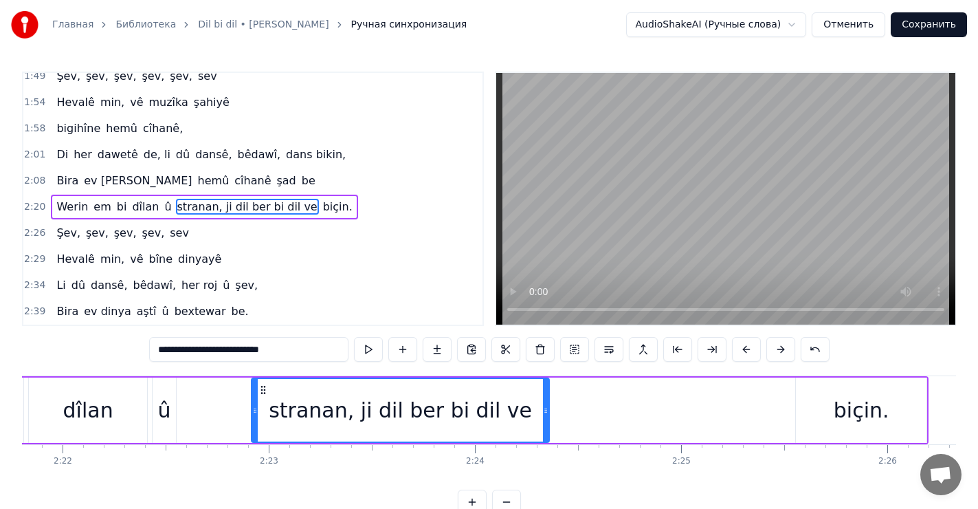
drag, startPoint x: 186, startPoint y: 396, endPoint x: 256, endPoint y: 400, distance: 70.2
click at [256, 400] on div at bounding box center [254, 410] width 5 height 63
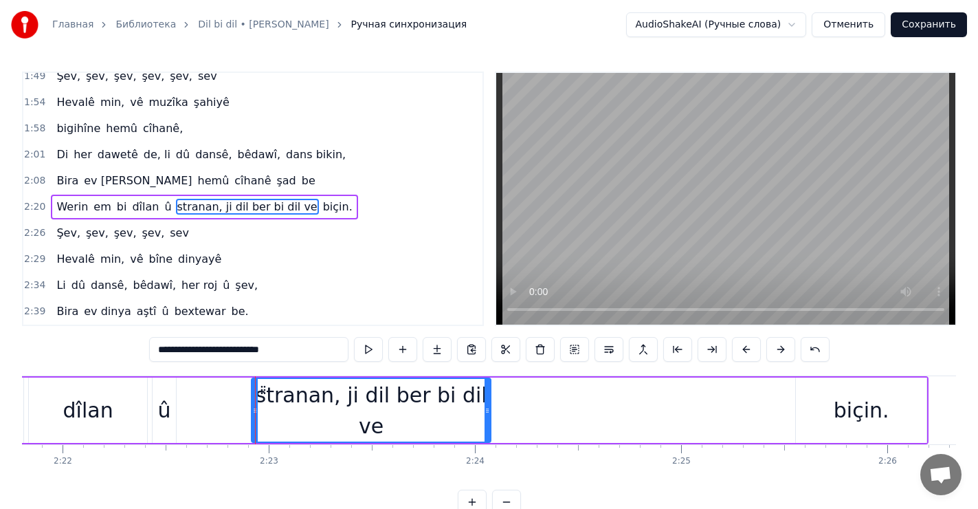
drag, startPoint x: 546, startPoint y: 409, endPoint x: 447, endPoint y: 408, distance: 99.6
click at [487, 414] on icon at bounding box center [486, 410] width 5 height 11
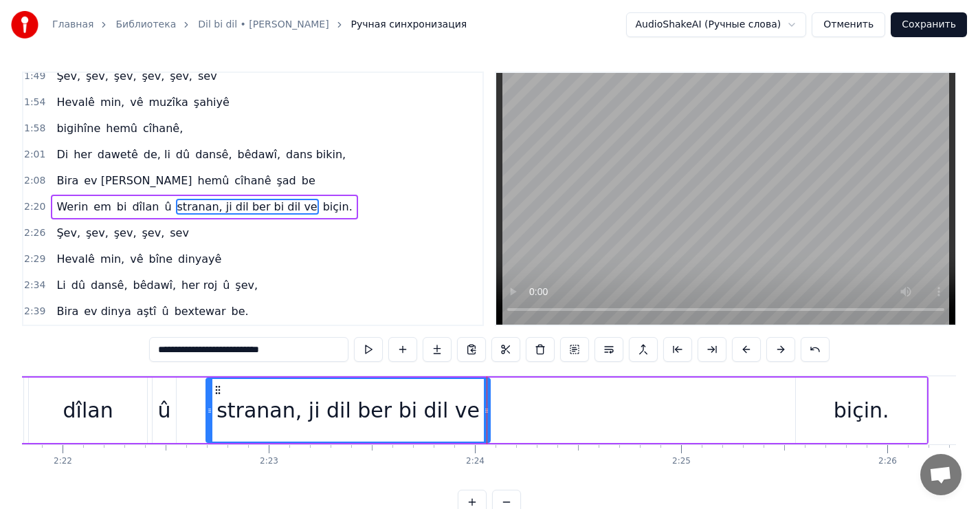
drag, startPoint x: 256, startPoint y: 403, endPoint x: 214, endPoint y: 399, distance: 41.4
click at [212, 400] on div at bounding box center [209, 410] width 5 height 63
drag, startPoint x: 486, startPoint y: 408, endPoint x: 488, endPoint y: 401, distance: 7.2
click at [488, 401] on div at bounding box center [488, 410] width 5 height 63
click at [842, 405] on div "biçin." at bounding box center [862, 409] width 56 height 31
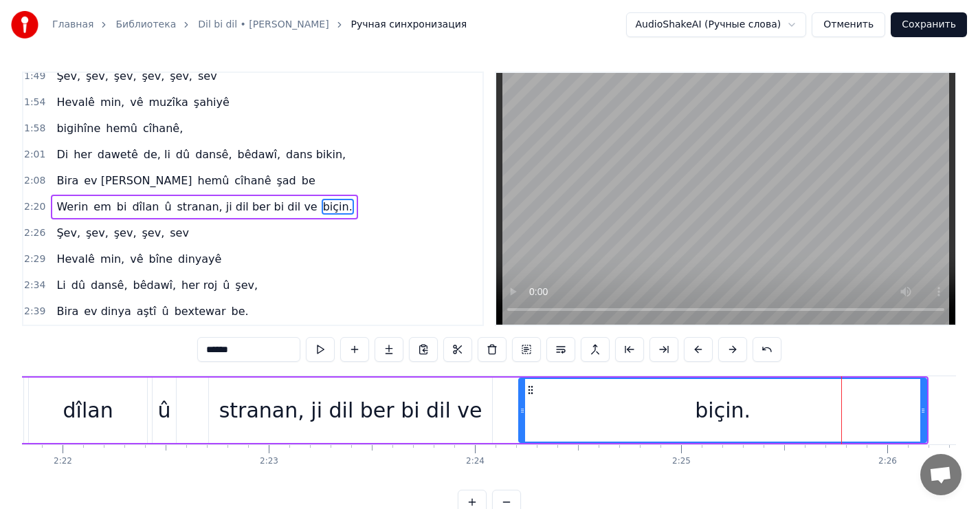
drag, startPoint x: 801, startPoint y: 408, endPoint x: 524, endPoint y: 409, distance: 276.9
click at [524, 409] on icon at bounding box center [522, 410] width 5 height 11
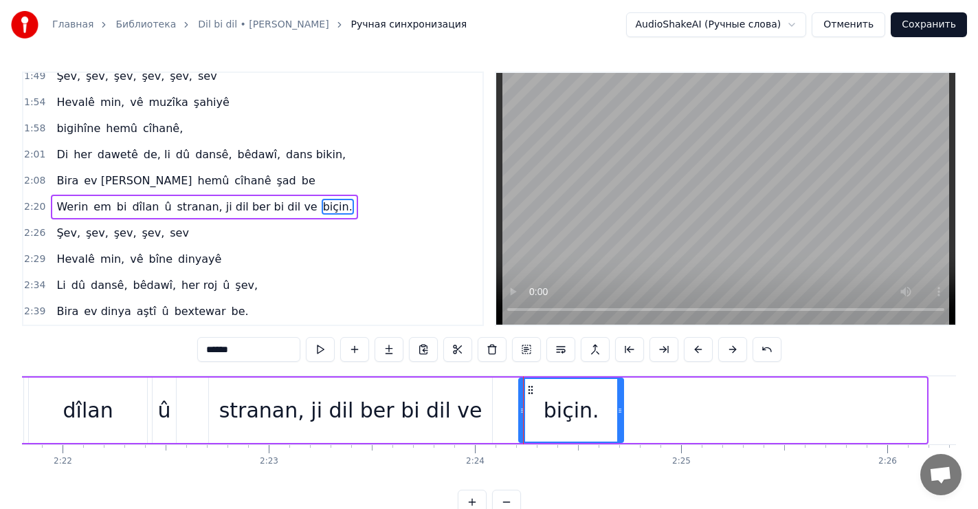
drag, startPoint x: 924, startPoint y: 399, endPoint x: 621, endPoint y: 395, distance: 303.1
click at [621, 395] on div at bounding box center [619, 410] width 5 height 63
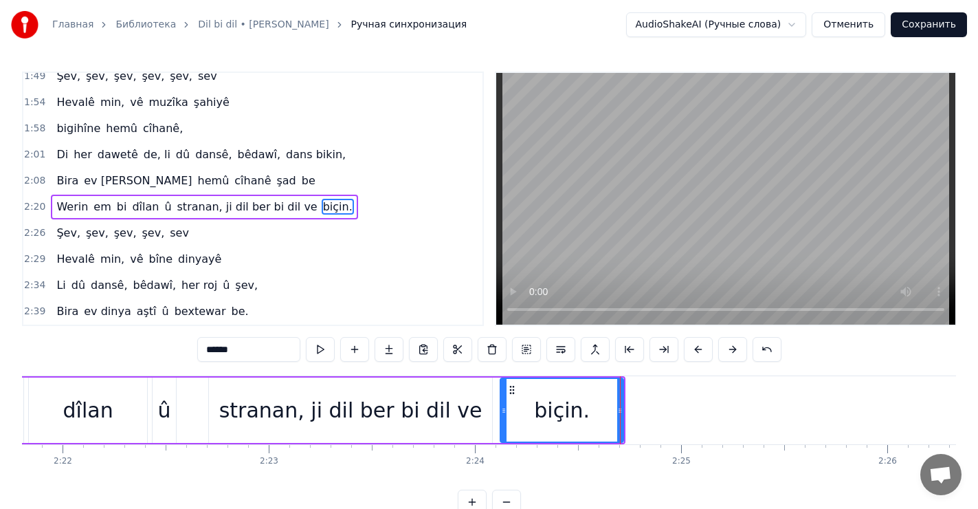
click at [506, 405] on icon at bounding box center [503, 410] width 5 height 11
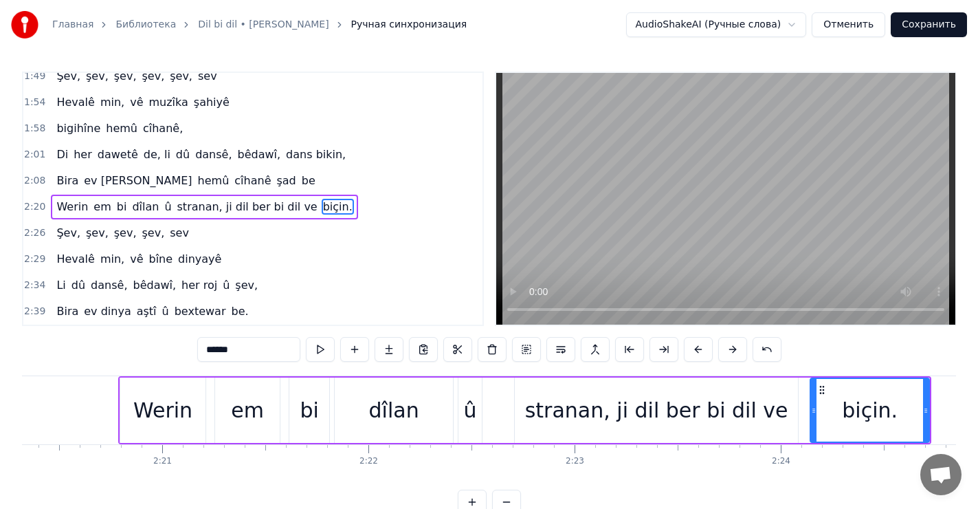
scroll to position [0, 28888]
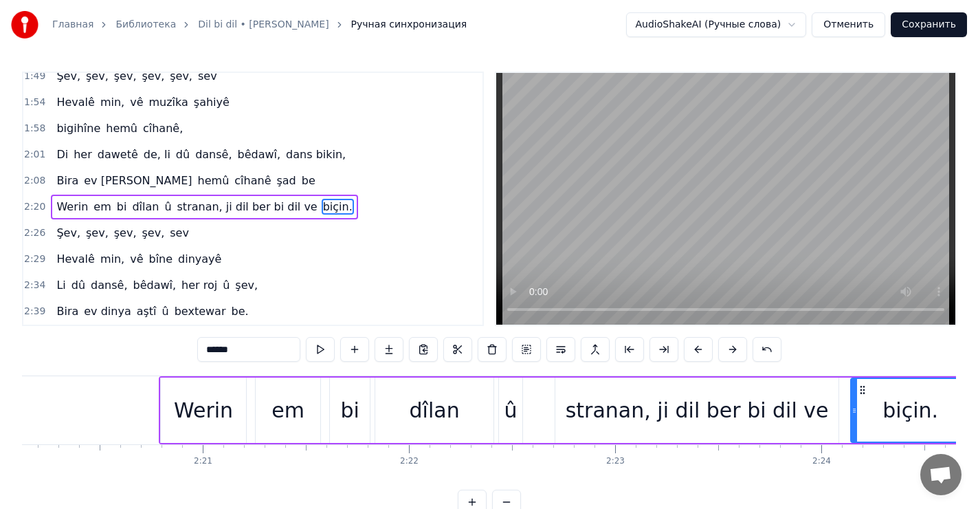
click at [838, 411] on div "stranan, ji dil ber bi dil ve" at bounding box center [697, 409] width 285 height 65
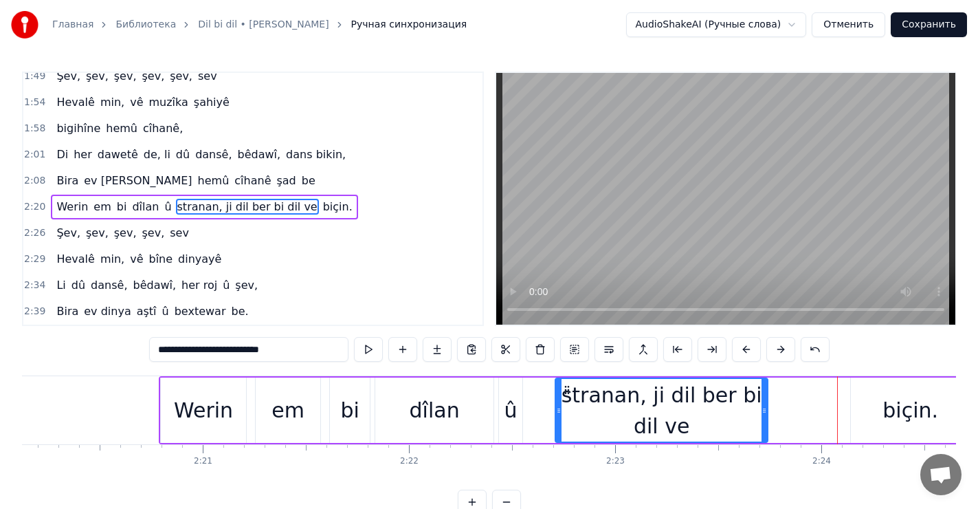
drag, startPoint x: 833, startPoint y: 407, endPoint x: 750, endPoint y: 410, distance: 83.2
click at [759, 414] on div "stranan, ji dil ber bi dil ve" at bounding box center [661, 410] width 211 height 63
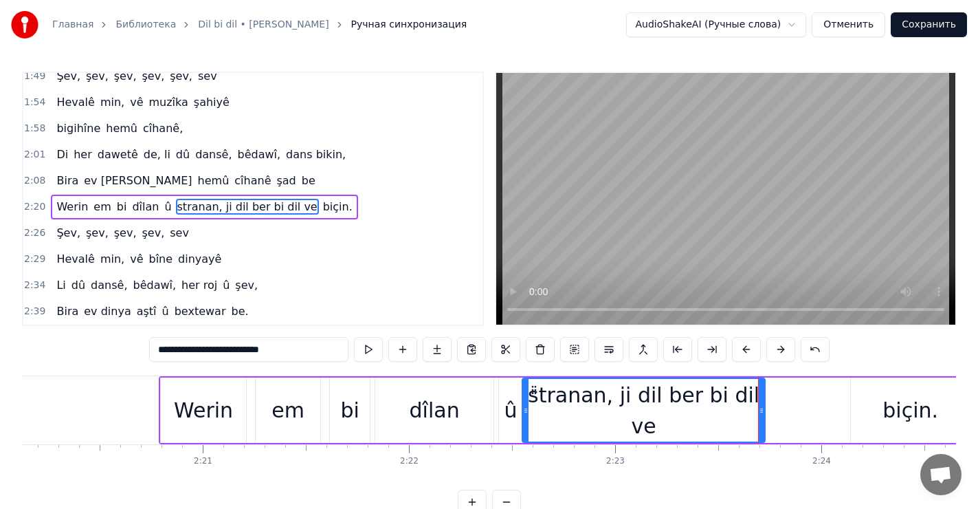
drag, startPoint x: 557, startPoint y: 408, endPoint x: 524, endPoint y: 408, distance: 33.0
click at [524, 408] on icon at bounding box center [525, 410] width 5 height 11
click at [856, 403] on div "biçin." at bounding box center [910, 409] width 119 height 65
type input "******"
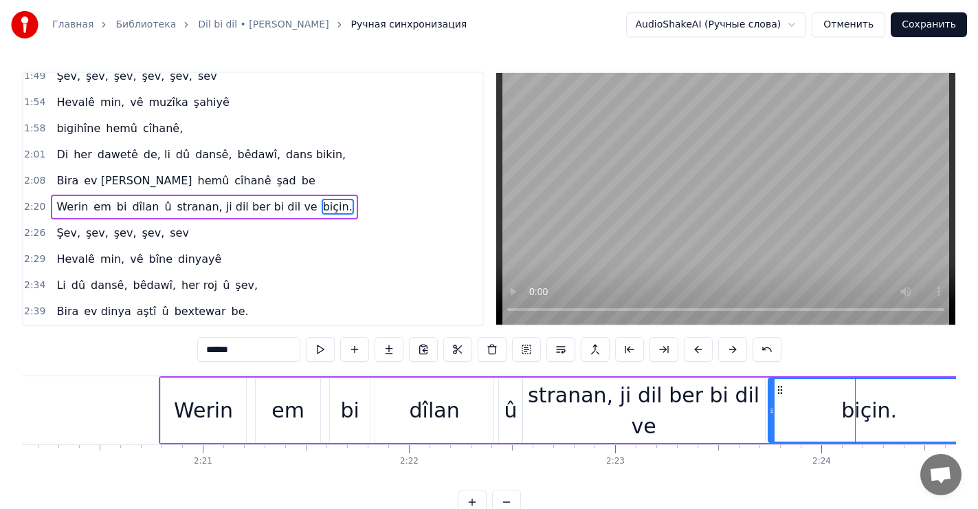
drag, startPoint x: 853, startPoint y: 404, endPoint x: 770, endPoint y: 412, distance: 82.9
click at [770, 412] on icon at bounding box center [771, 410] width 5 height 11
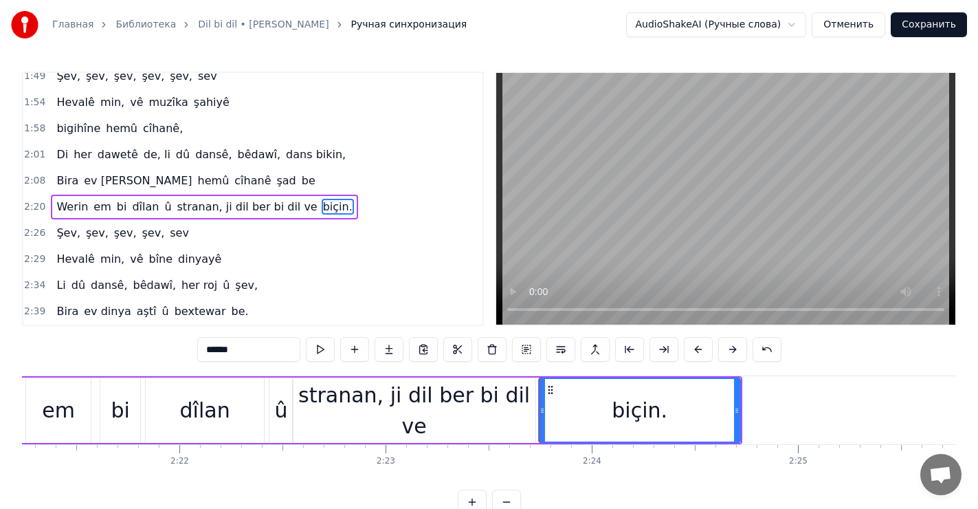
scroll to position [0, 29104]
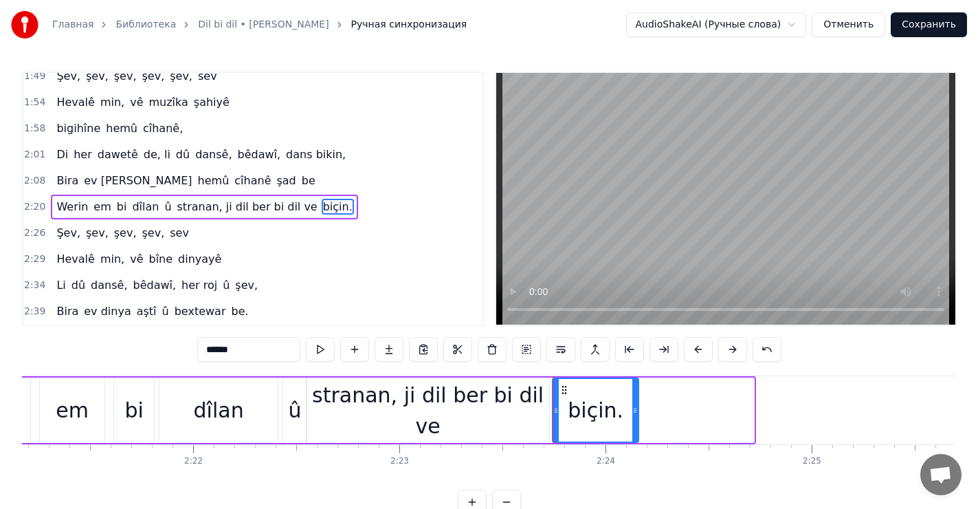
drag, startPoint x: 752, startPoint y: 412, endPoint x: 639, endPoint y: 401, distance: 113.2
click at [638, 401] on div at bounding box center [634, 410] width 5 height 63
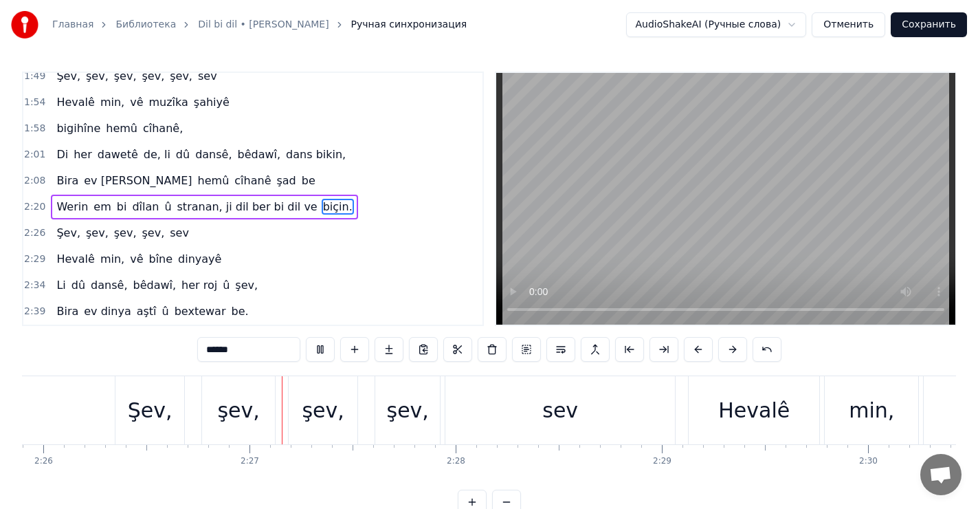
scroll to position [0, 30155]
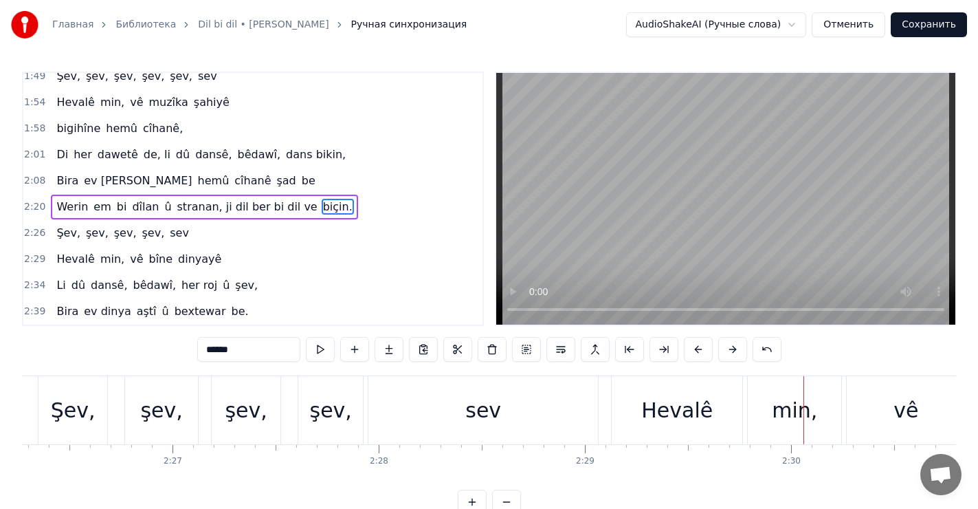
click at [863, 23] on button "Отменить" at bounding box center [849, 24] width 74 height 25
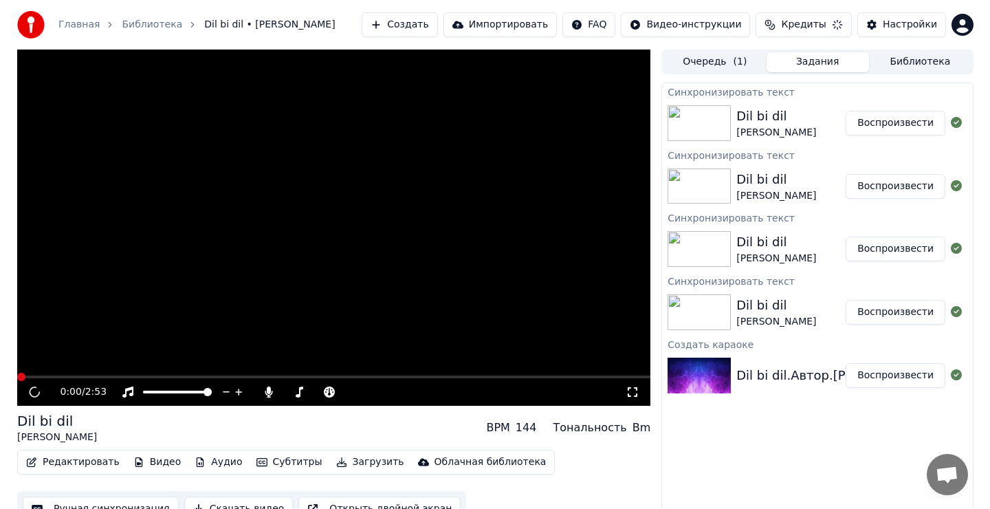
scroll to position [6, 0]
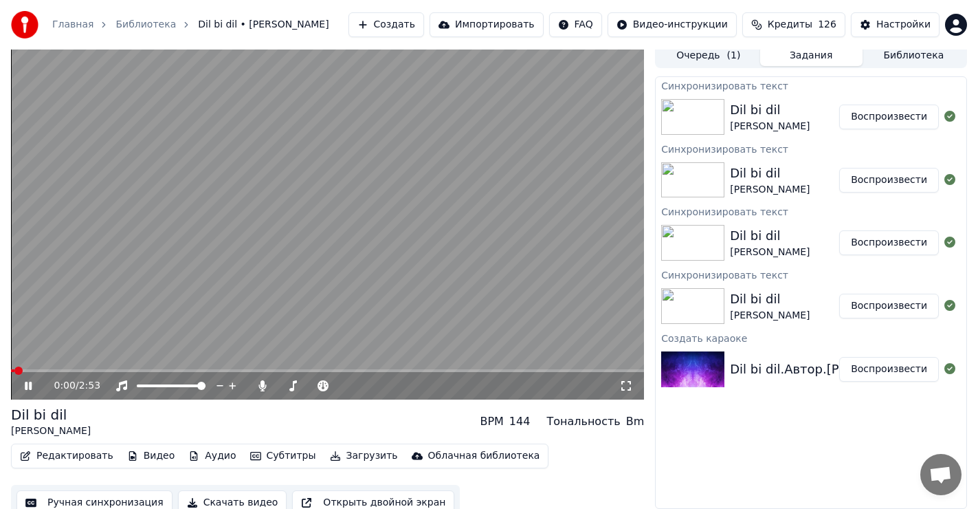
click at [25, 382] on icon at bounding box center [28, 385] width 7 height 8
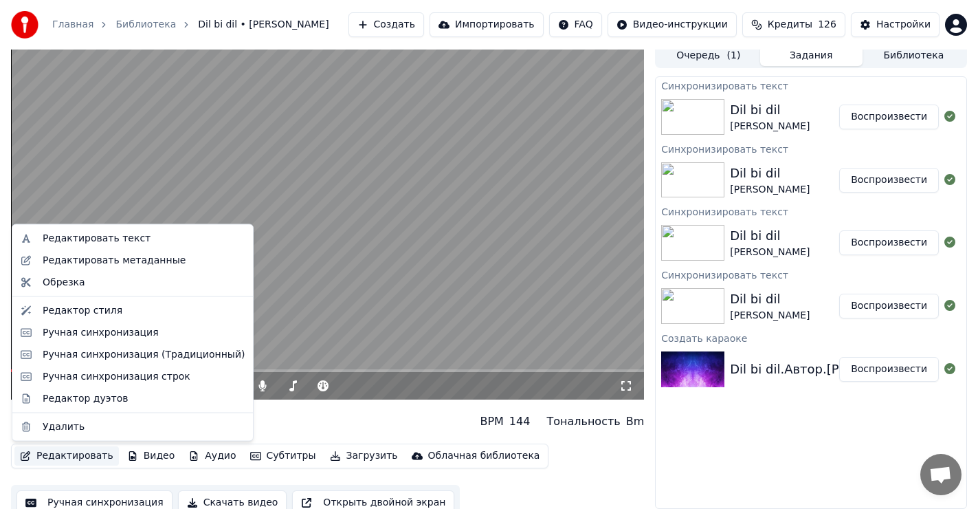
click at [70, 454] on button "Редактировать" at bounding box center [66, 455] width 104 height 19
click at [93, 240] on div "Редактировать текст" at bounding box center [97, 239] width 108 height 14
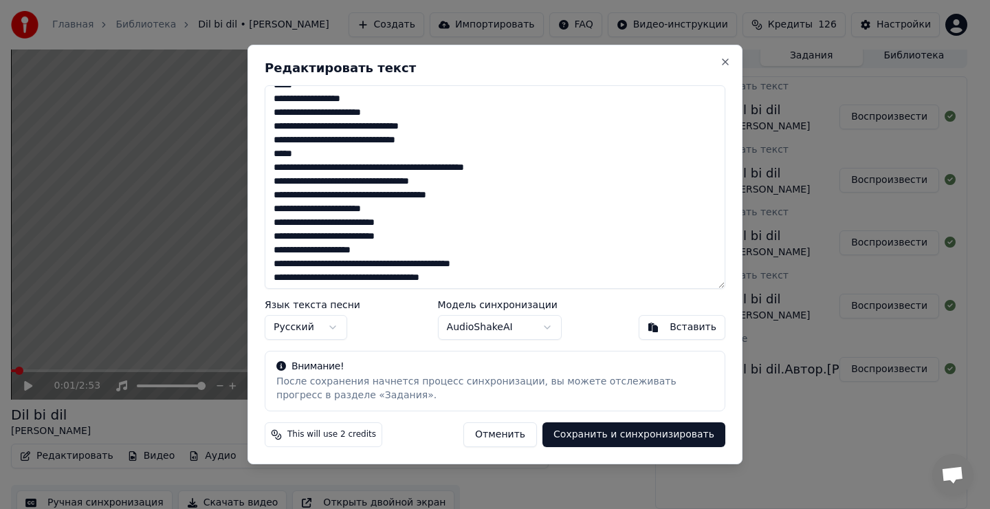
scroll to position [69, 0]
click at [399, 165] on textarea "**********" at bounding box center [495, 186] width 460 height 203
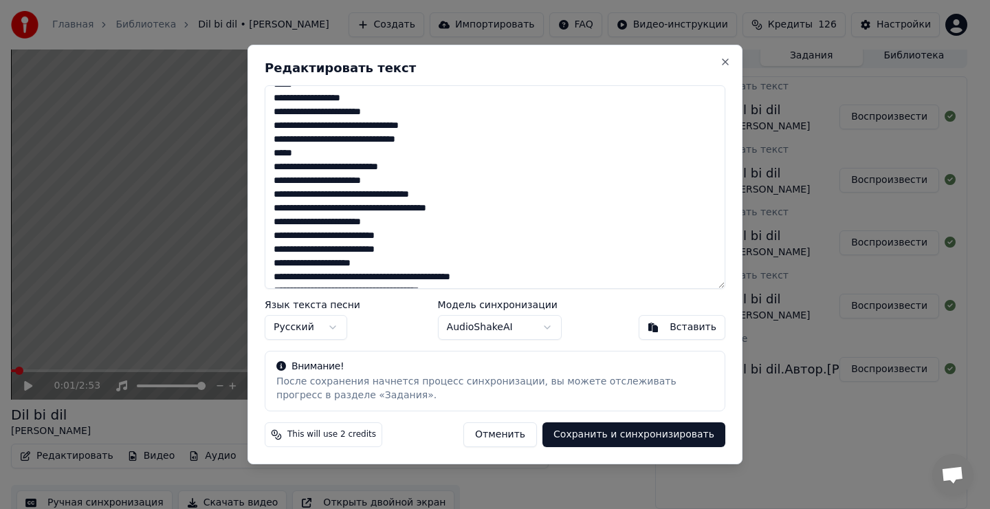
scroll to position [157, 0]
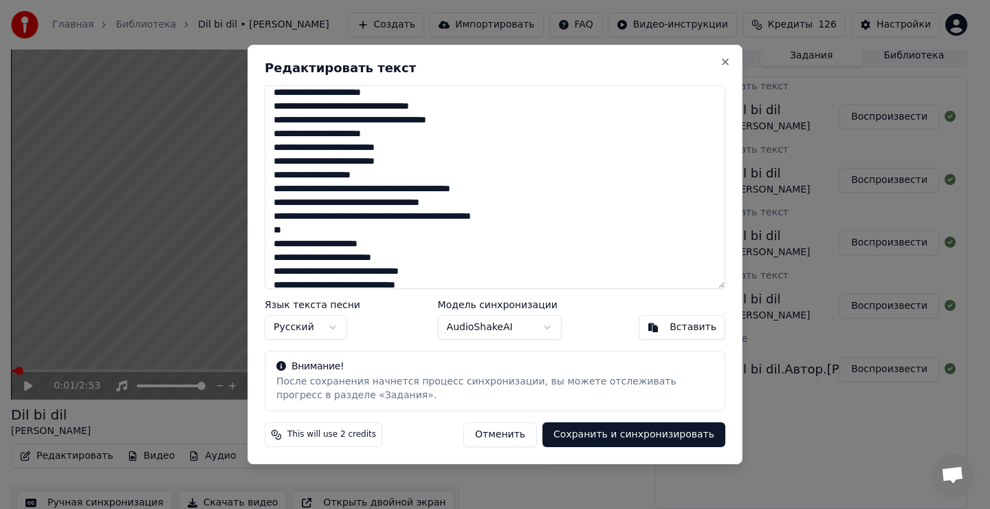
click at [401, 190] on textarea "**********" at bounding box center [495, 186] width 460 height 203
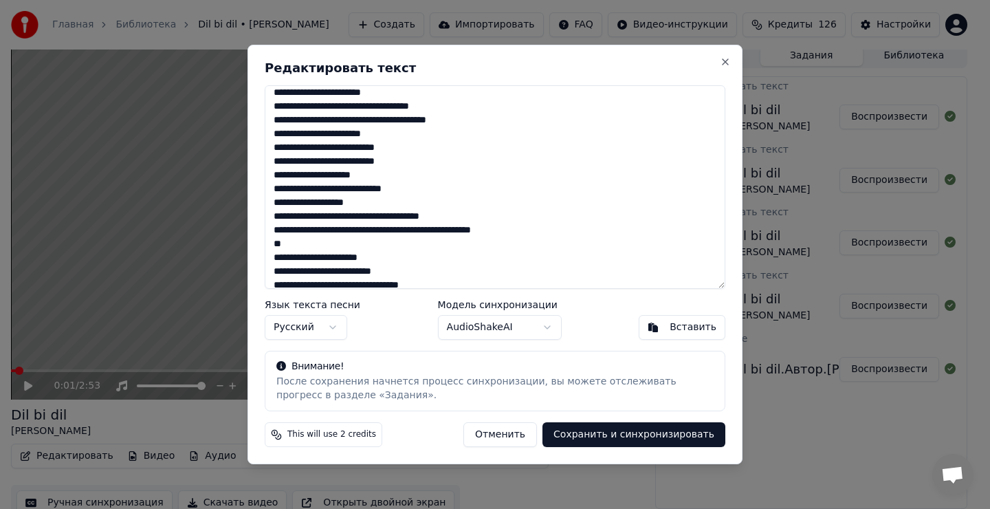
scroll to position [208, 0]
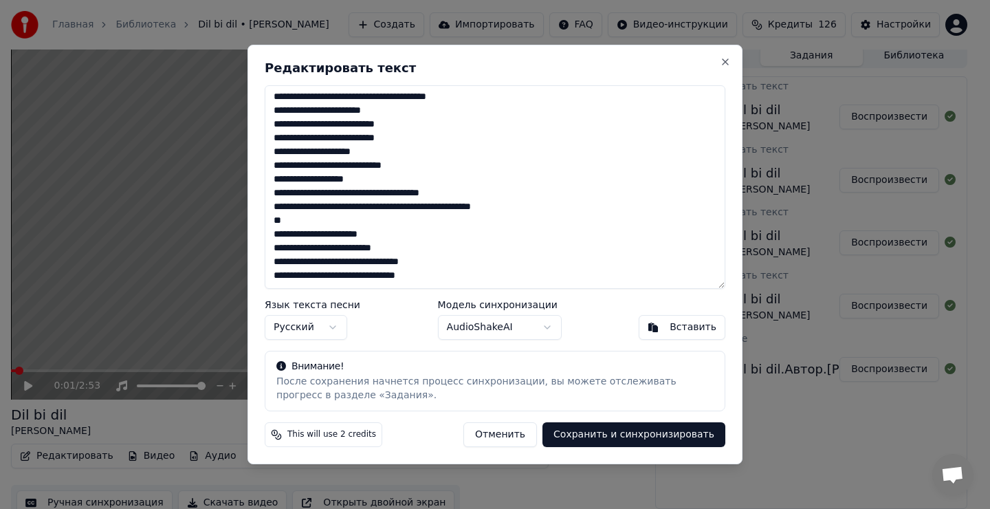
click at [394, 180] on textarea "**********" at bounding box center [495, 186] width 460 height 203
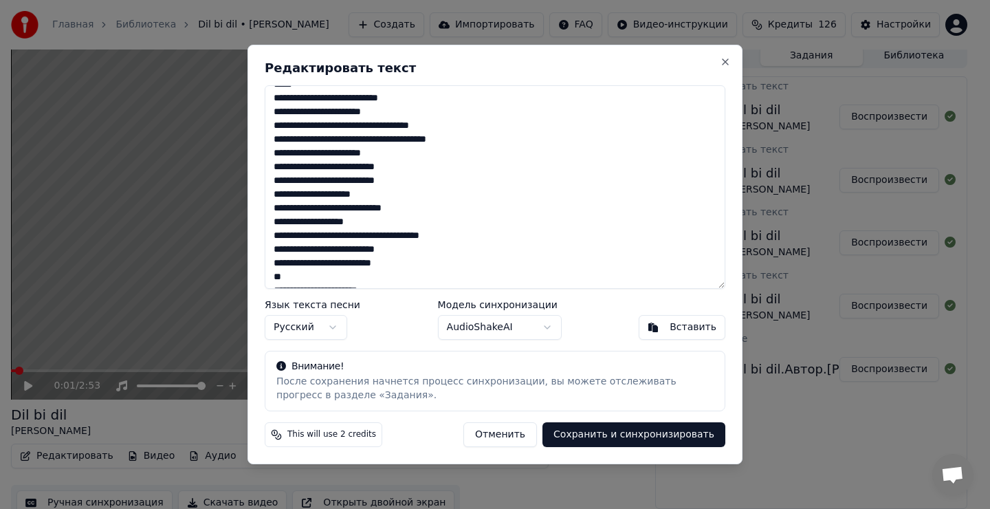
scroll to position [137, 0]
click at [401, 210] on textarea "**********" at bounding box center [495, 186] width 460 height 203
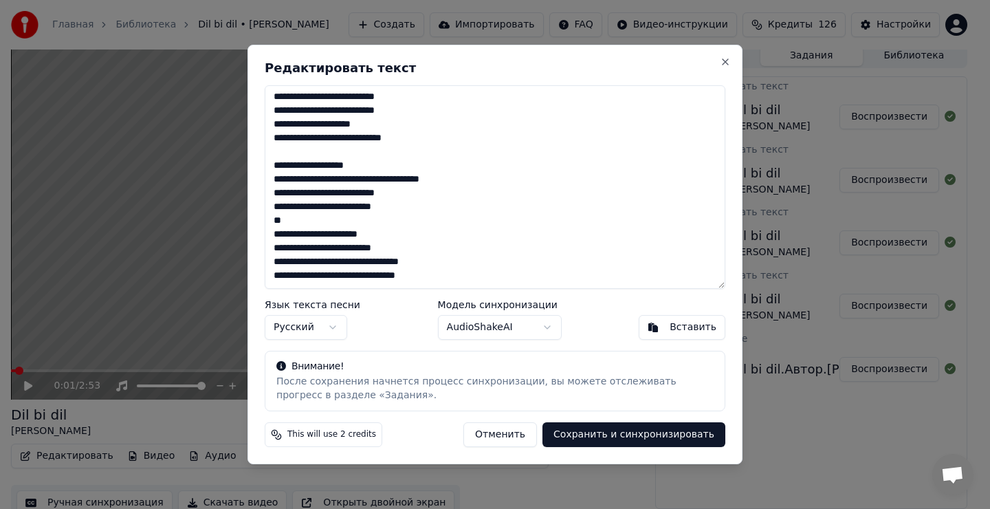
scroll to position [235, 0]
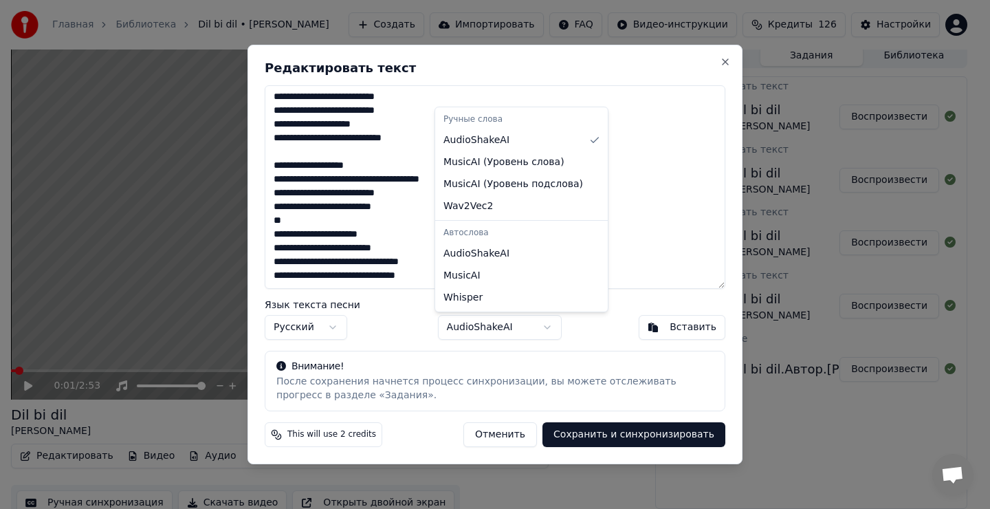
click at [544, 326] on body "Главная Библиотека Dil bi dil • [PERSON_NAME] Импортировать FAQ Видео-инструкци…" at bounding box center [489, 248] width 978 height 509
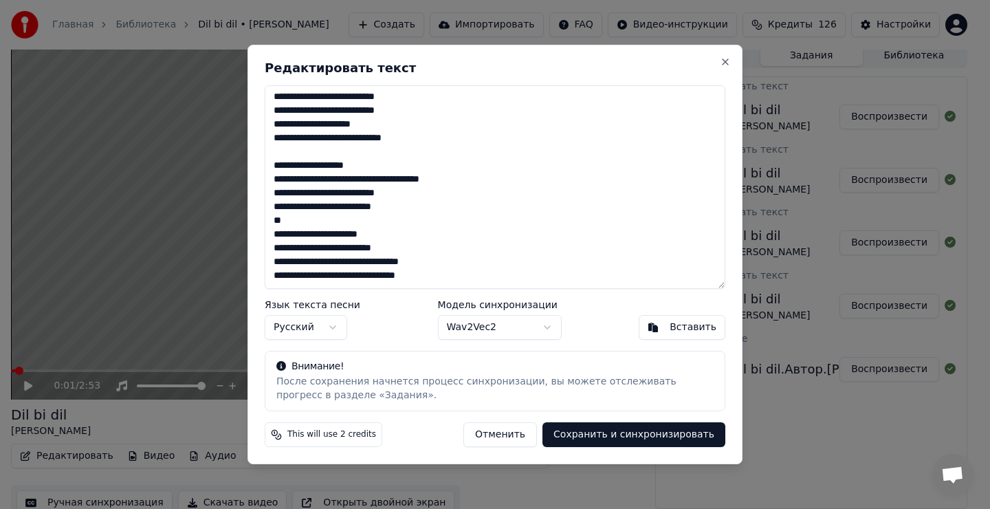
click at [638, 437] on button "Сохранить и синхронизировать" at bounding box center [633, 434] width 183 height 25
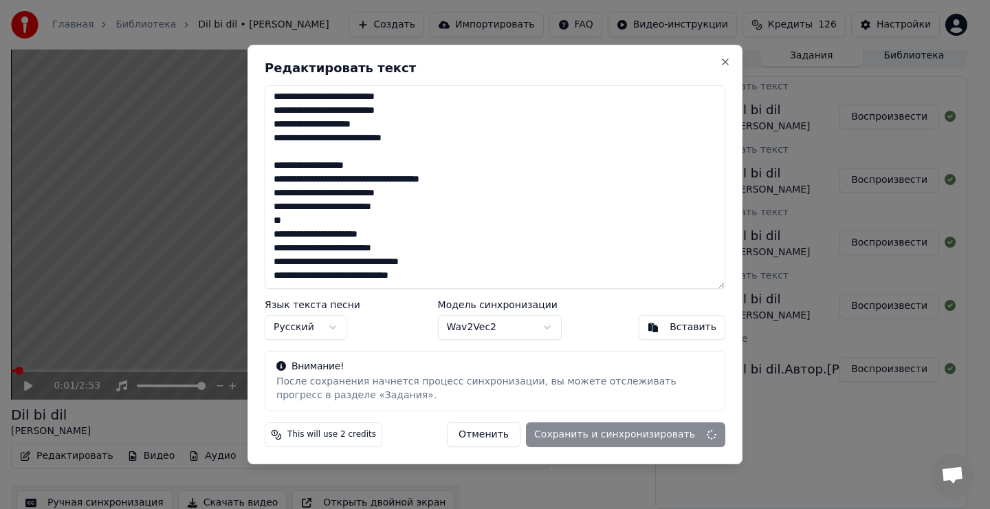
type textarea "**********"
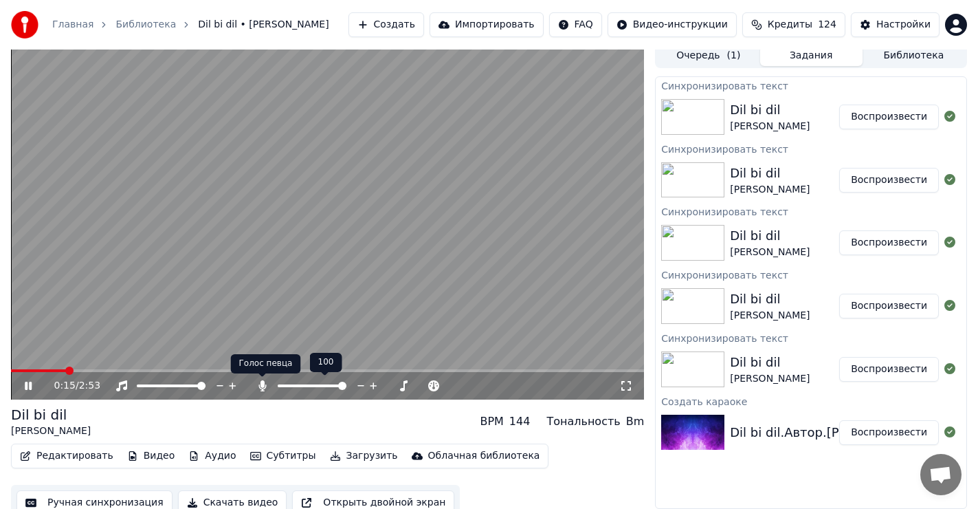
click at [263, 385] on icon at bounding box center [262, 385] width 8 height 11
click at [263, 385] on icon at bounding box center [262, 385] width 14 height 11
click at [263, 381] on icon at bounding box center [262, 385] width 8 height 11
click at [263, 381] on icon at bounding box center [262, 385] width 14 height 11
click at [263, 384] on icon at bounding box center [262, 385] width 8 height 11
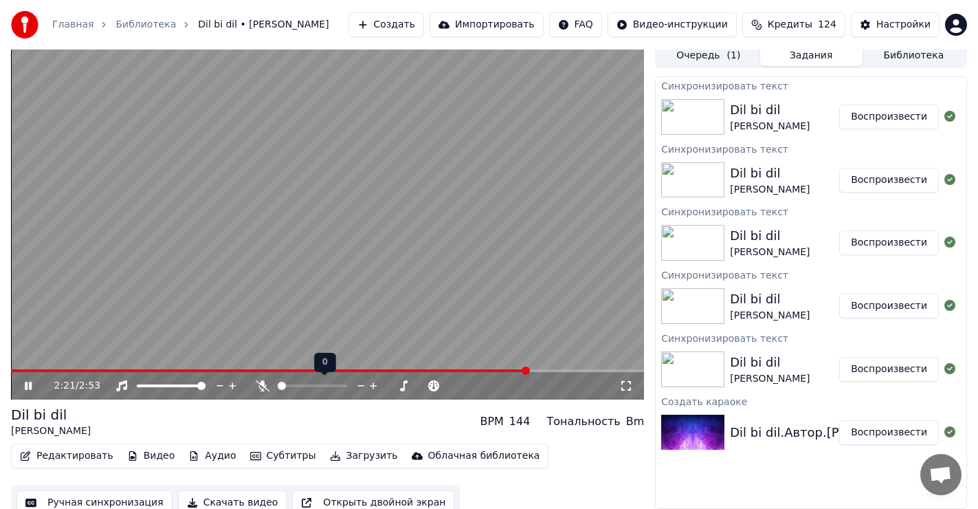
click at [263, 384] on icon at bounding box center [262, 385] width 14 height 11
click at [27, 383] on icon at bounding box center [28, 386] width 8 height 10
click at [60, 370] on span at bounding box center [327, 370] width 633 height 3
click at [262, 385] on icon at bounding box center [262, 385] width 8 height 11
click at [278, 387] on span at bounding box center [282, 385] width 8 height 8
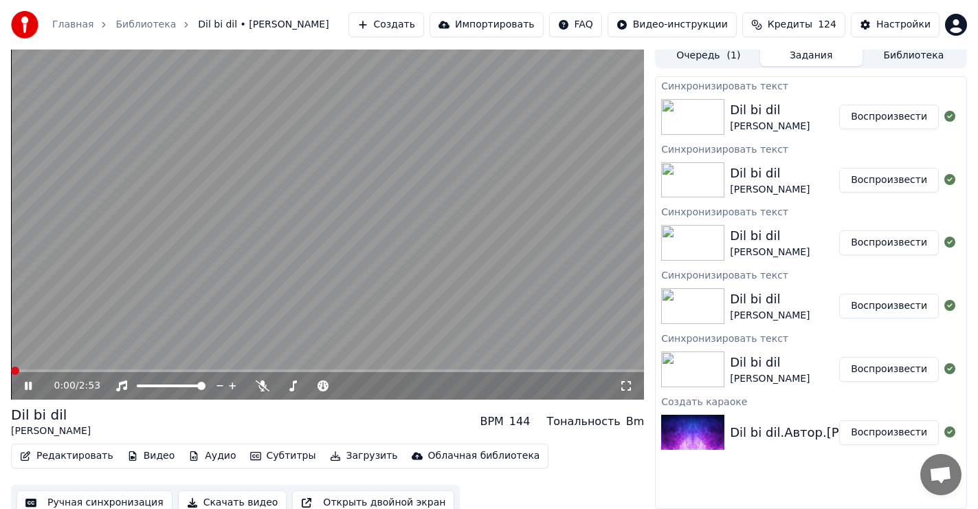
click at [11, 373] on span at bounding box center [15, 370] width 8 height 8
click at [28, 386] on icon at bounding box center [38, 385] width 32 height 11
click at [11, 368] on span at bounding box center [15, 370] width 8 height 8
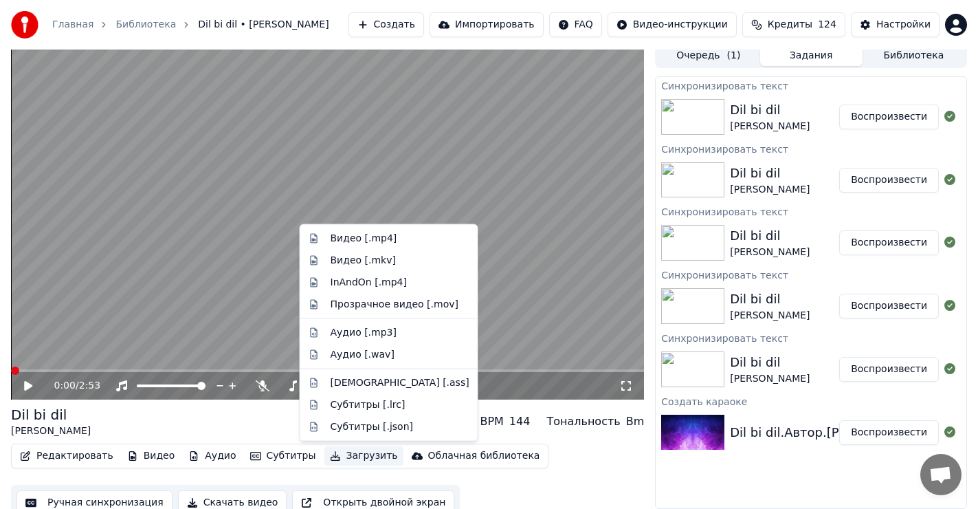
click at [337, 457] on button "Загрузить" at bounding box center [363, 455] width 79 height 19
click at [354, 240] on div "Видео [.mp4]" at bounding box center [364, 239] width 67 height 14
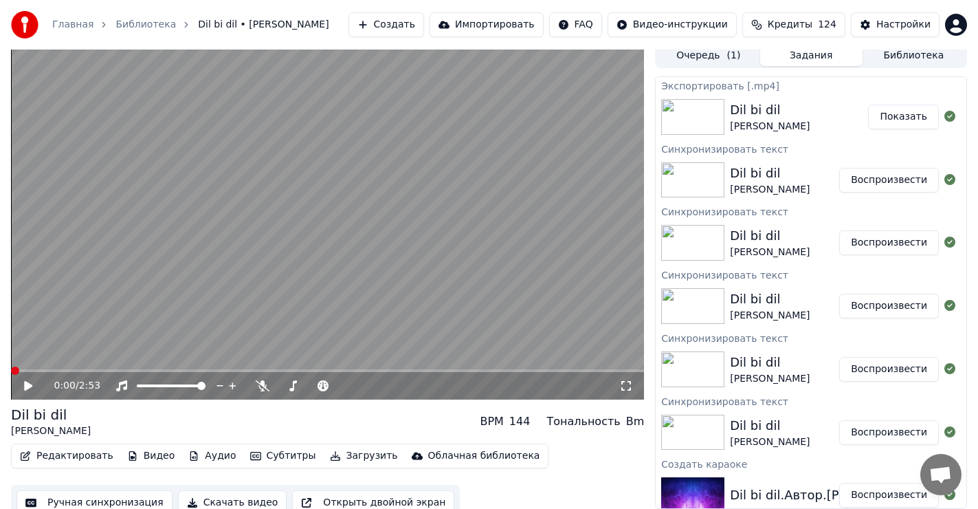
click at [902, 115] on button "Показать" at bounding box center [903, 116] width 71 height 25
click at [30, 382] on icon at bounding box center [38, 385] width 32 height 11
click at [265, 386] on icon at bounding box center [262, 385] width 14 height 11
click at [281, 386] on span at bounding box center [284, 385] width 8 height 8
click at [282, 387] on span at bounding box center [286, 385] width 8 height 8
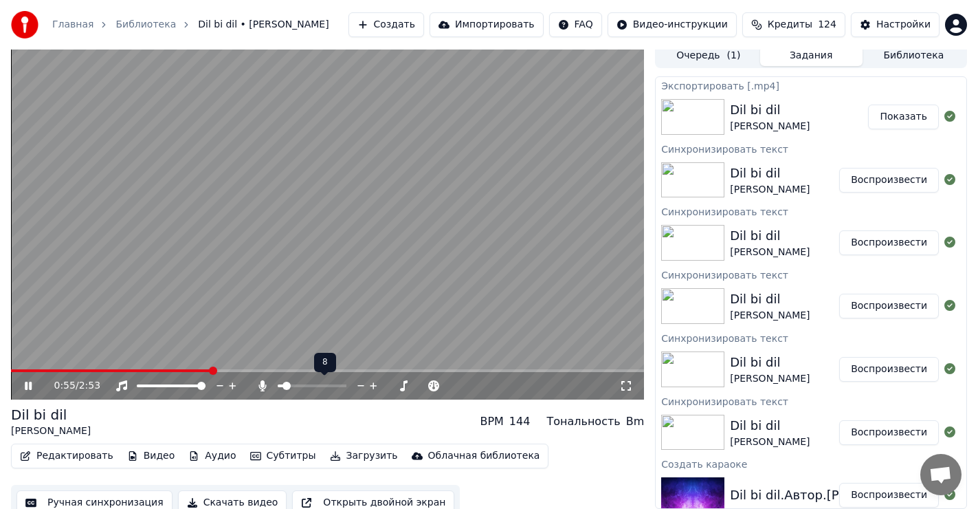
click at [357, 384] on icon at bounding box center [361, 386] width 13 height 14
click at [359, 383] on icon at bounding box center [361, 386] width 13 height 14
click at [372, 383] on icon at bounding box center [373, 386] width 13 height 14
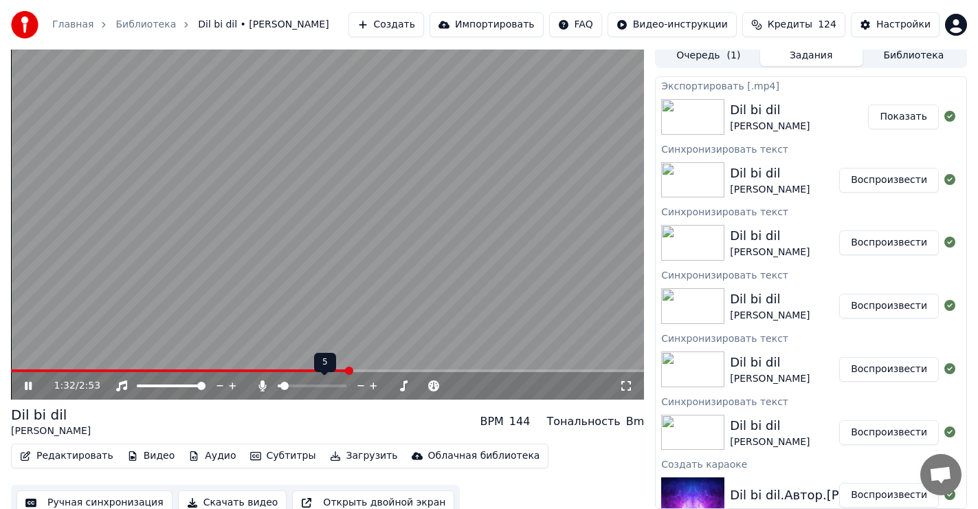
click at [372, 385] on icon at bounding box center [373, 385] width 7 height 7
click at [359, 384] on icon at bounding box center [361, 386] width 13 height 14
click at [377, 387] on icon at bounding box center [373, 386] width 13 height 14
click at [30, 383] on icon at bounding box center [28, 385] width 7 height 8
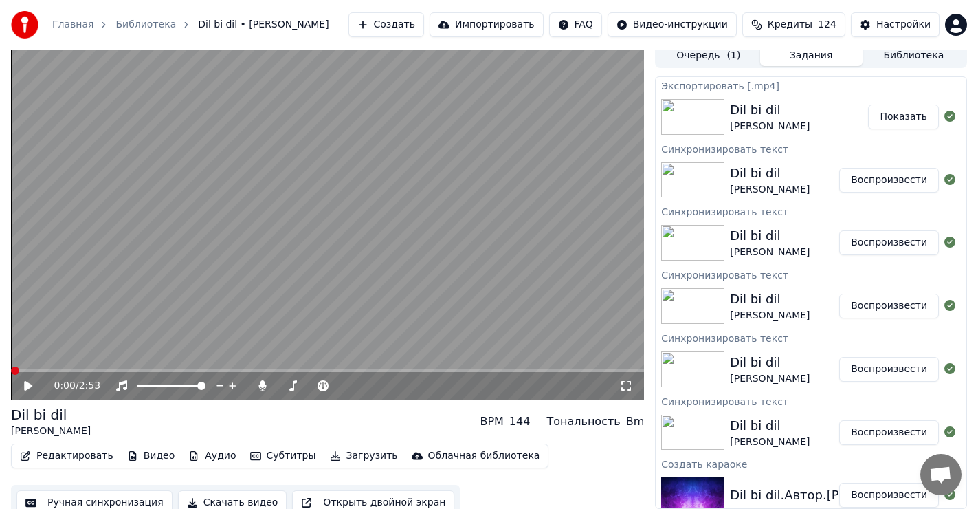
click at [11, 375] on span at bounding box center [15, 370] width 8 height 8
click at [902, 118] on button "Показать" at bounding box center [903, 116] width 71 height 25
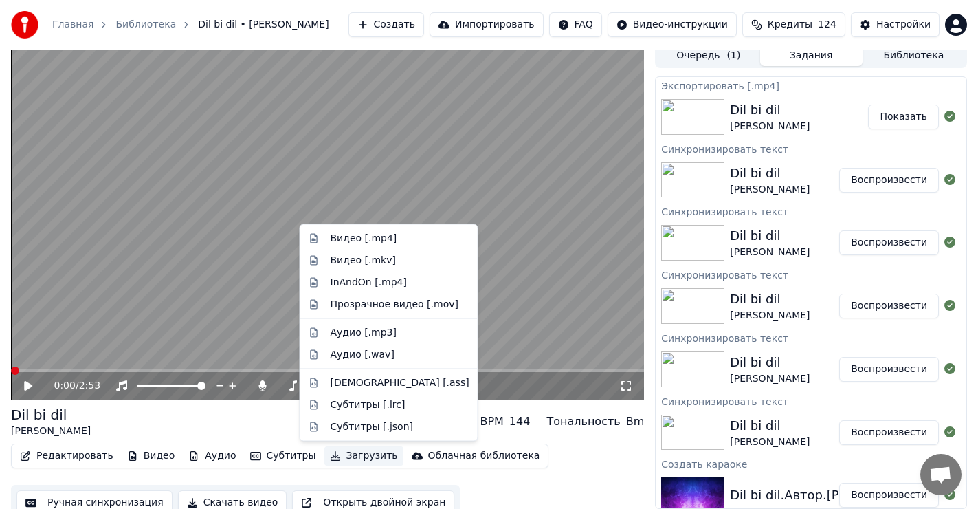
click at [337, 458] on button "Загрузить" at bounding box center [363, 455] width 79 height 19
click at [353, 235] on div "Видео [.mp4]" at bounding box center [364, 239] width 67 height 14
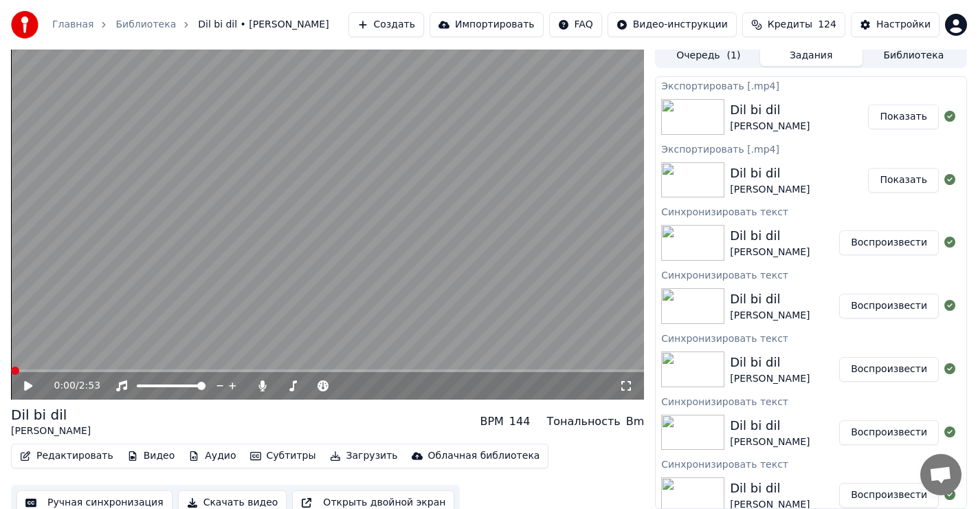
click at [894, 118] on button "Показать" at bounding box center [903, 116] width 71 height 25
click at [25, 386] on icon at bounding box center [28, 386] width 8 height 10
click at [60, 370] on span at bounding box center [327, 370] width 633 height 3
click at [287, 386] on span at bounding box center [290, 385] width 8 height 8
click at [341, 384] on span at bounding box center [342, 385] width 8 height 8
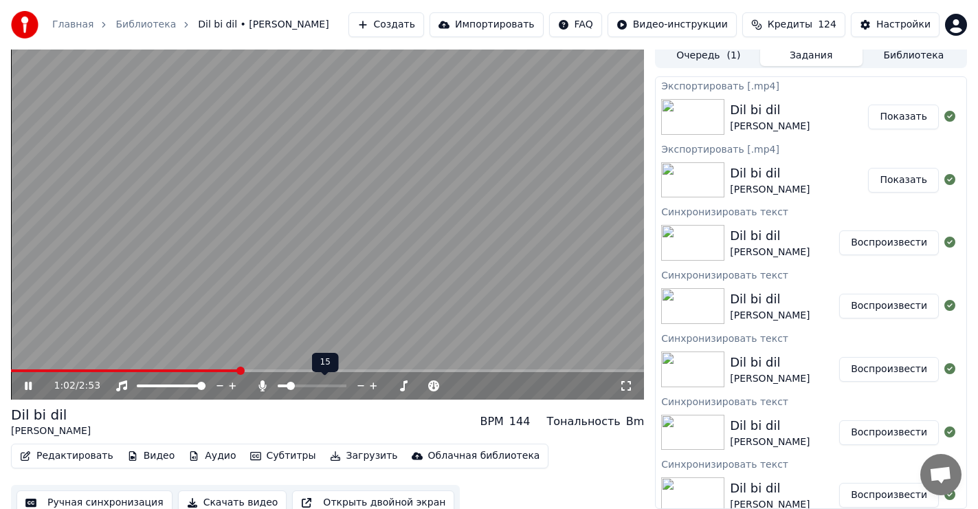
click at [288, 387] on span at bounding box center [291, 385] width 8 height 8
click at [25, 383] on icon at bounding box center [28, 385] width 7 height 8
click at [11, 370] on span at bounding box center [15, 370] width 8 height 8
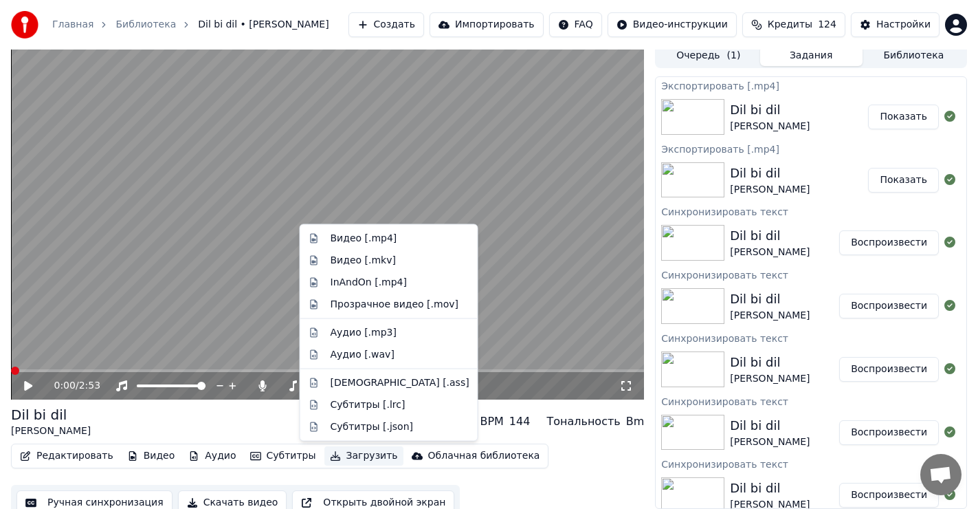
click at [335, 453] on button "Загрузить" at bounding box center [363, 455] width 79 height 19
click at [364, 234] on div "Видео [.mp4]" at bounding box center [364, 239] width 67 height 14
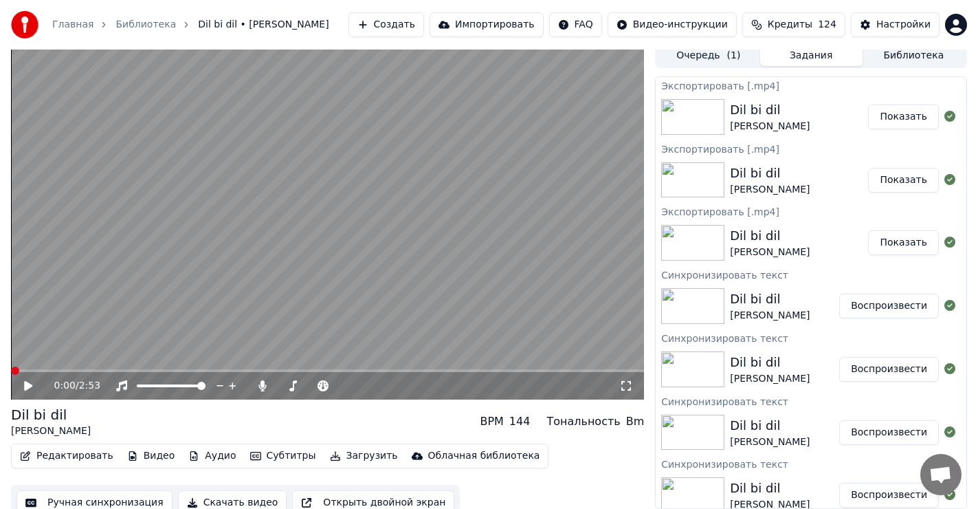
click at [891, 122] on button "Показать" at bounding box center [903, 116] width 71 height 25
